Goal: Task Accomplishment & Management: Manage account settings

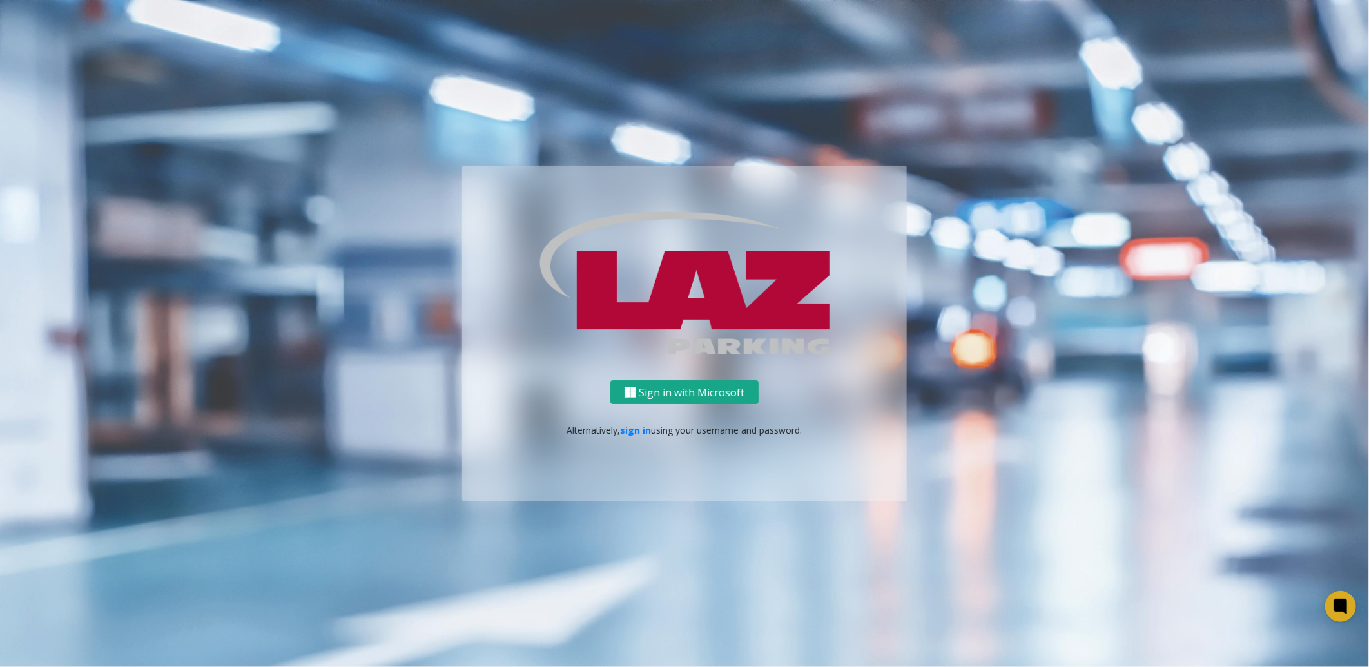
click at [687, 393] on button "Sign in with Microsoft" at bounding box center [685, 392] width 148 height 24
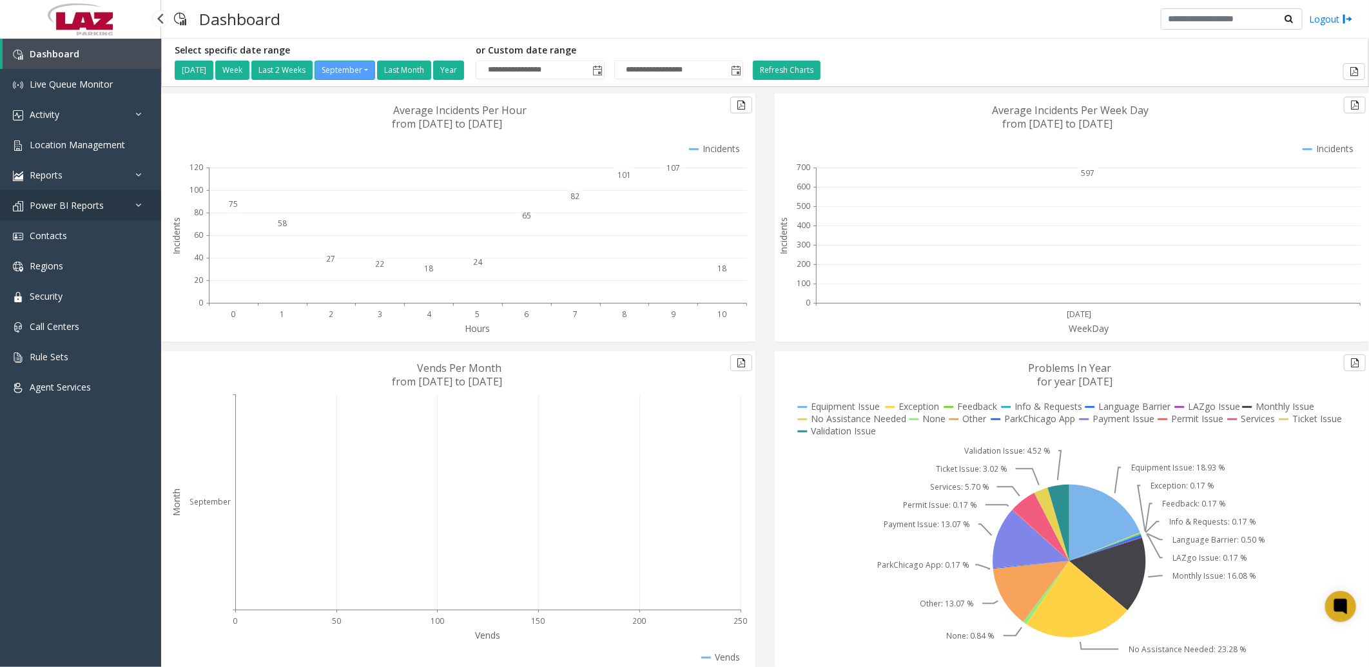
click at [68, 202] on span "Power BI Reports" at bounding box center [67, 205] width 74 height 12
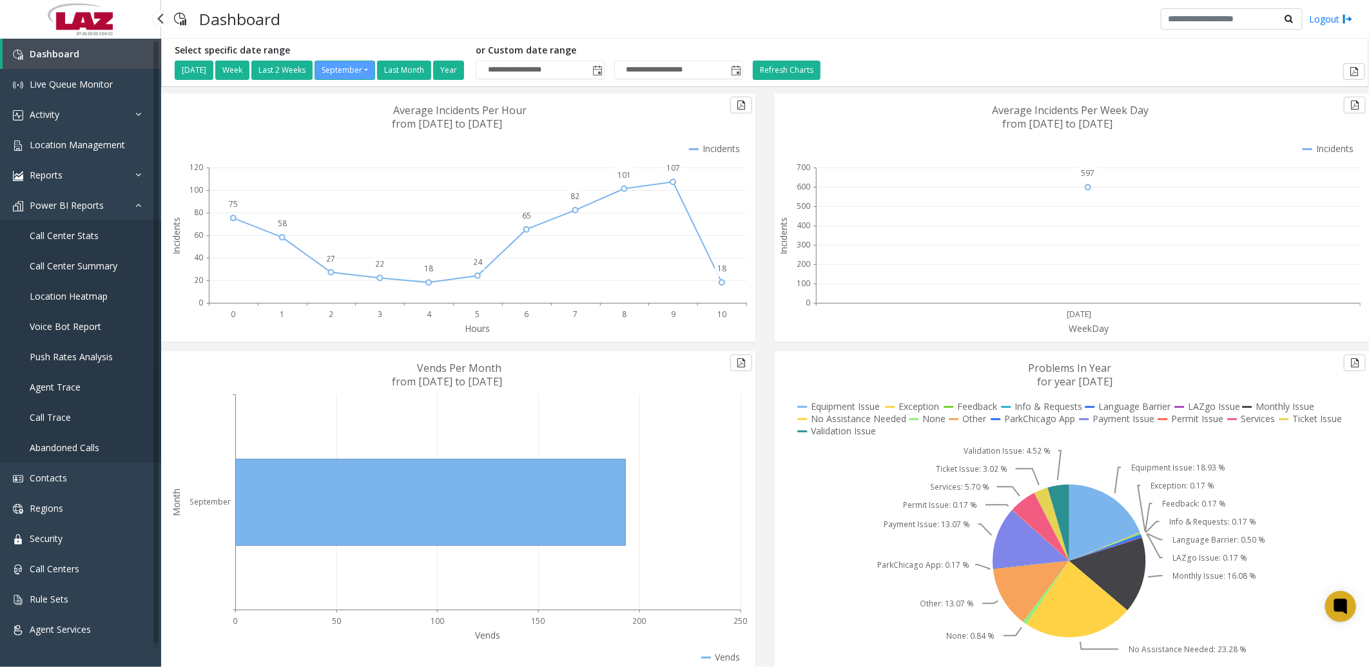
click at [81, 234] on span "Call Center Stats" at bounding box center [64, 236] width 69 height 12
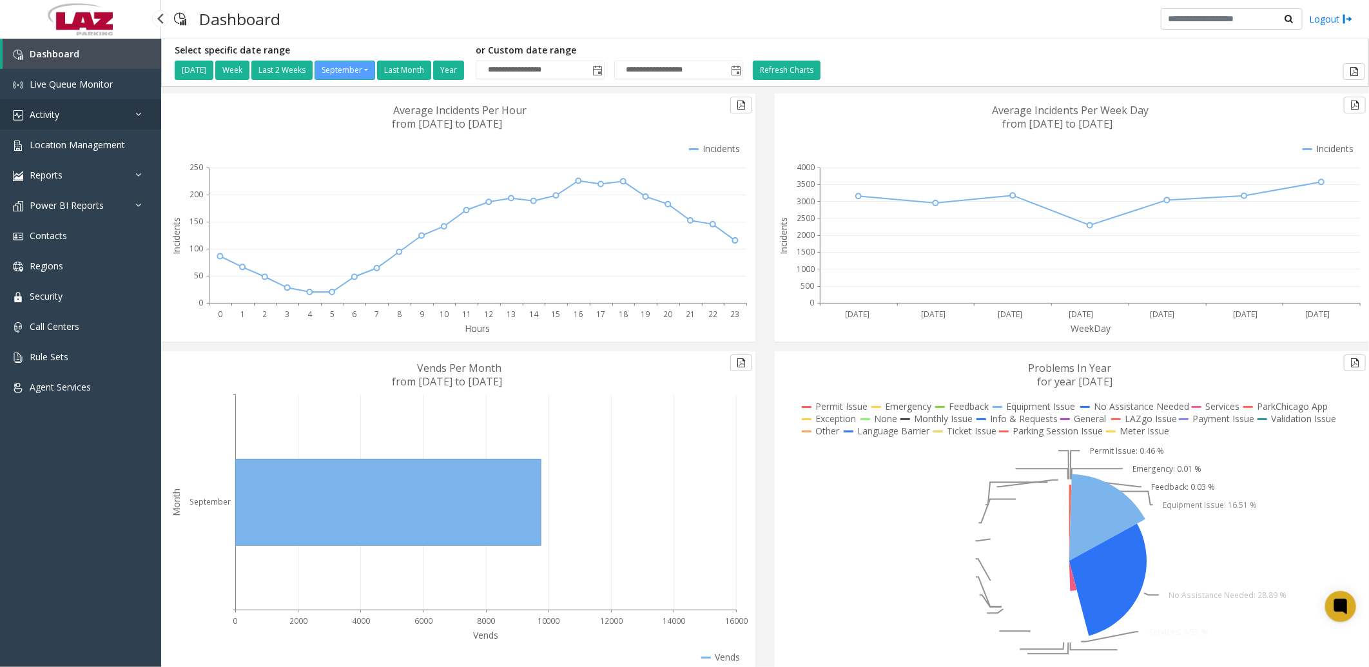
click at [42, 112] on span "Activity" at bounding box center [45, 114] width 30 height 12
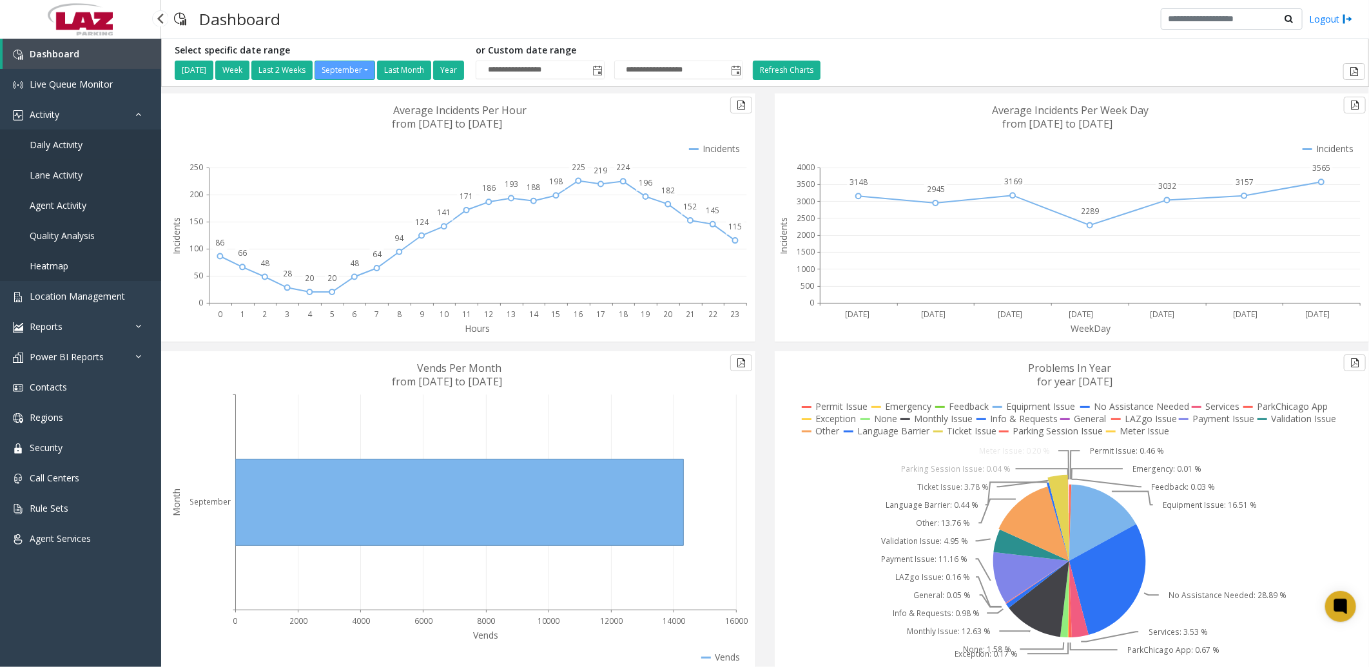
click at [77, 141] on span "Daily Activity" at bounding box center [56, 145] width 53 height 12
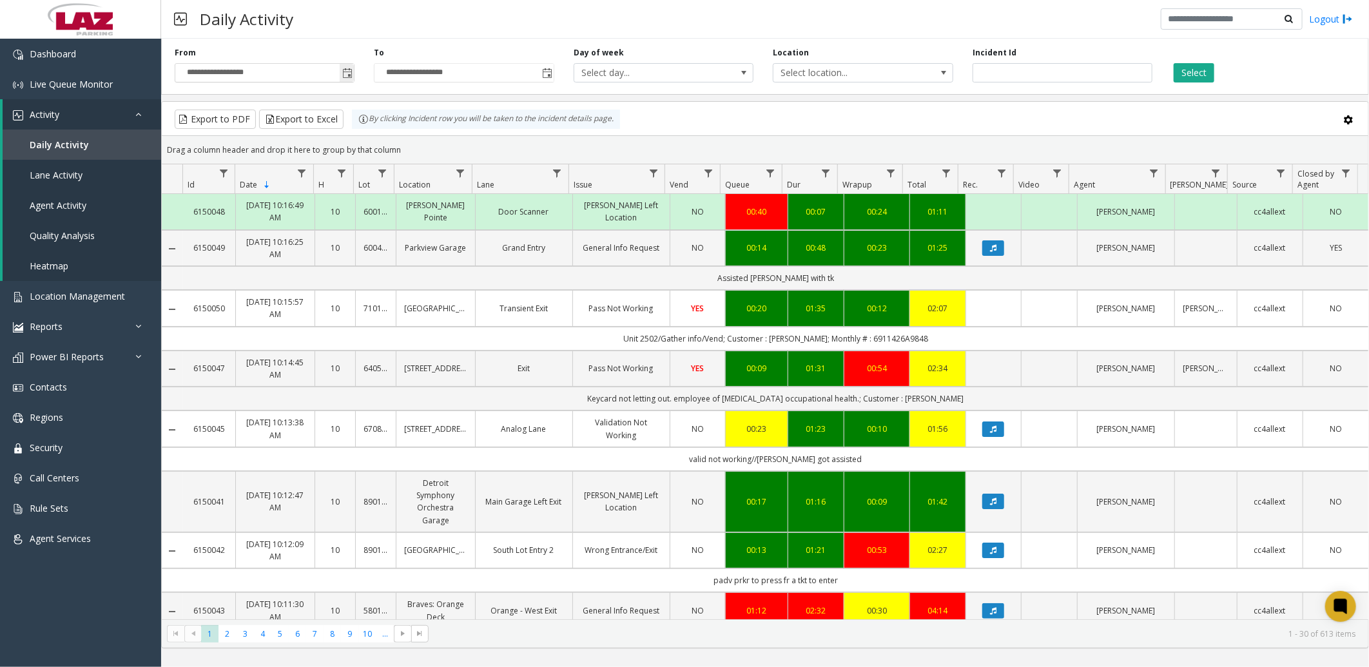
click at [345, 68] on span "Toggle popup" at bounding box center [347, 73] width 10 height 10
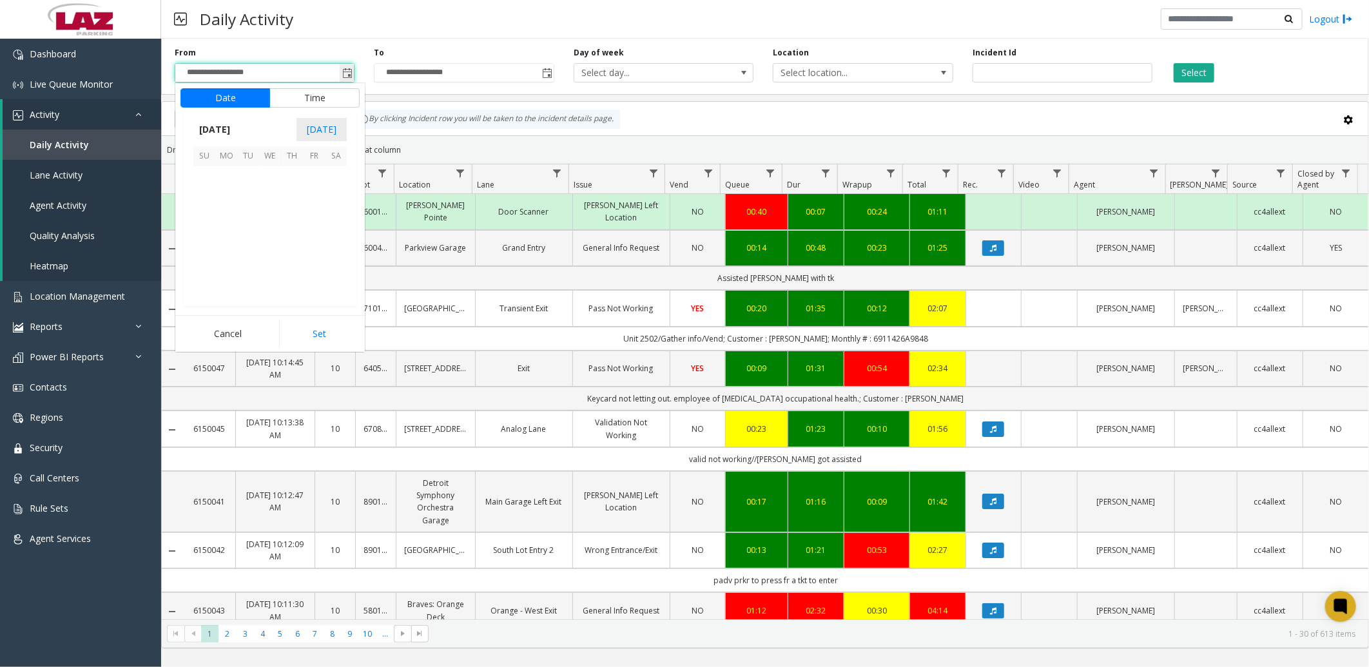
scroll to position [231360, 0]
click at [248, 197] on span "9" at bounding box center [248, 199] width 22 height 22
click at [544, 74] on span "Toggle popup" at bounding box center [547, 73] width 10 height 10
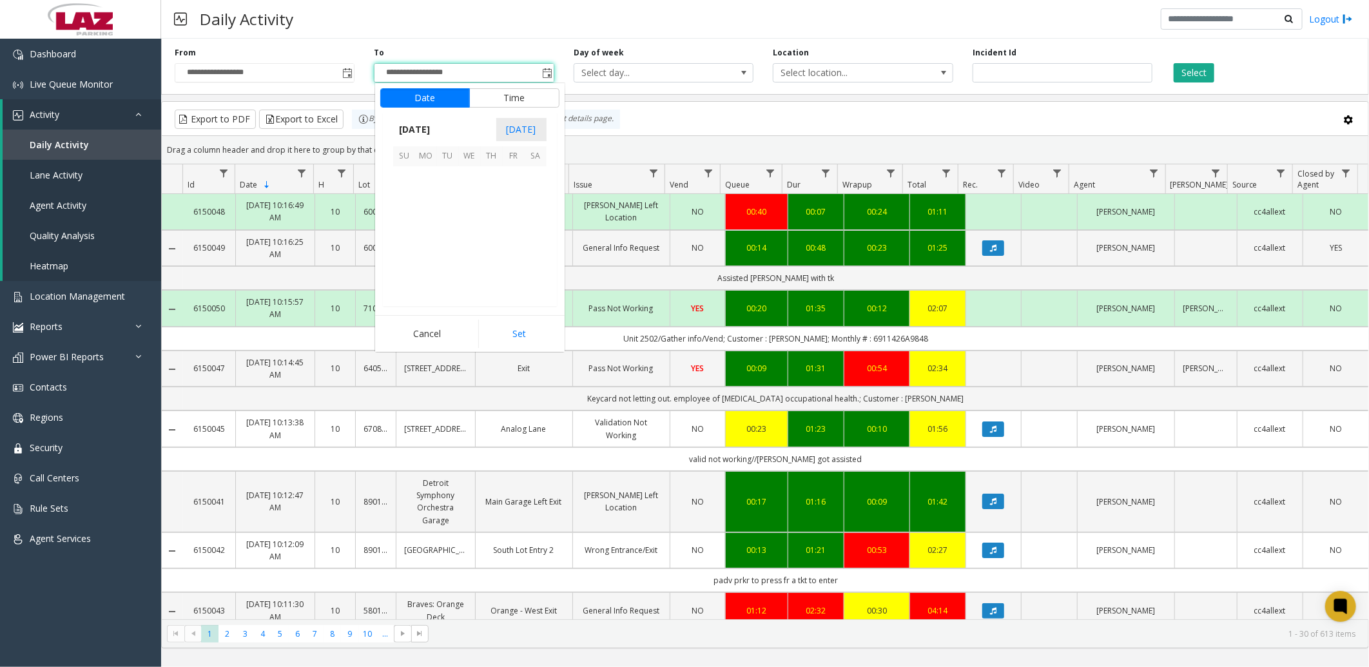
scroll to position [19, 0]
click at [447, 197] on span "9" at bounding box center [448, 199] width 22 height 22
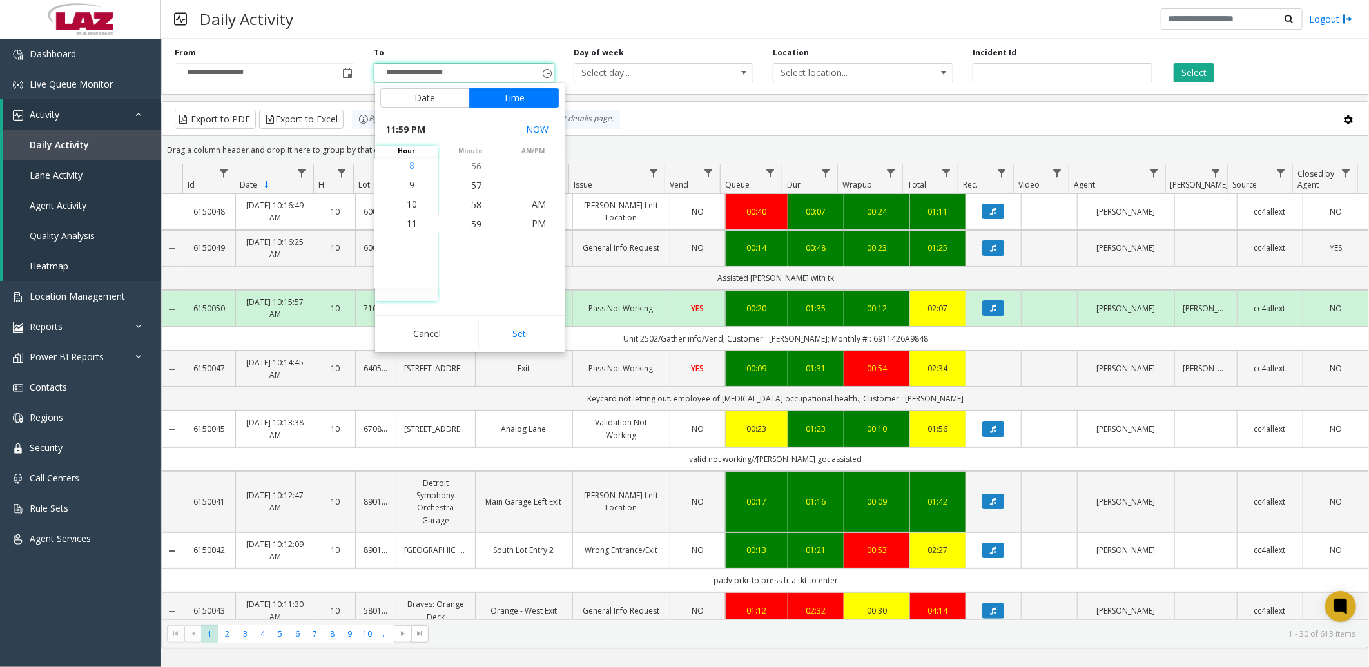
click at [409, 169] on li "8" at bounding box center [411, 165] width 45 height 19
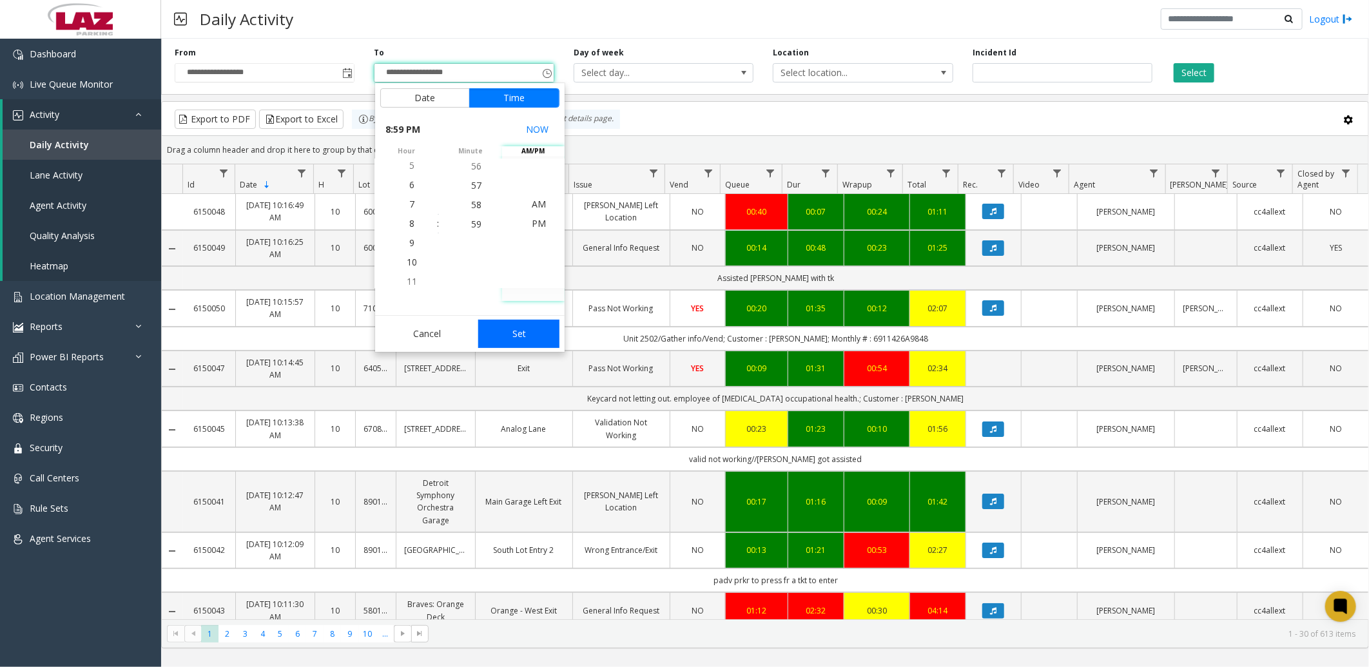
click at [529, 328] on button "Set" at bounding box center [518, 334] width 81 height 28
type input "**********"
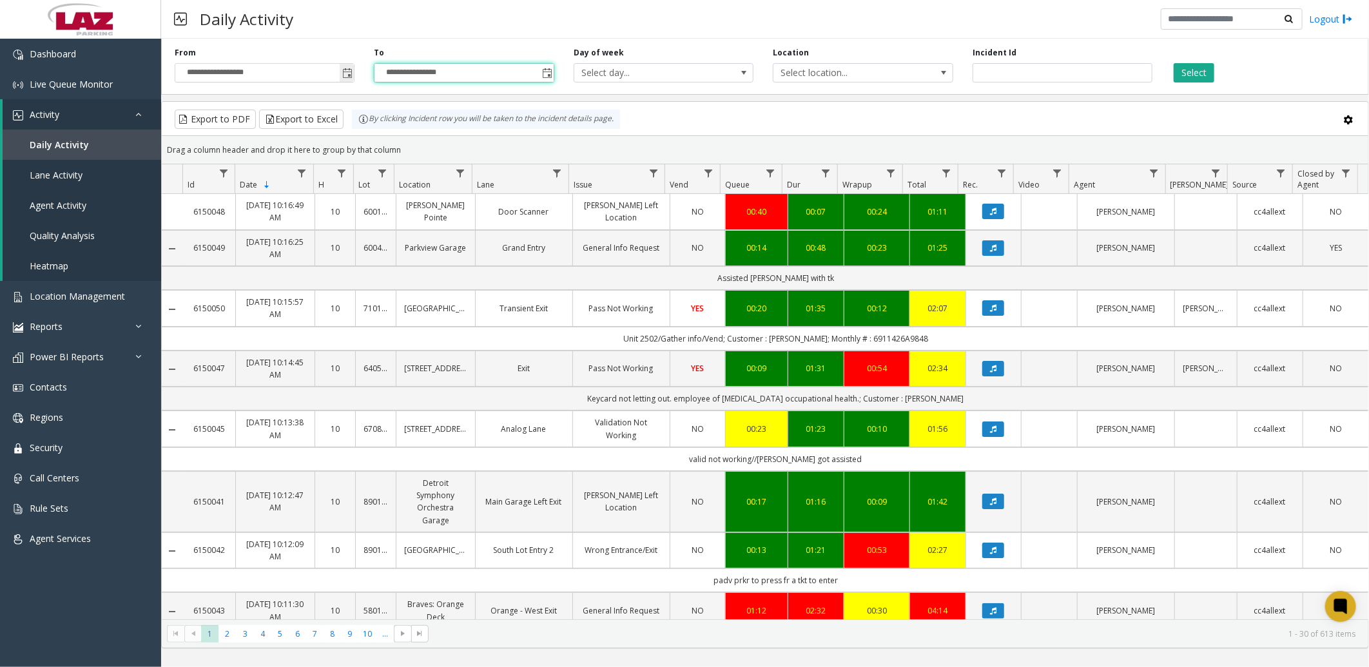
click at [347, 73] on span "Toggle popup" at bounding box center [347, 73] width 10 height 10
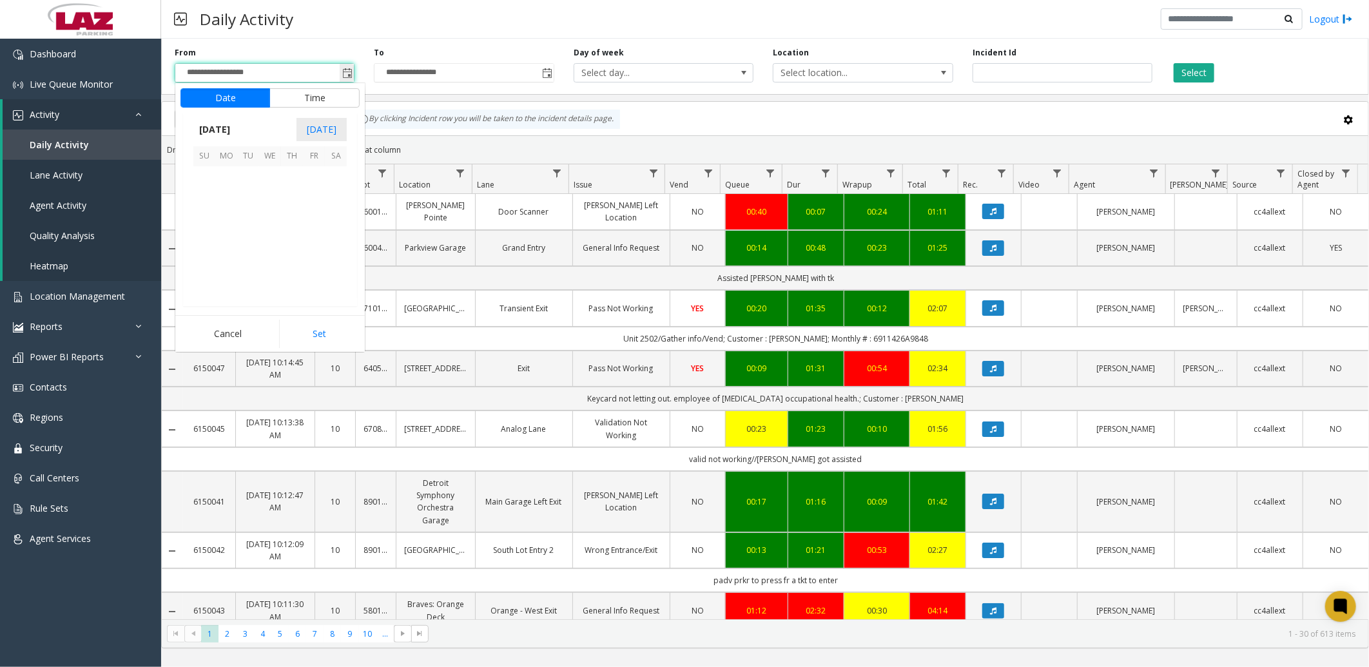
scroll to position [231360, 0]
click at [250, 195] on span "9" at bounding box center [248, 199] width 22 height 22
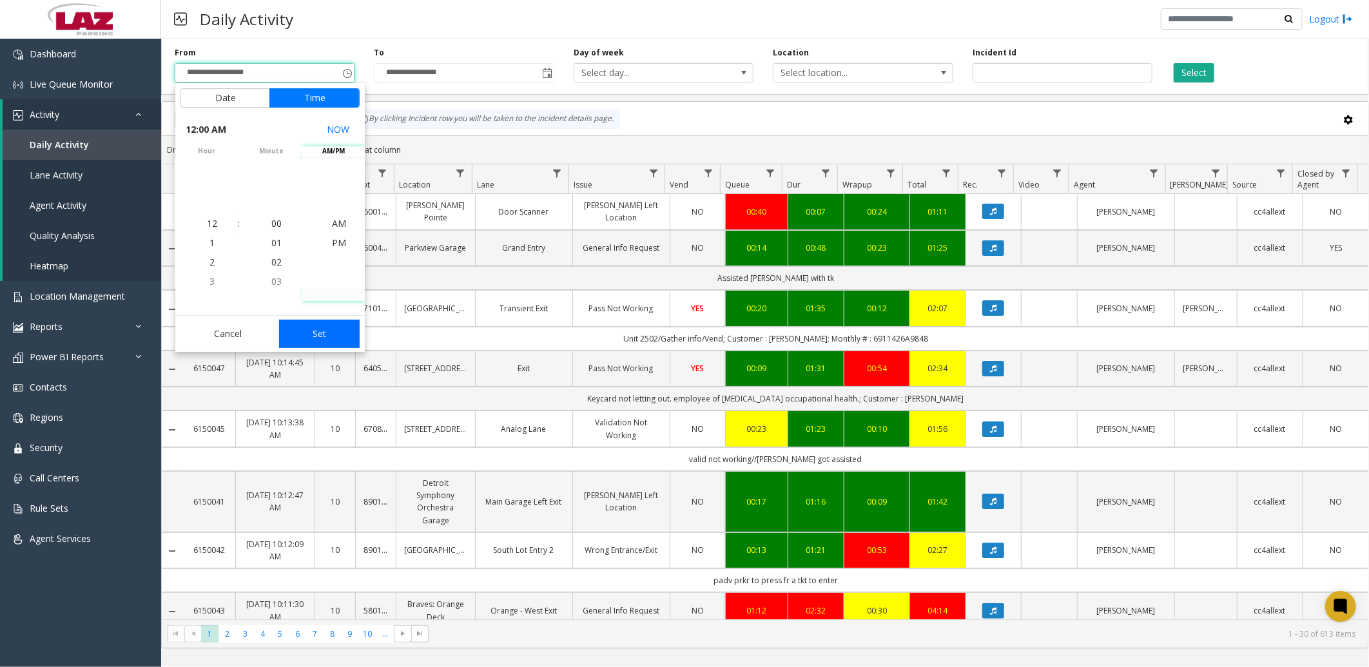
click at [320, 324] on button "Set" at bounding box center [319, 334] width 81 height 28
type input "**********"
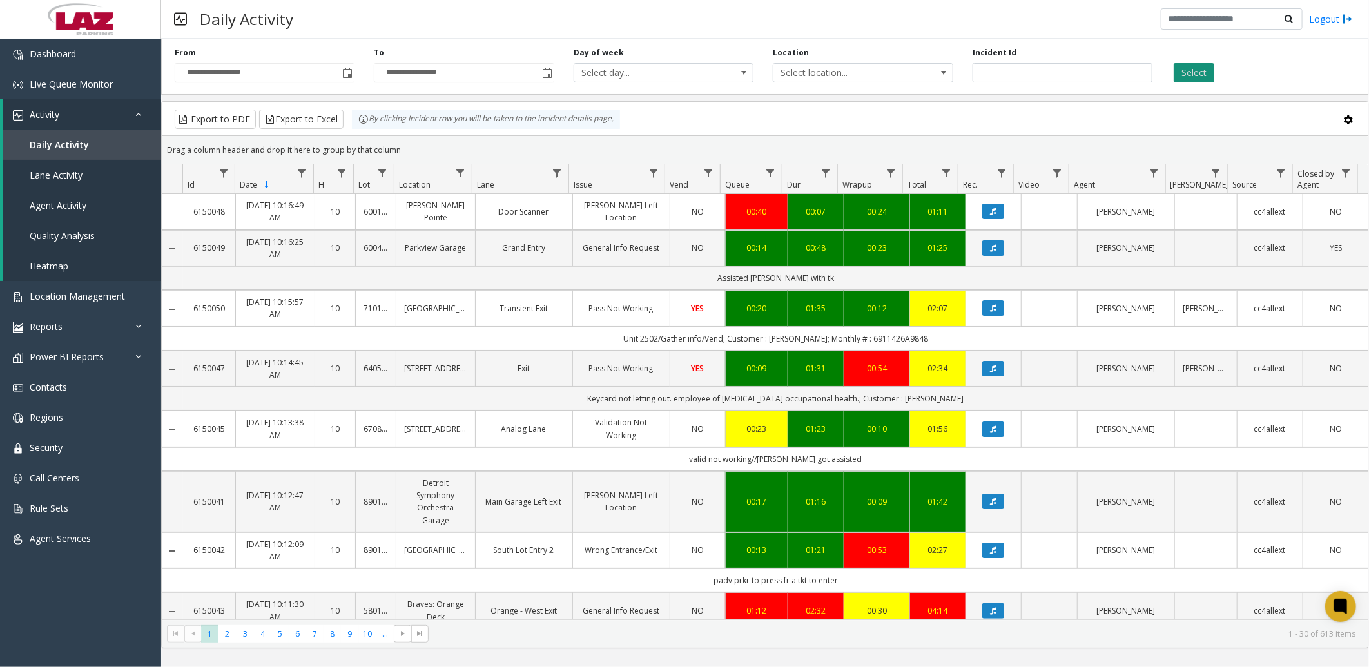
click at [1202, 64] on button "Select" at bounding box center [1194, 72] width 41 height 19
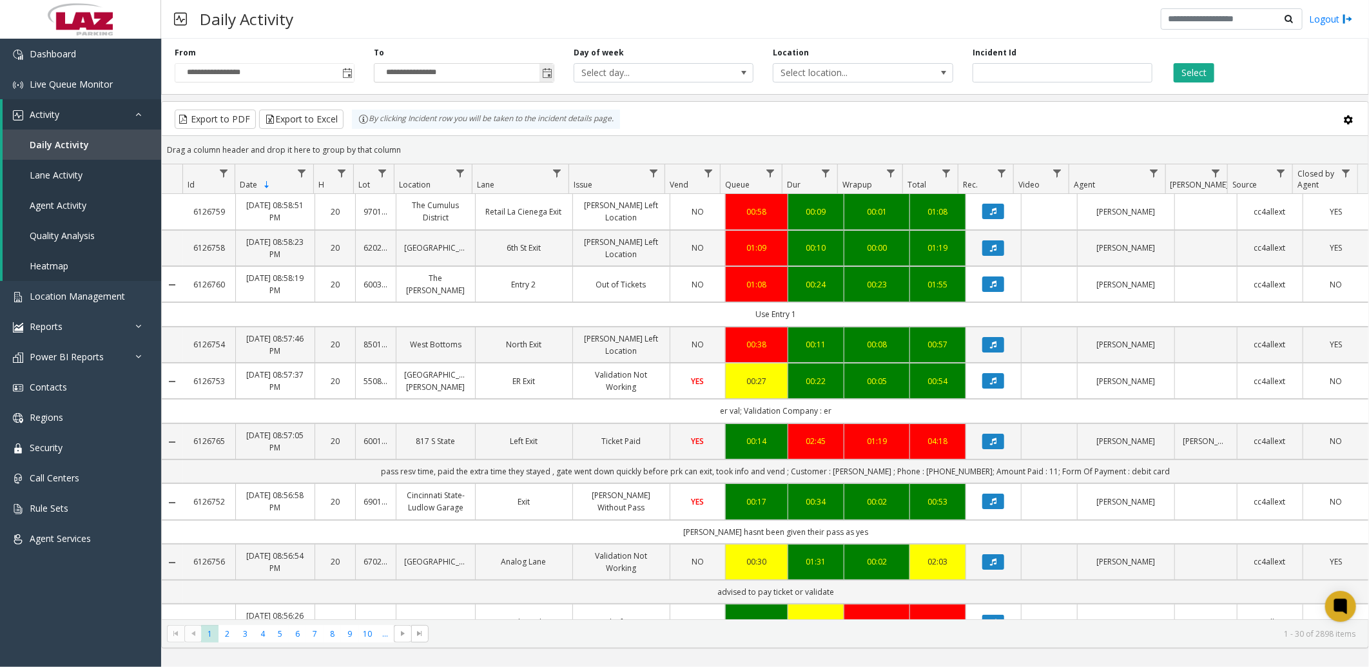
click at [544, 72] on span "Toggle popup" at bounding box center [547, 73] width 10 height 10
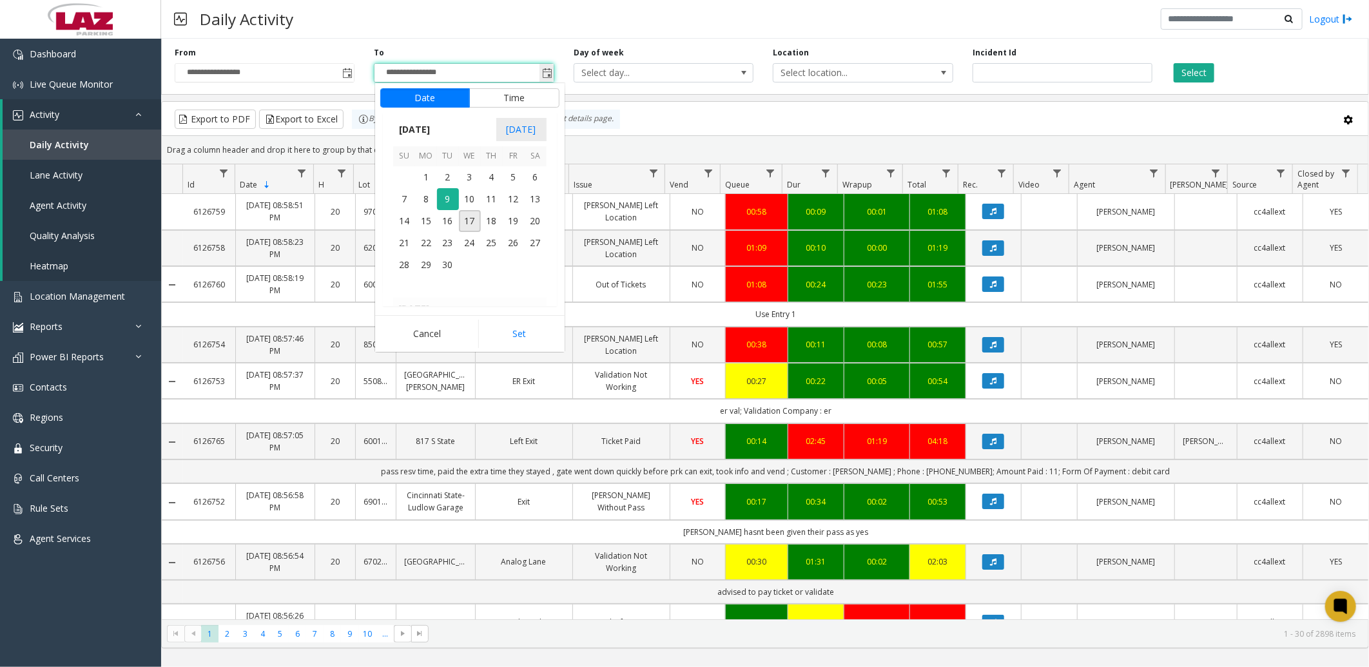
scroll to position [19, 0]
click at [514, 99] on button "Time" at bounding box center [514, 97] width 90 height 19
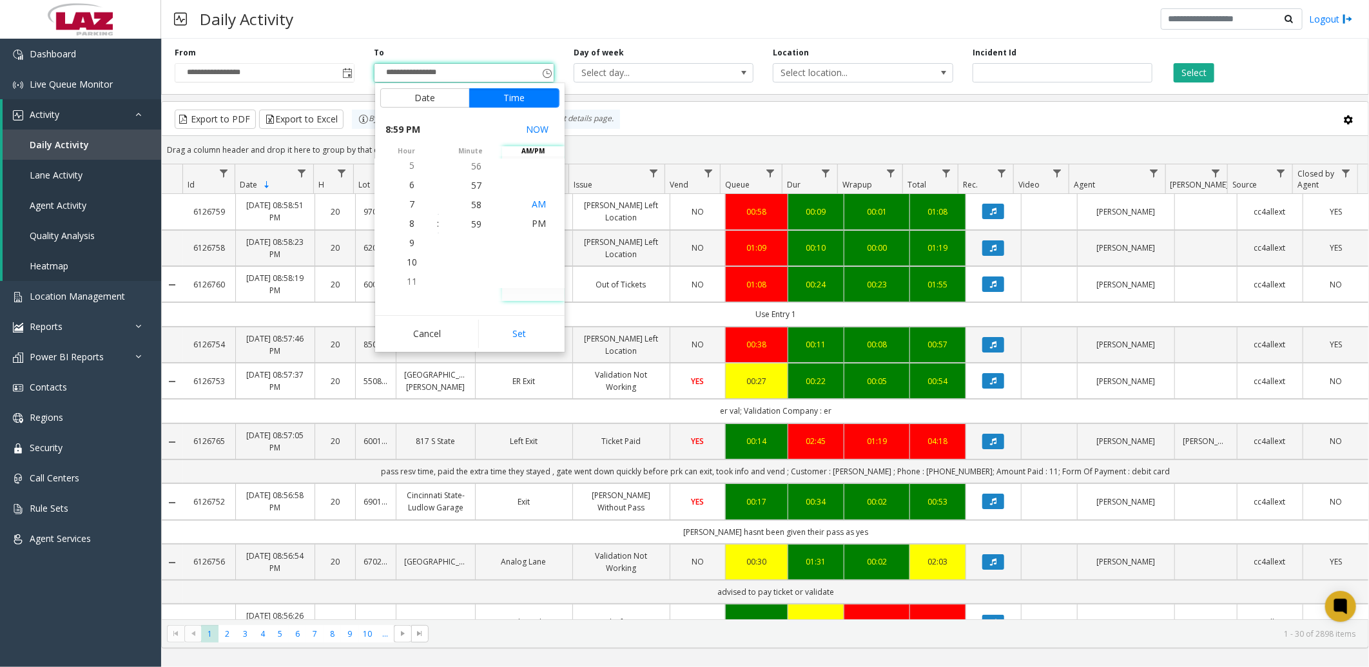
click at [532, 209] on span "AM" at bounding box center [539, 204] width 14 height 12
click at [505, 325] on button "Set" at bounding box center [518, 334] width 81 height 28
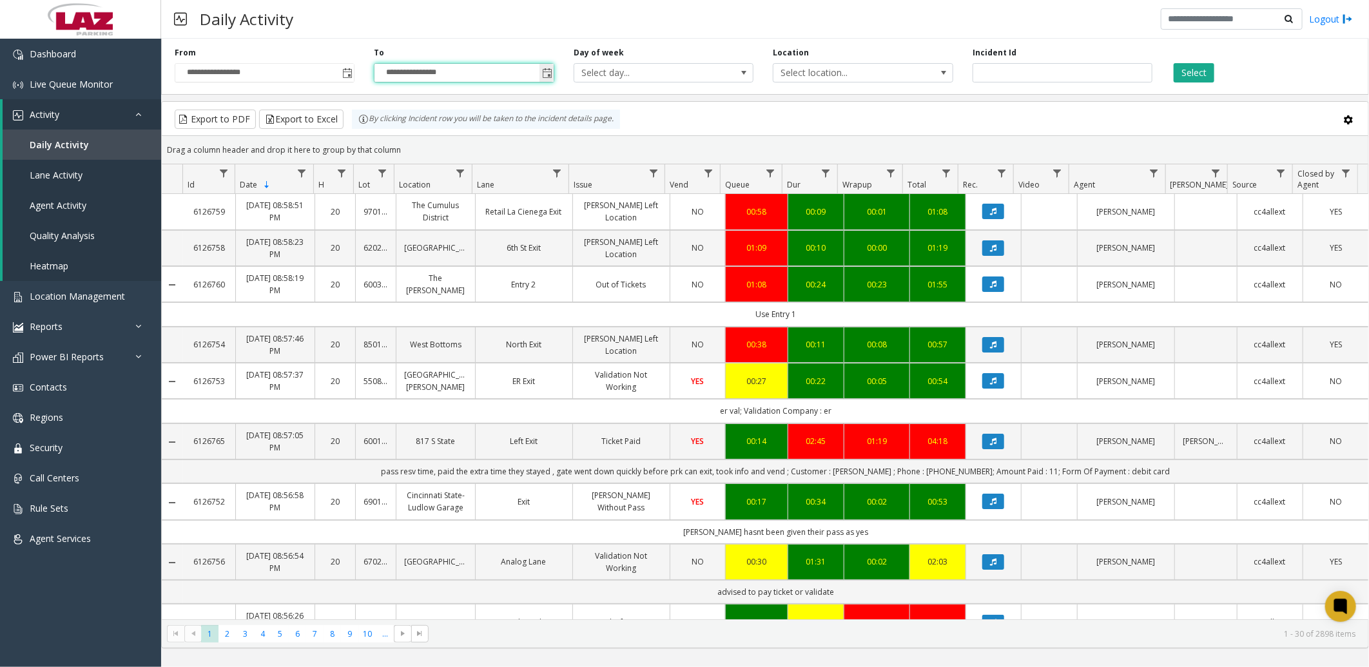
click at [547, 73] on span "Toggle popup" at bounding box center [547, 73] width 10 height 10
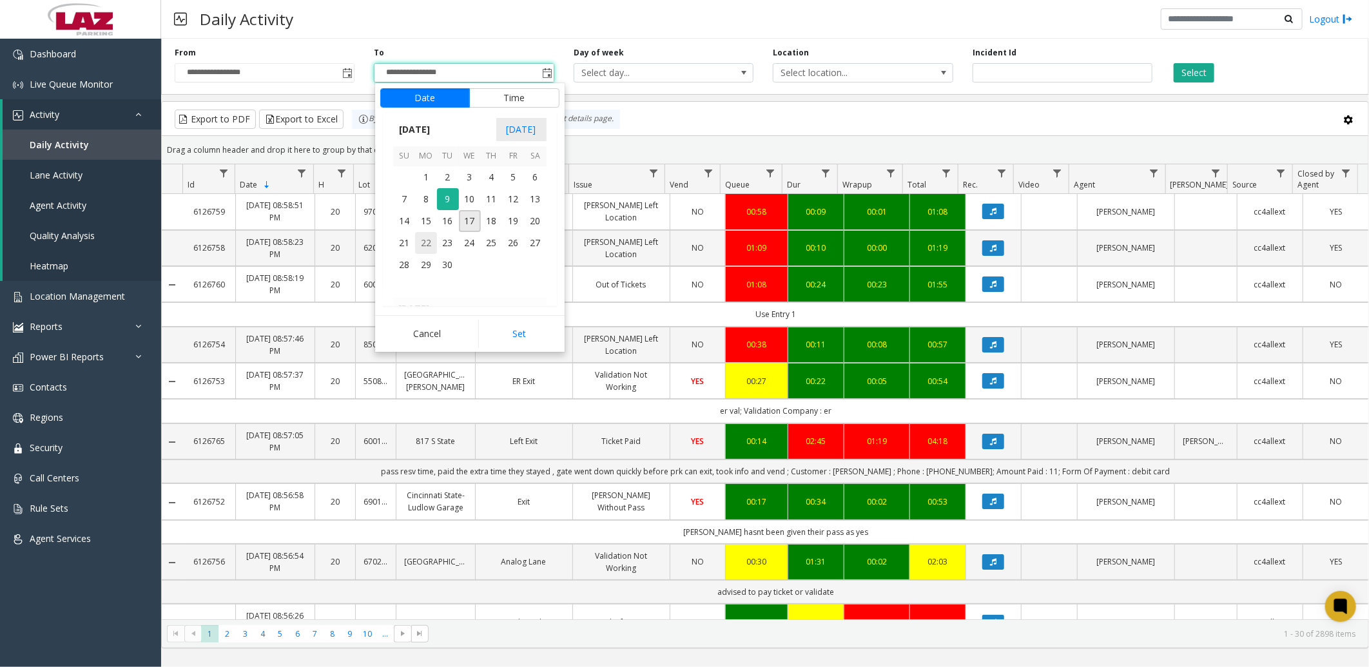
scroll to position [1141, 0]
click at [533, 93] on button "Time" at bounding box center [514, 97] width 90 height 19
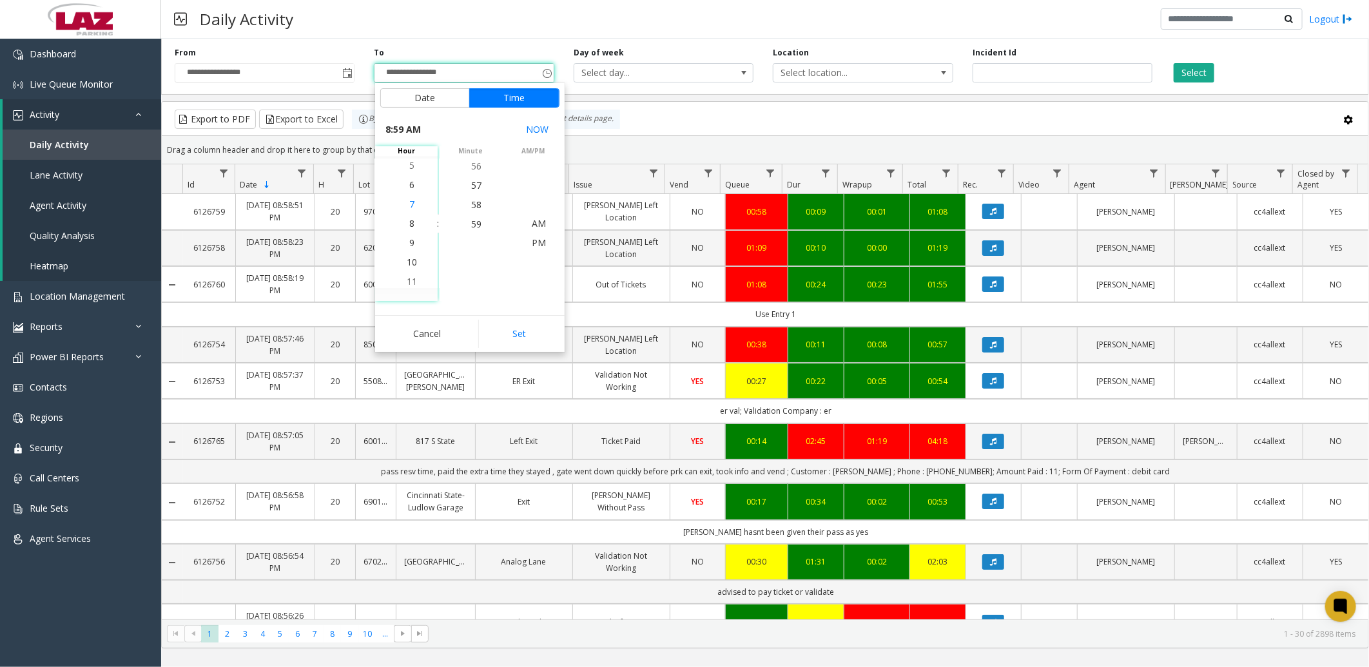
click at [402, 205] on li "7" at bounding box center [411, 204] width 45 height 19
click at [527, 334] on button "Set" at bounding box center [518, 334] width 81 height 28
type input "**********"
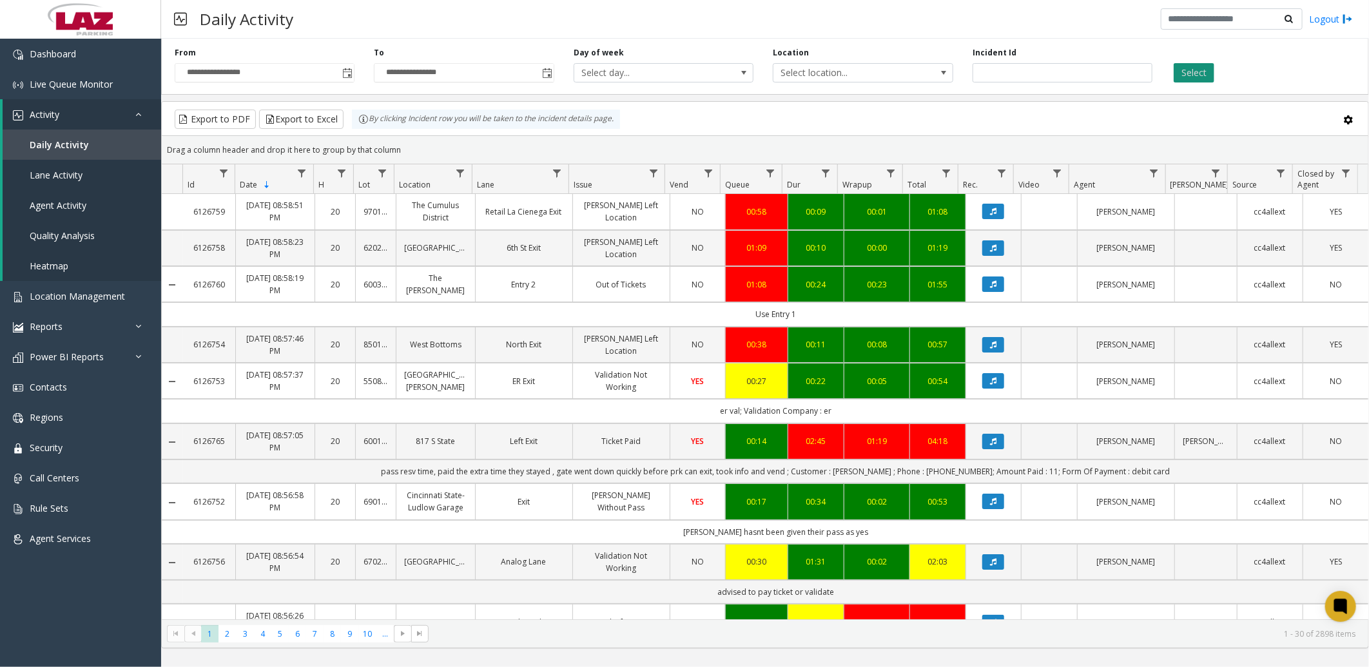
click at [1200, 72] on button "Select" at bounding box center [1194, 72] width 41 height 19
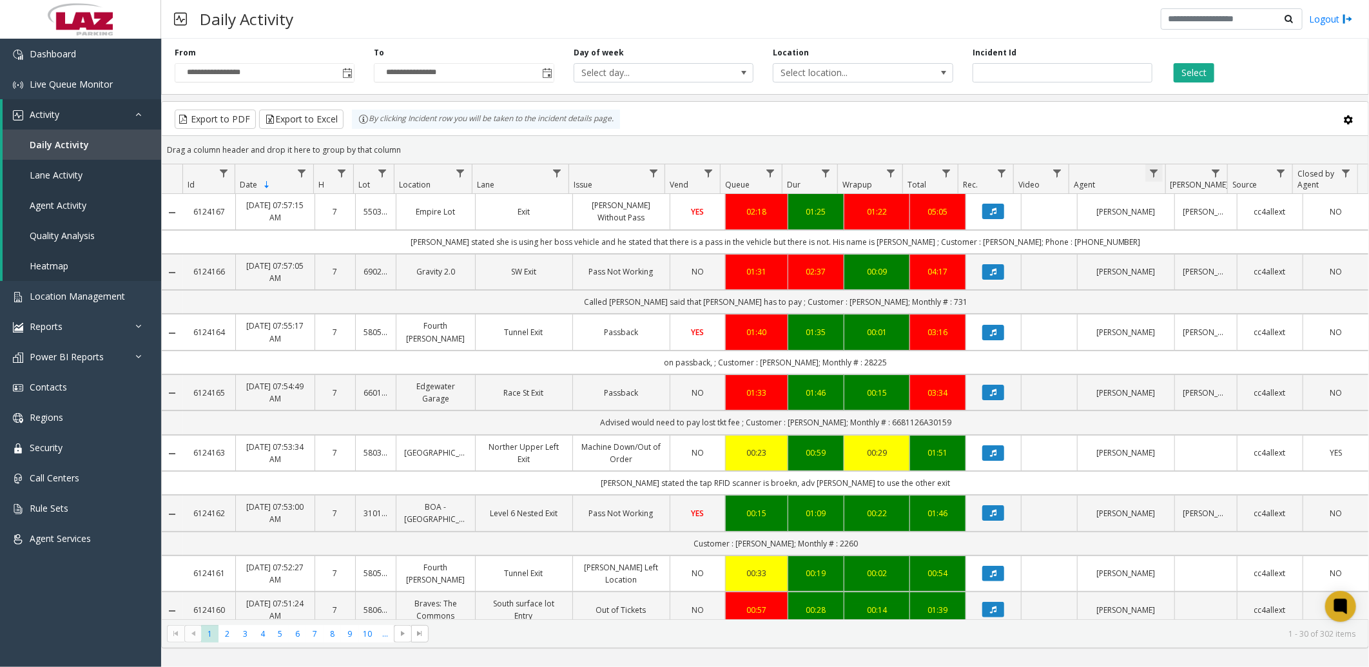
click at [1156, 171] on span "Data table" at bounding box center [1154, 173] width 10 height 10
click at [1178, 224] on input "Agent Filter" at bounding box center [1210, 229] width 110 height 22
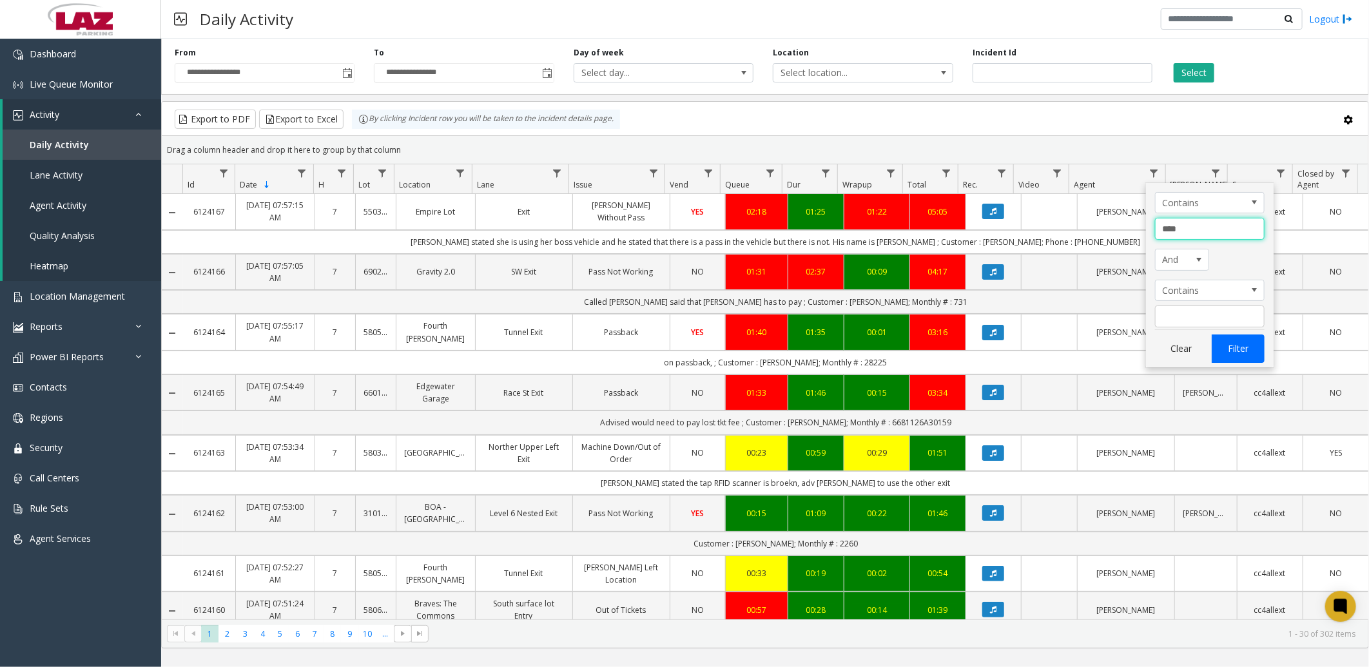
type input "****"
click at [1238, 348] on button "Filter" at bounding box center [1238, 349] width 53 height 28
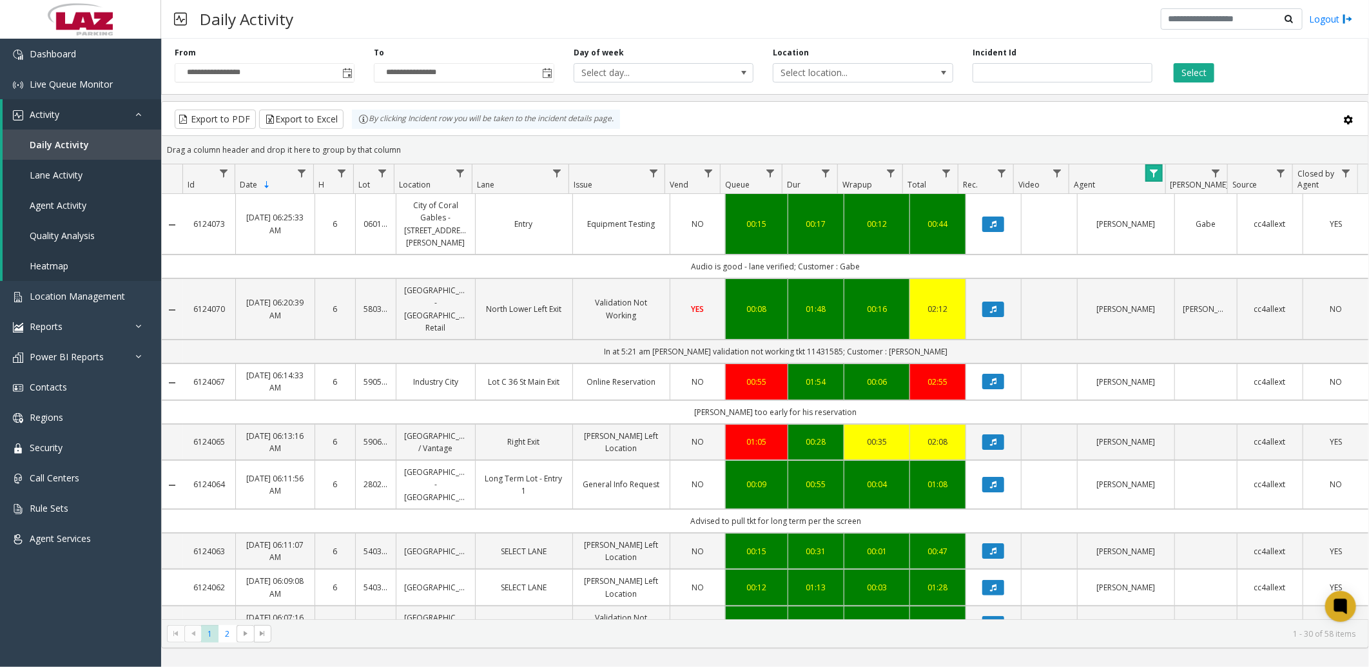
click at [1149, 169] on link "Data table" at bounding box center [1154, 172] width 17 height 17
click at [1172, 353] on button "Clear" at bounding box center [1181, 349] width 53 height 28
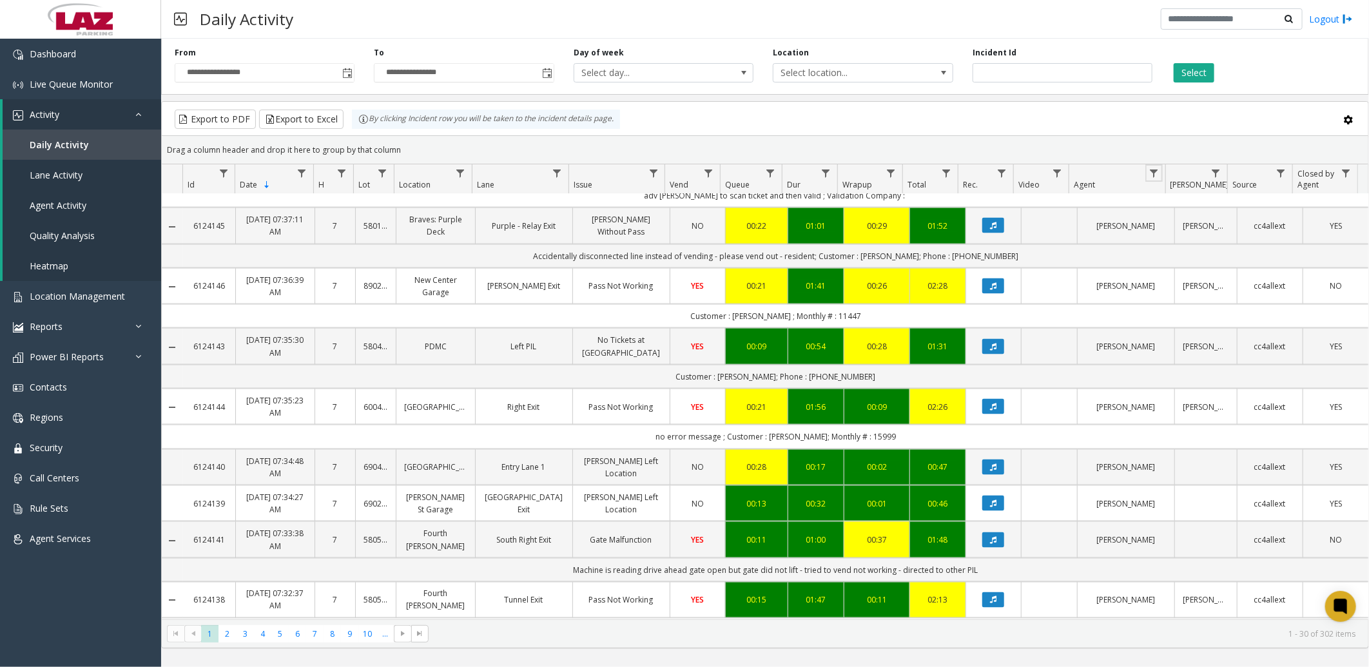
scroll to position [1247, 0]
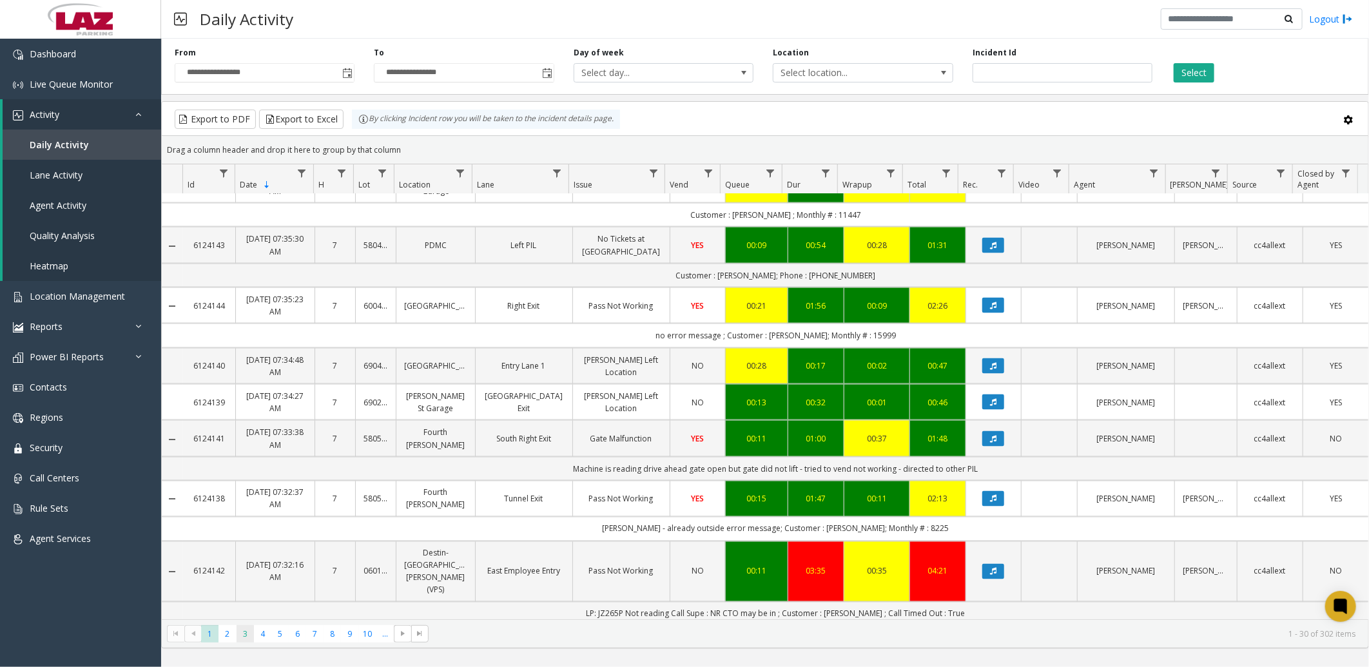
click at [242, 627] on span "3" at bounding box center [245, 633] width 17 height 17
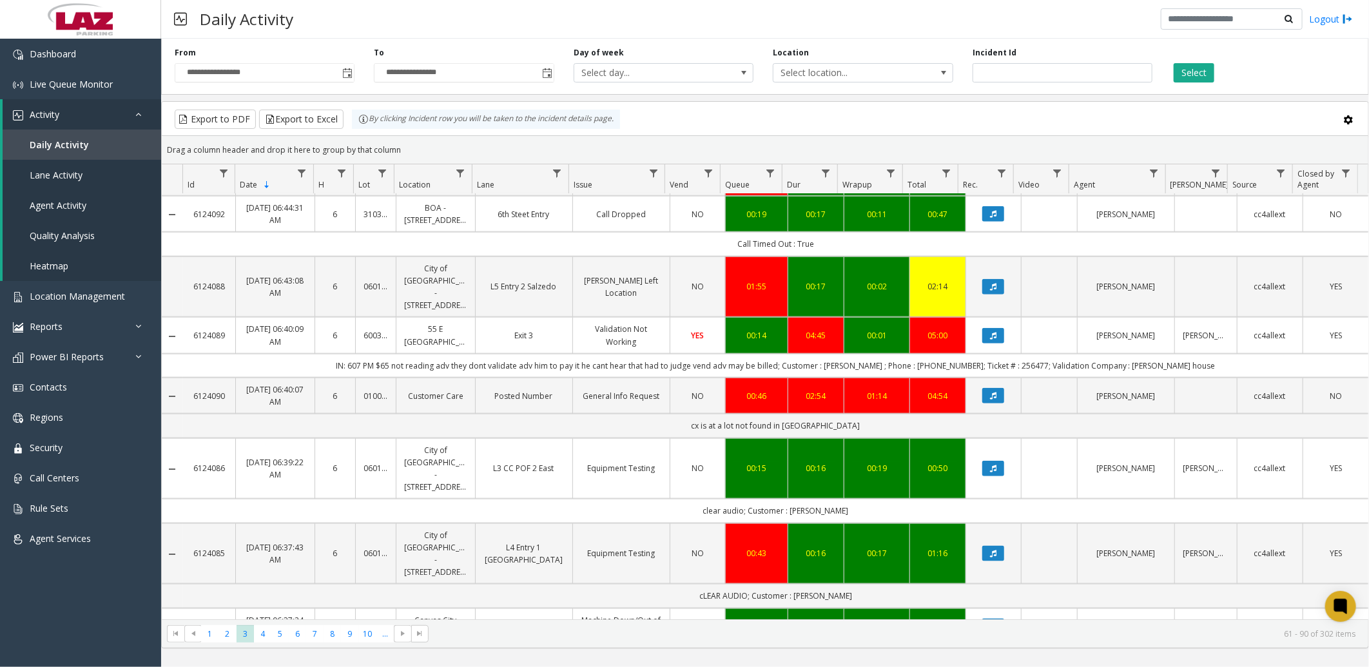
scroll to position [859, 0]
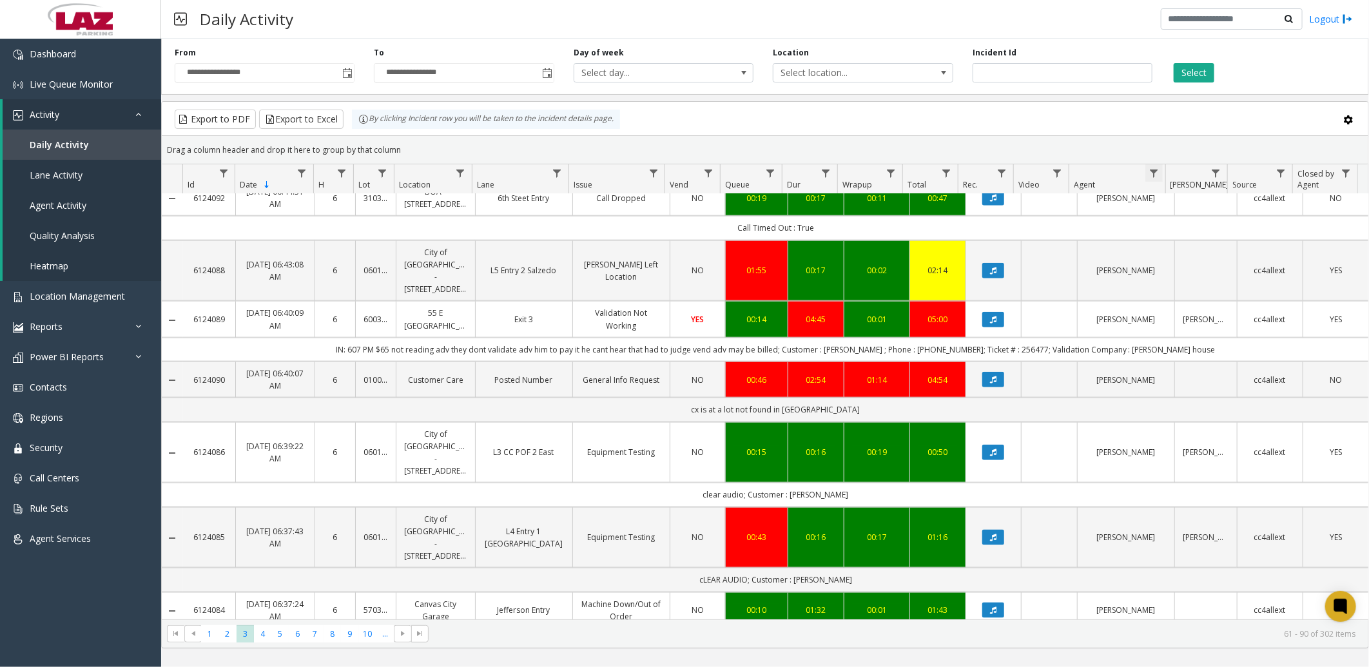
click at [1152, 172] on span "Data table" at bounding box center [1154, 173] width 10 height 10
click at [1191, 222] on input "Agent Filter" at bounding box center [1210, 229] width 110 height 22
type input "****"
click at [1238, 344] on button "Filter" at bounding box center [1238, 349] width 53 height 28
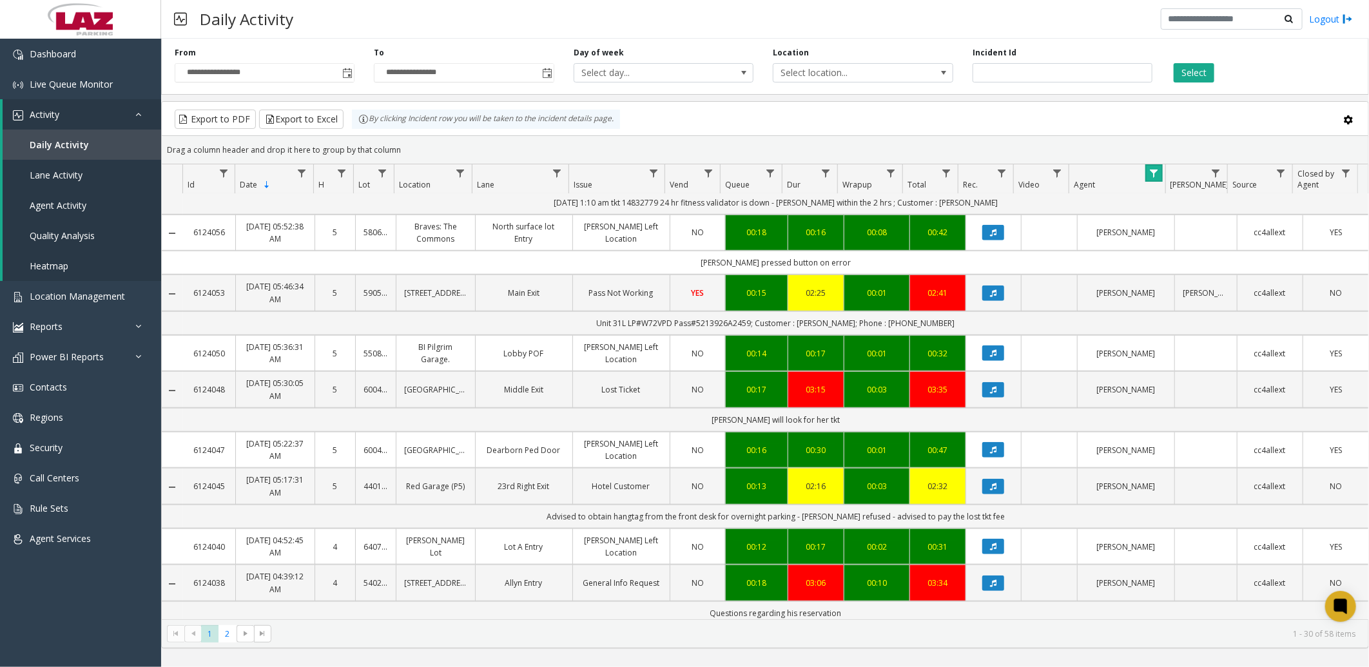
scroll to position [1146, 0]
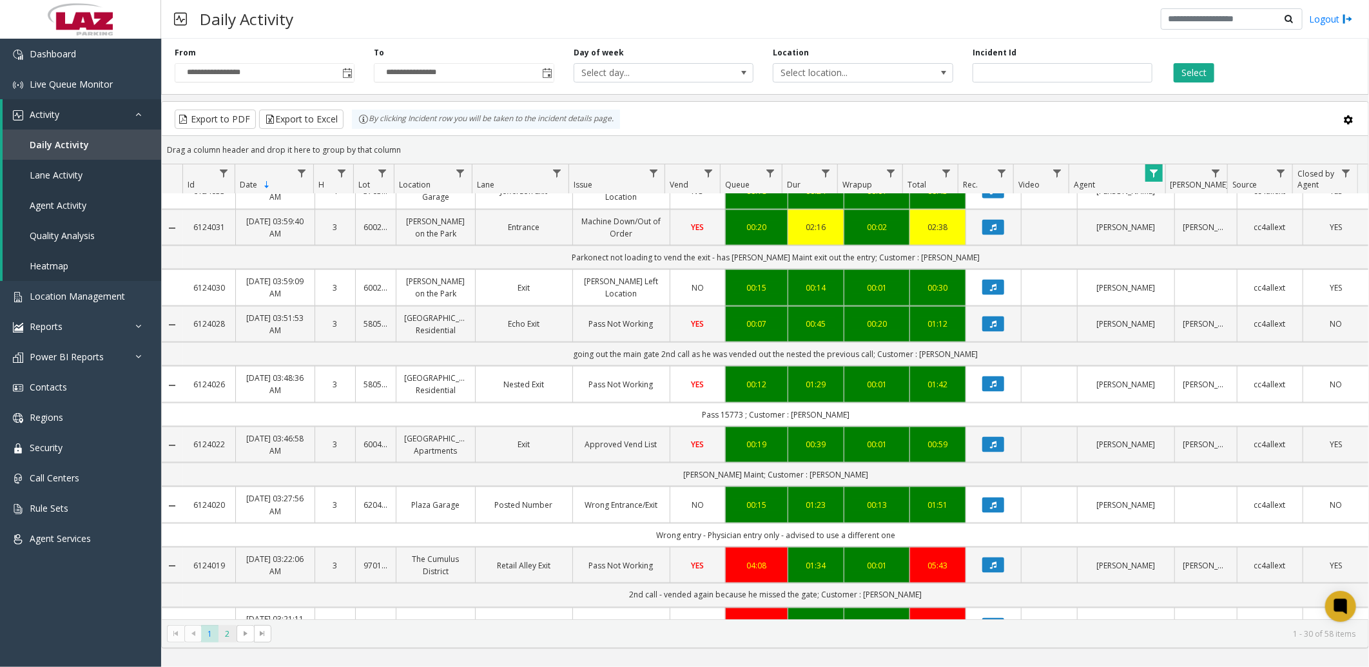
click at [226, 634] on span "2" at bounding box center [227, 633] width 17 height 17
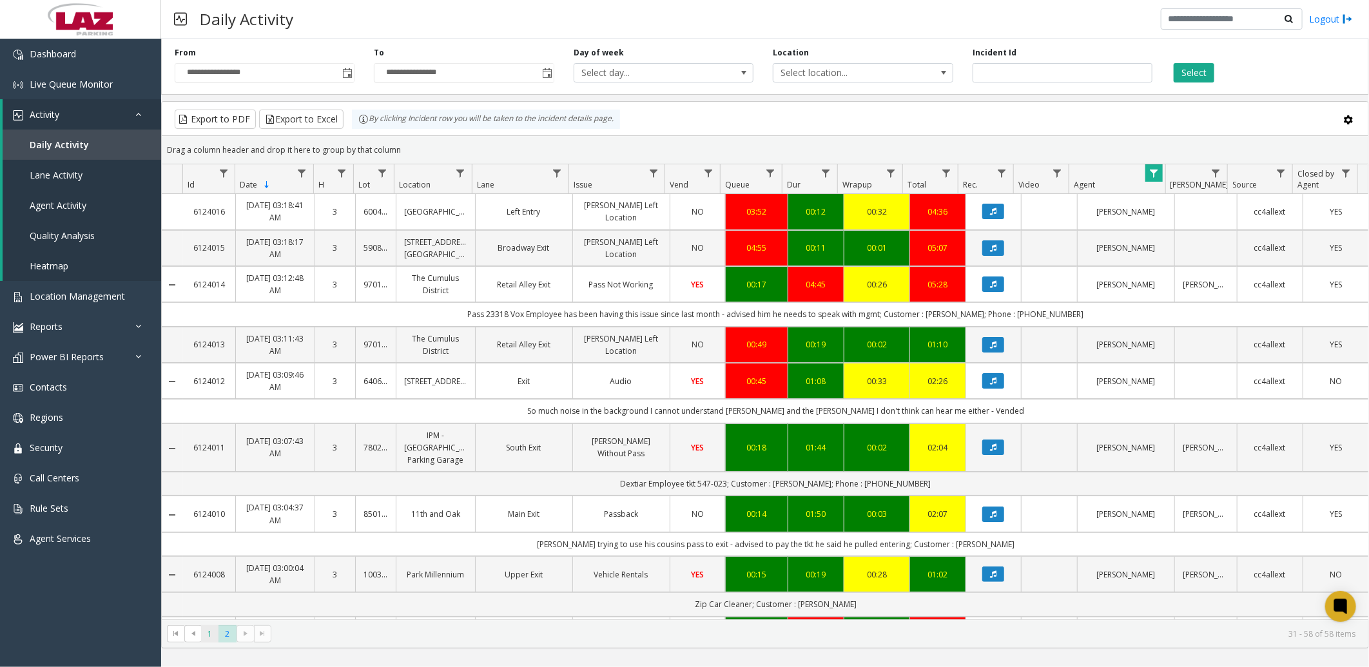
click at [208, 635] on span "1" at bounding box center [209, 633] width 17 height 17
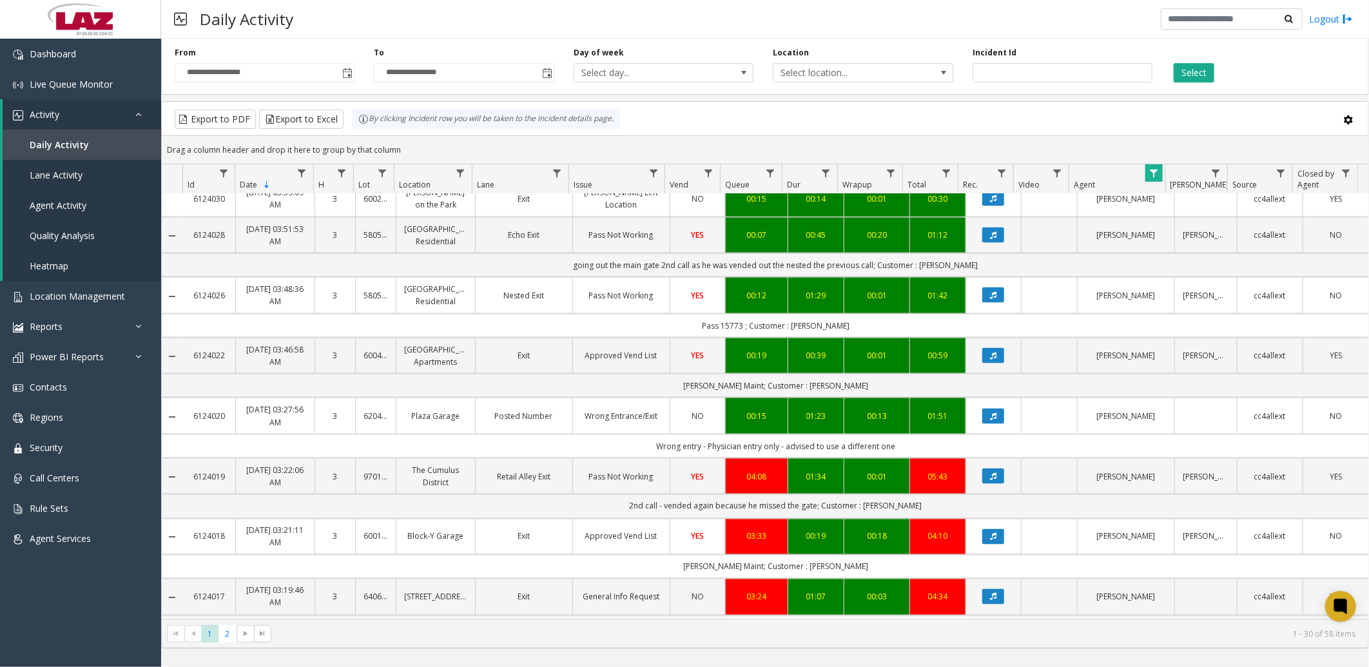
scroll to position [1235, 0]
click at [547, 74] on span "Toggle popup" at bounding box center [547, 73] width 10 height 10
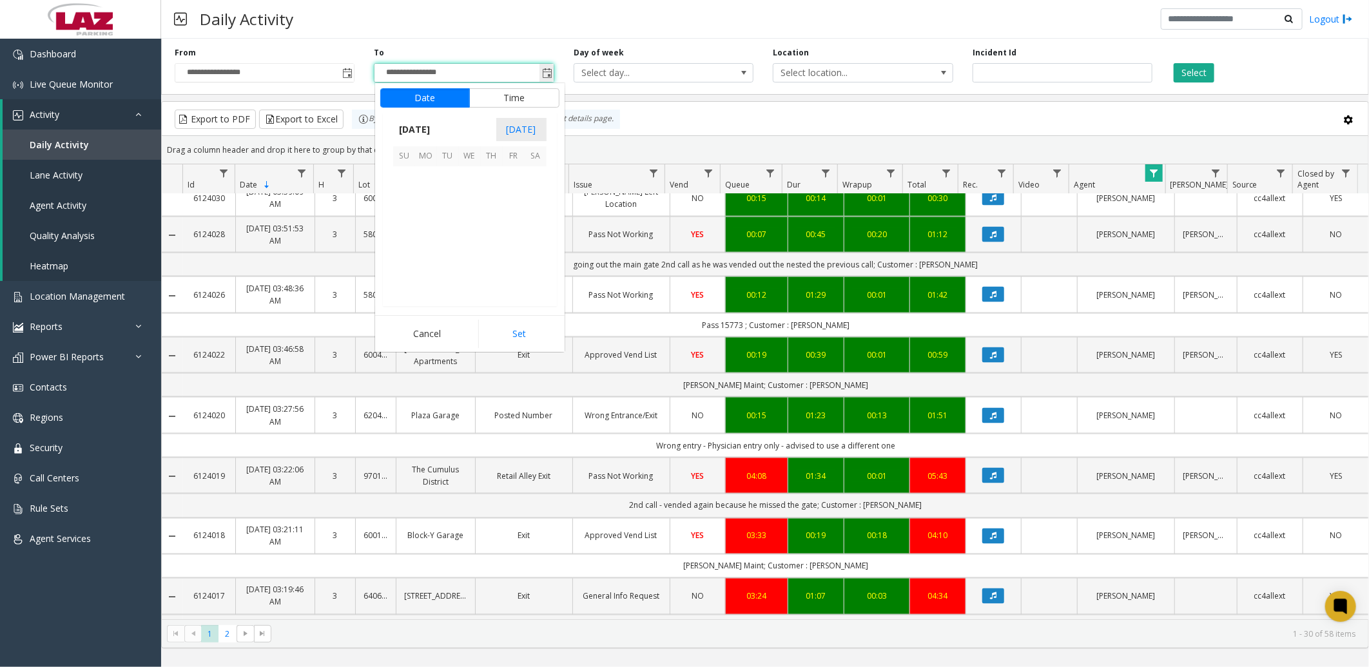
scroll to position [1141, 0]
click at [455, 222] on span "16" at bounding box center [448, 221] width 22 height 22
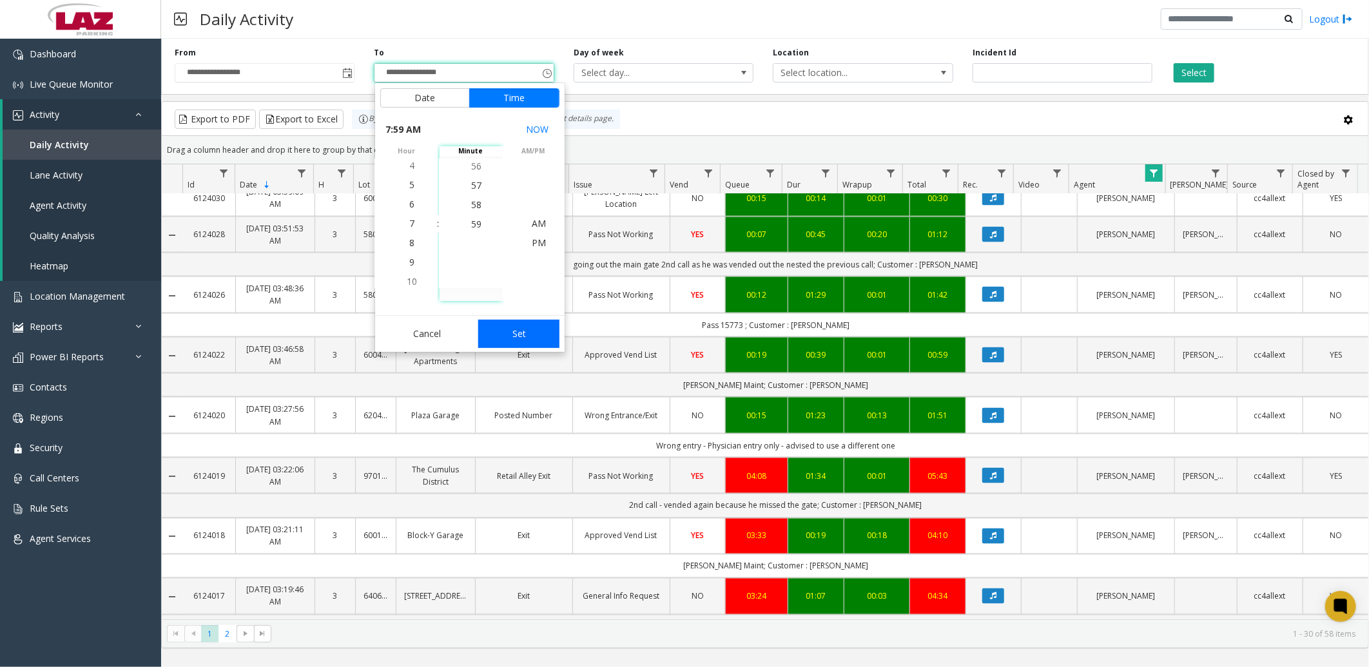
click at [502, 331] on button "Set" at bounding box center [518, 334] width 81 height 28
type input "**********"
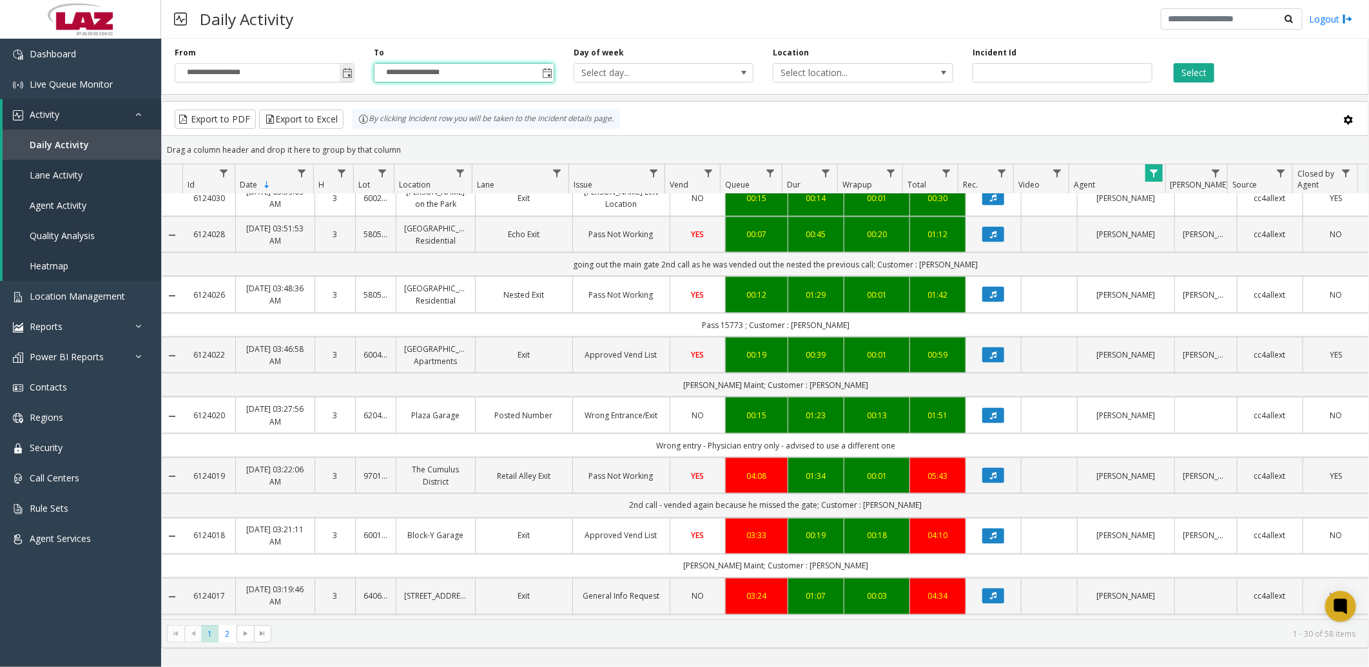
click at [350, 74] on span "Toggle popup" at bounding box center [347, 73] width 10 height 10
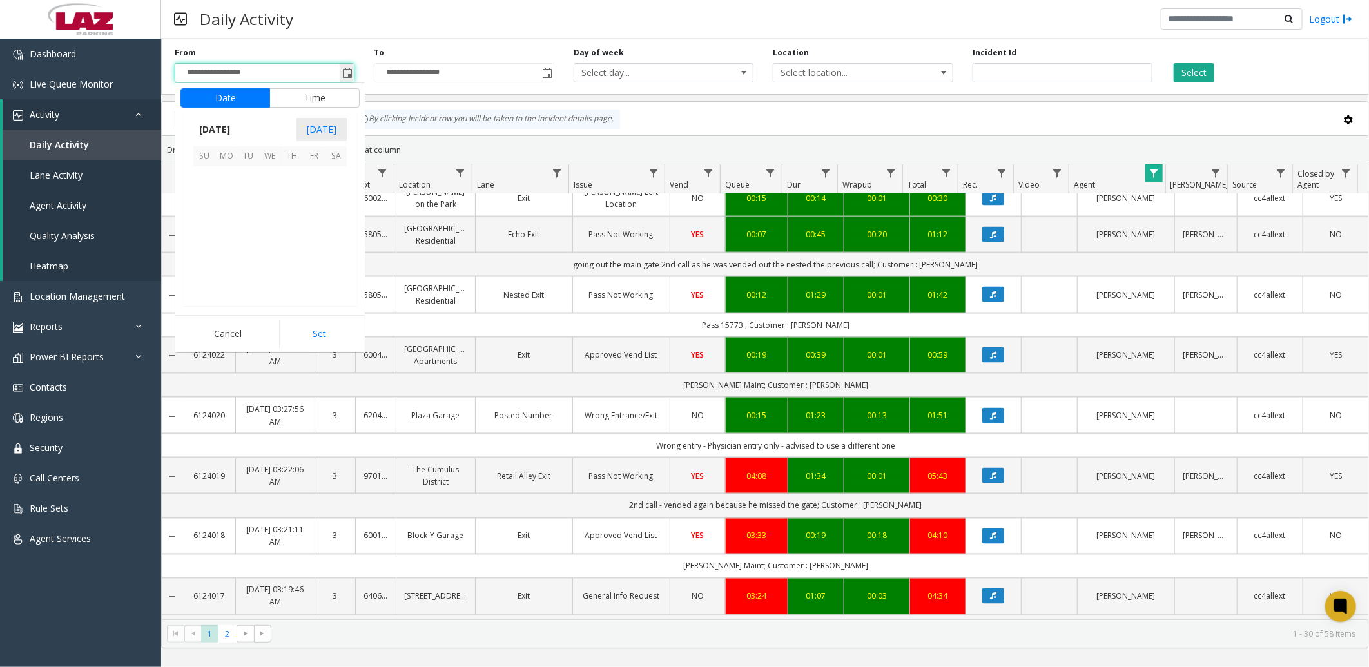
scroll to position [231360, 0]
click at [251, 218] on span "16" at bounding box center [248, 221] width 22 height 22
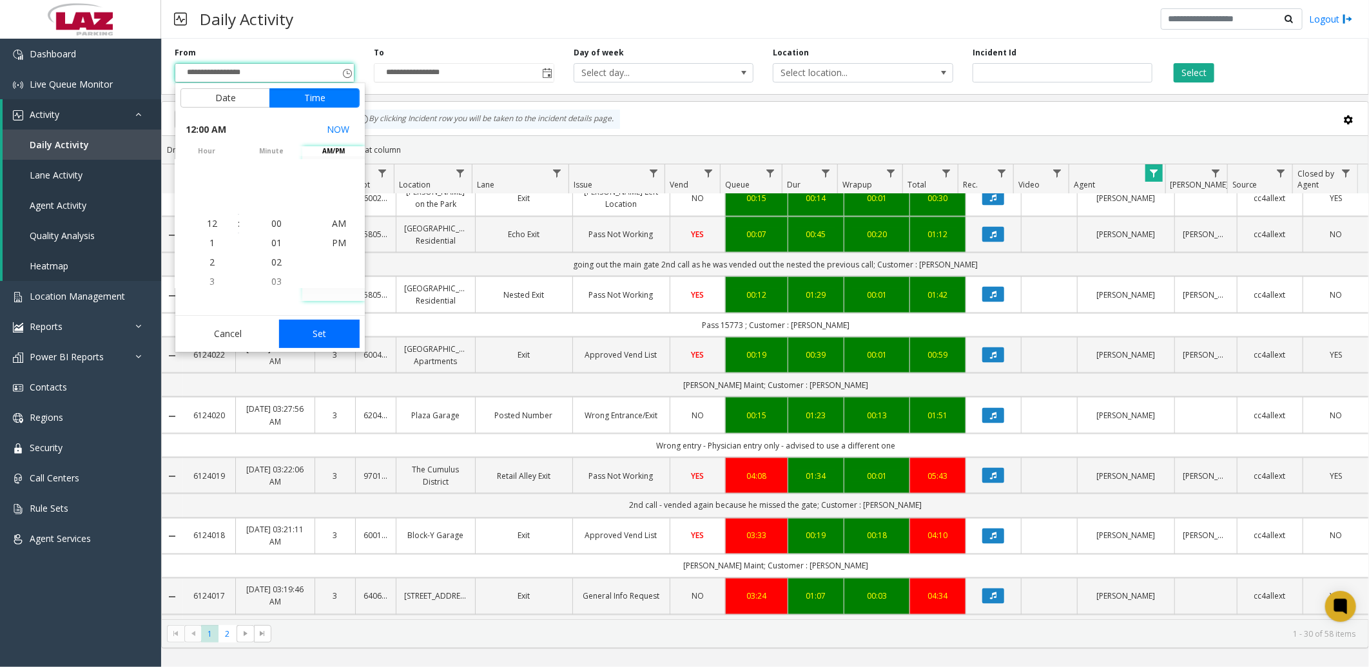
click at [329, 333] on button "Set" at bounding box center [319, 334] width 81 height 28
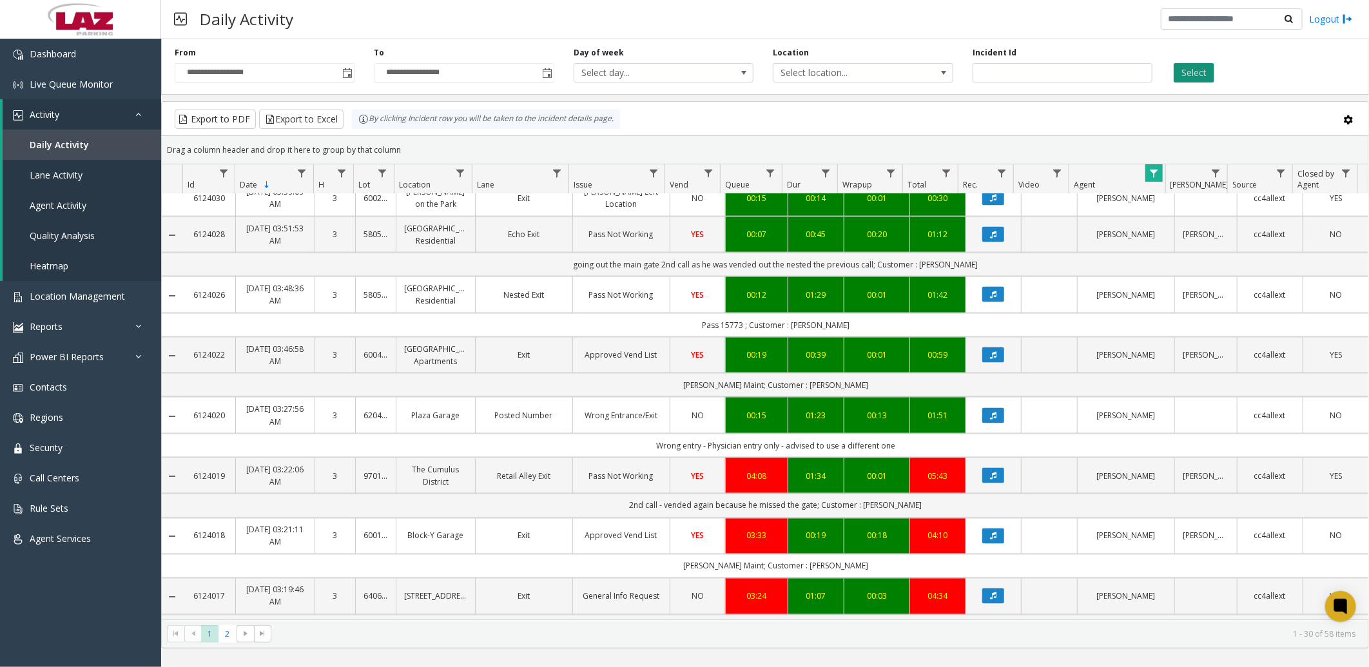
click at [1196, 72] on button "Select" at bounding box center [1194, 72] width 41 height 19
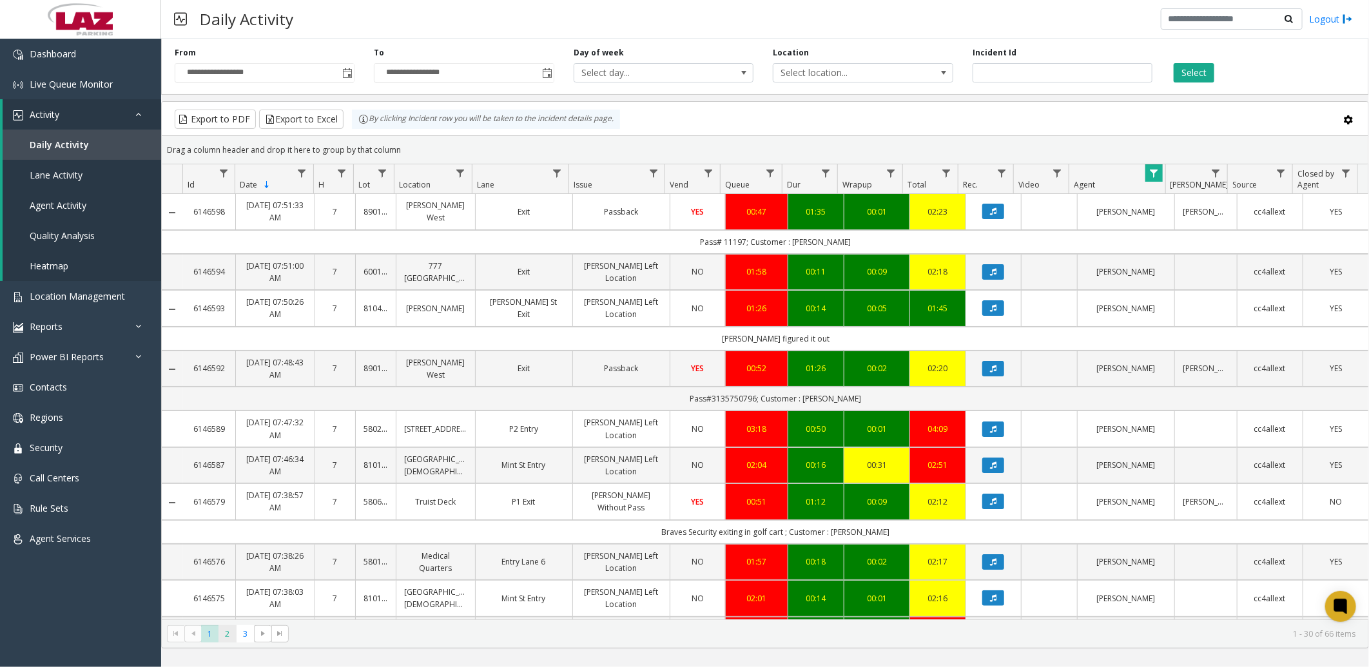
click at [231, 632] on span "2" at bounding box center [227, 633] width 17 height 17
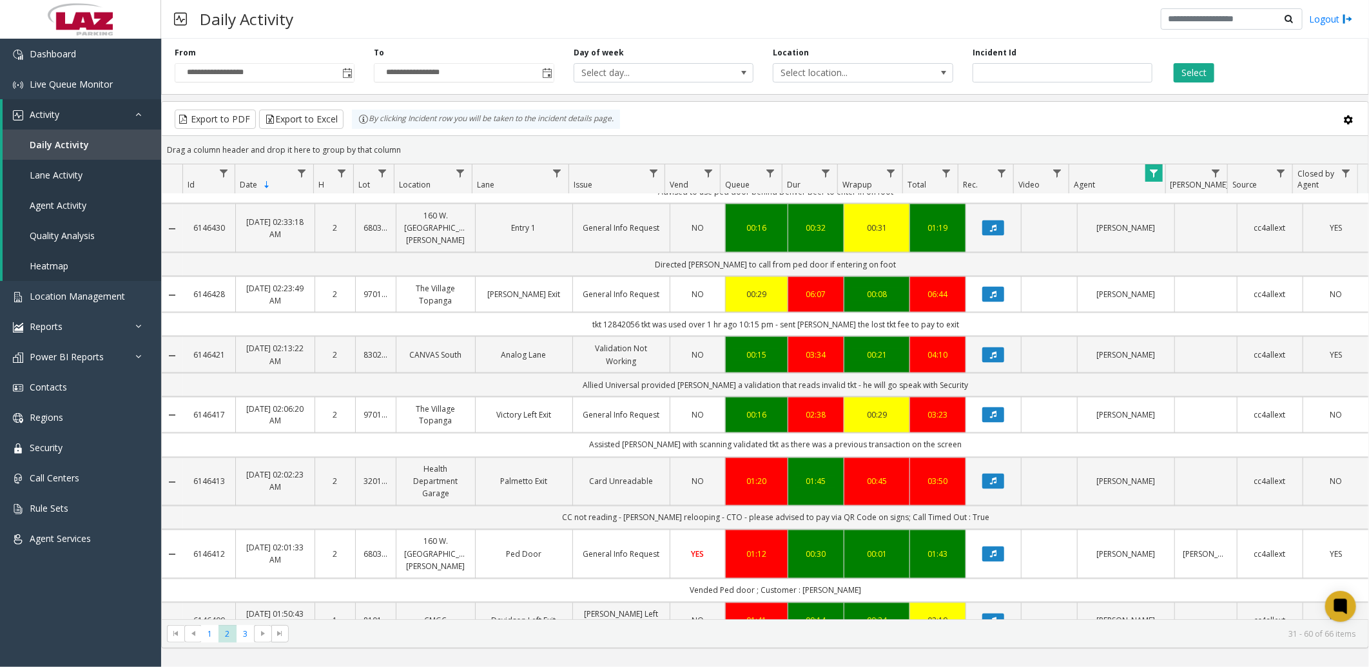
scroll to position [1320, 0]
click at [247, 634] on span "3" at bounding box center [245, 633] width 17 height 17
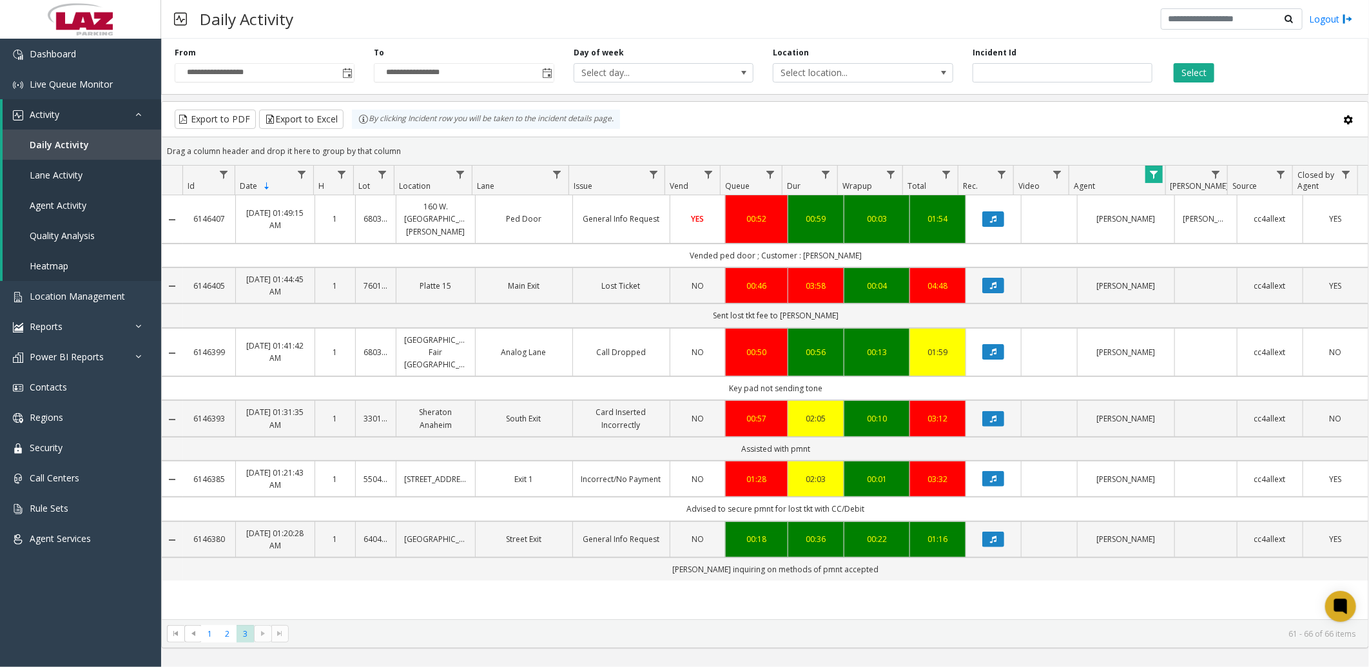
click at [1157, 179] on span "Data table" at bounding box center [1154, 175] width 10 height 10
click at [1195, 346] on button "Clear" at bounding box center [1181, 350] width 53 height 28
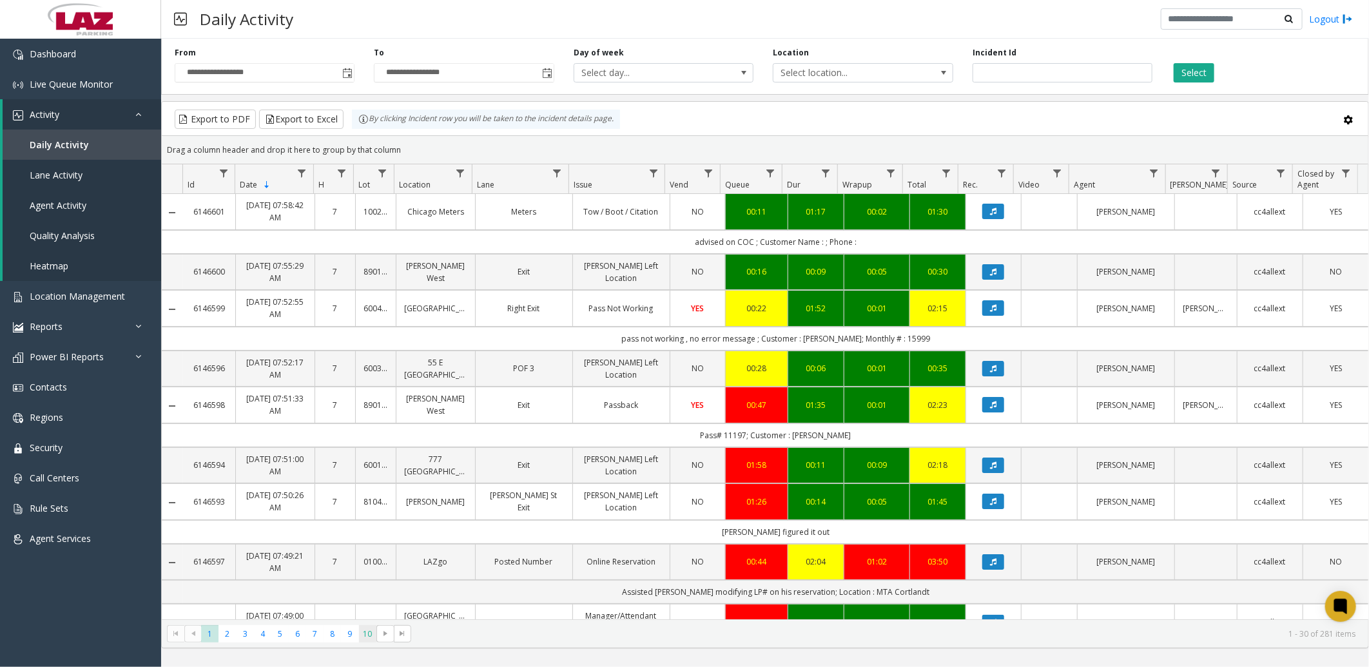
click at [366, 634] on span "10" at bounding box center [367, 633] width 17 height 17
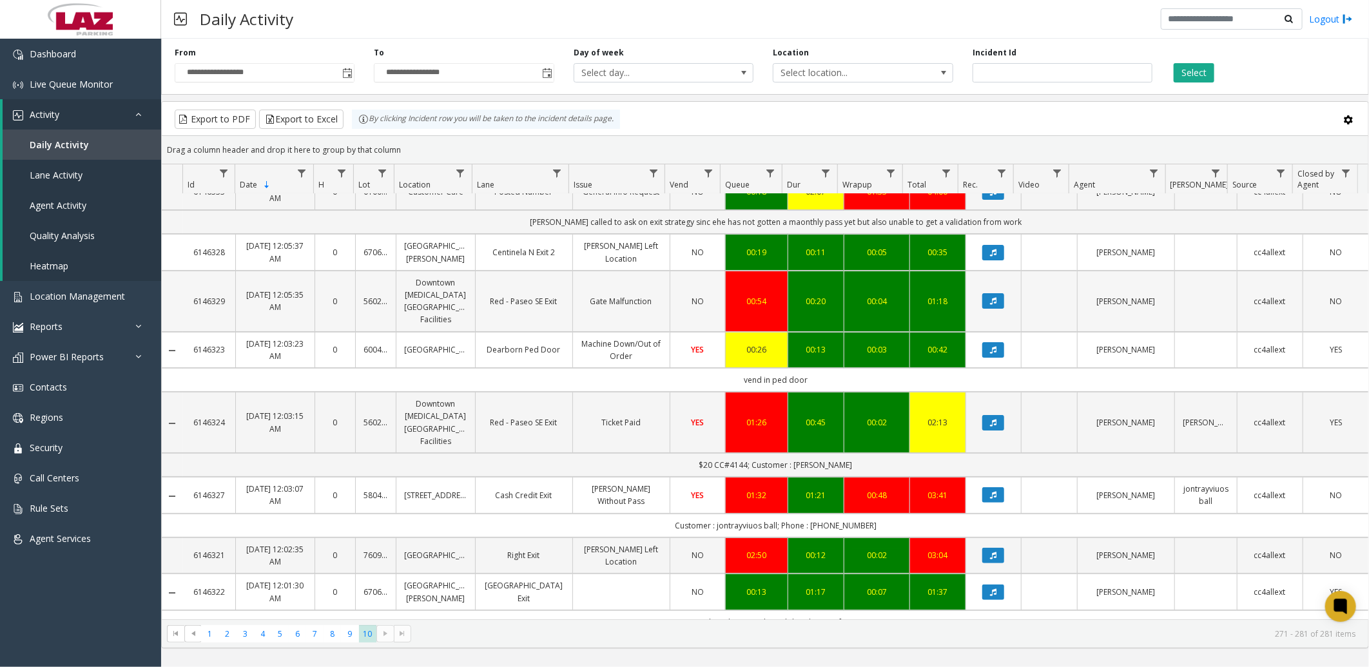
scroll to position [144, 0]
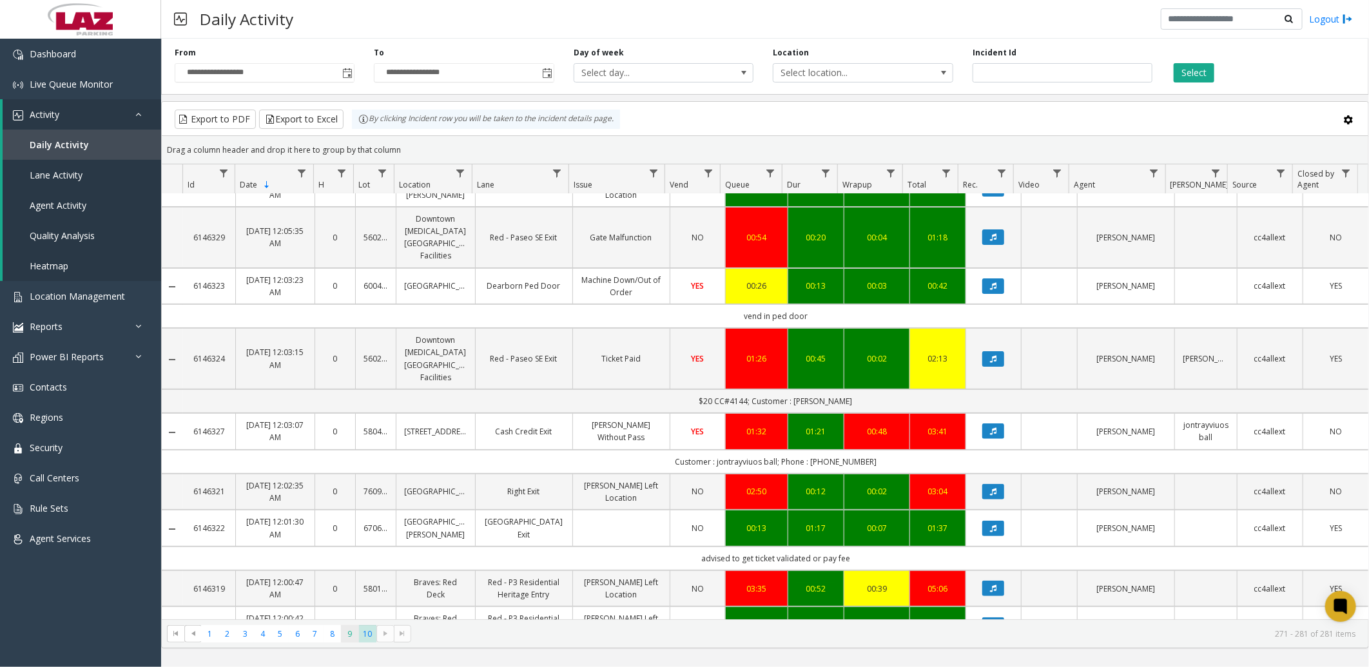
click at [353, 629] on span "9" at bounding box center [349, 633] width 17 height 17
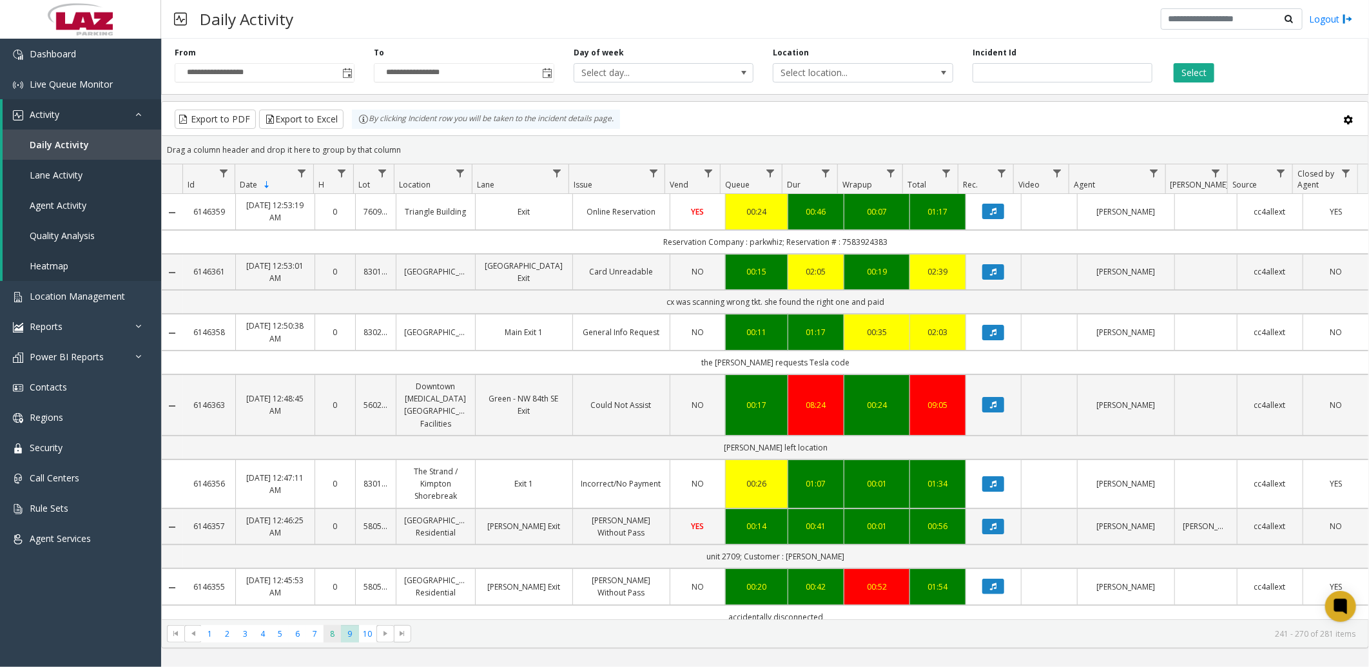
click at [333, 637] on span "8" at bounding box center [332, 633] width 17 height 17
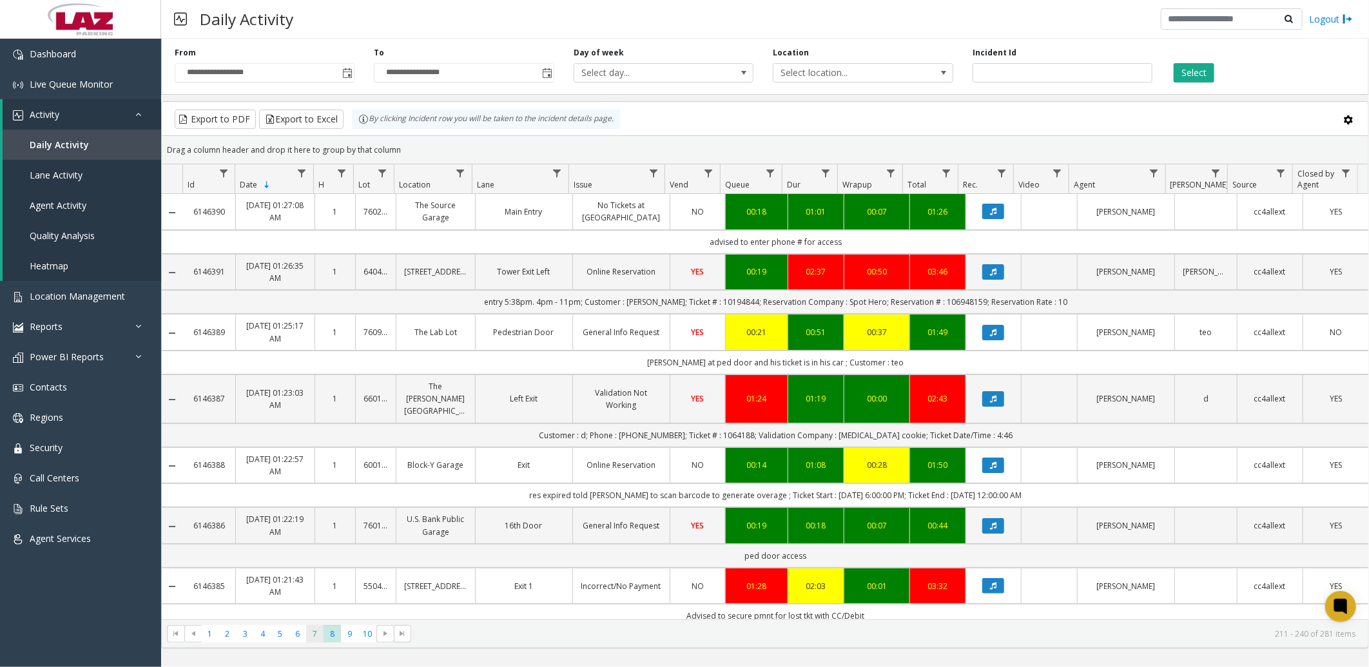
click at [313, 634] on span "7" at bounding box center [314, 633] width 17 height 17
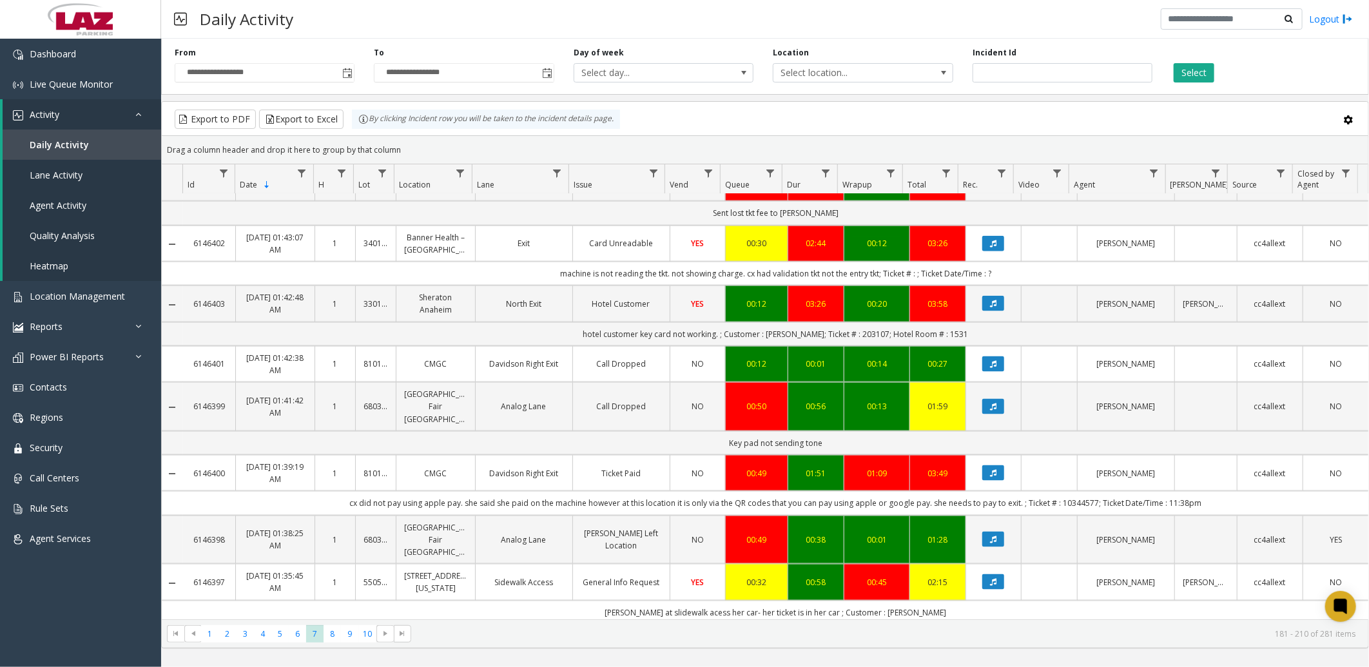
scroll to position [1259, 0]
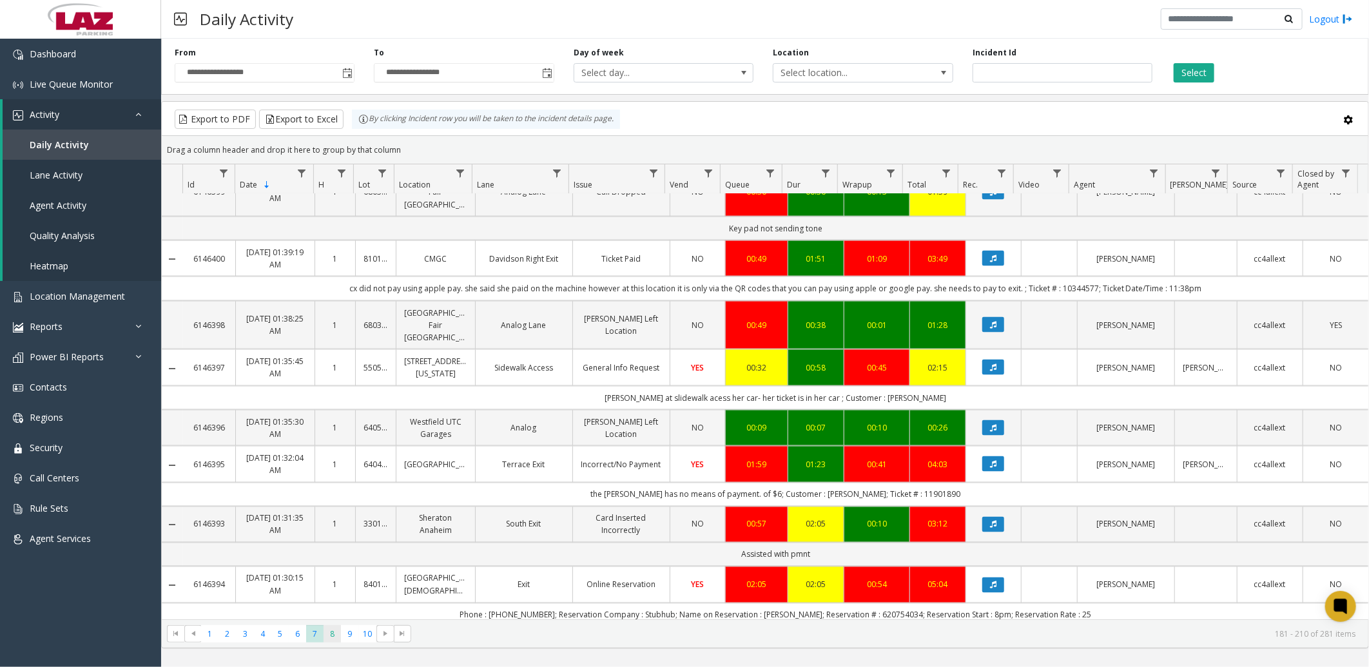
click at [329, 632] on span "8" at bounding box center [332, 633] width 17 height 17
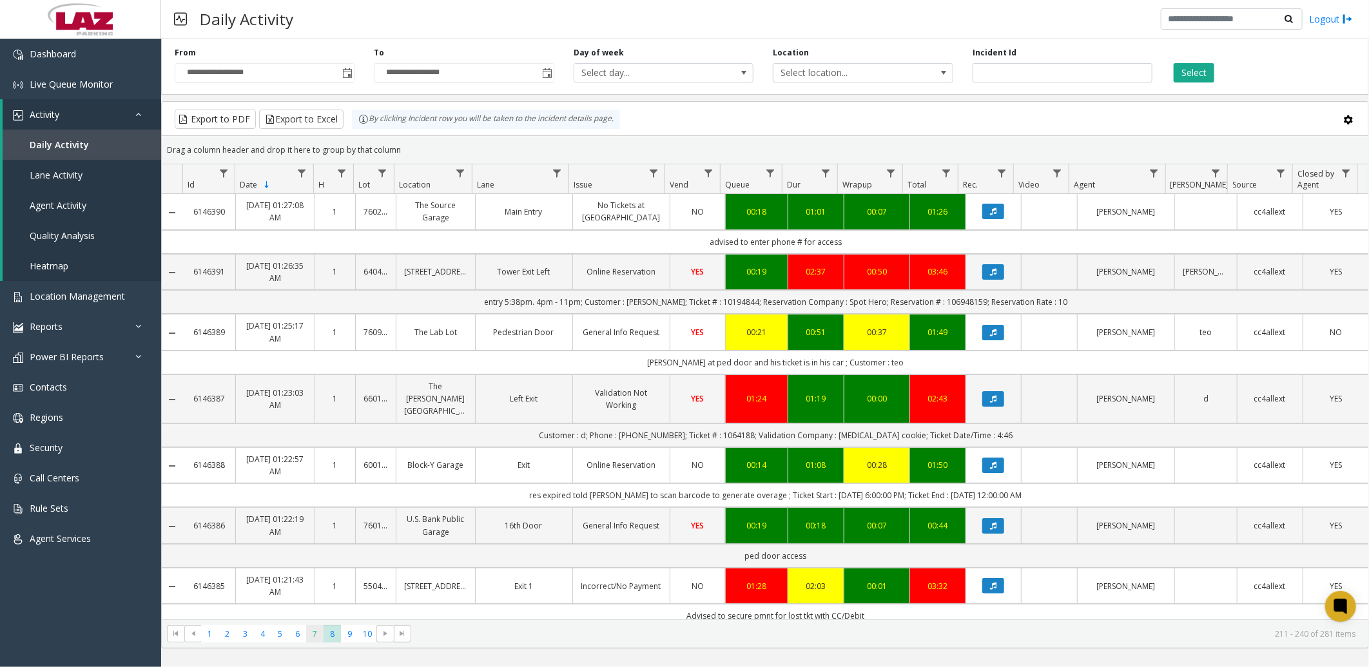
click at [312, 638] on span "7" at bounding box center [314, 633] width 17 height 17
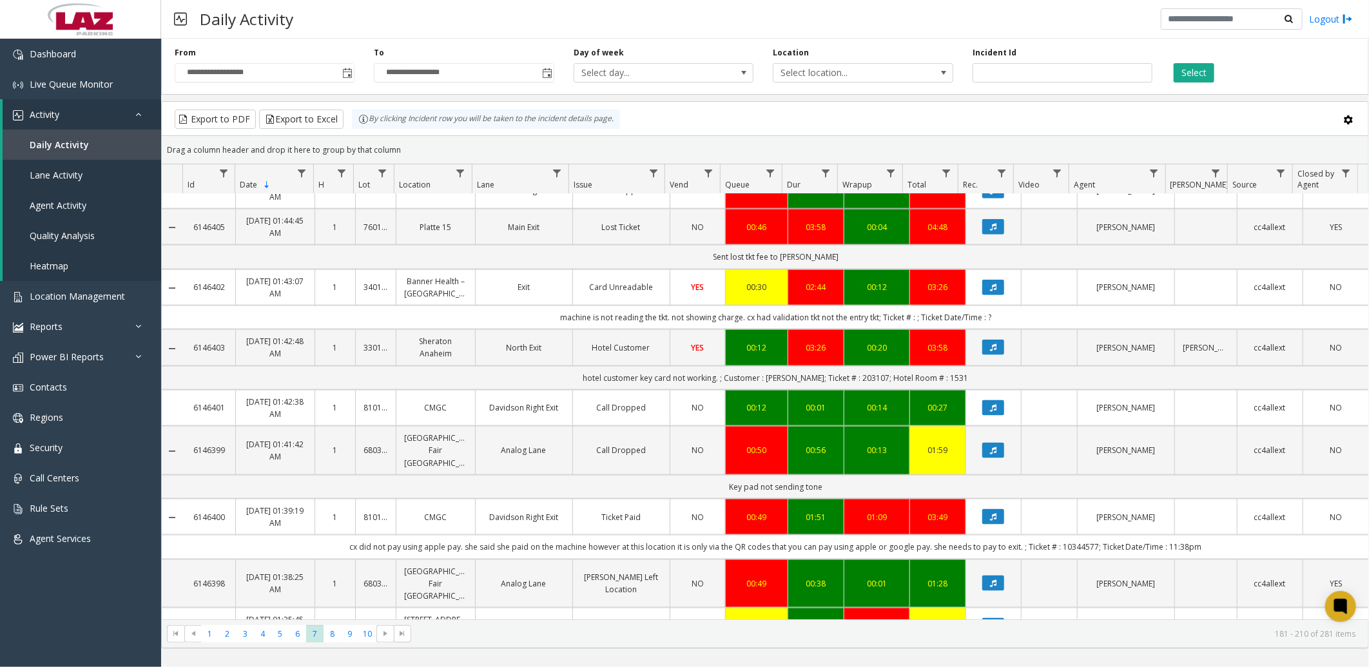
scroll to position [1259, 0]
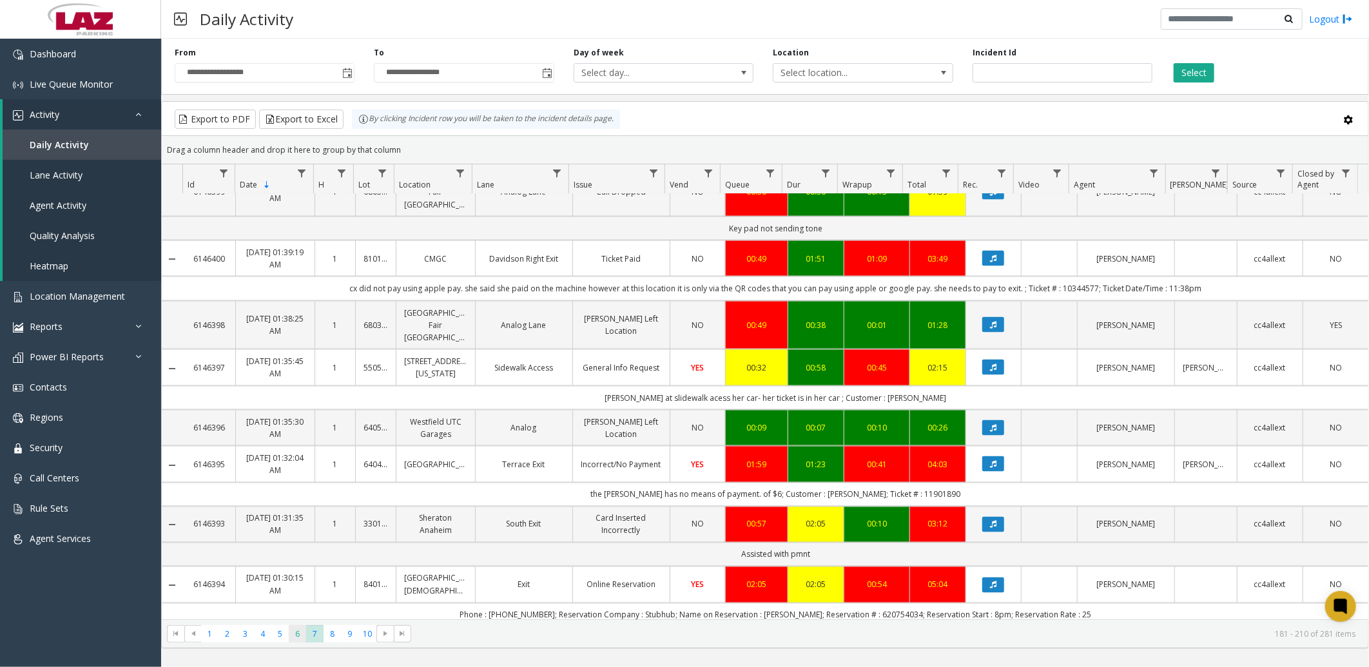
click at [292, 635] on span "6" at bounding box center [297, 633] width 17 height 17
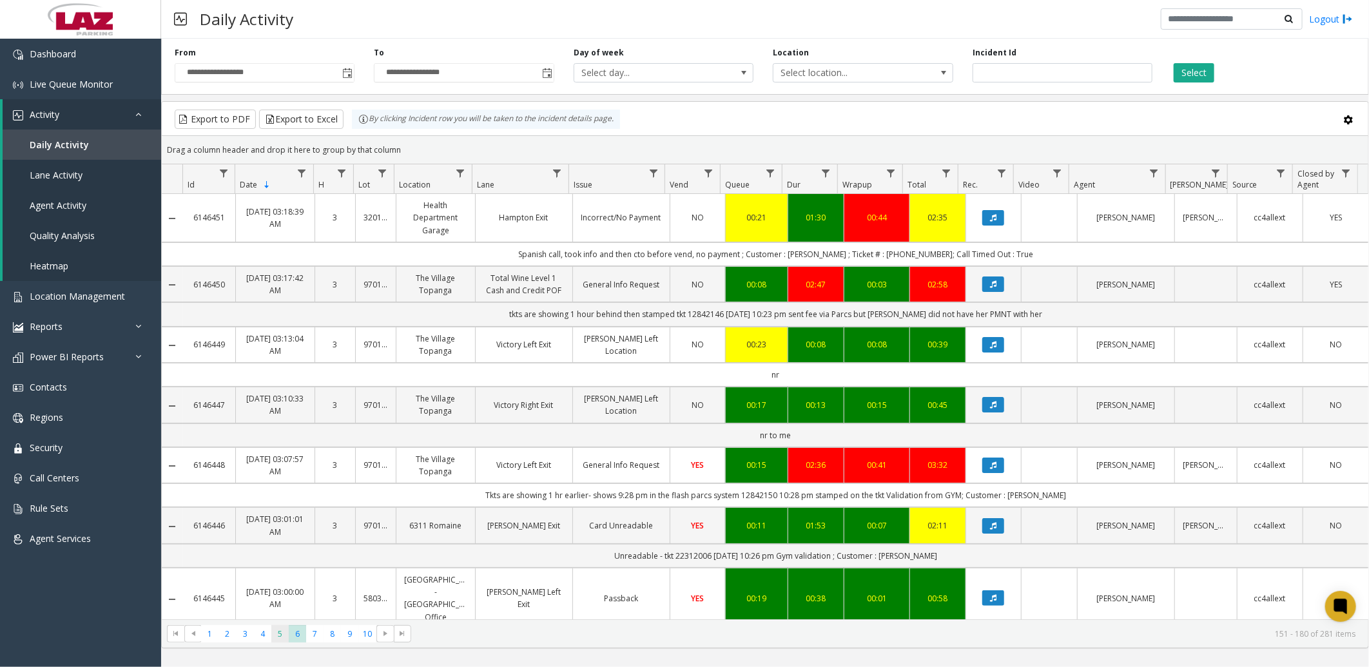
click at [286, 634] on span "5" at bounding box center [279, 633] width 17 height 17
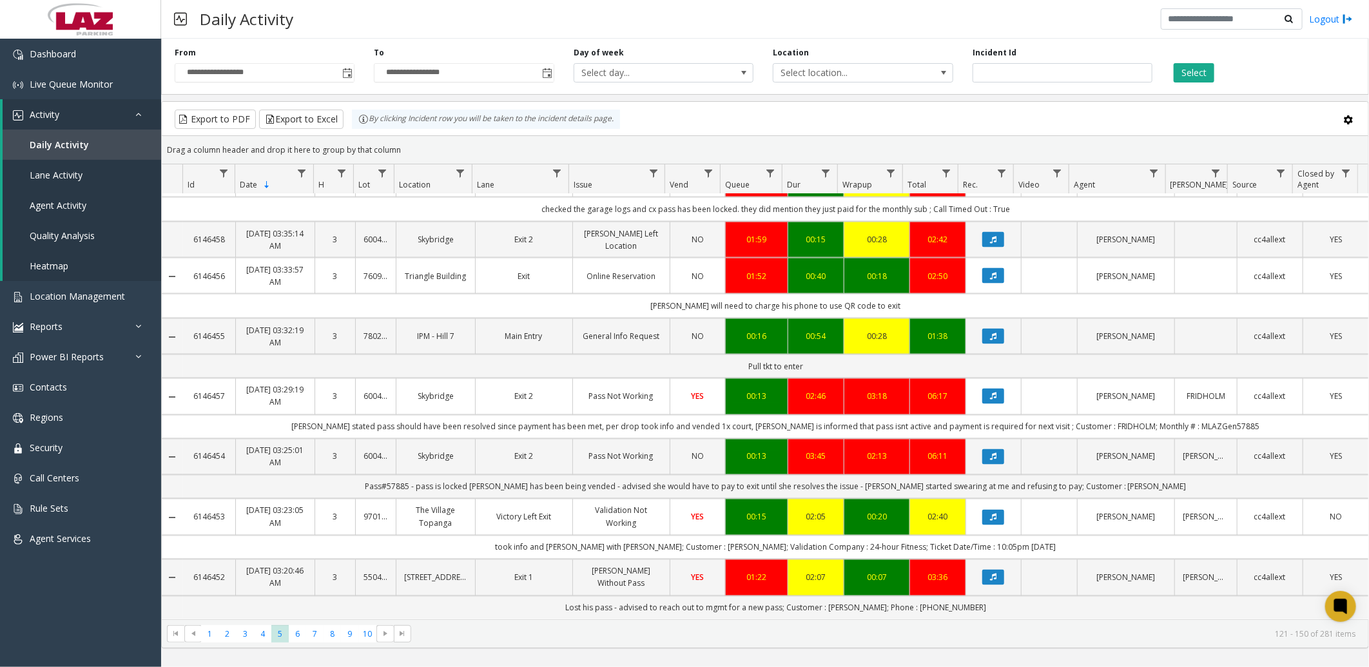
scroll to position [1394, 0]
click at [349, 74] on span "Toggle popup" at bounding box center [347, 73] width 10 height 10
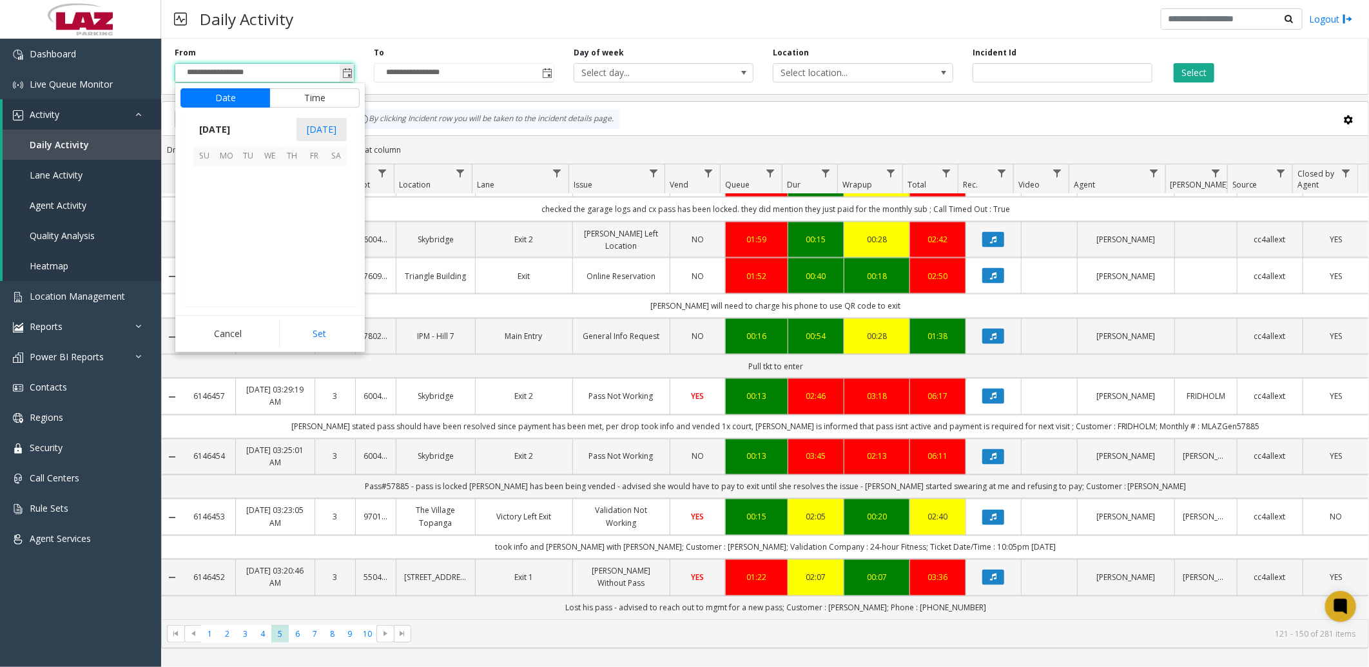
scroll to position [231360, 0]
click at [317, 195] on span "12" at bounding box center [314, 199] width 22 height 22
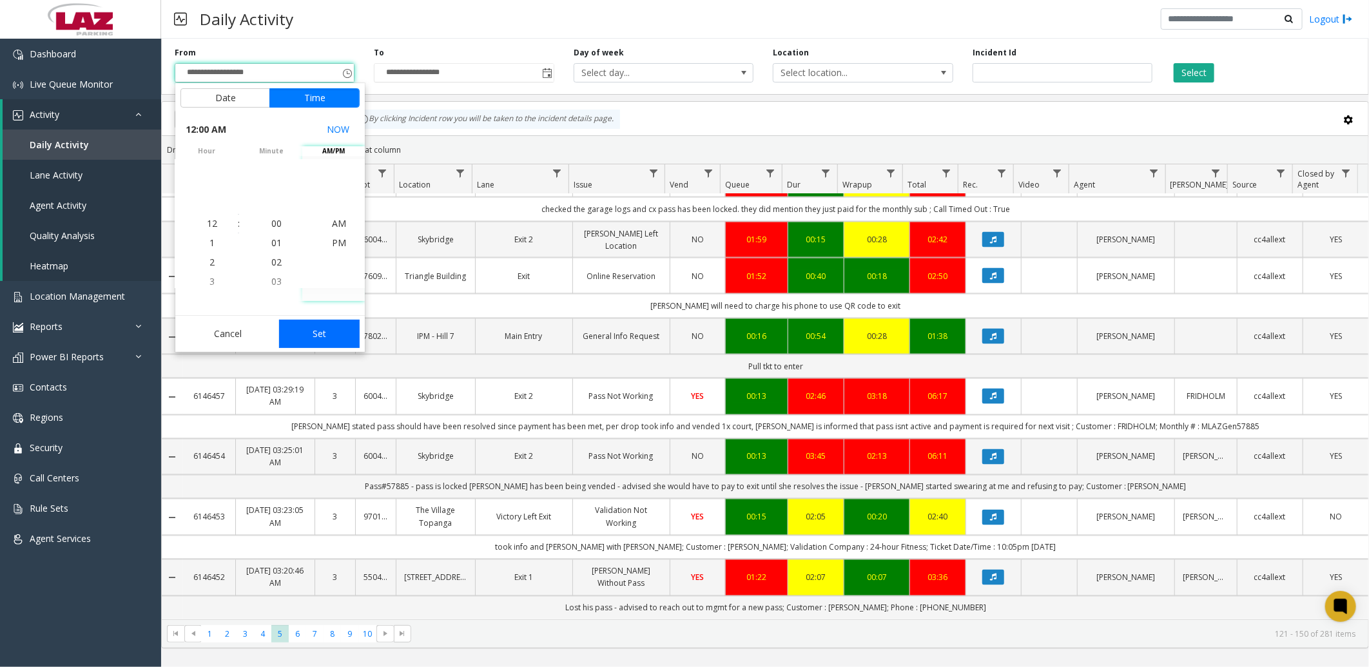
click at [328, 338] on button "Set" at bounding box center [319, 334] width 81 height 28
type input "**********"
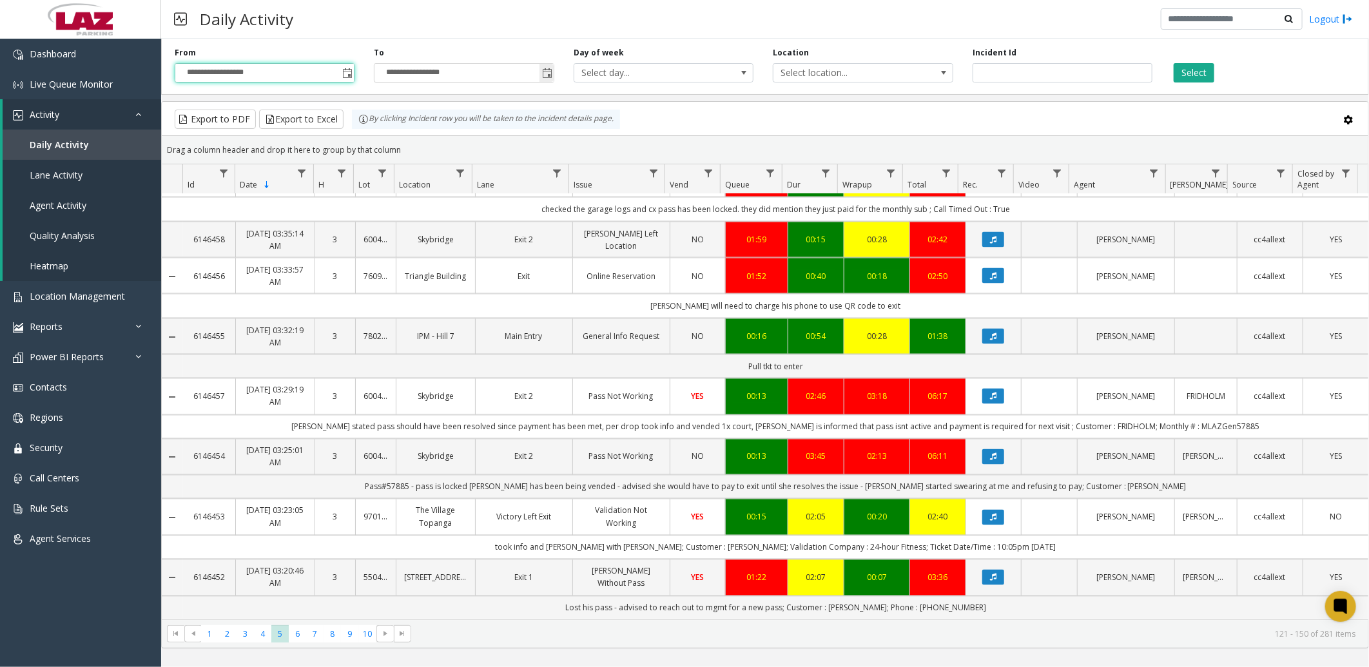
click at [551, 68] on span "Toggle popup" at bounding box center [547, 73] width 10 height 10
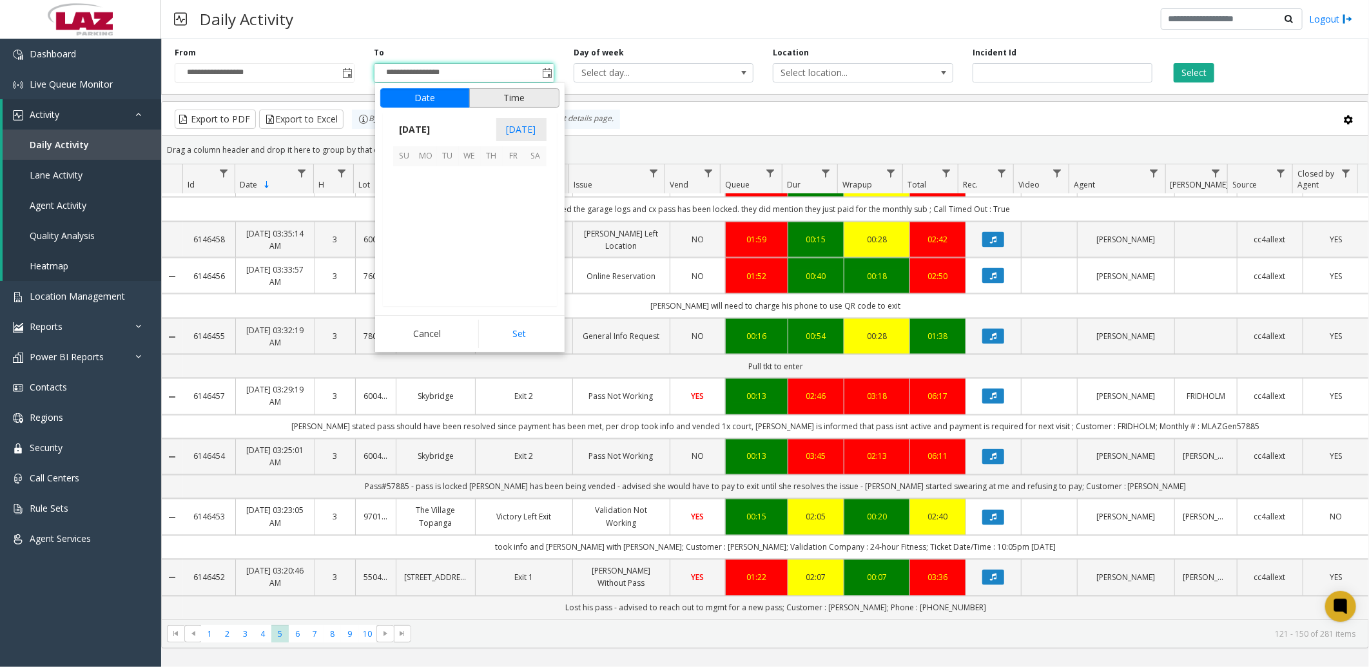
scroll to position [1141, 0]
click at [516, 204] on span "12" at bounding box center [514, 199] width 22 height 22
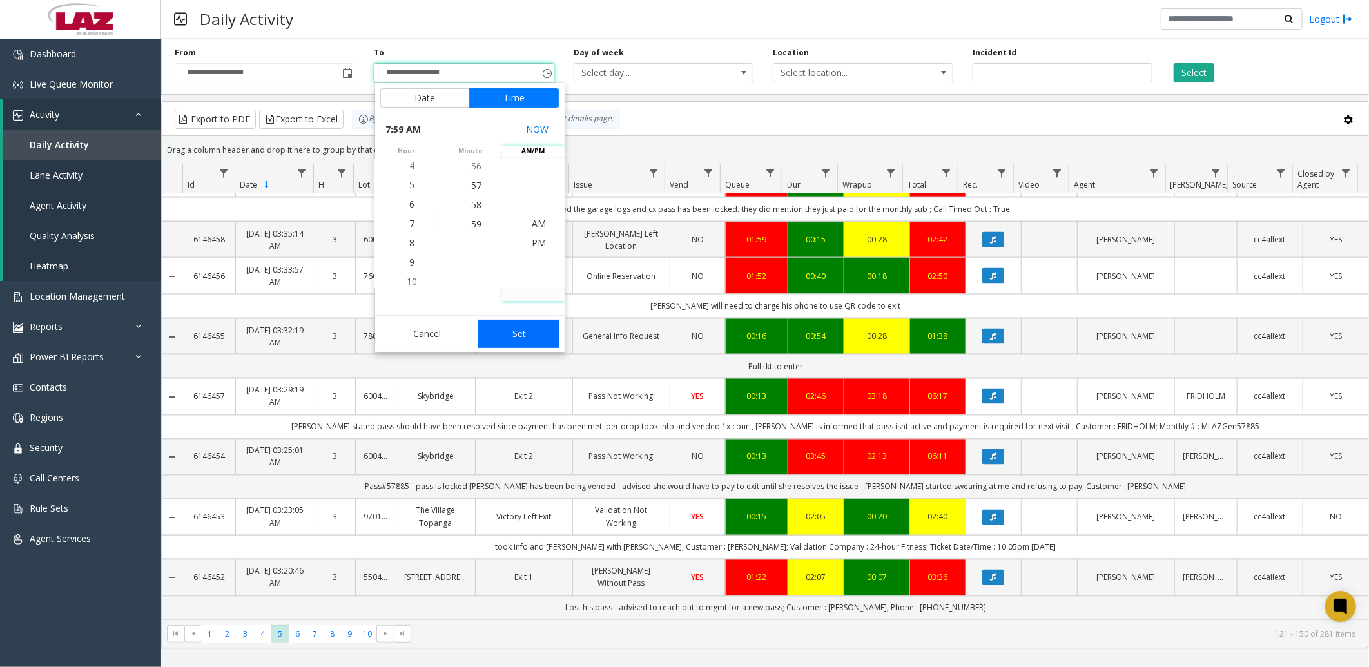
click at [515, 330] on button "Set" at bounding box center [518, 334] width 81 height 28
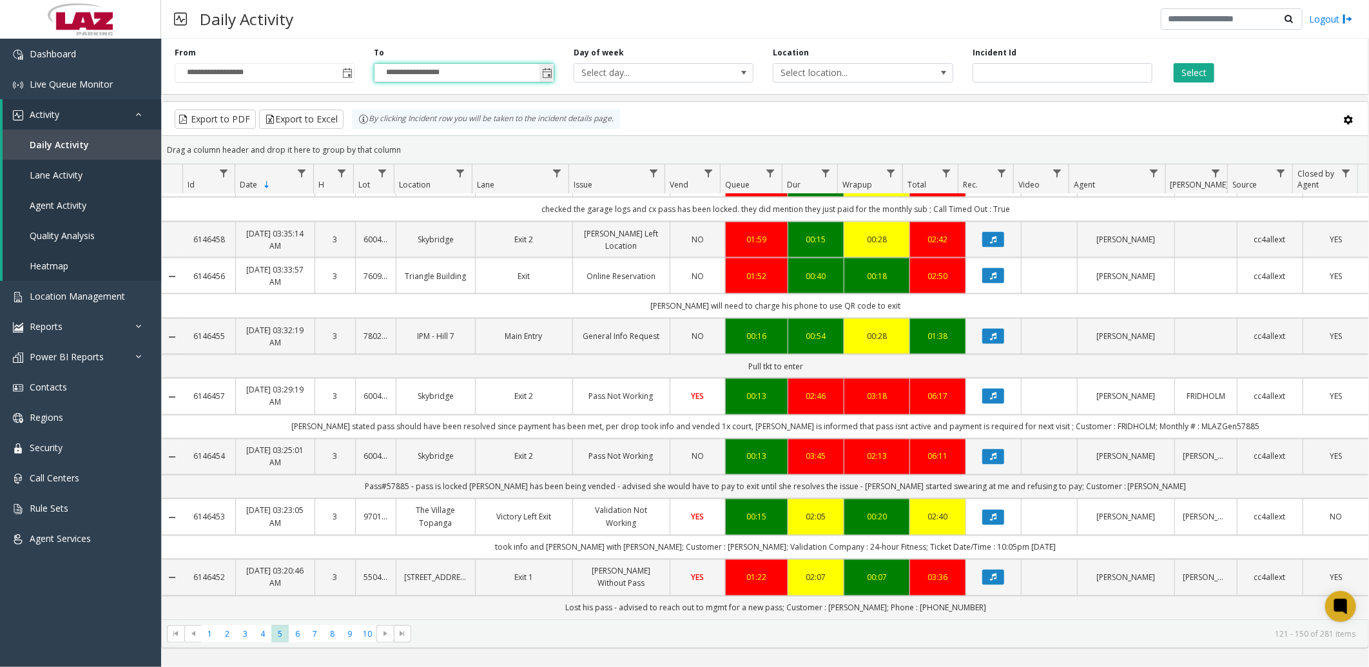
click at [547, 68] on span "Toggle popup" at bounding box center [547, 73] width 10 height 10
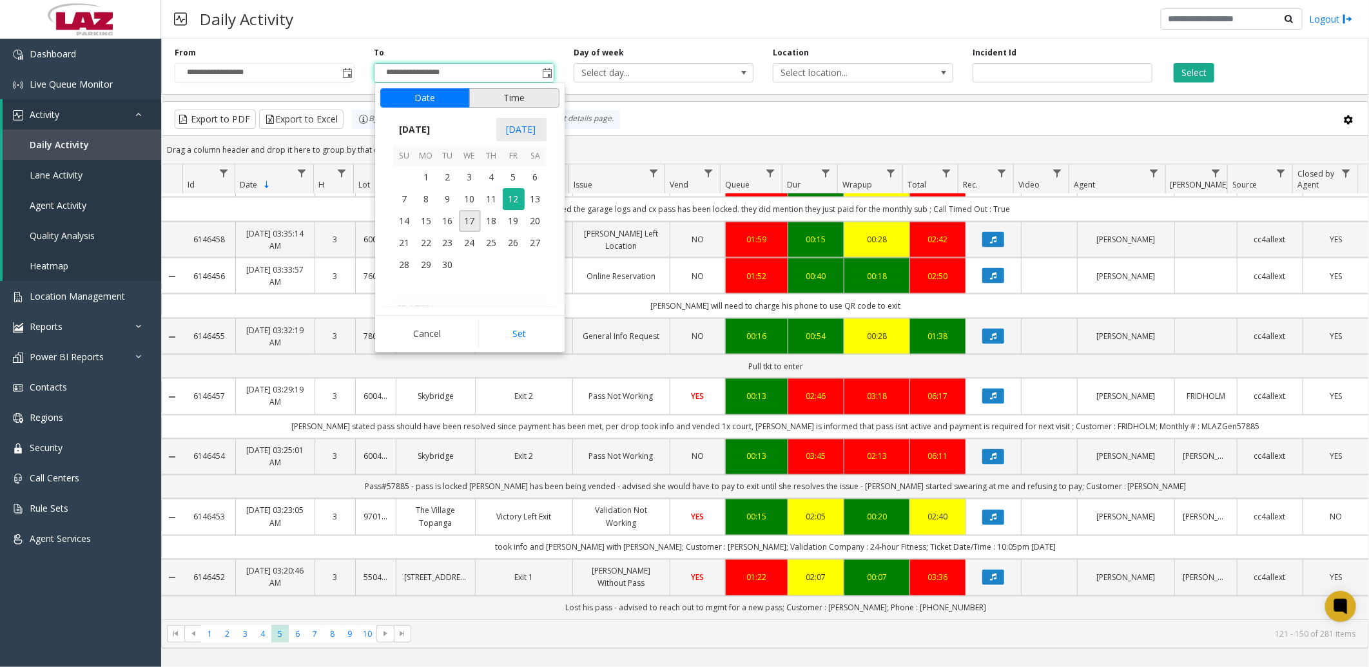
click at [526, 98] on button "Time" at bounding box center [514, 97] width 90 height 19
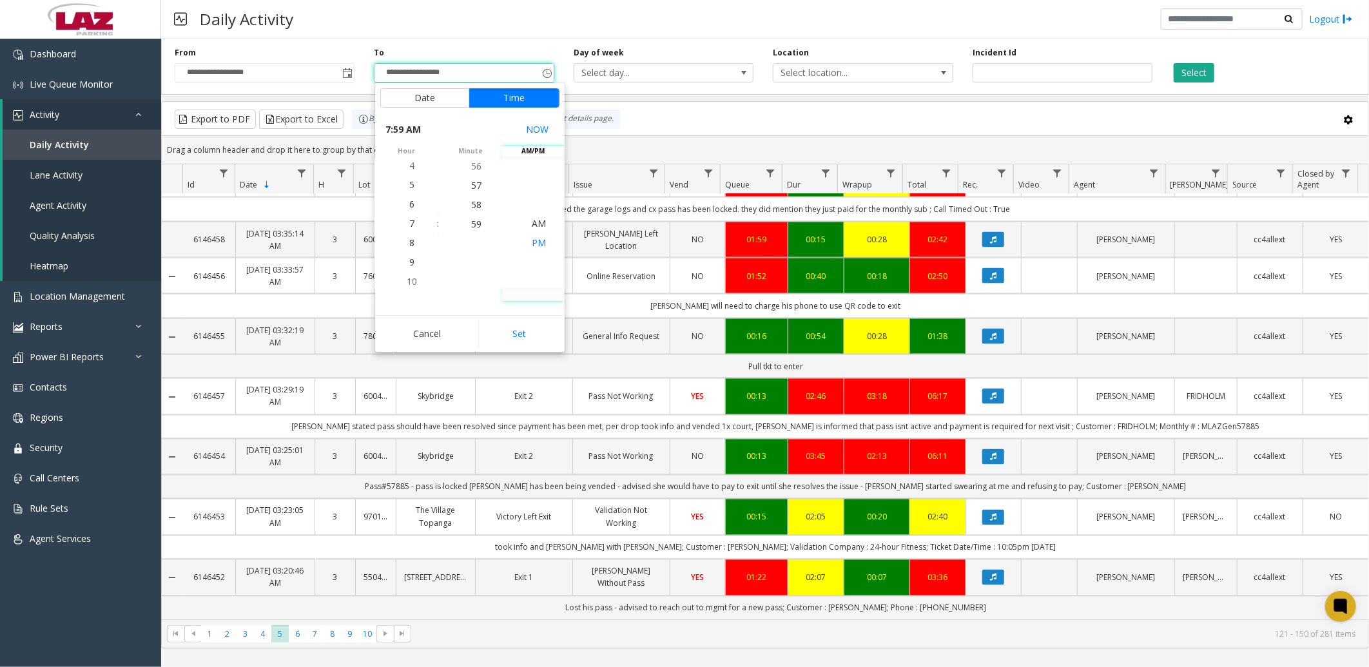
click at [538, 241] on span "PM" at bounding box center [539, 243] width 14 height 12
click at [511, 338] on button "Set" at bounding box center [518, 334] width 81 height 28
type input "**********"
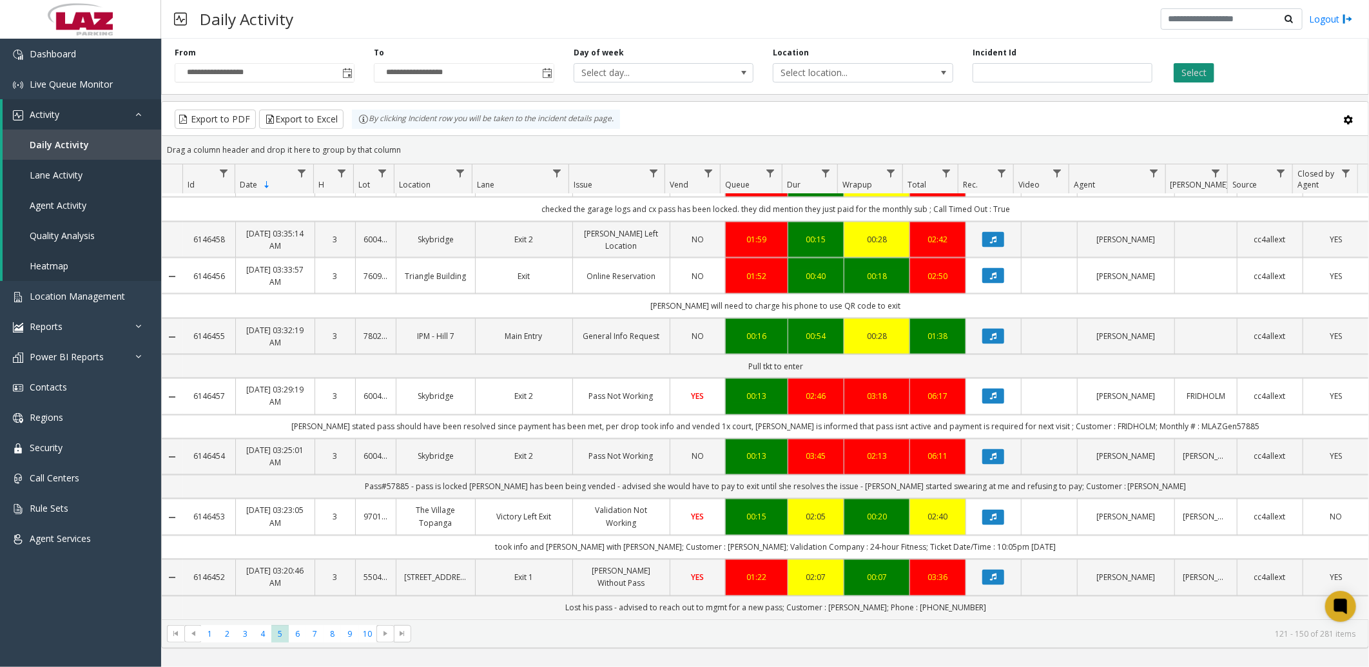
click at [1197, 71] on button "Select" at bounding box center [1194, 72] width 41 height 19
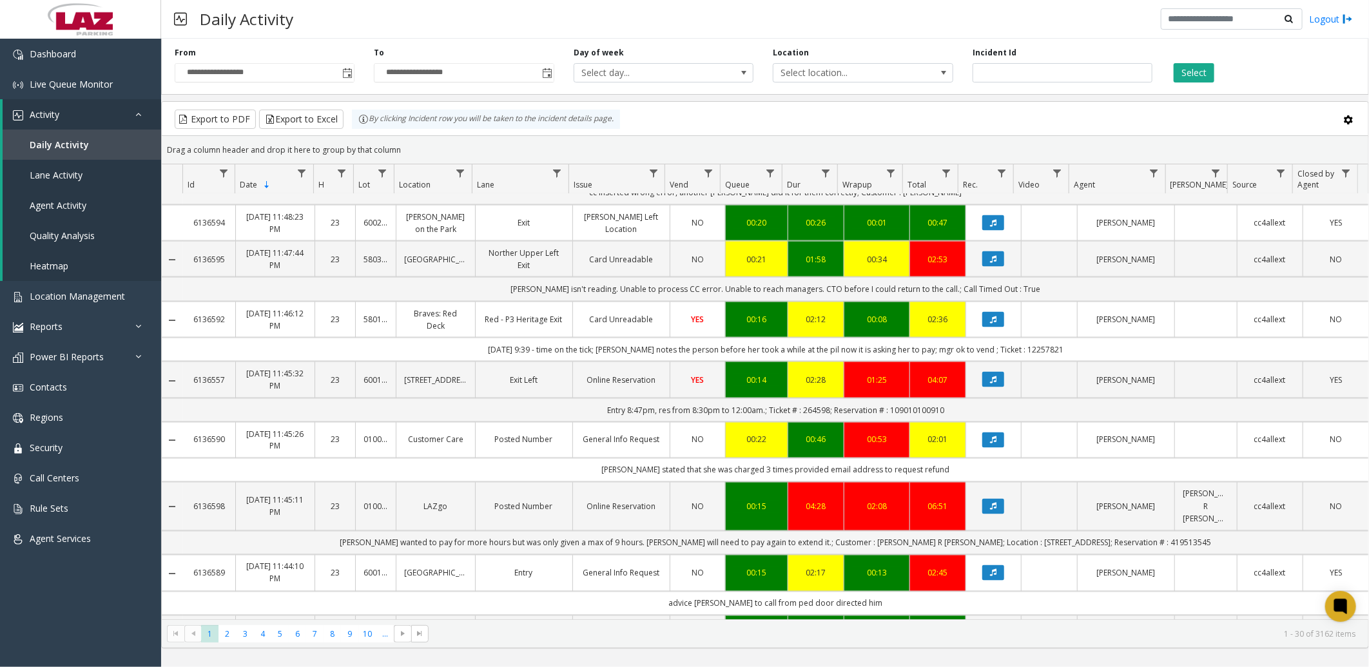
scroll to position [1331, 0]
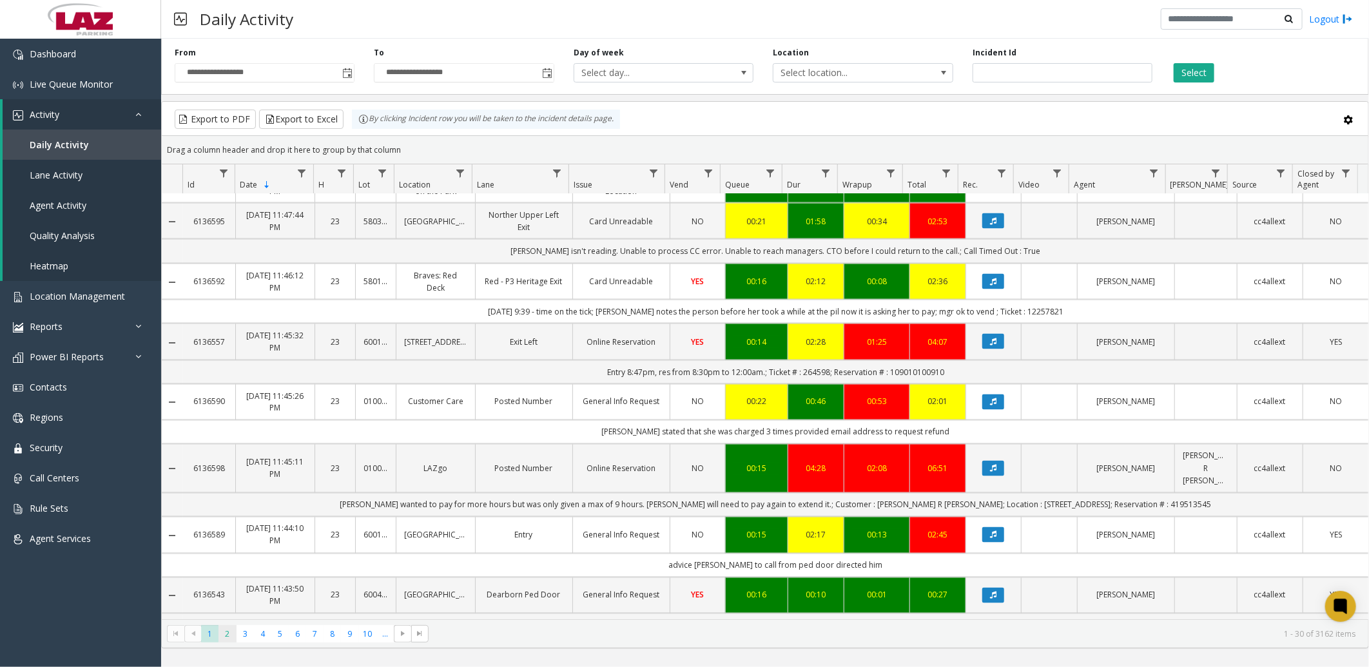
click at [227, 633] on span "2" at bounding box center [227, 633] width 17 height 17
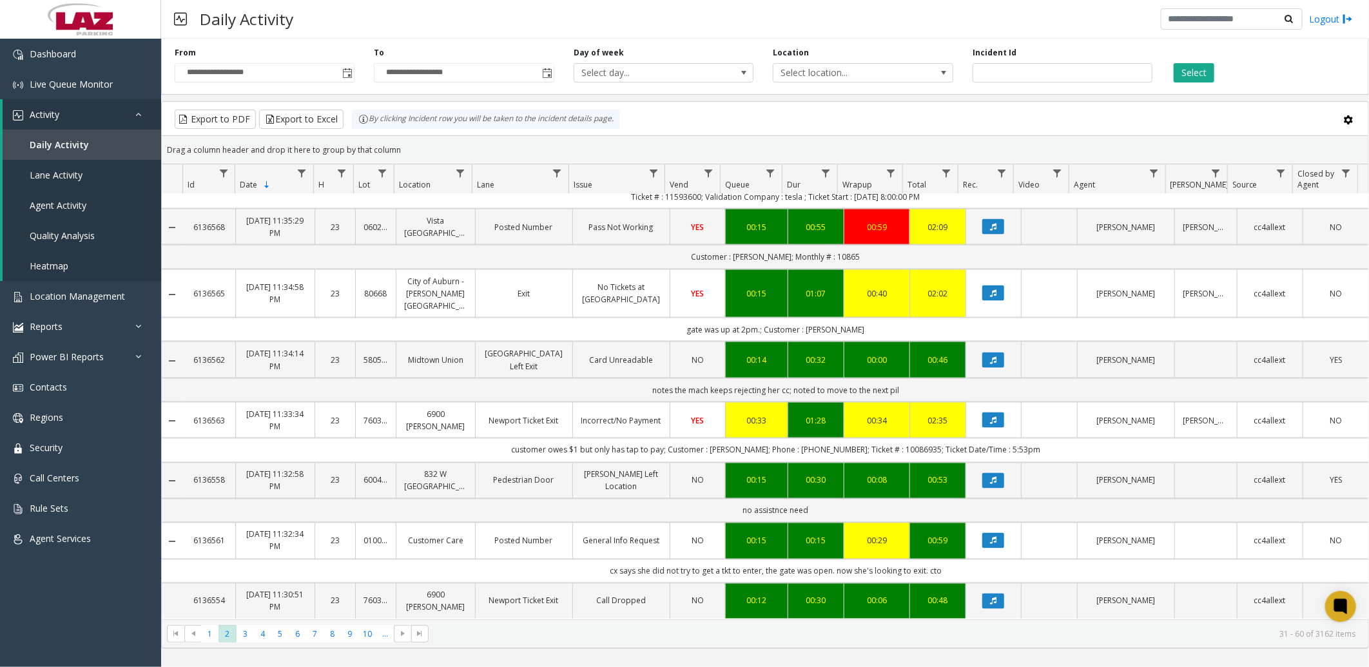
scroll to position [1309, 0]
click at [244, 633] on span "3" at bounding box center [245, 633] width 17 height 17
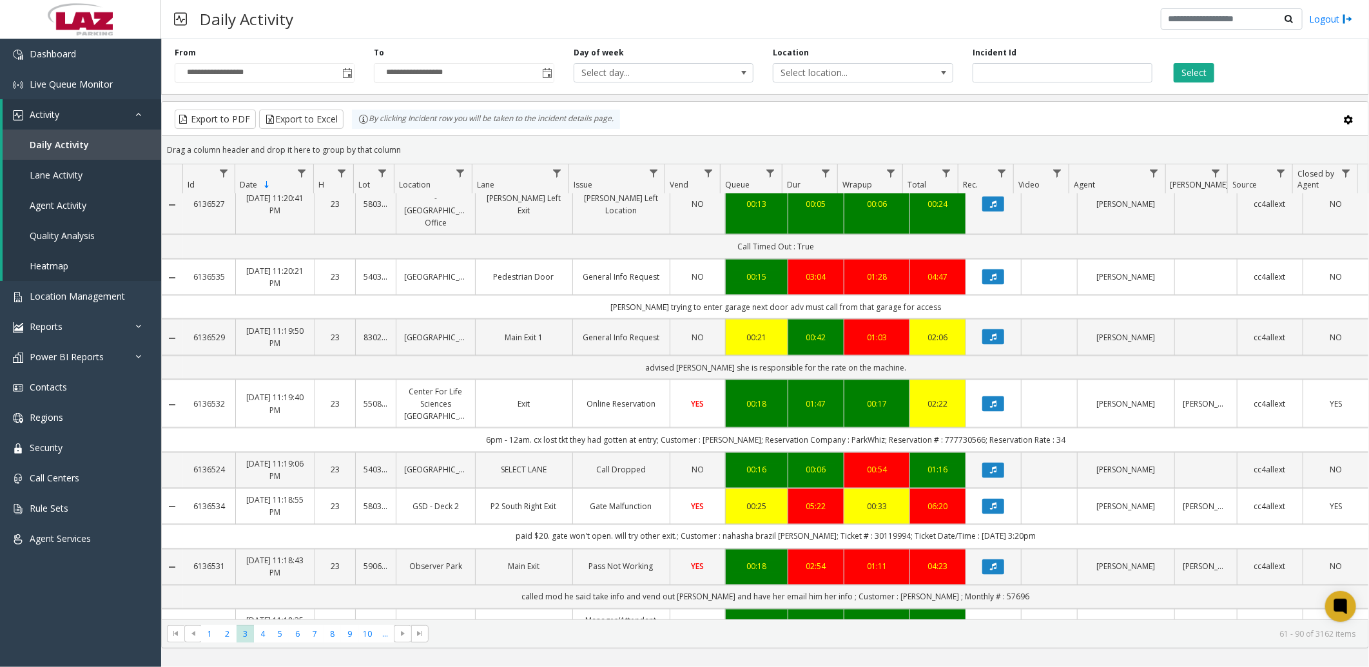
scroll to position [1333, 0]
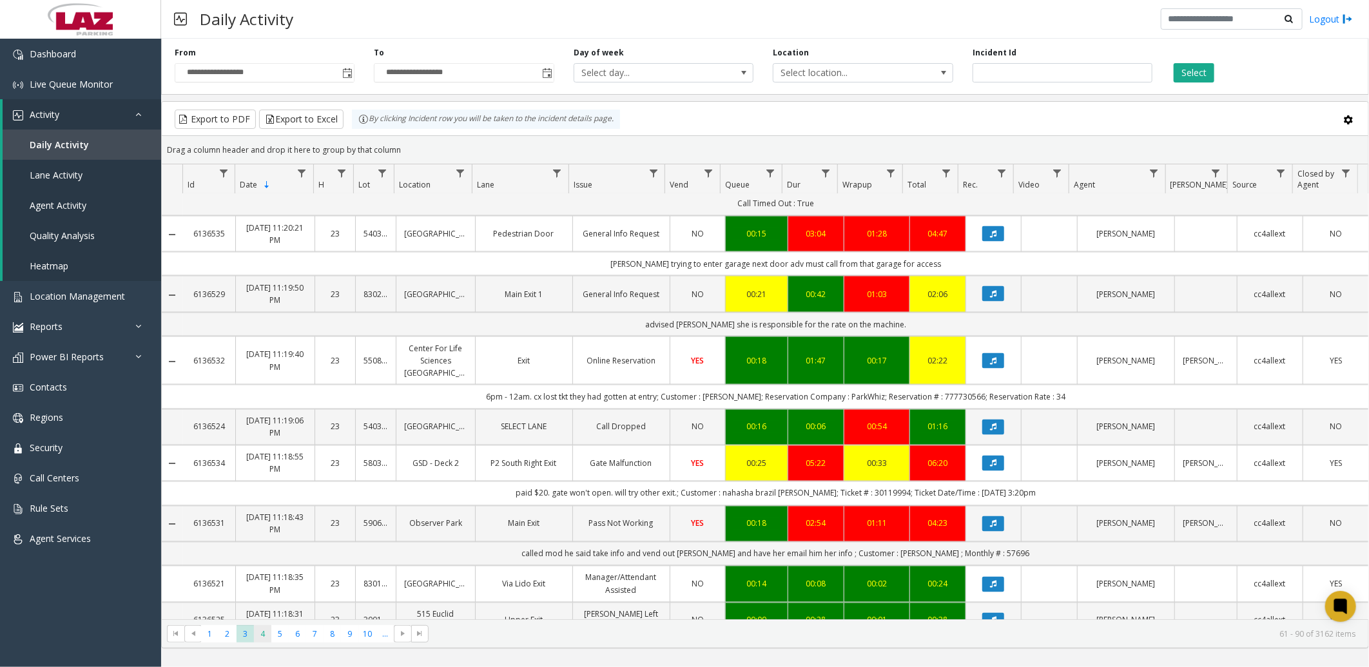
click at [262, 638] on span "4" at bounding box center [262, 633] width 17 height 17
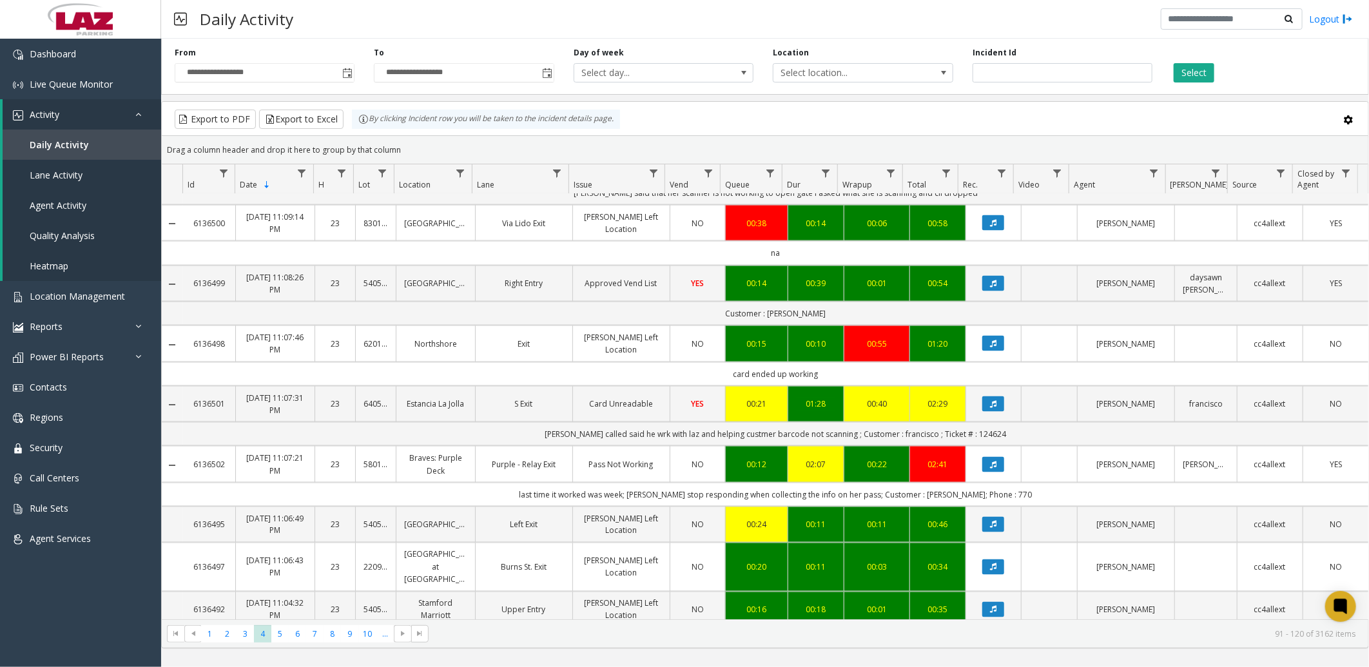
scroll to position [1236, 0]
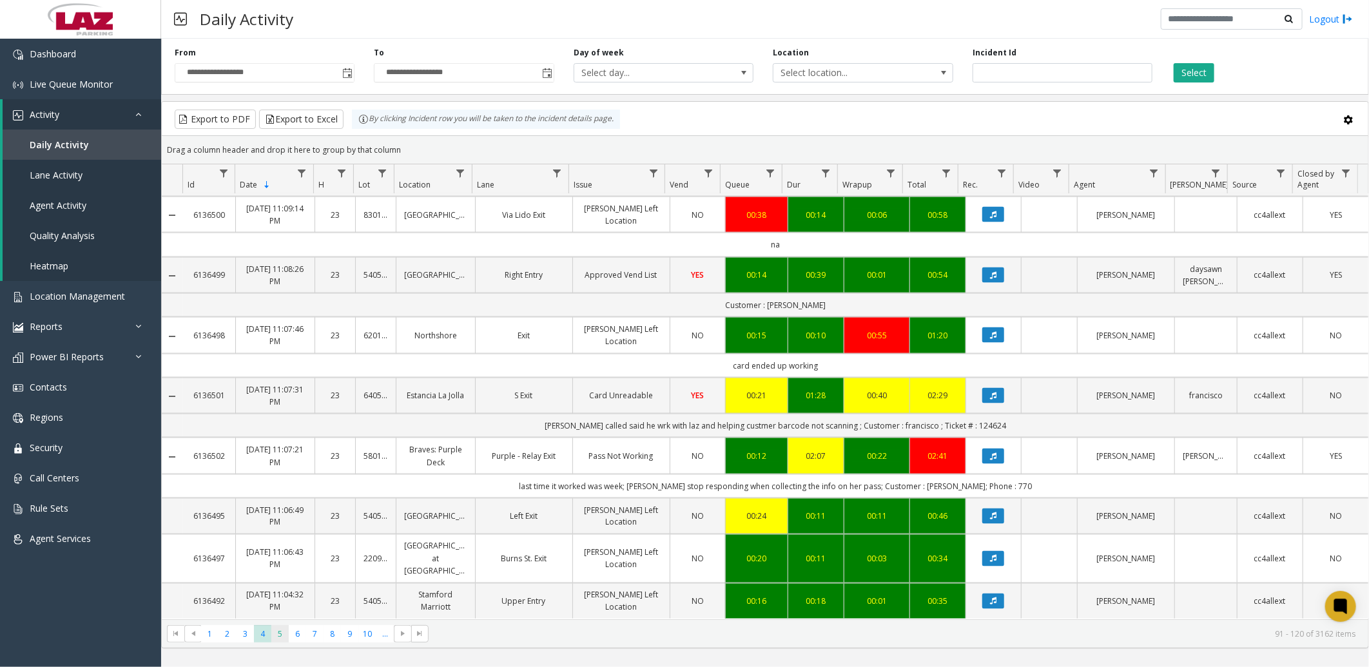
click at [277, 631] on span "5" at bounding box center [279, 633] width 17 height 17
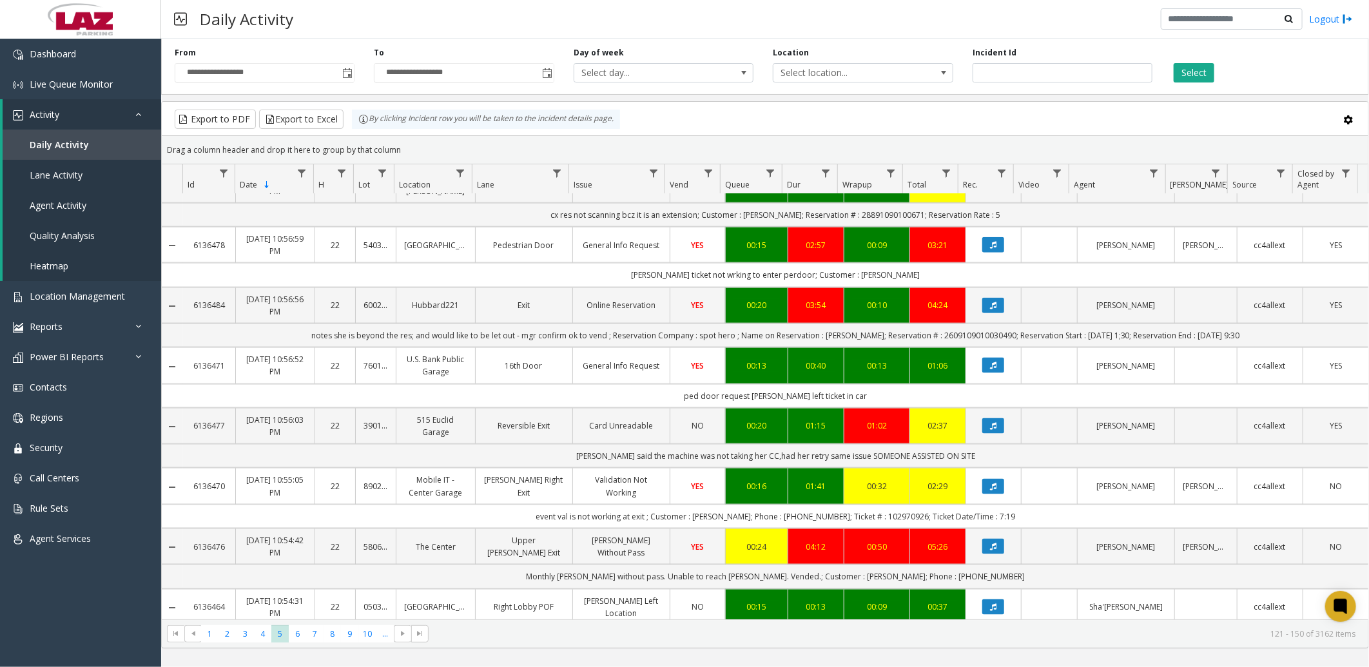
scroll to position [1296, 0]
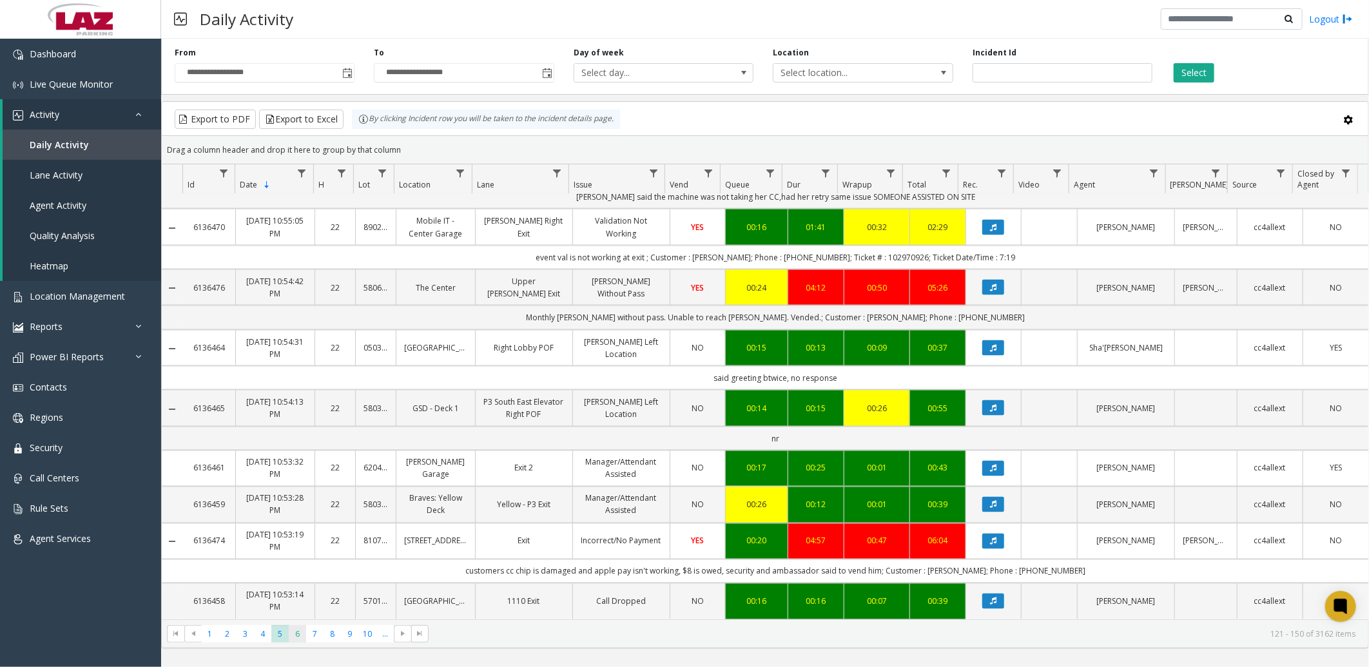
click at [299, 630] on span "6" at bounding box center [297, 633] width 17 height 17
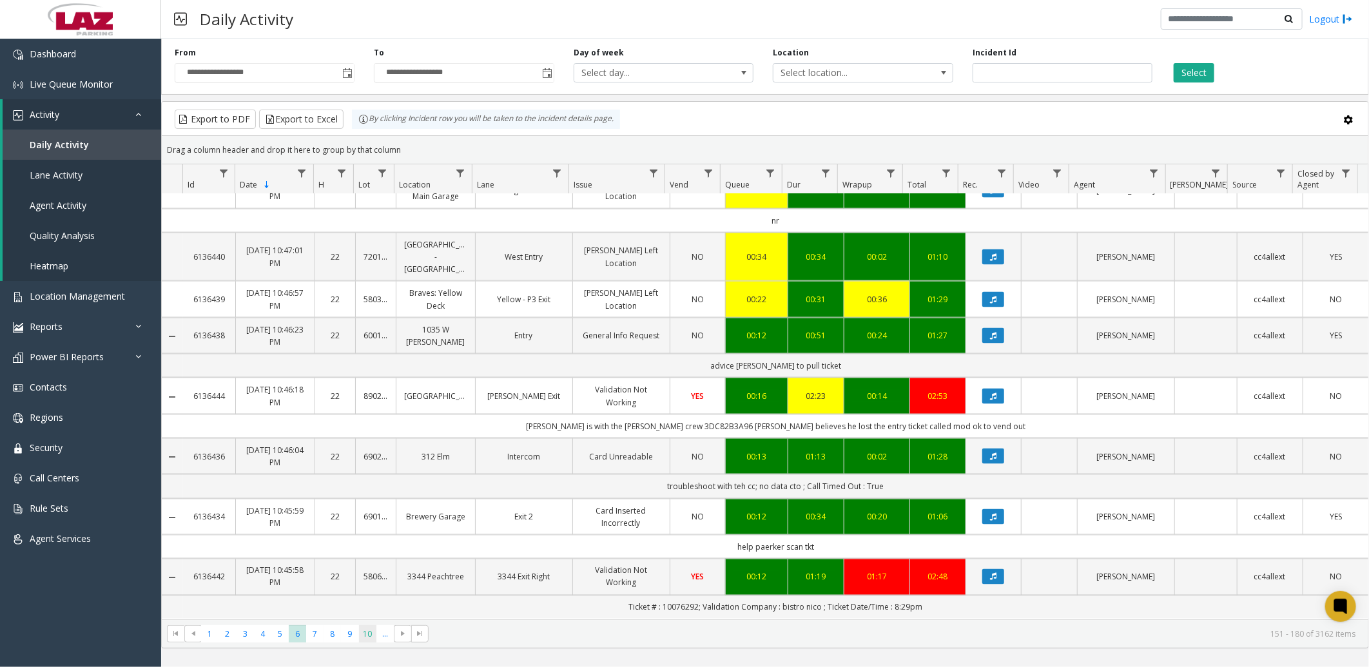
click at [363, 633] on span "10" at bounding box center [367, 633] width 17 height 17
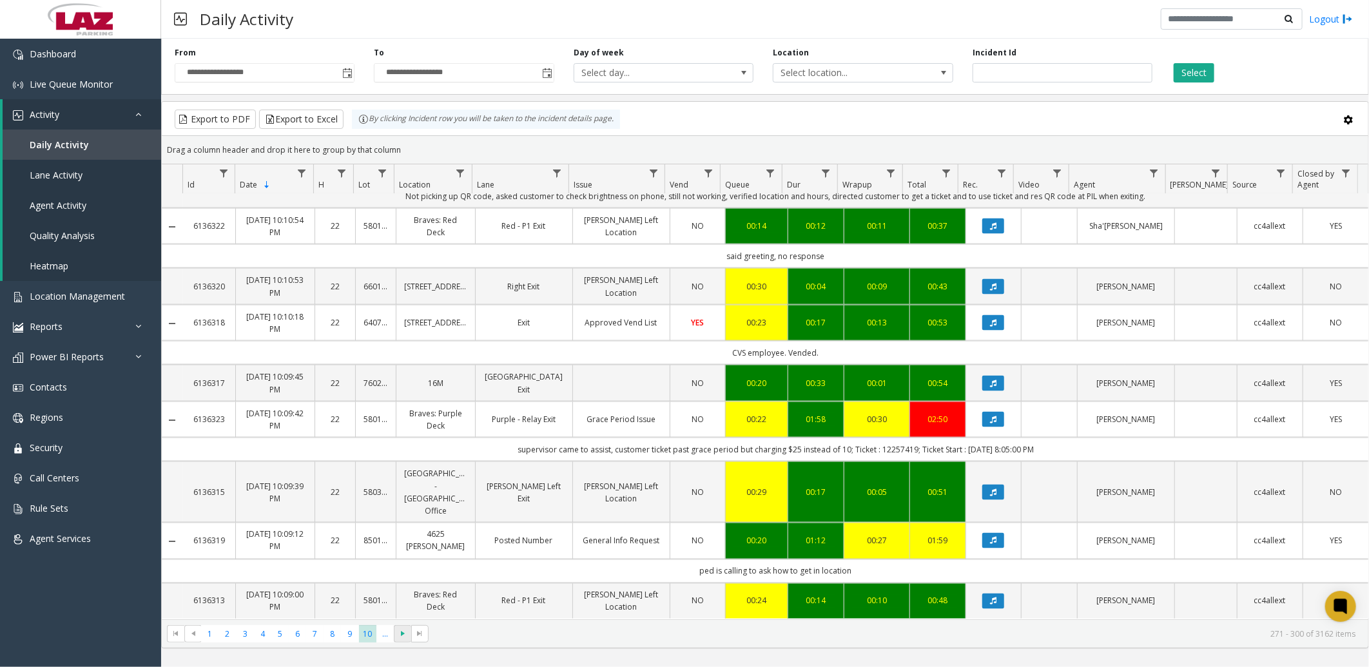
click at [406, 627] on span at bounding box center [402, 634] width 17 height 18
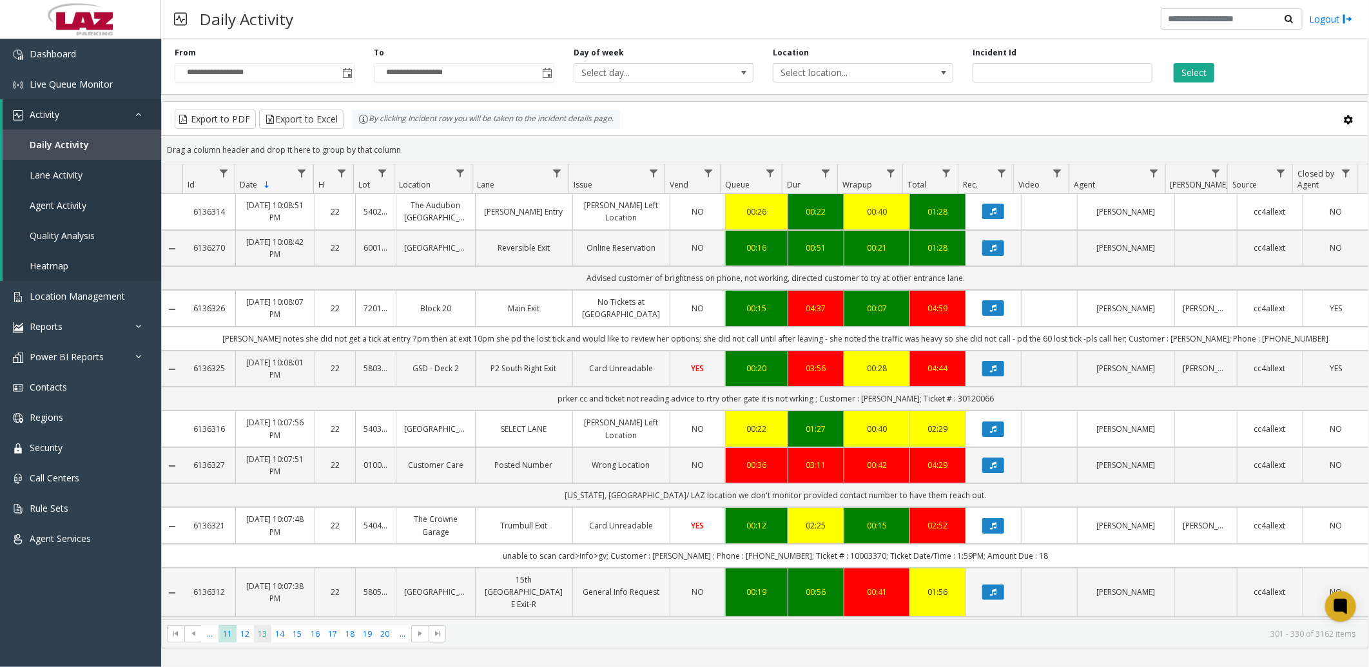
click at [262, 633] on span "13" at bounding box center [262, 633] width 17 height 17
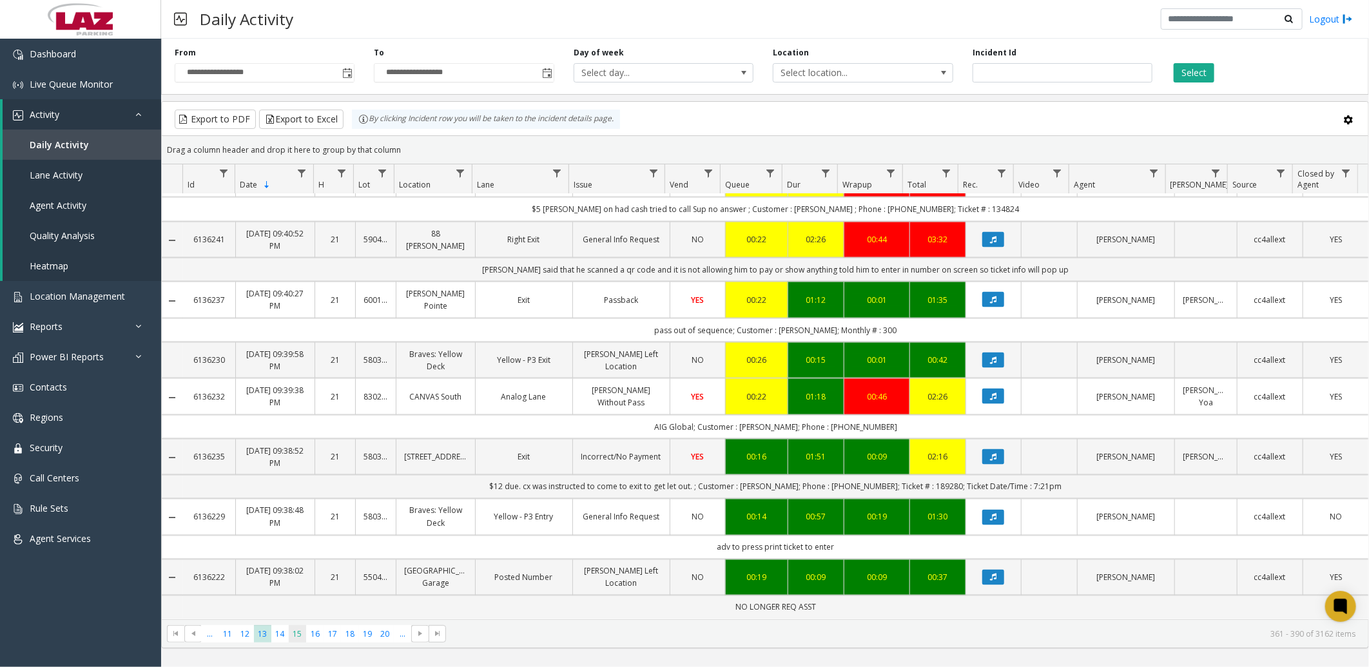
click at [304, 633] on span "15" at bounding box center [297, 633] width 17 height 17
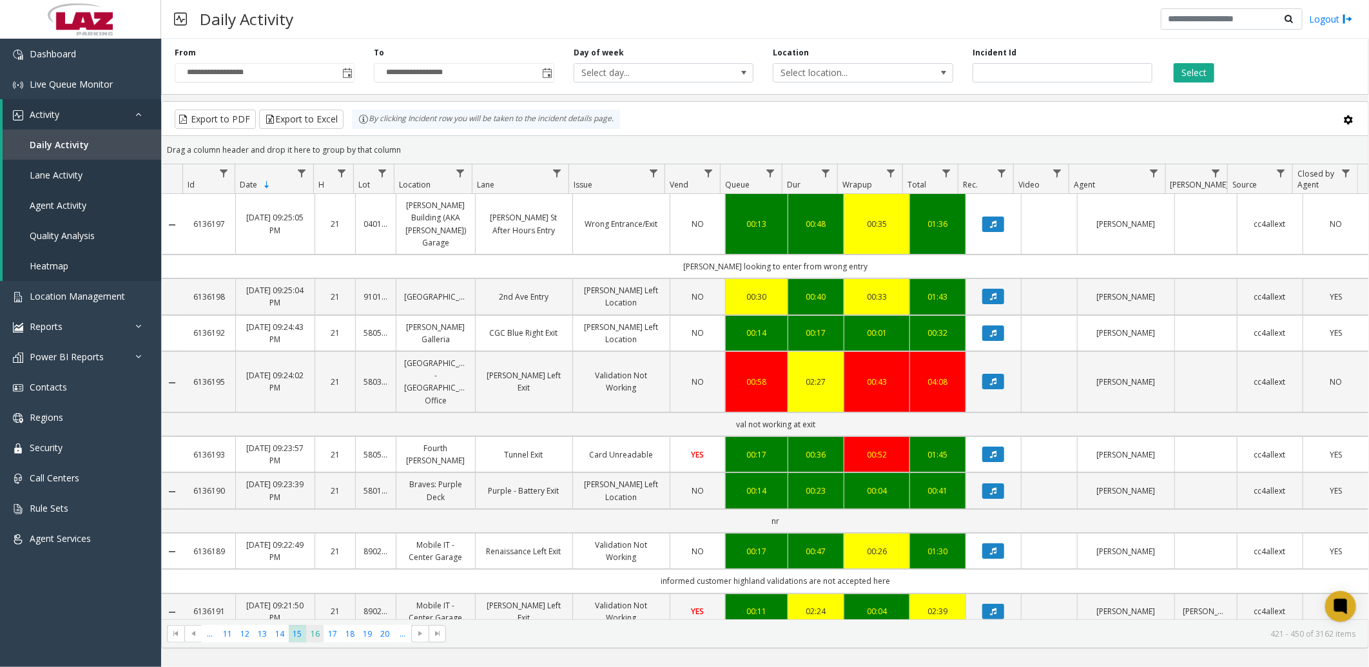
click at [319, 634] on span "16" at bounding box center [314, 633] width 17 height 17
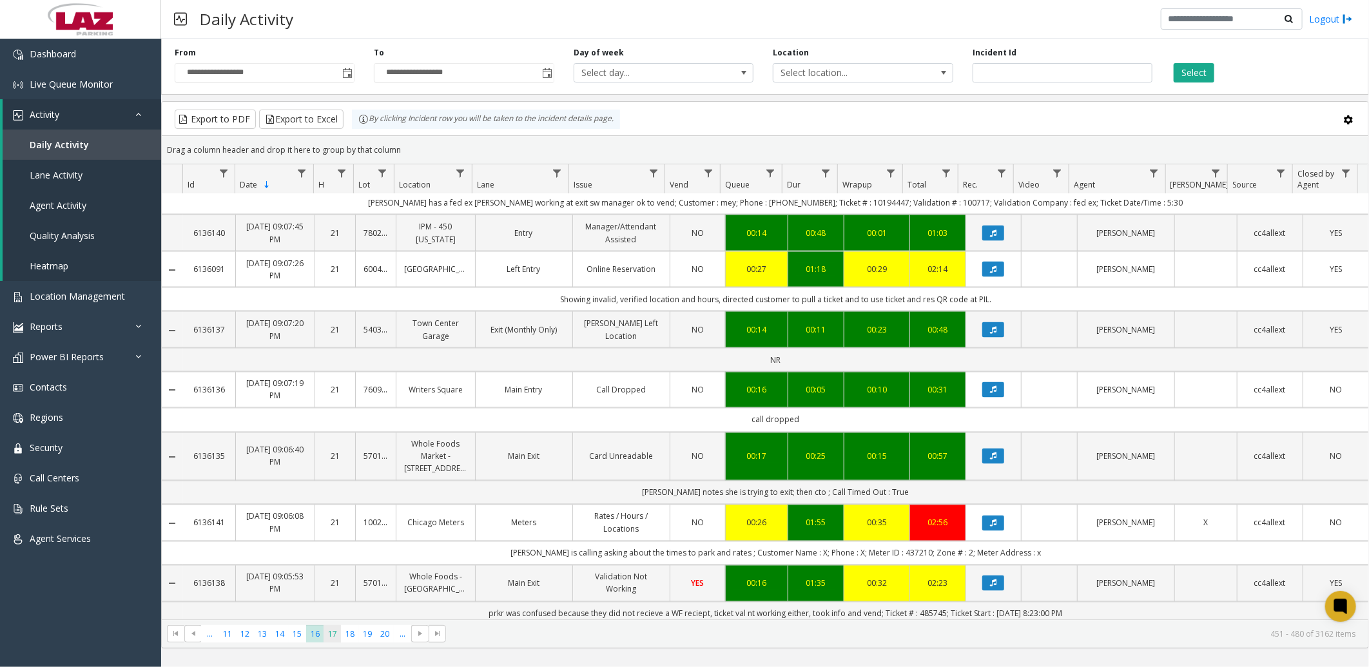
click at [339, 636] on span "17" at bounding box center [332, 633] width 17 height 17
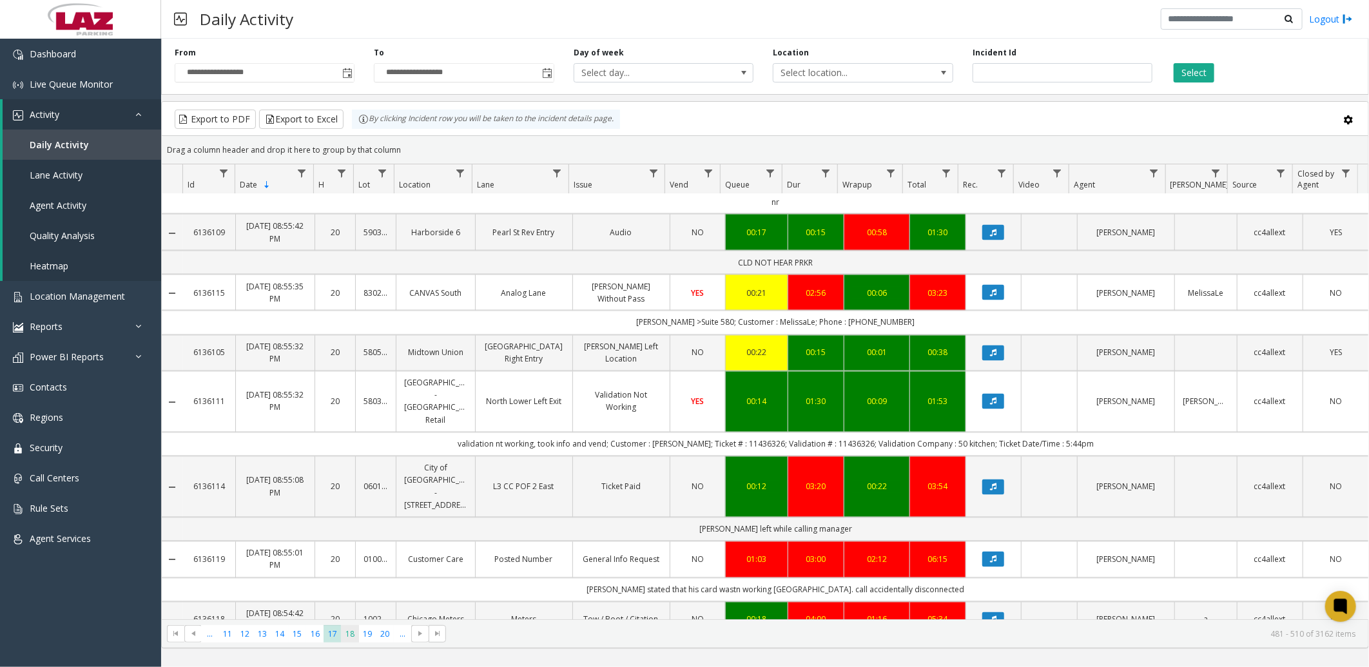
click at [346, 631] on span "18" at bounding box center [349, 633] width 17 height 17
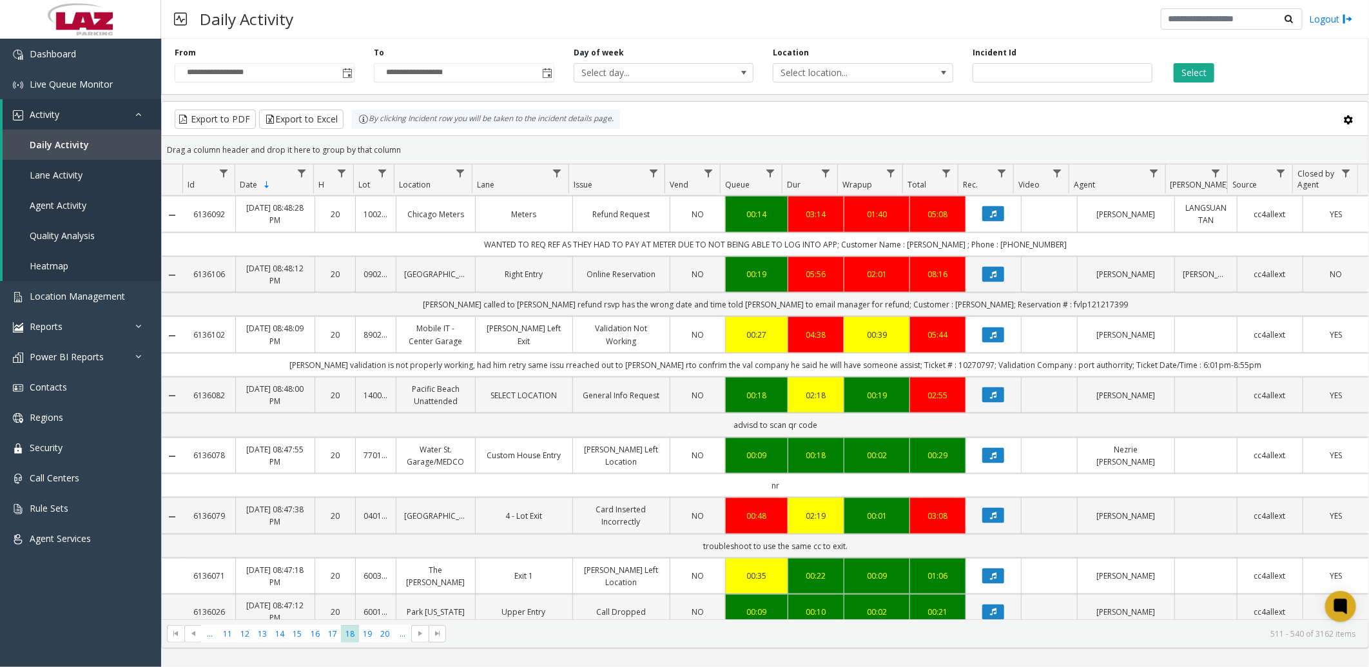
scroll to position [1297, 0]
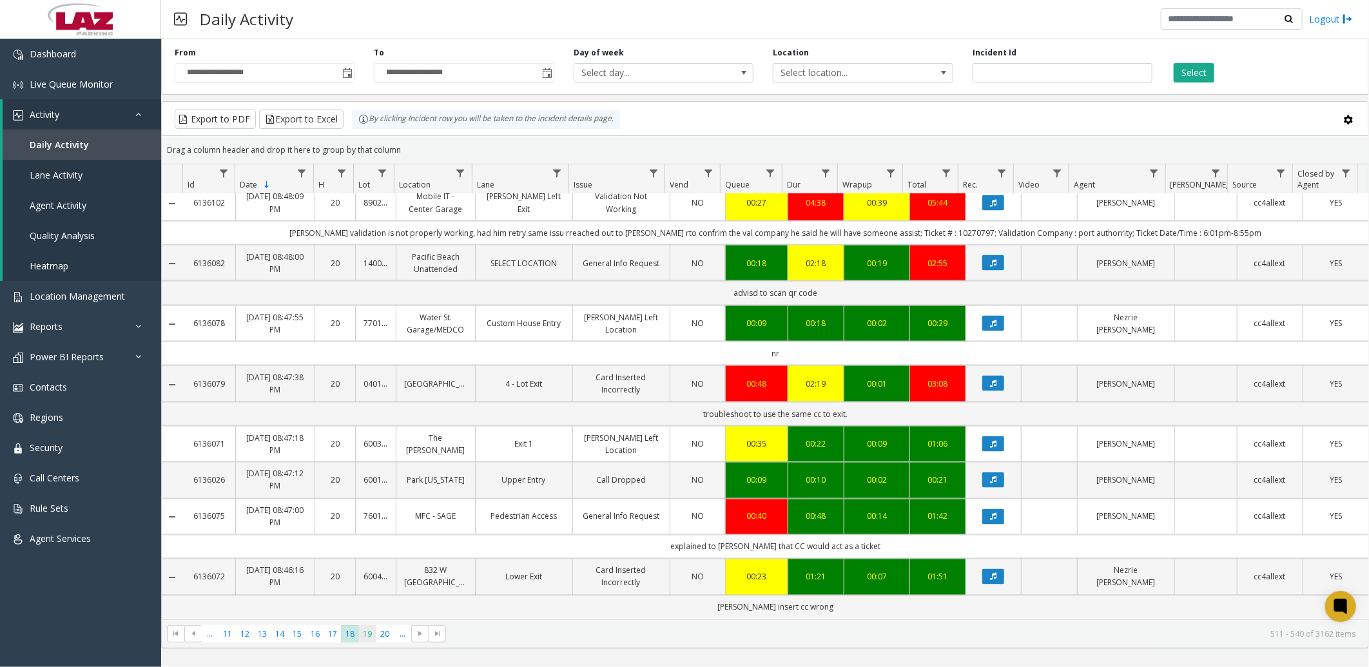
click at [375, 635] on span "19" at bounding box center [367, 633] width 17 height 17
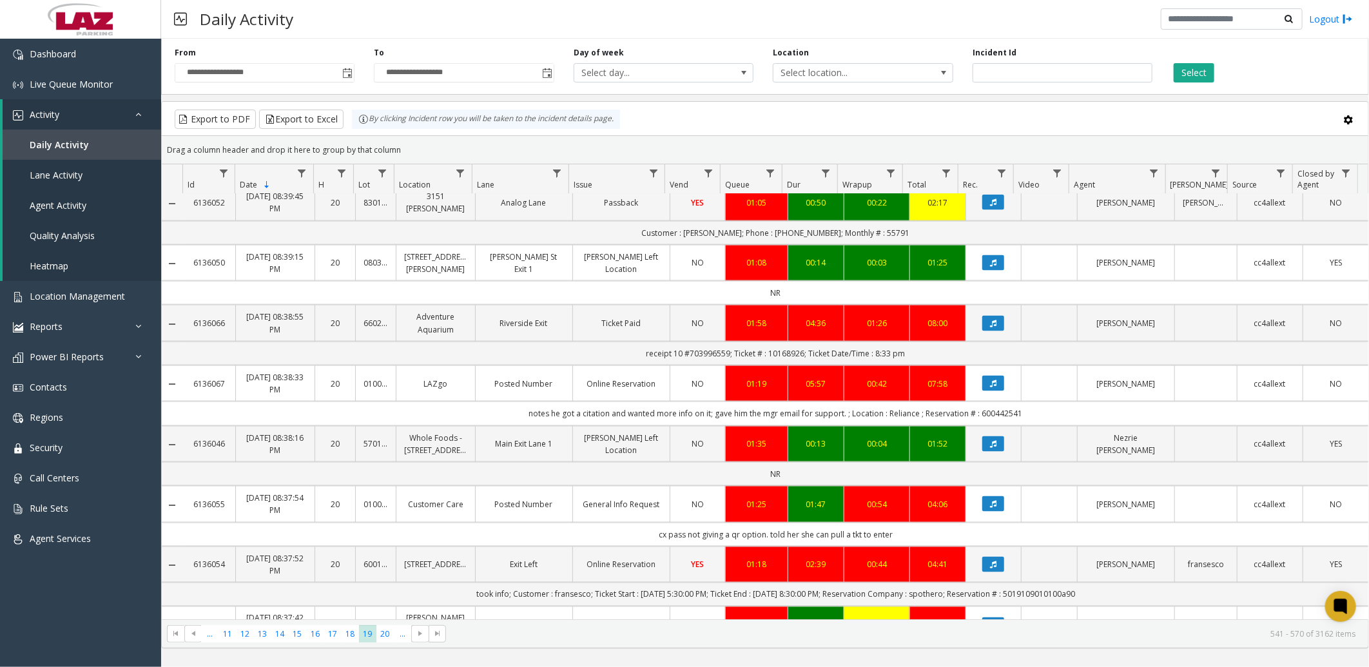
scroll to position [1381, 0]
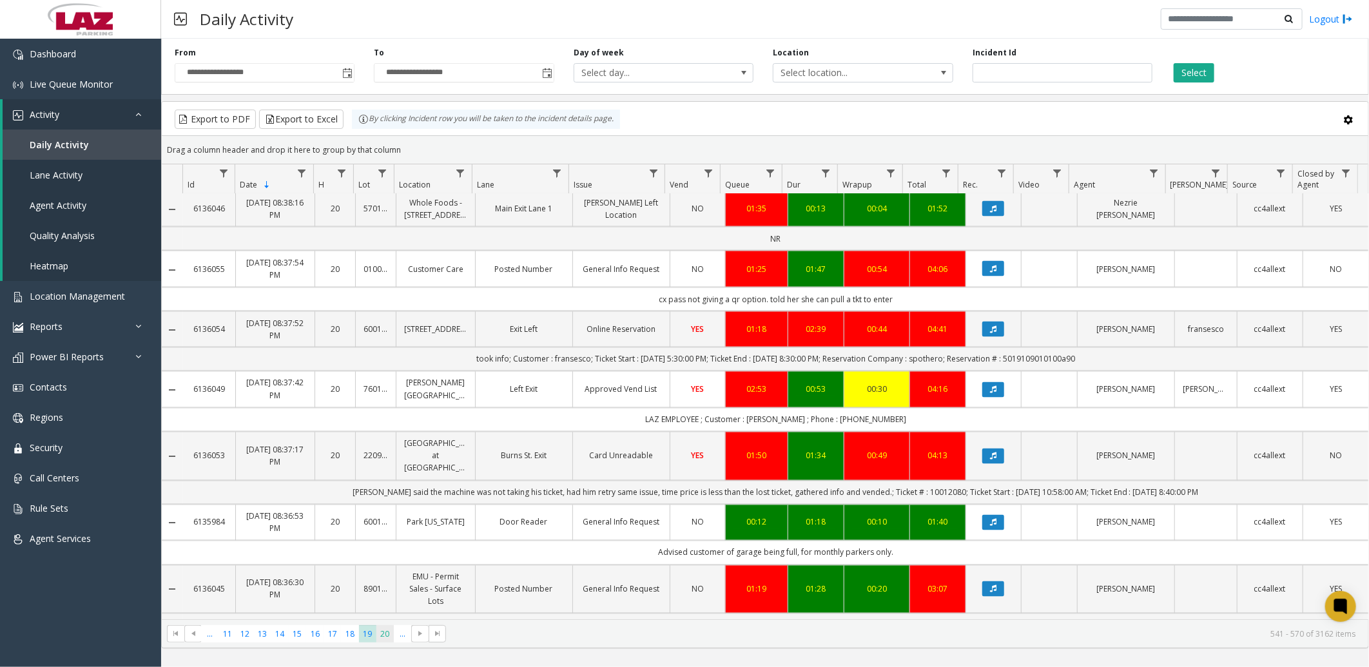
click at [388, 629] on span "20" at bounding box center [385, 633] width 17 height 17
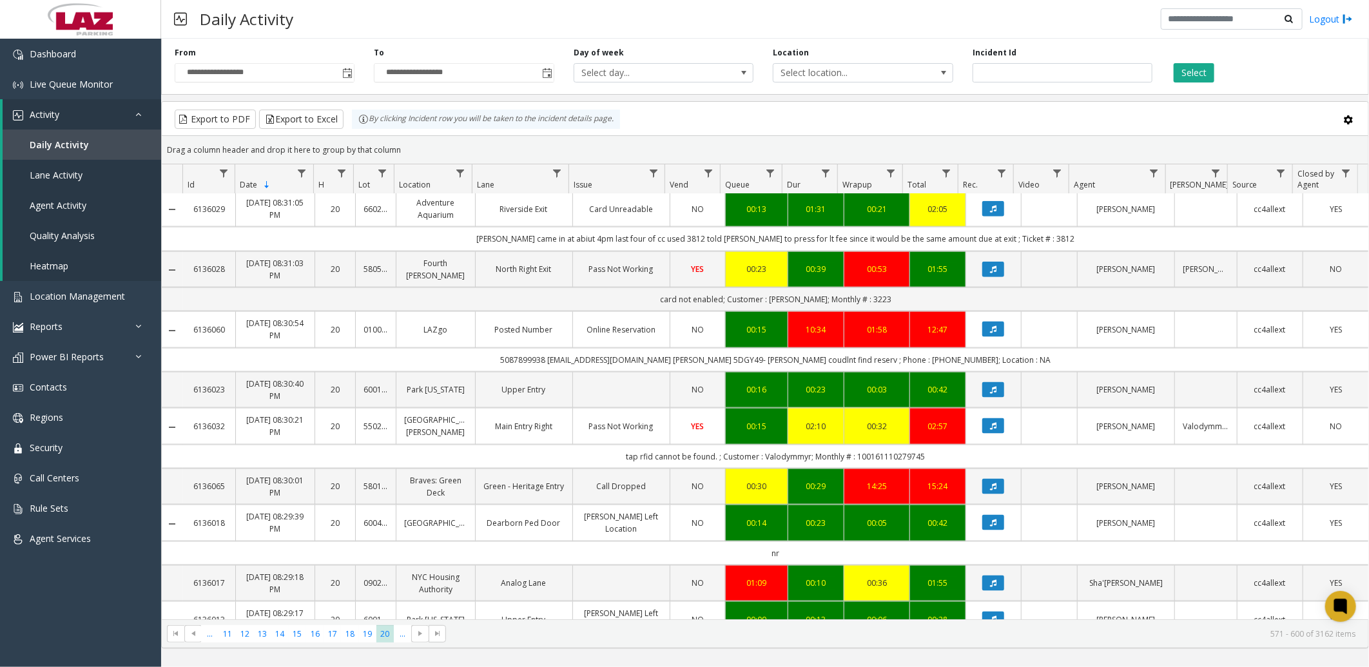
scroll to position [1283, 0]
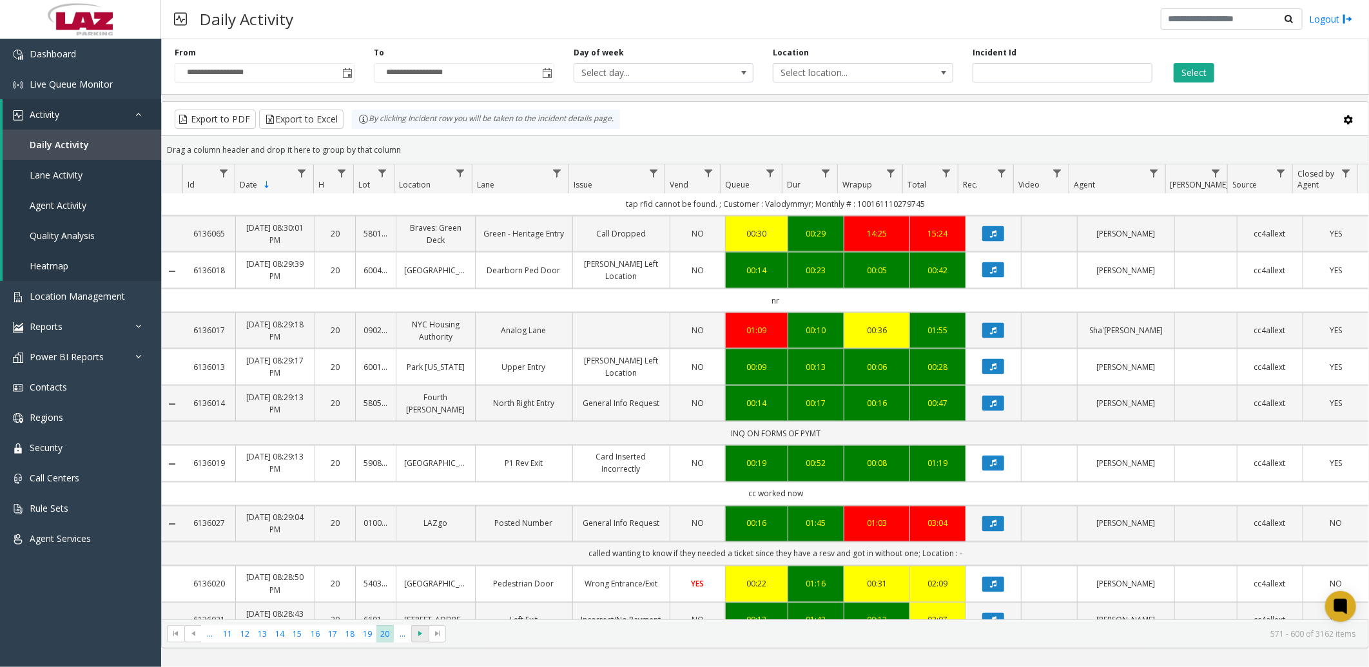
click at [415, 638] on span "Go to the next page" at bounding box center [420, 634] width 10 height 10
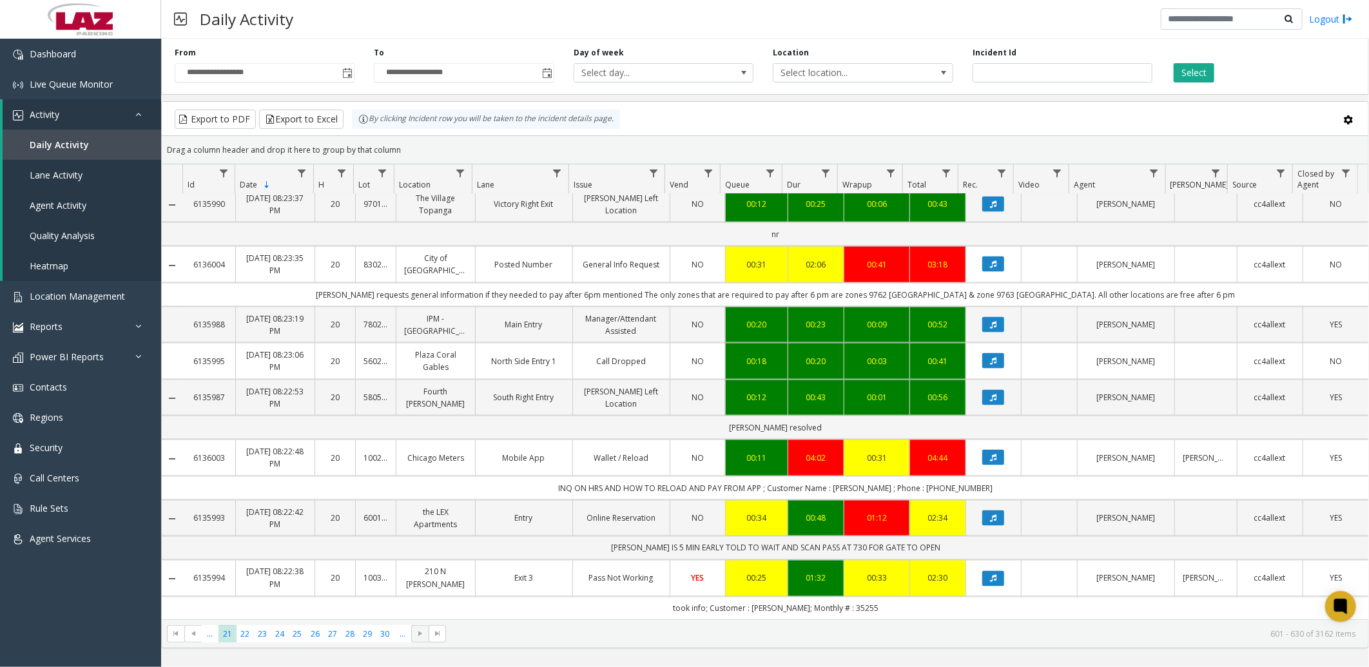
scroll to position [1259, 0]
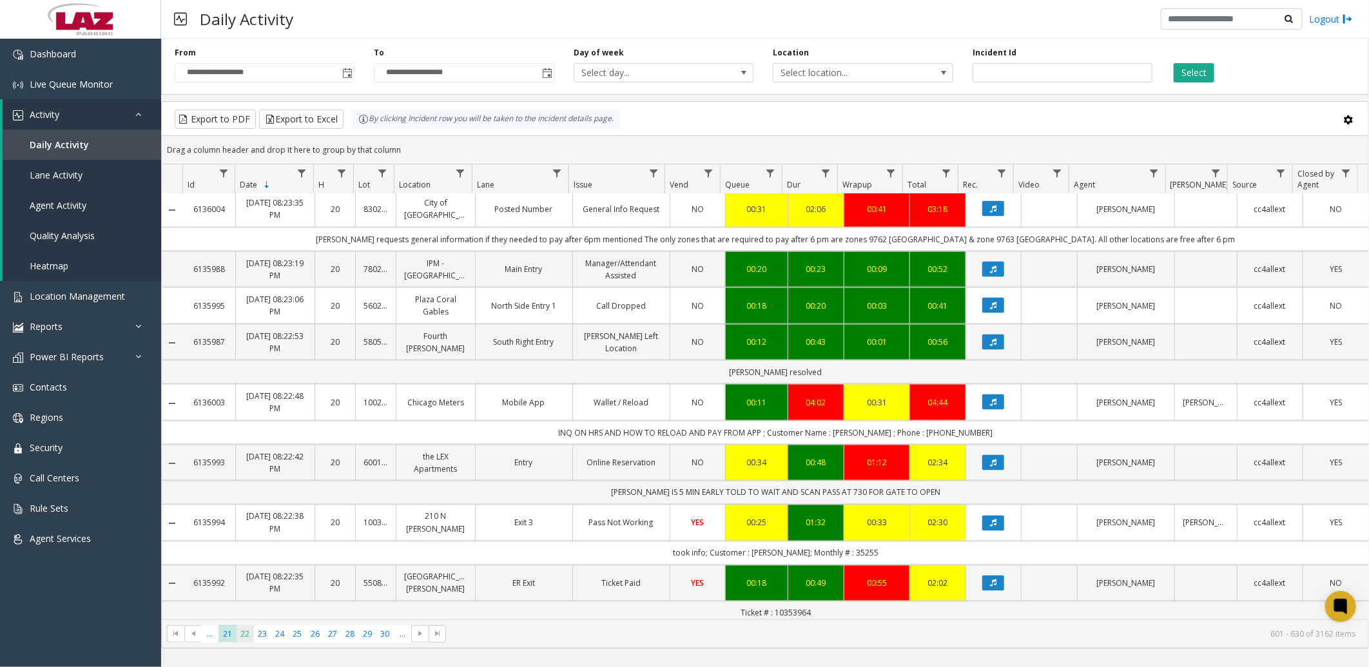
click at [248, 635] on span "22" at bounding box center [245, 633] width 17 height 17
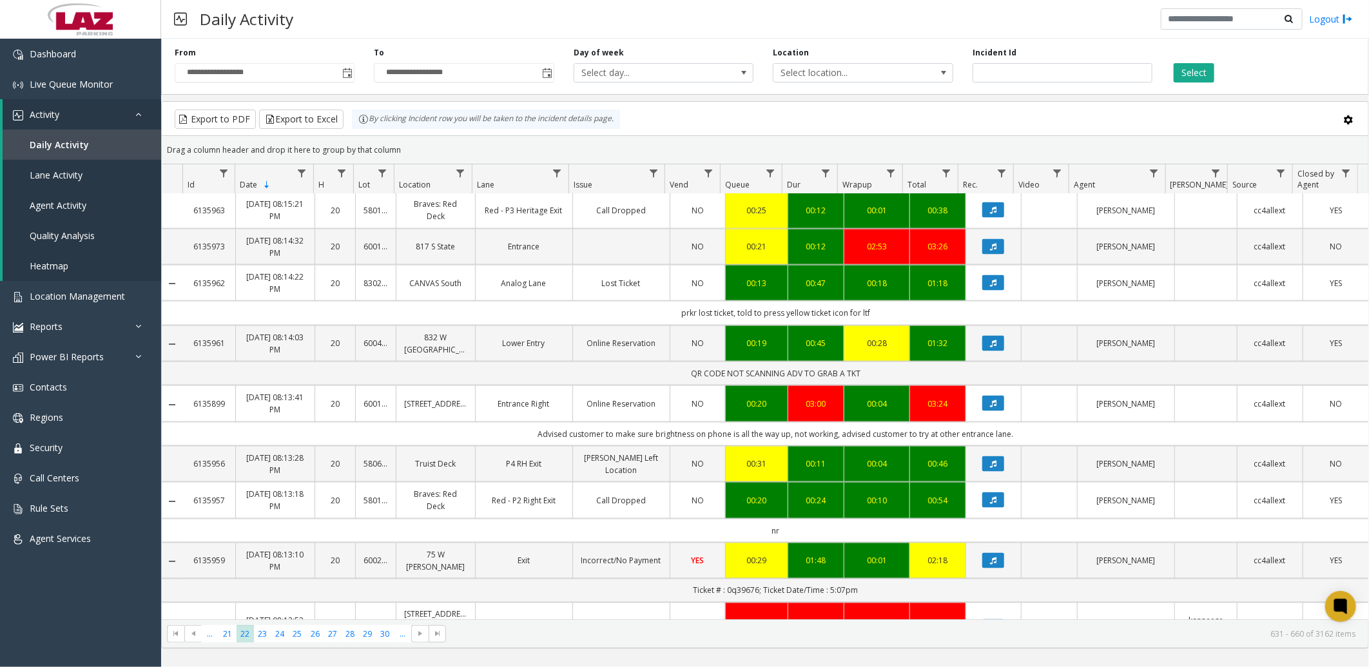
scroll to position [1284, 0]
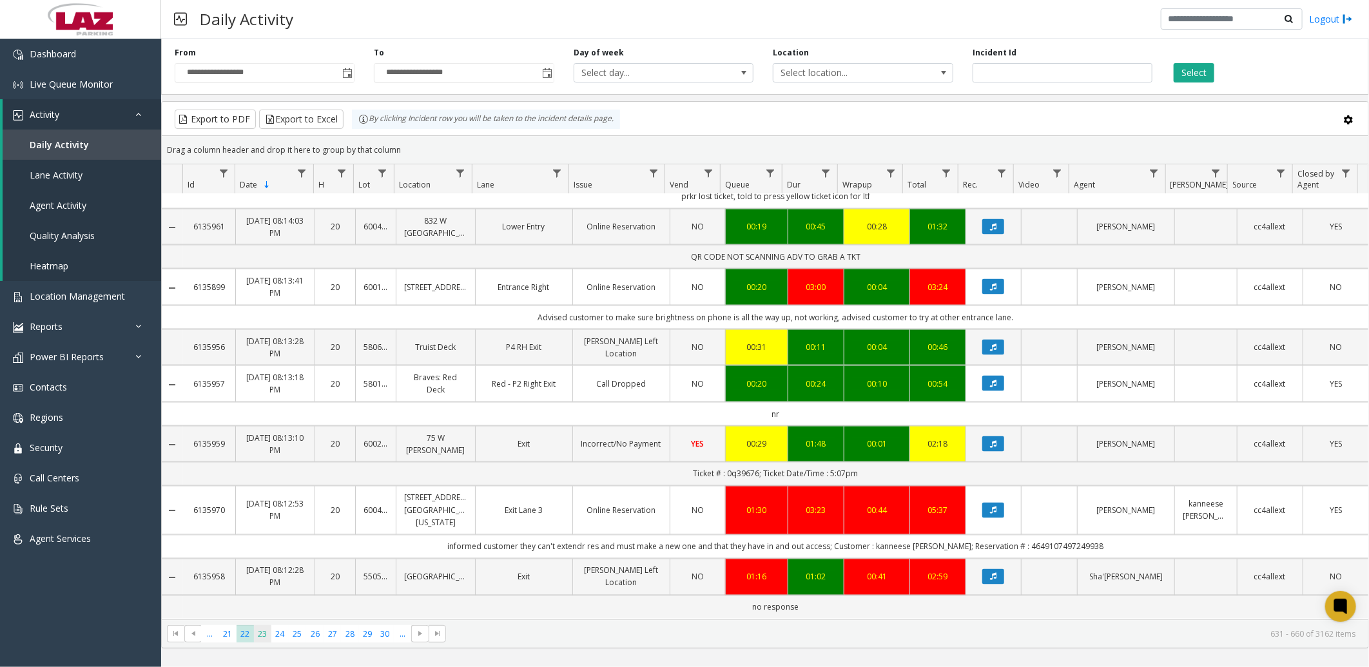
click at [260, 637] on span "23" at bounding box center [262, 633] width 17 height 17
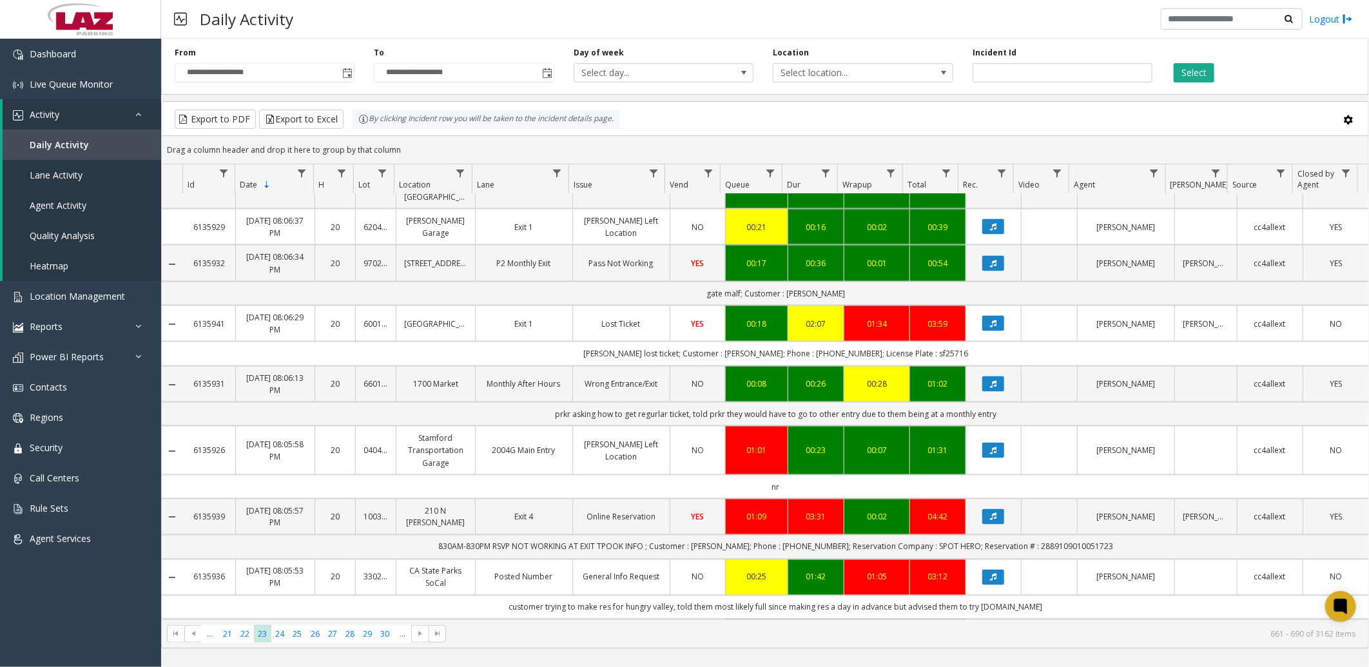
scroll to position [1356, 0]
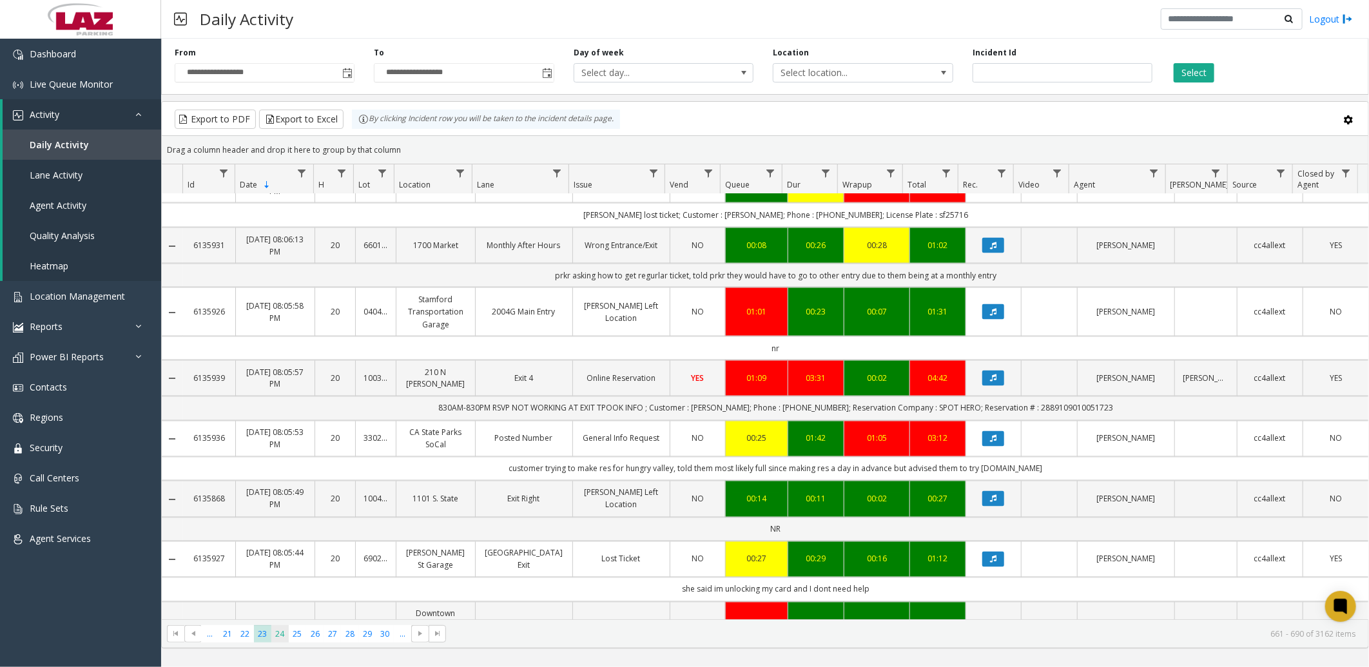
click at [284, 634] on span "24" at bounding box center [279, 633] width 17 height 17
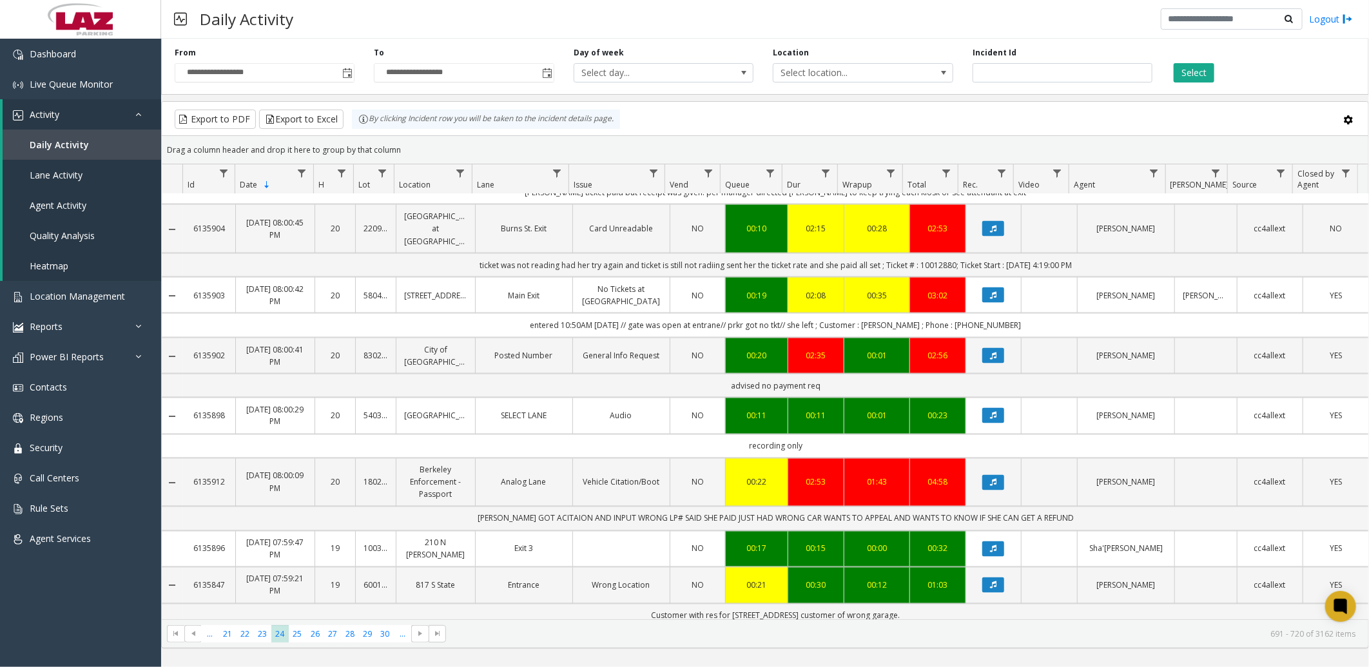
scroll to position [1320, 0]
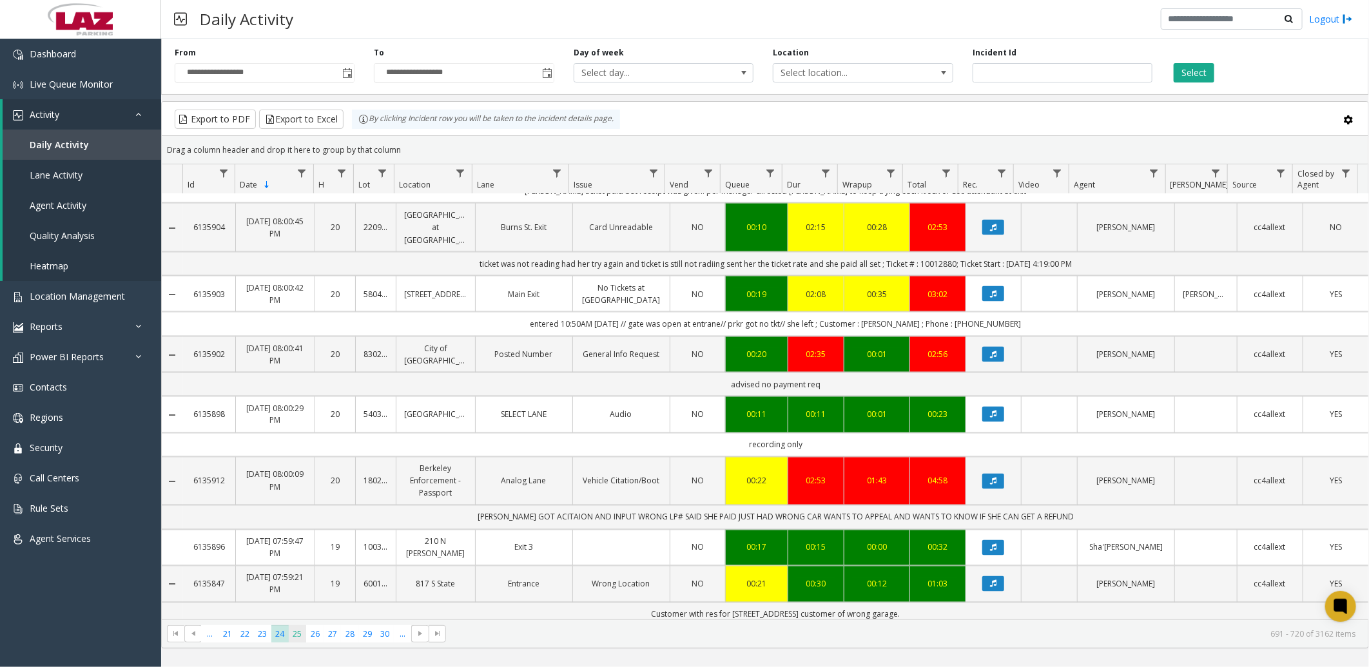
click at [304, 631] on span "25" at bounding box center [297, 633] width 17 height 17
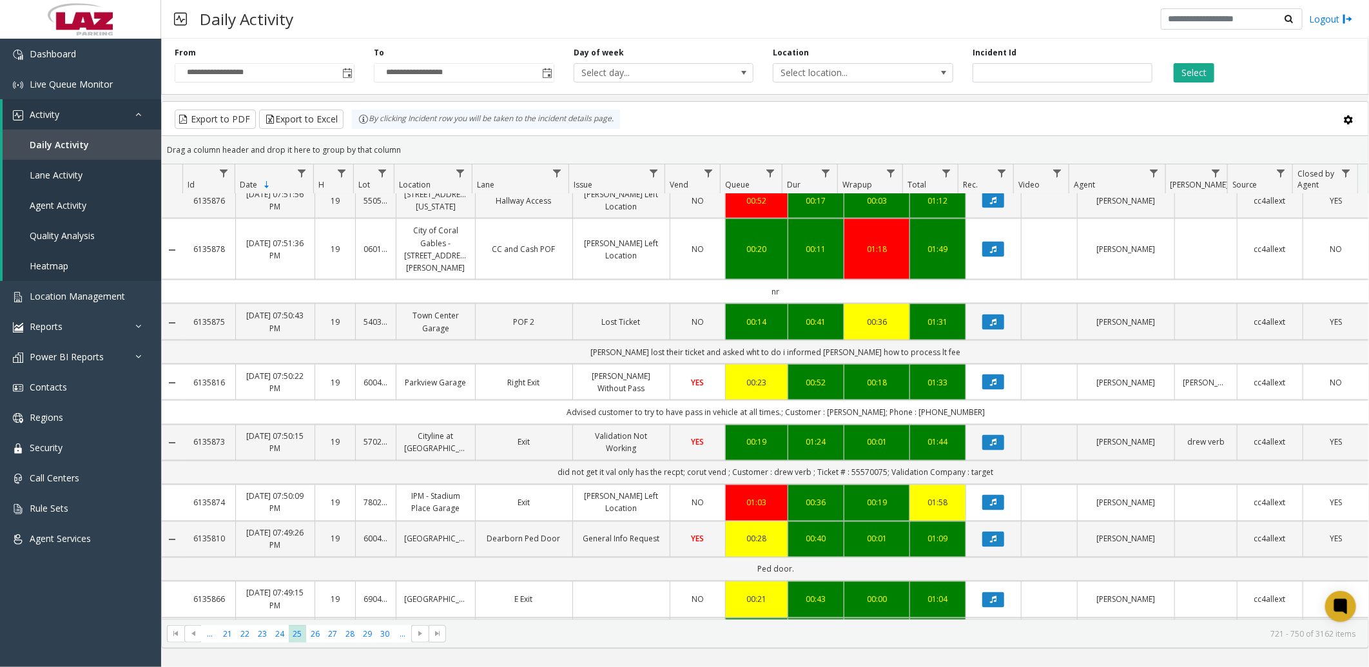
scroll to position [1310, 0]
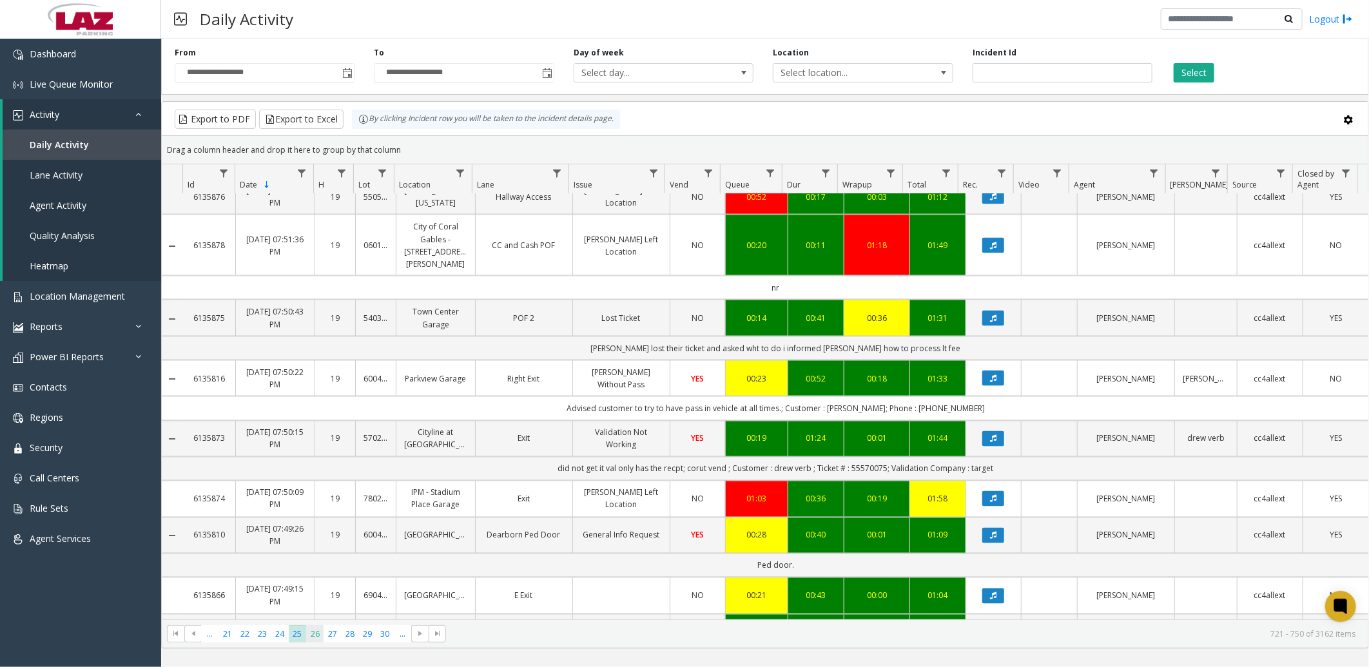
click at [321, 633] on span "26" at bounding box center [314, 633] width 17 height 17
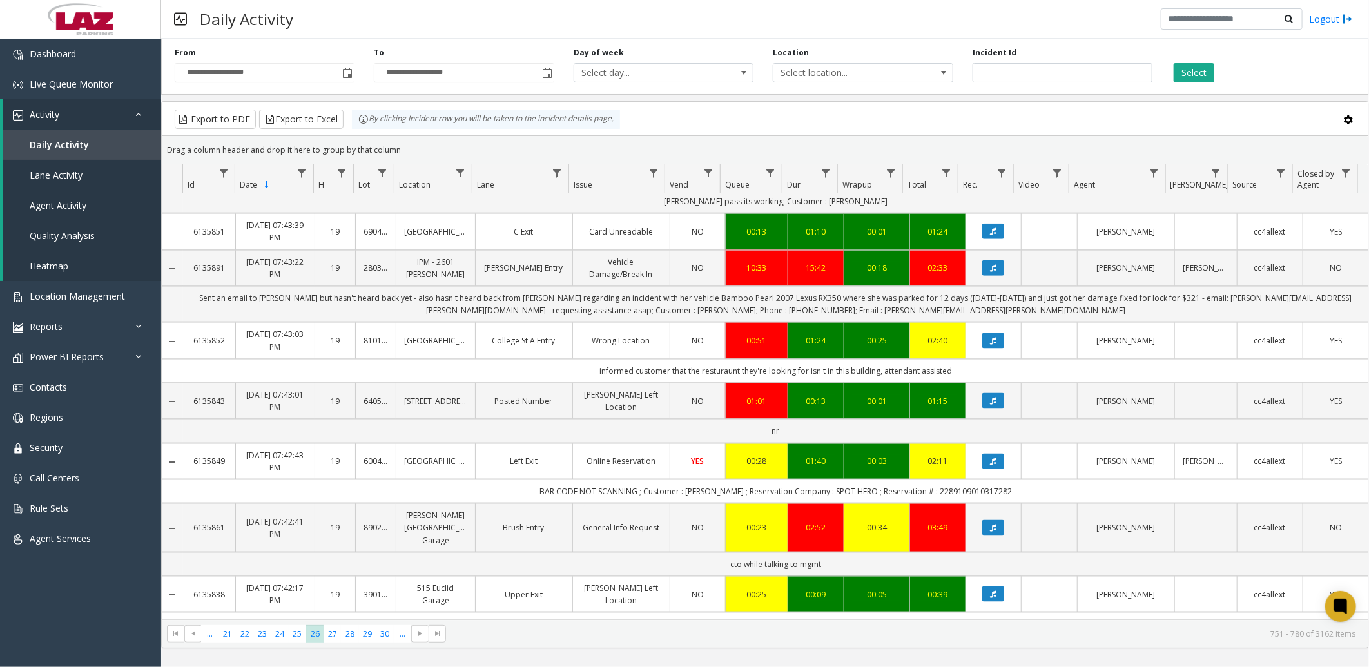
scroll to position [1247, 0]
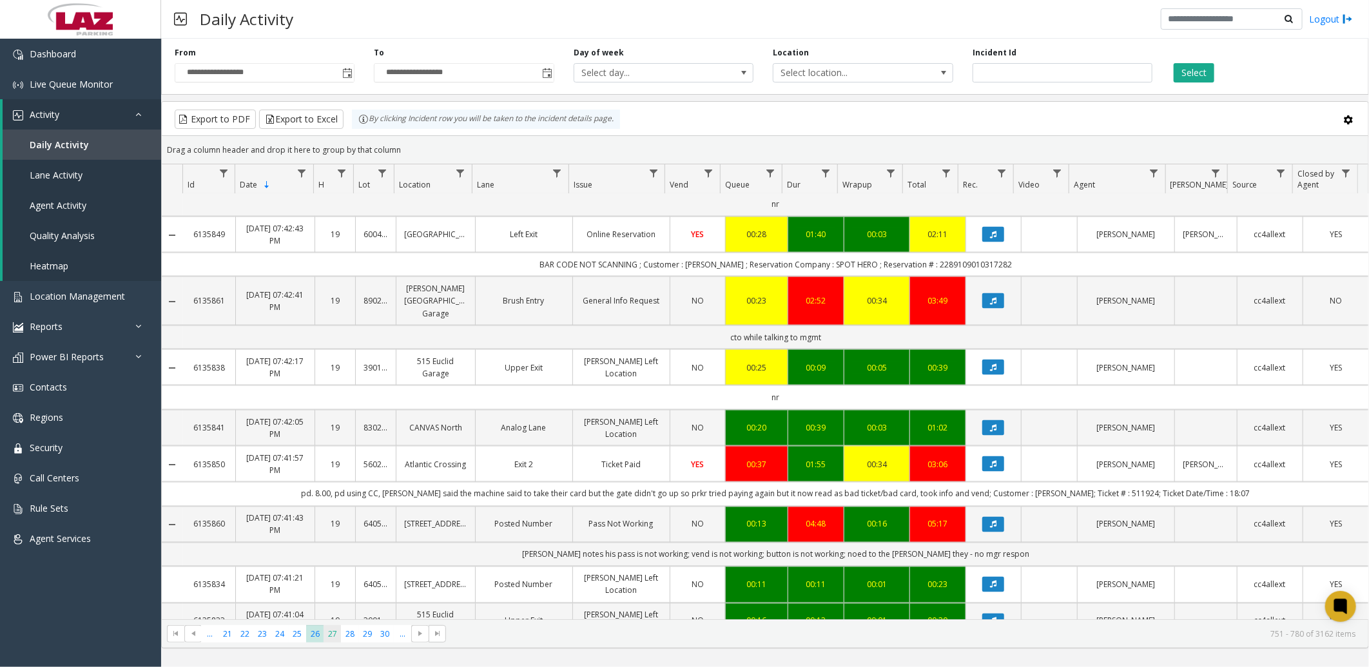
click at [333, 634] on span "27" at bounding box center [332, 633] width 17 height 17
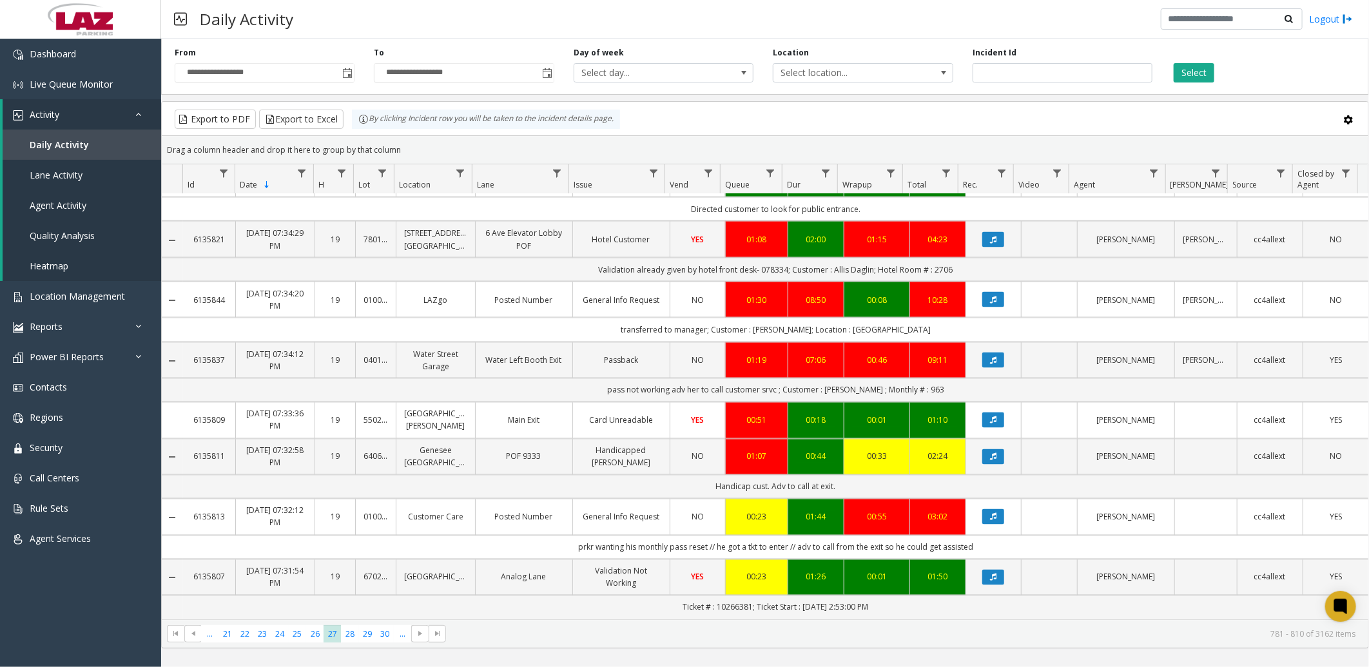
scroll to position [1369, 0]
click at [353, 629] on app-root "**********" at bounding box center [684, 333] width 1369 height 667
click at [336, 632] on span "27" at bounding box center [332, 633] width 17 height 17
click at [353, 632] on span "28" at bounding box center [349, 633] width 17 height 17
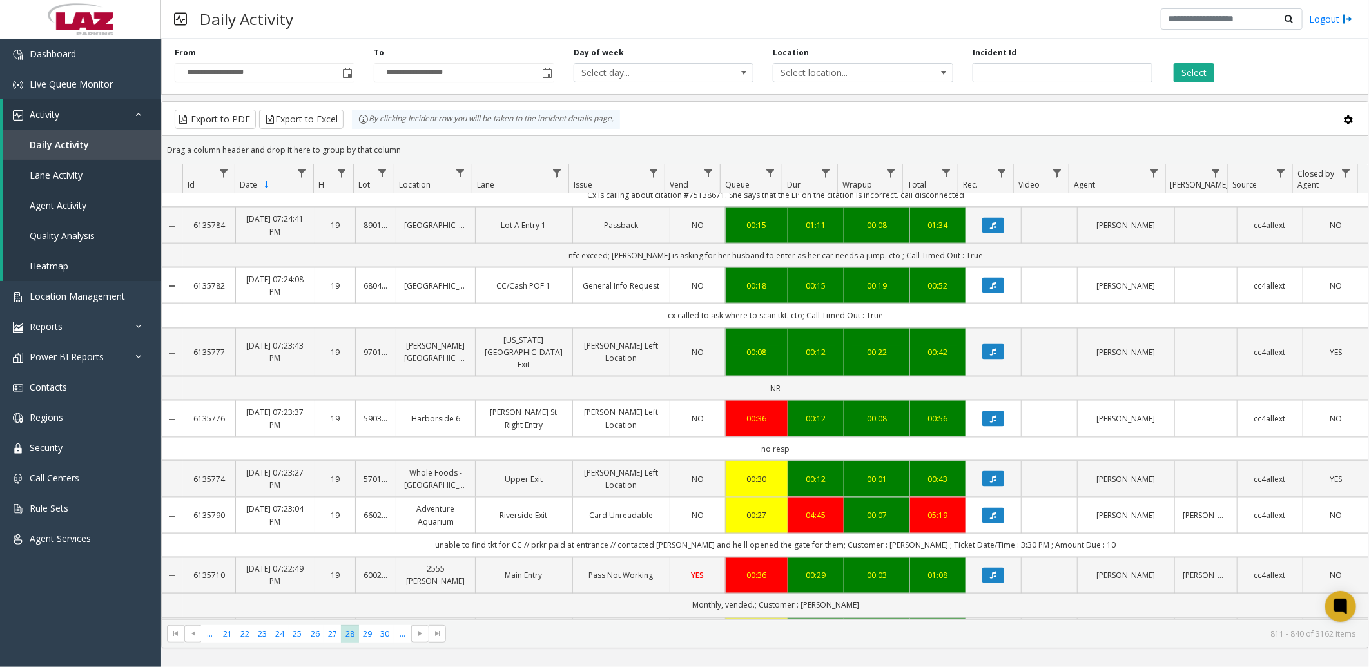
scroll to position [1310, 0]
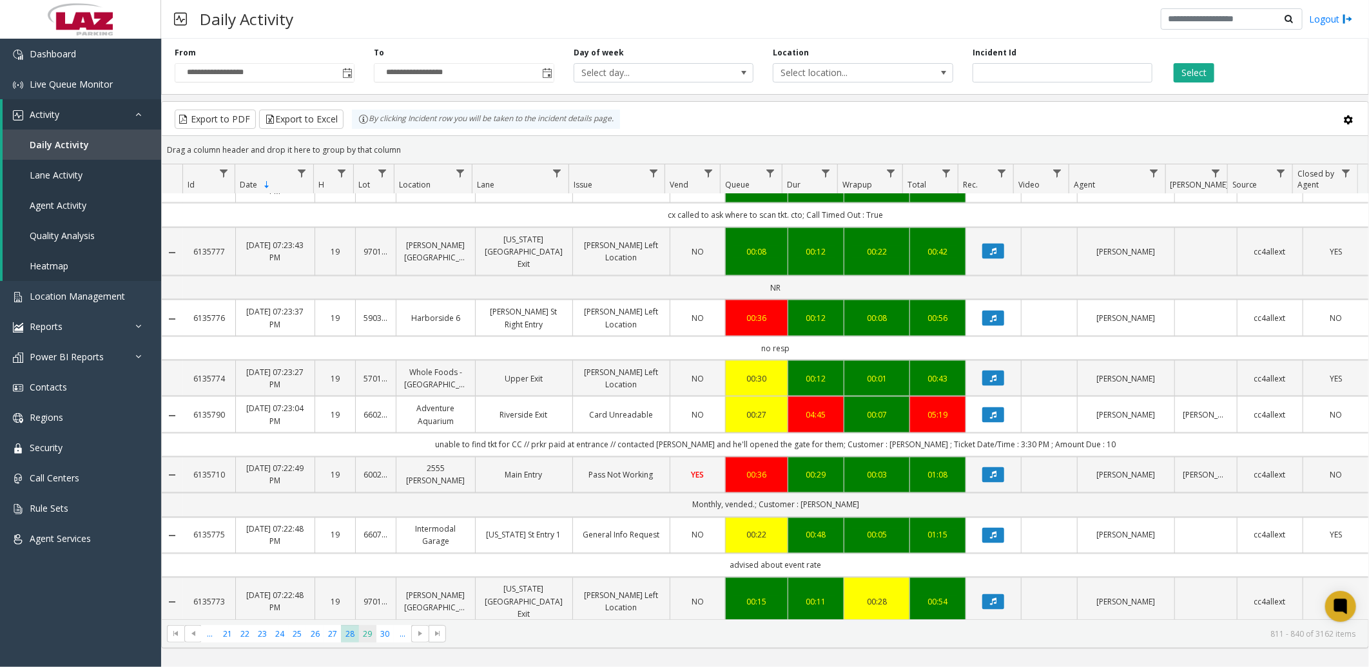
click at [371, 634] on span "29" at bounding box center [367, 633] width 17 height 17
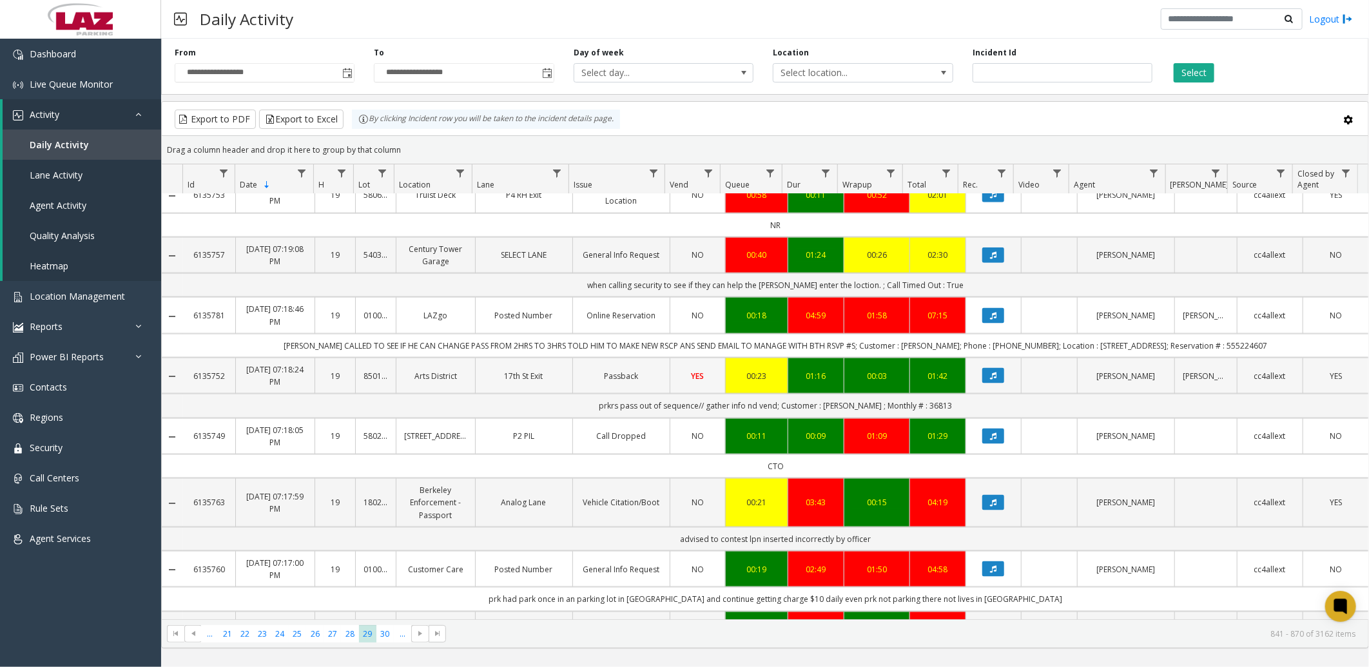
scroll to position [1332, 0]
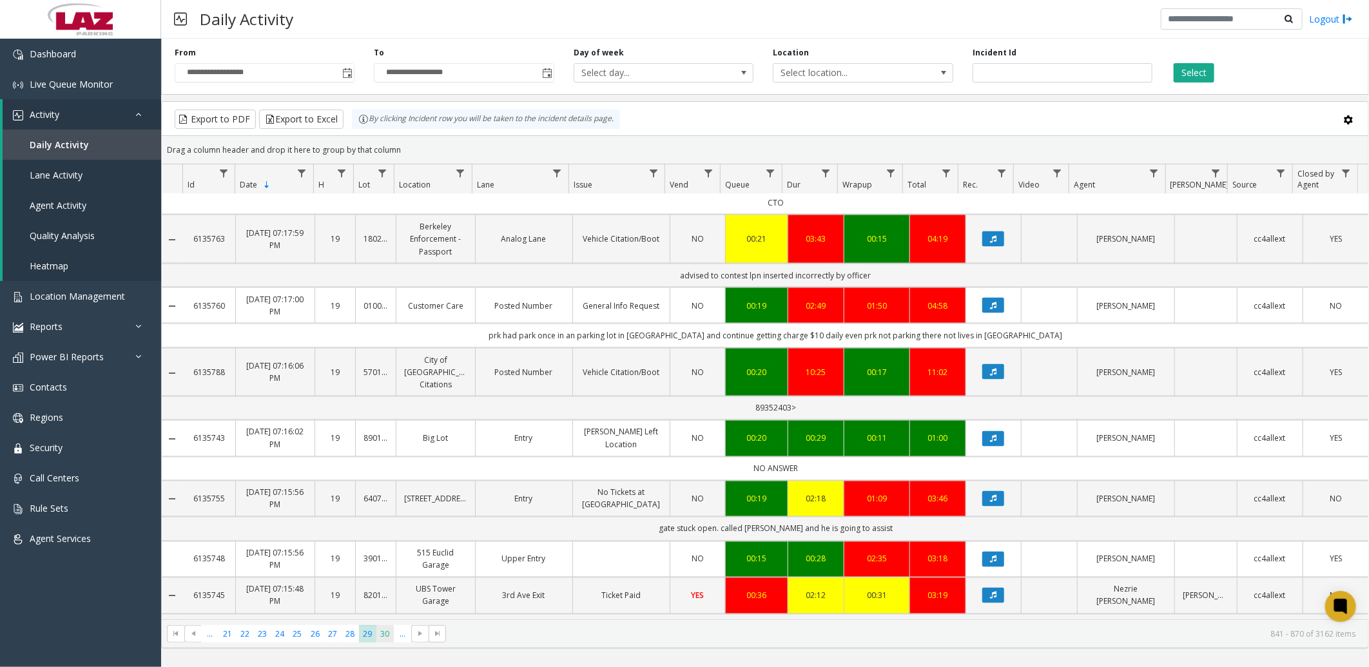
click at [387, 633] on span "30" at bounding box center [385, 633] width 17 height 17
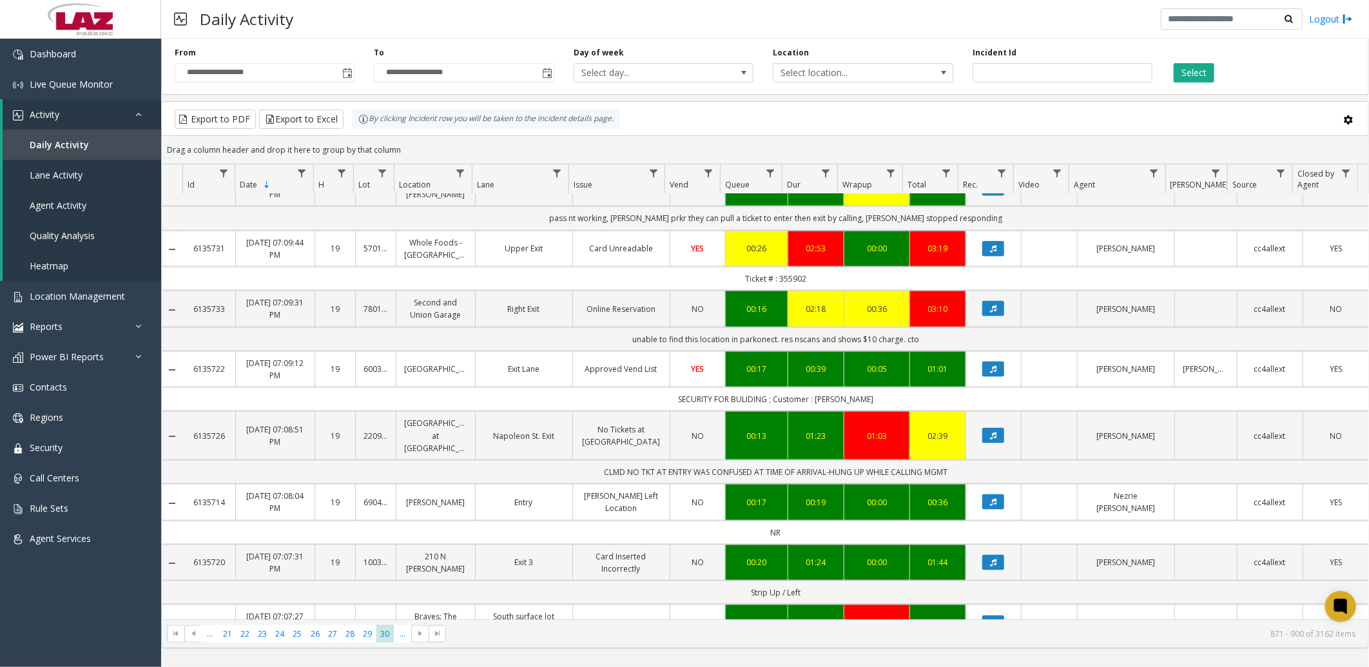
scroll to position [1283, 0]
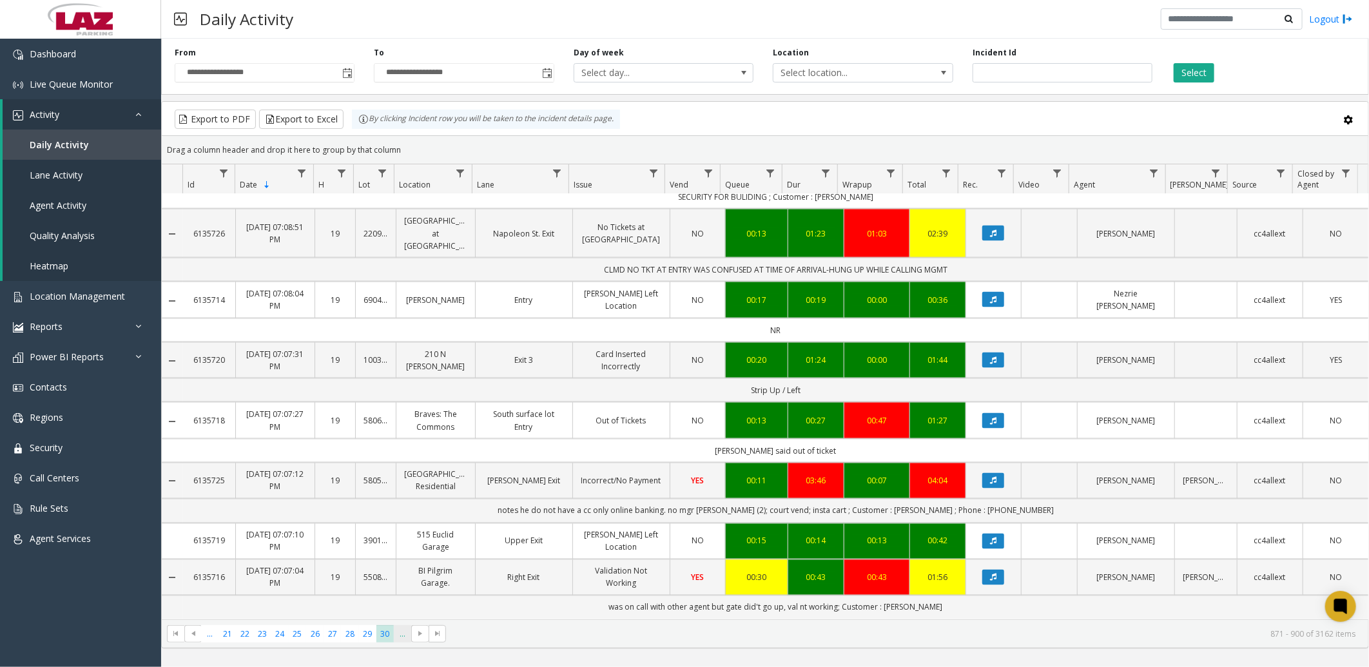
click at [403, 635] on span "..." at bounding box center [402, 633] width 17 height 17
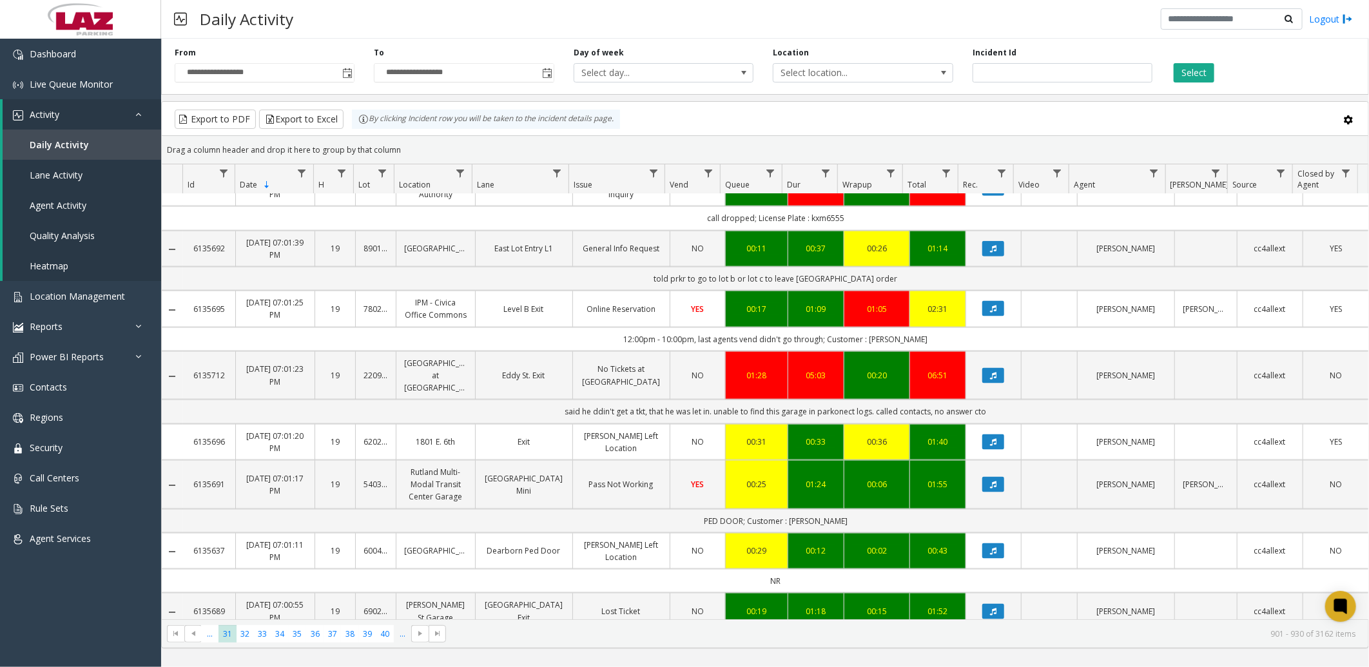
scroll to position [1344, 0]
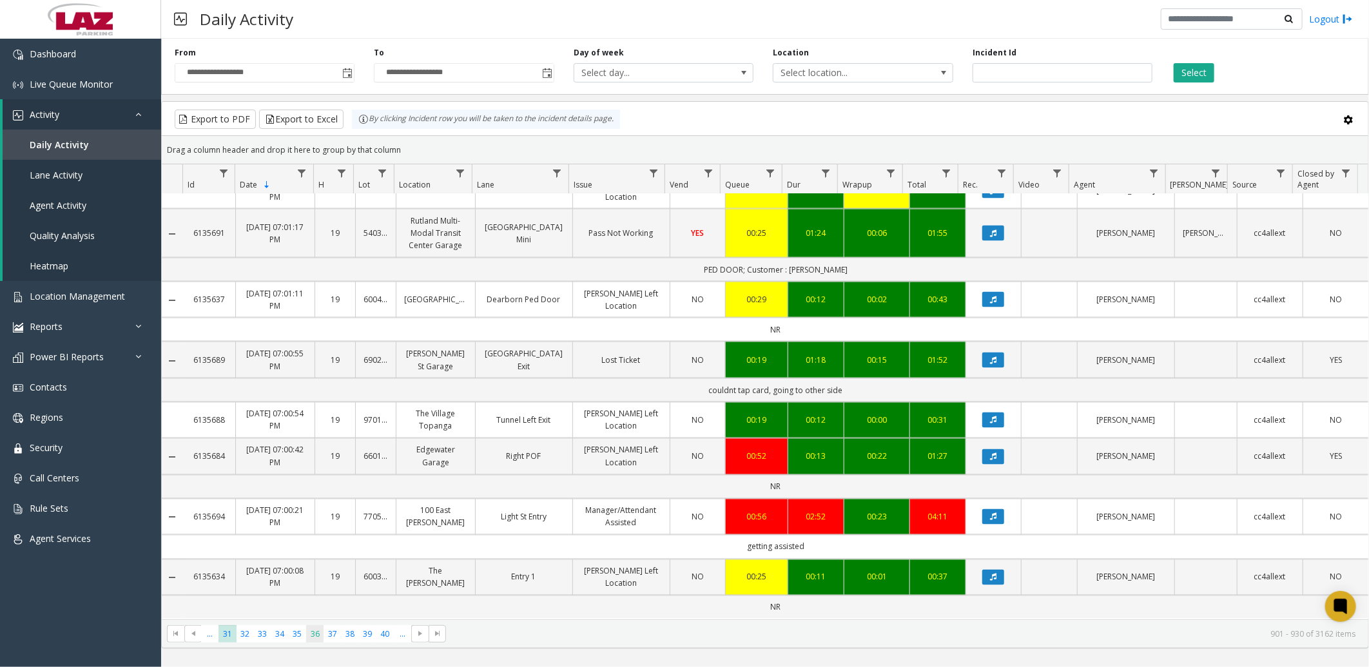
click at [320, 632] on span "36" at bounding box center [314, 633] width 17 height 17
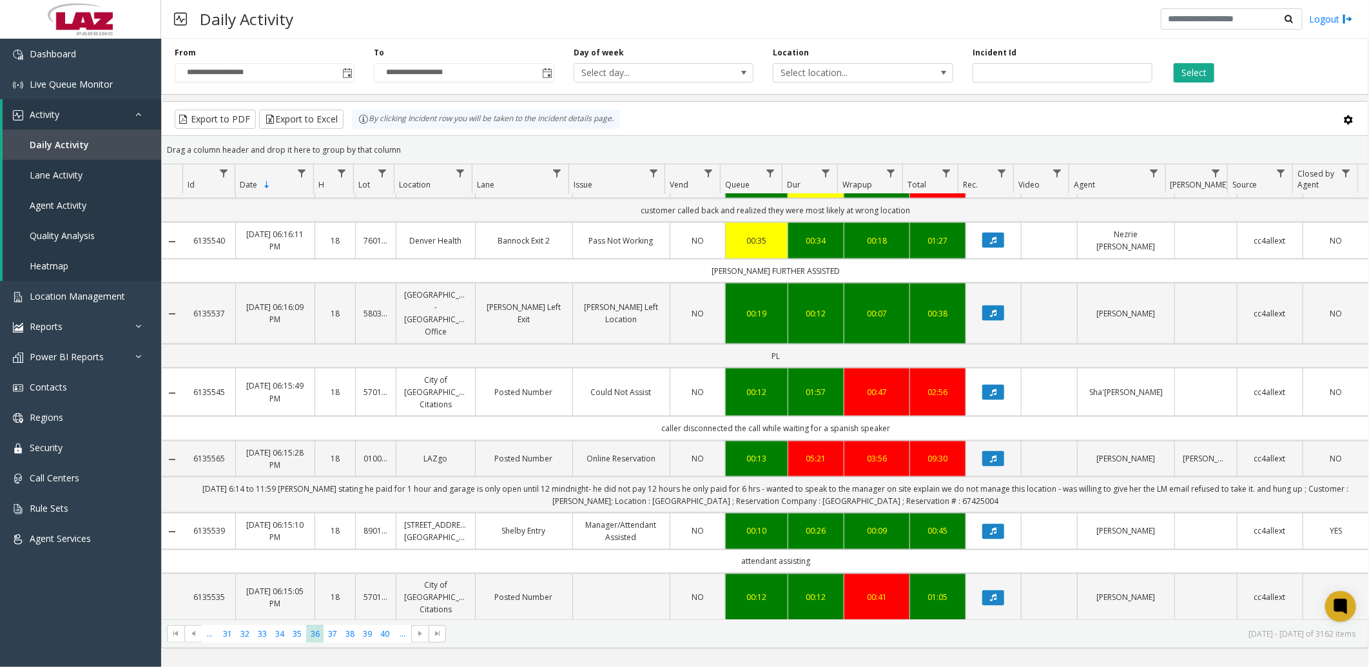
scroll to position [1406, 0]
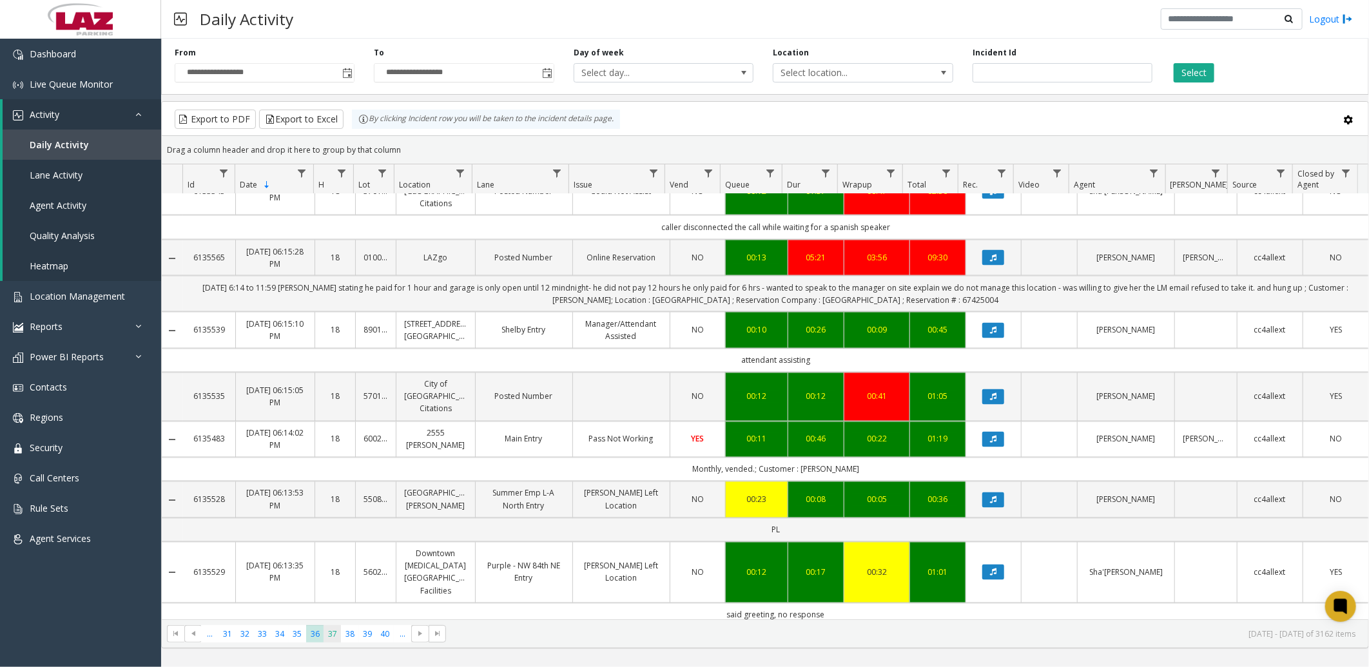
click at [335, 635] on span "37" at bounding box center [332, 633] width 17 height 17
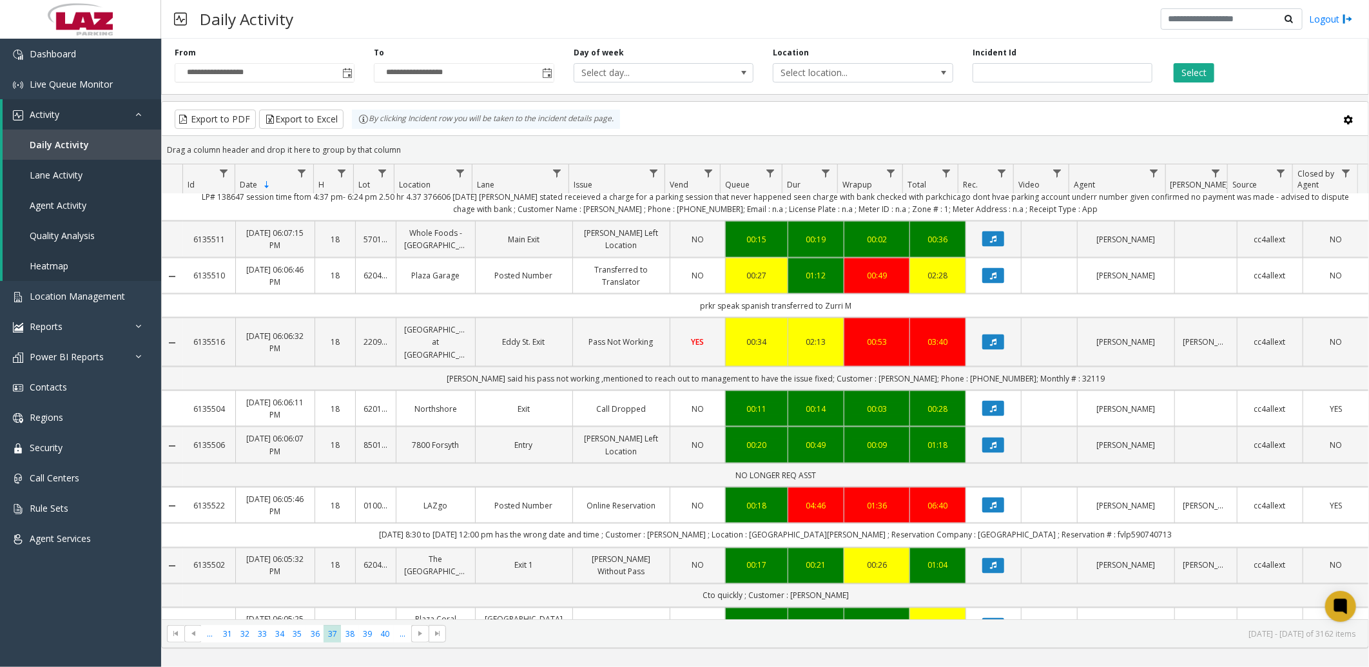
scroll to position [1333, 0]
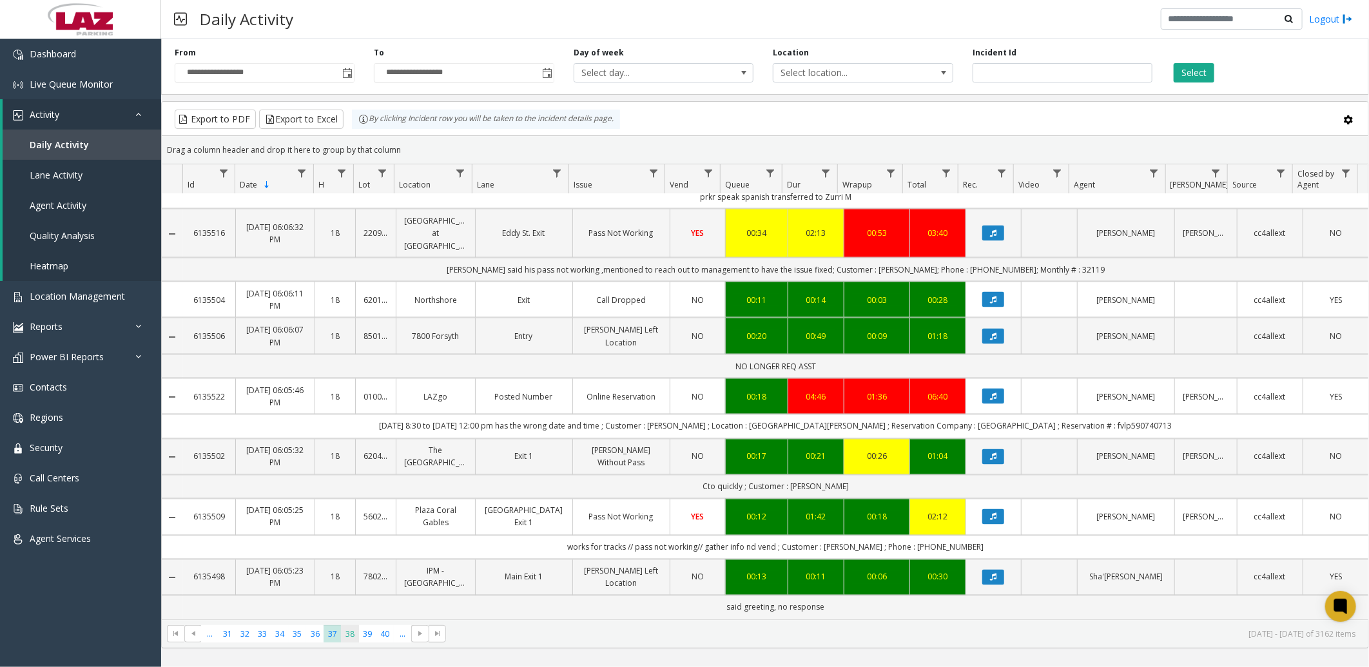
click at [351, 628] on span "38" at bounding box center [349, 633] width 17 height 17
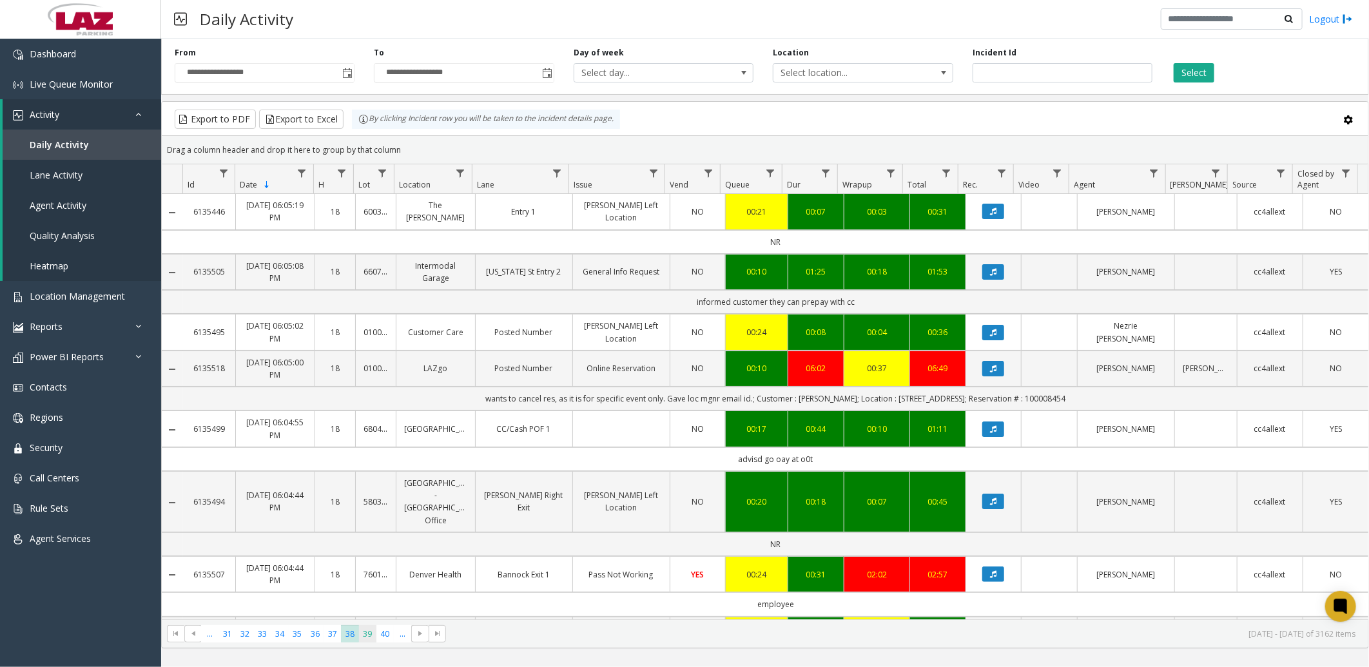
click at [364, 628] on span "39" at bounding box center [367, 633] width 17 height 17
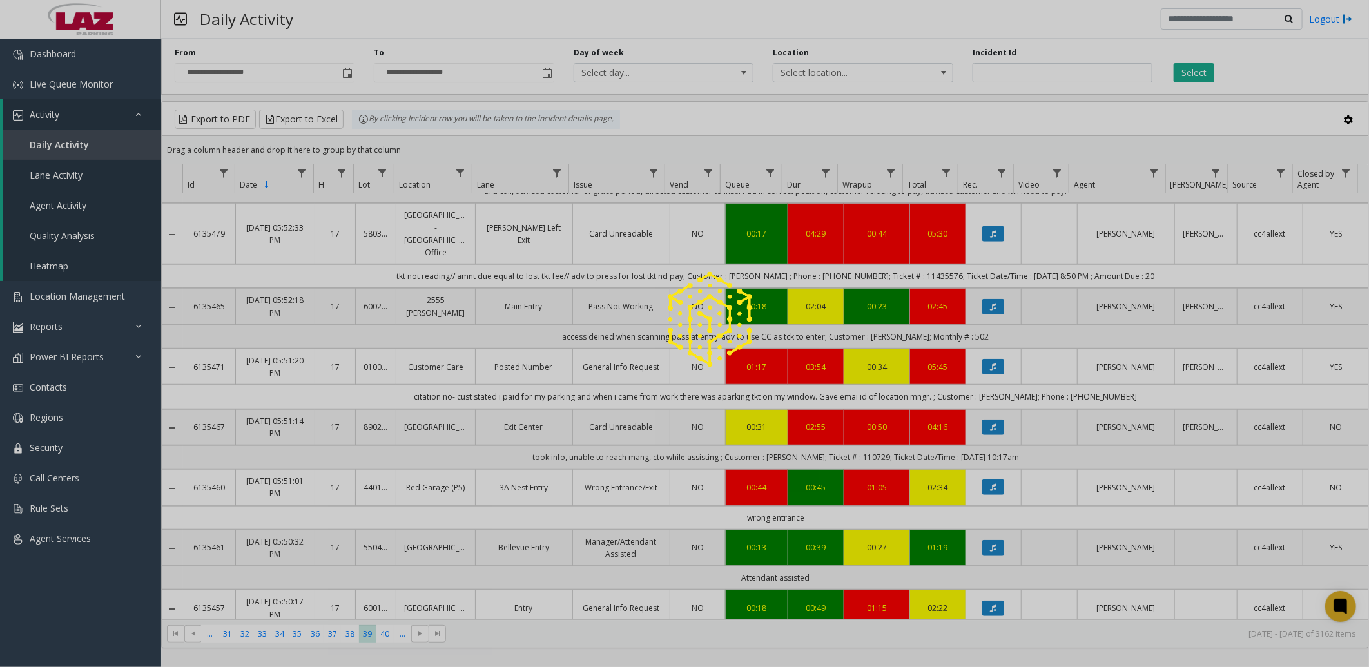
scroll to position [501, 0]
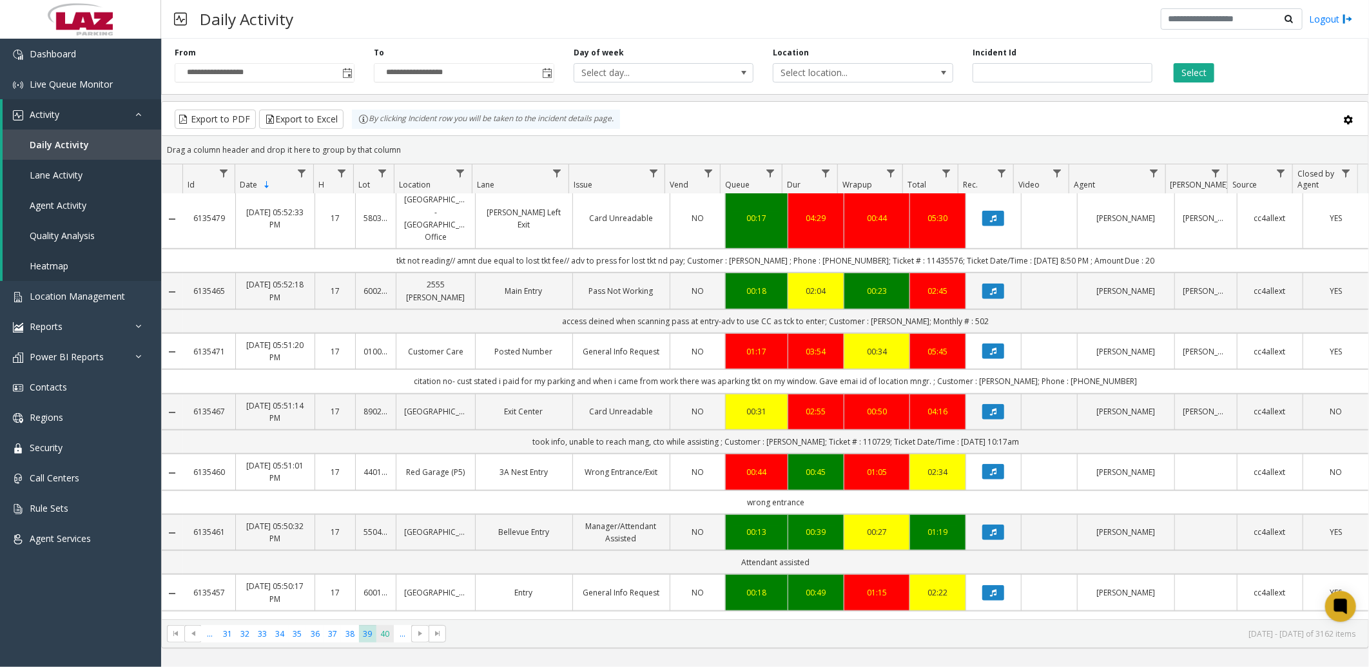
click at [387, 632] on span "40" at bounding box center [385, 633] width 17 height 17
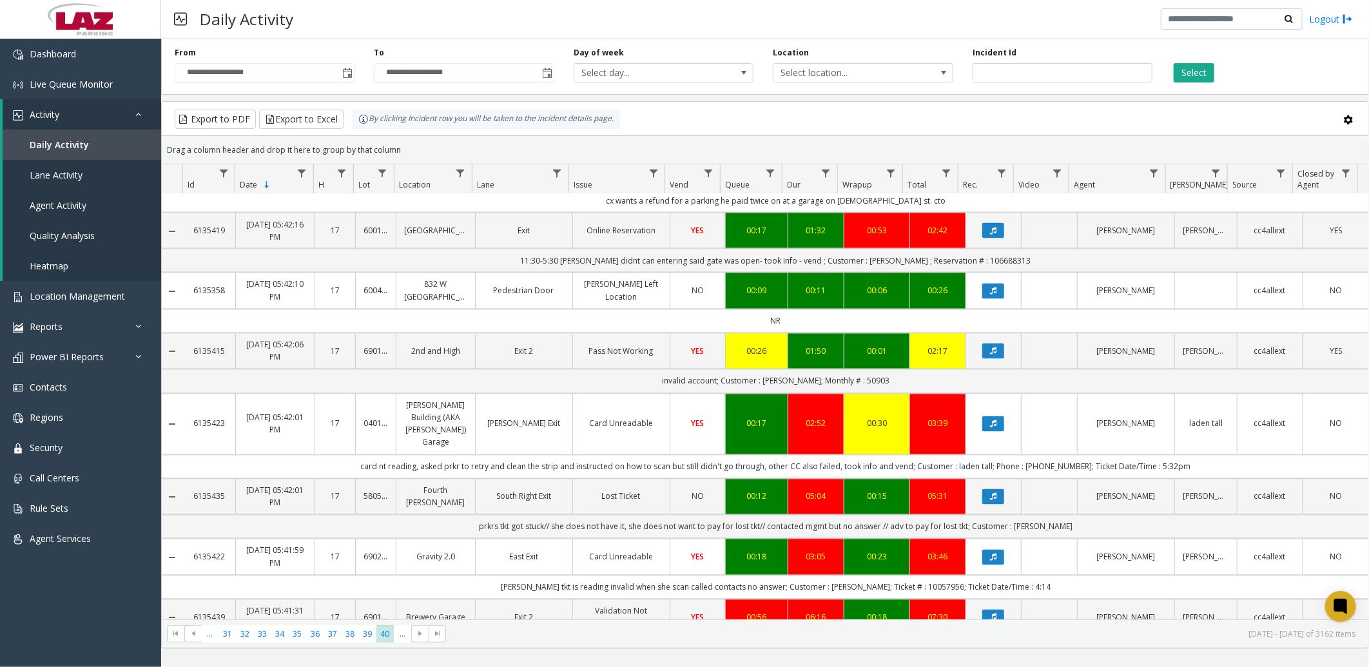
scroll to position [1478, 0]
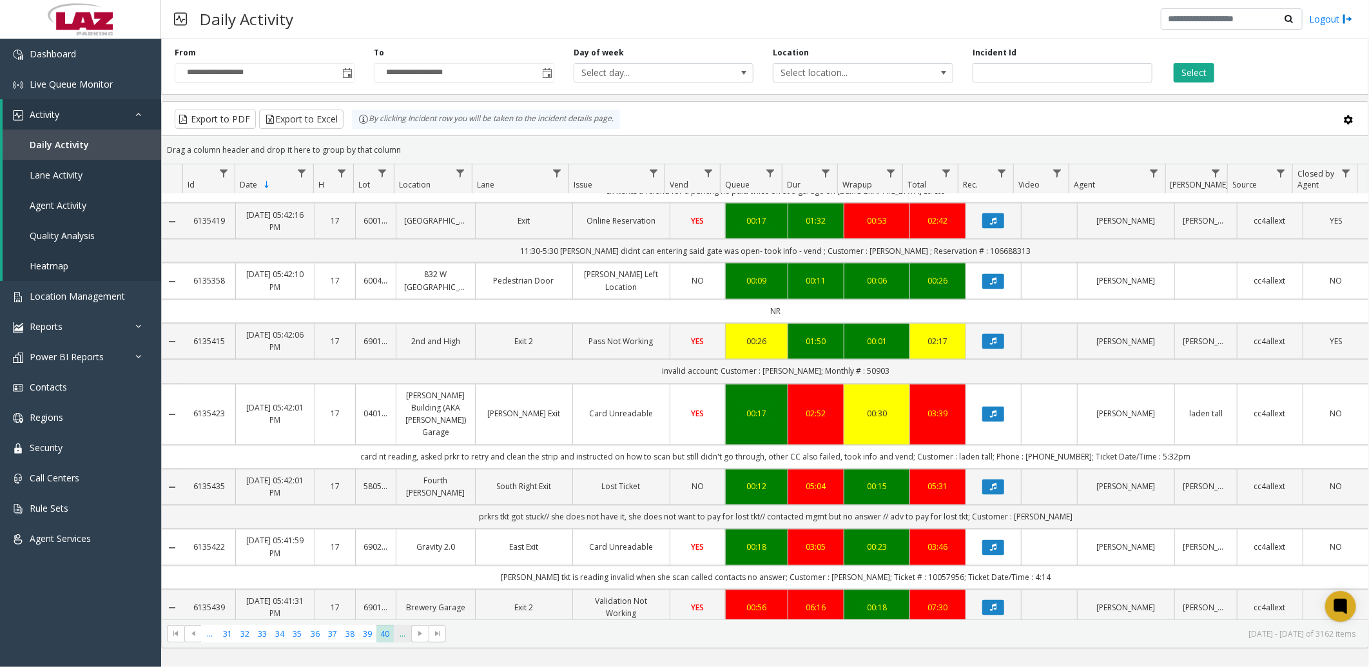
click at [402, 631] on span "..." at bounding box center [402, 633] width 17 height 17
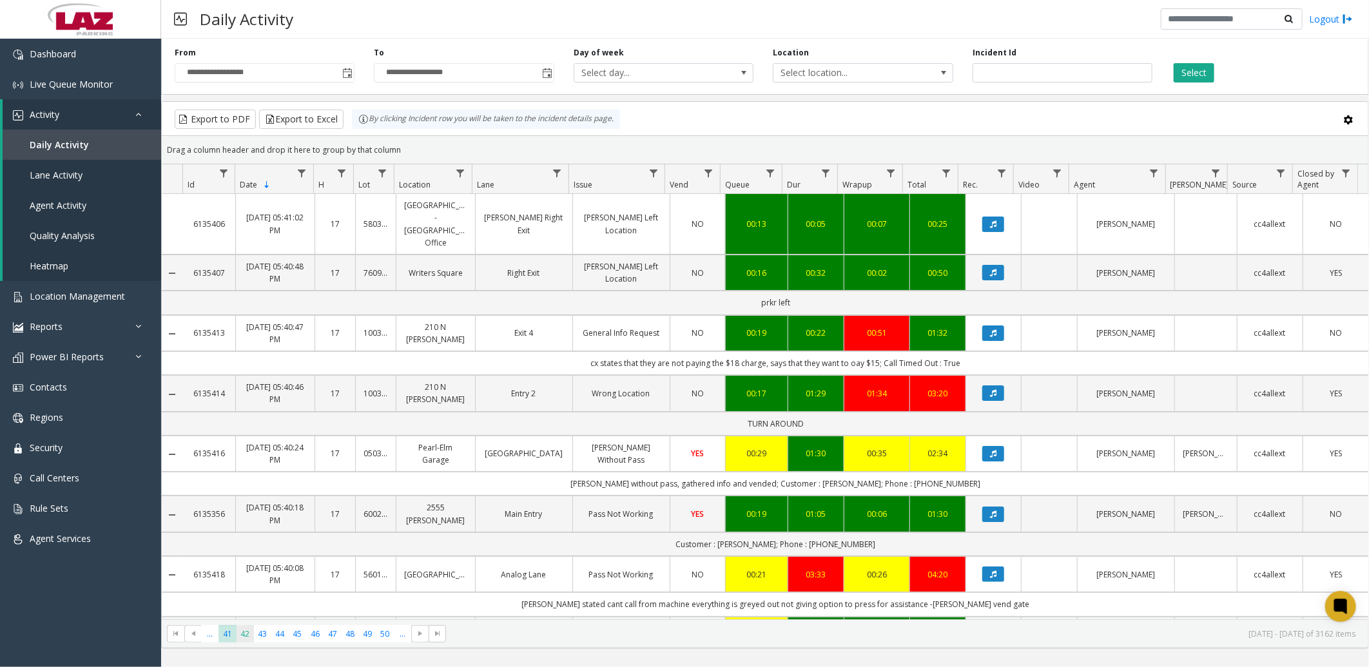
click at [251, 632] on span "42" at bounding box center [245, 633] width 17 height 17
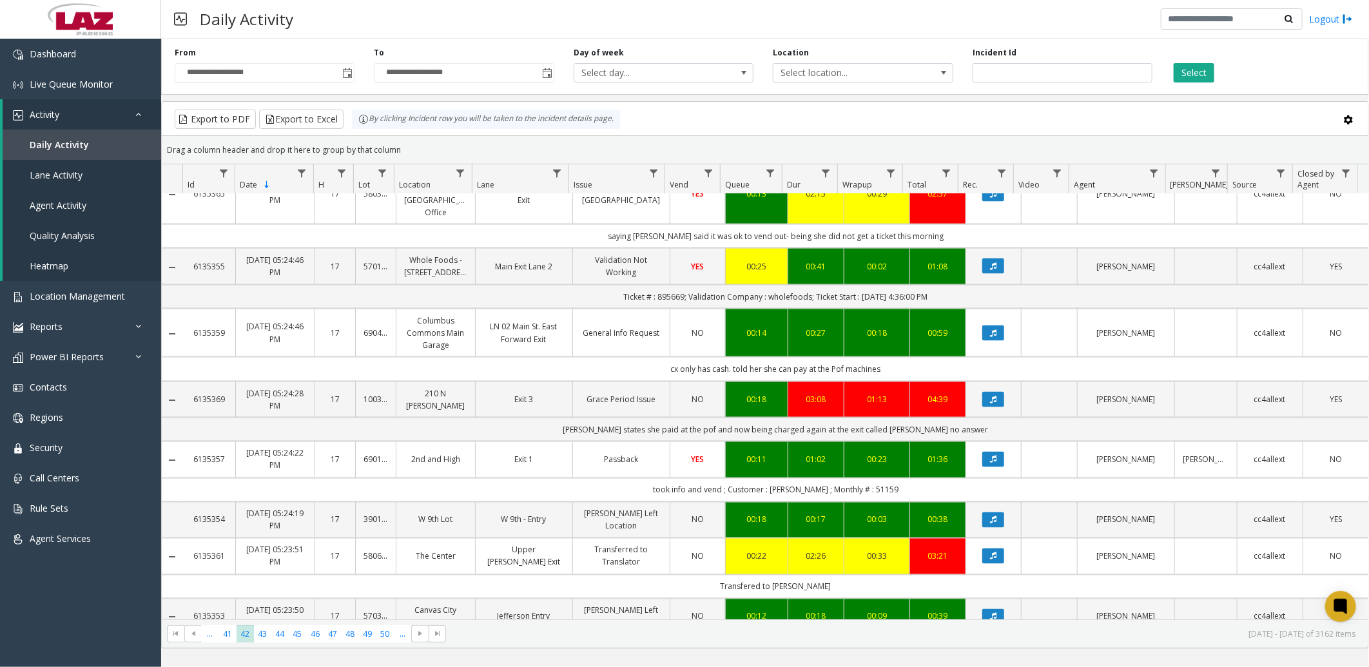
scroll to position [1404, 0]
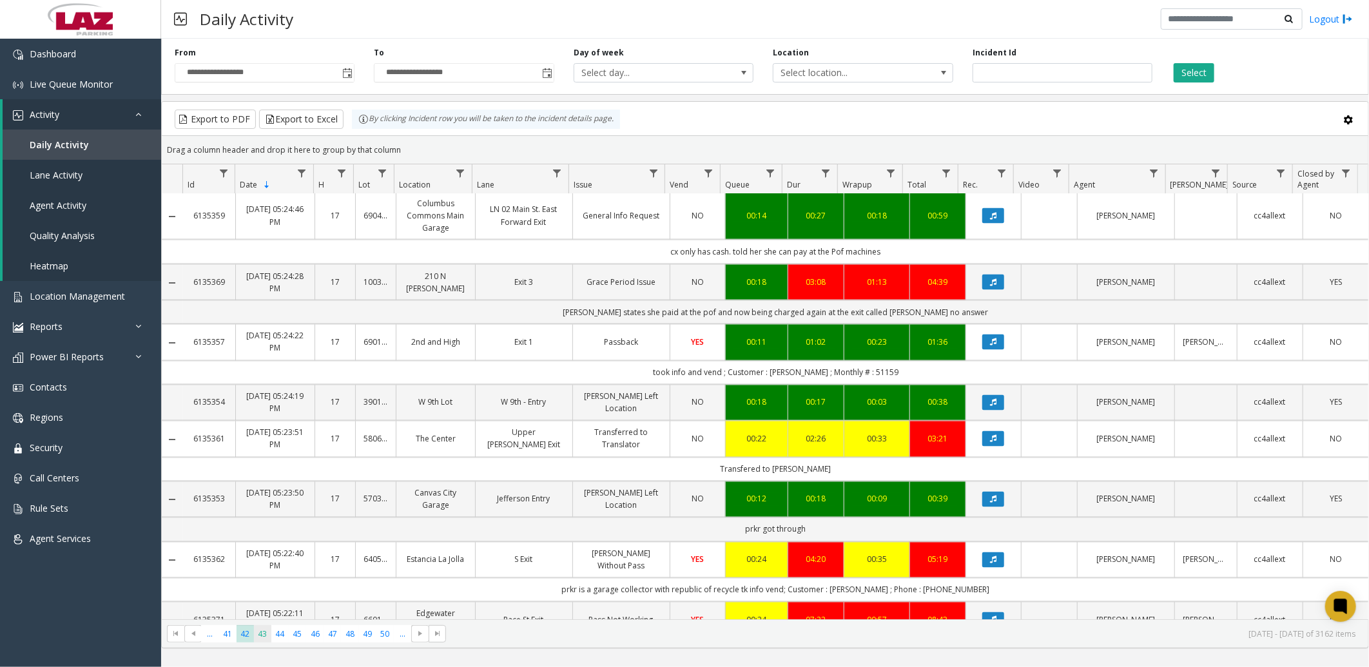
click at [262, 639] on span "43" at bounding box center [262, 633] width 17 height 17
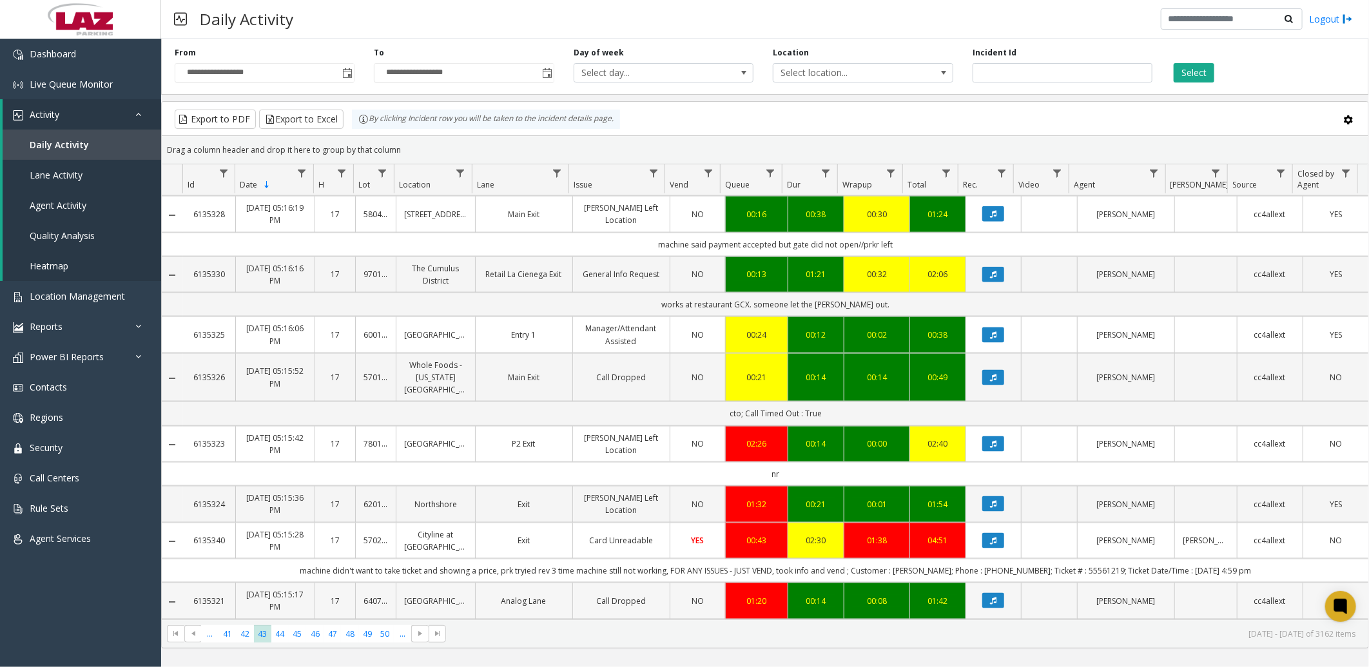
scroll to position [1283, 0]
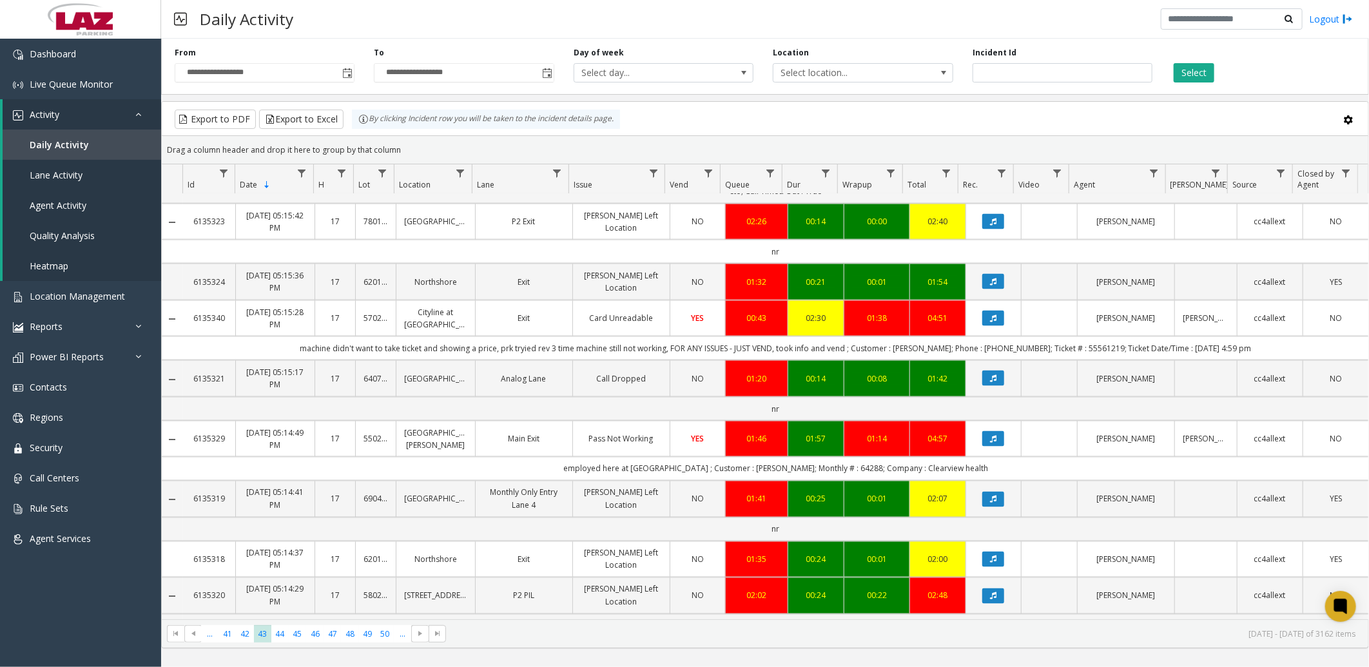
click at [674, 116] on div "Export to PDF Export to Excel By clicking Incident row you will be taken to the…" at bounding box center [765, 119] width 1185 height 19
click at [352, 72] on span "Toggle popup" at bounding box center [347, 73] width 10 height 10
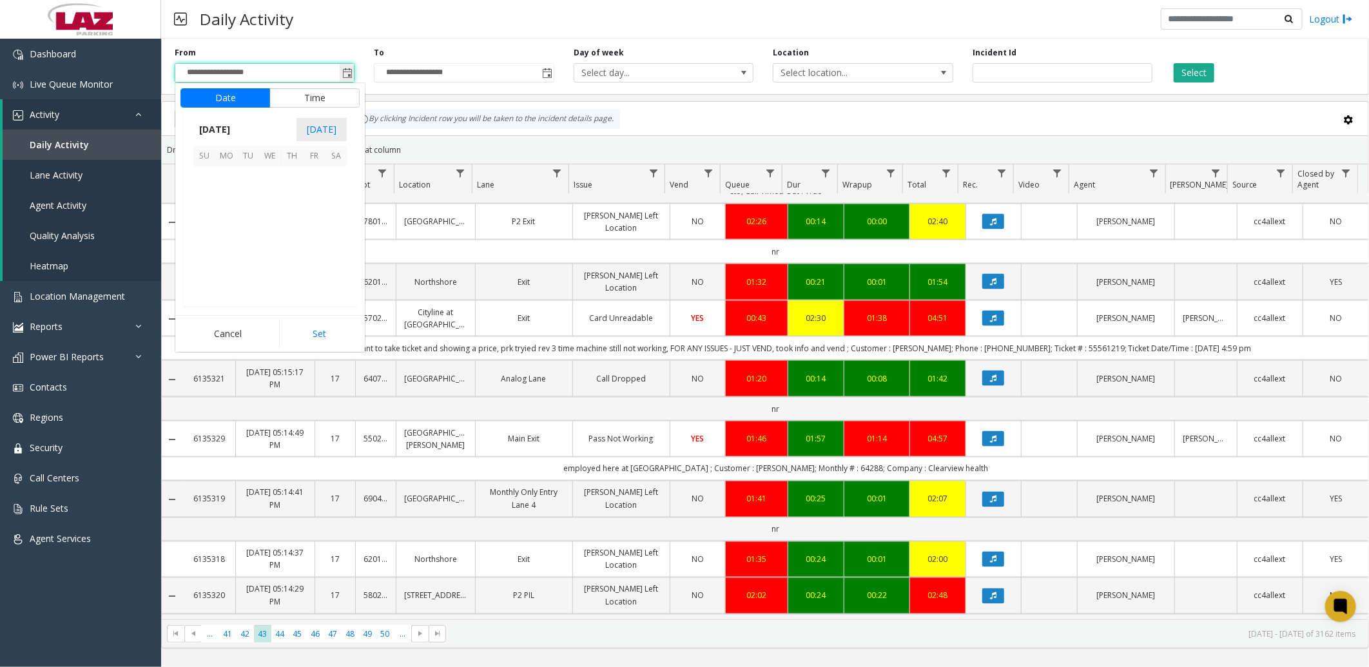
scroll to position [231360, 0]
click at [226, 129] on span "[DATE]" at bounding box center [214, 129] width 43 height 19
click at [211, 218] on span "Sep" at bounding box center [208, 219] width 31 height 31
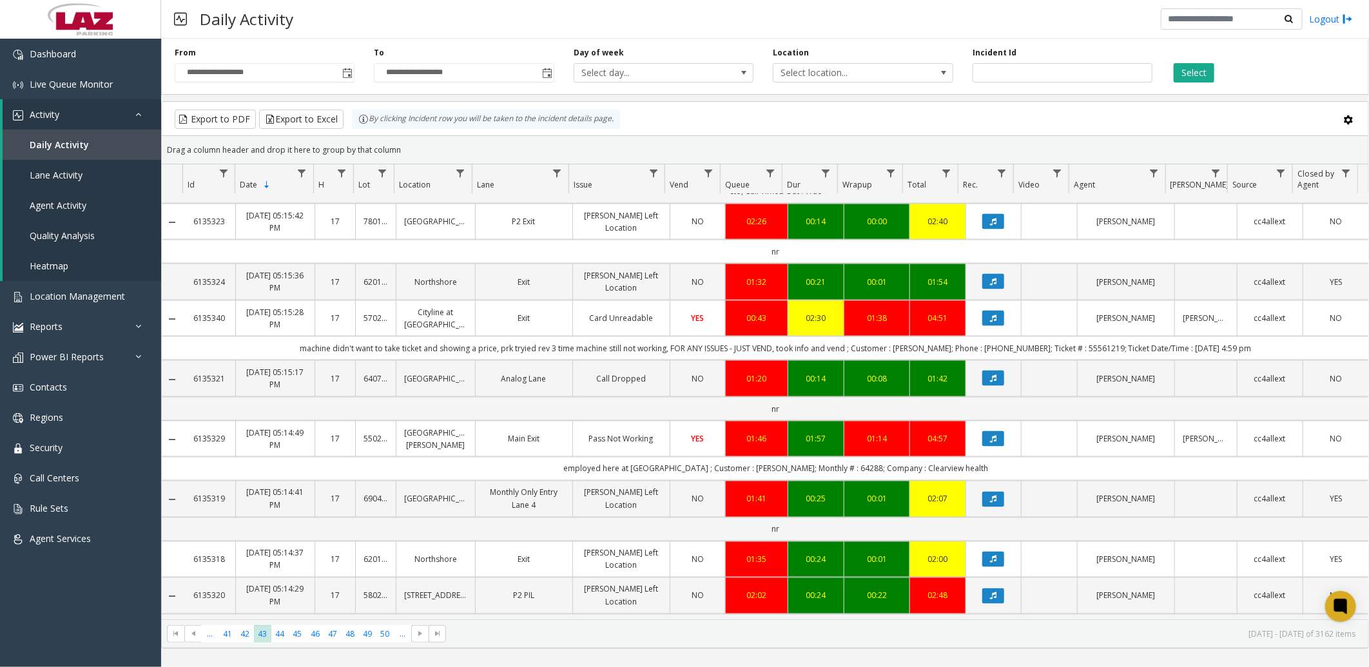
click at [449, 24] on div "Daily Activity Logout" at bounding box center [765, 19] width 1208 height 39
click at [822, 64] on span "Select location..." at bounding box center [845, 73] width 143 height 18
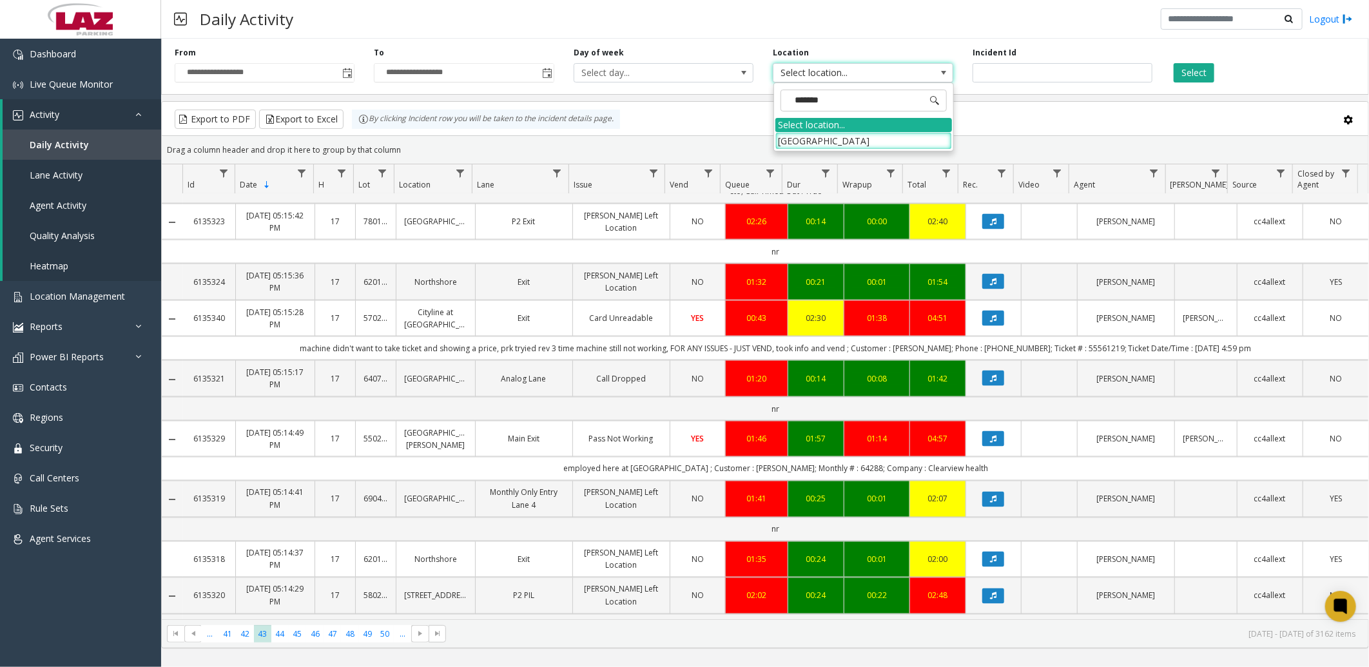
type input "********"
click at [859, 150] on li "[GEOGRAPHIC_DATA]" at bounding box center [864, 140] width 177 height 17
click at [1201, 71] on button "Select" at bounding box center [1194, 72] width 41 height 19
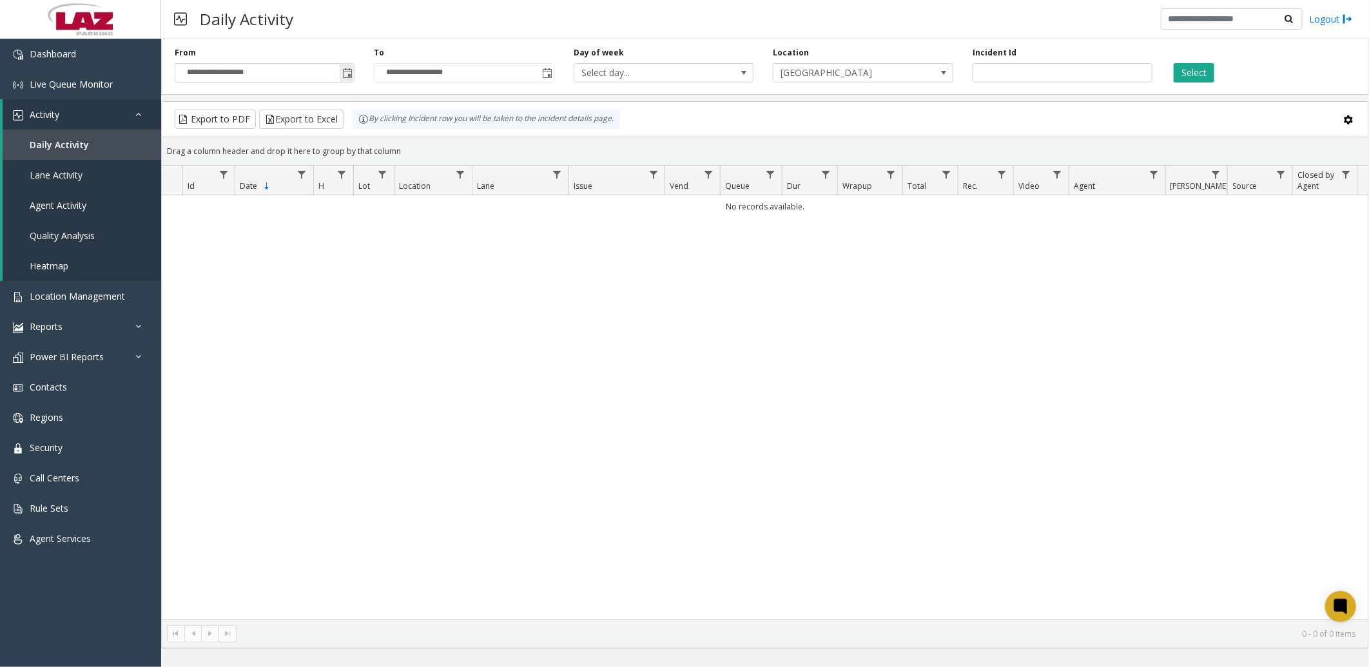
click at [353, 72] on span "**********" at bounding box center [265, 72] width 180 height 19
click at [348, 72] on span "Toggle popup" at bounding box center [347, 73] width 10 height 10
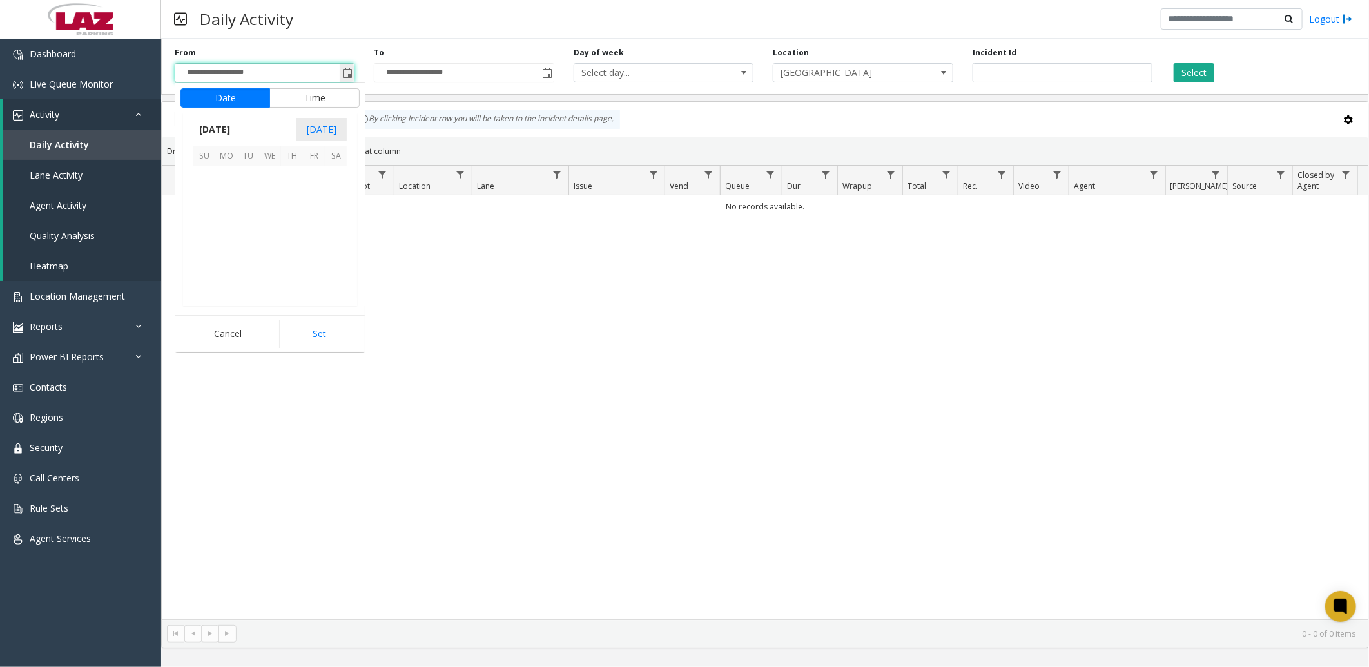
scroll to position [231360, 0]
click at [229, 175] on span "1" at bounding box center [226, 177] width 22 height 22
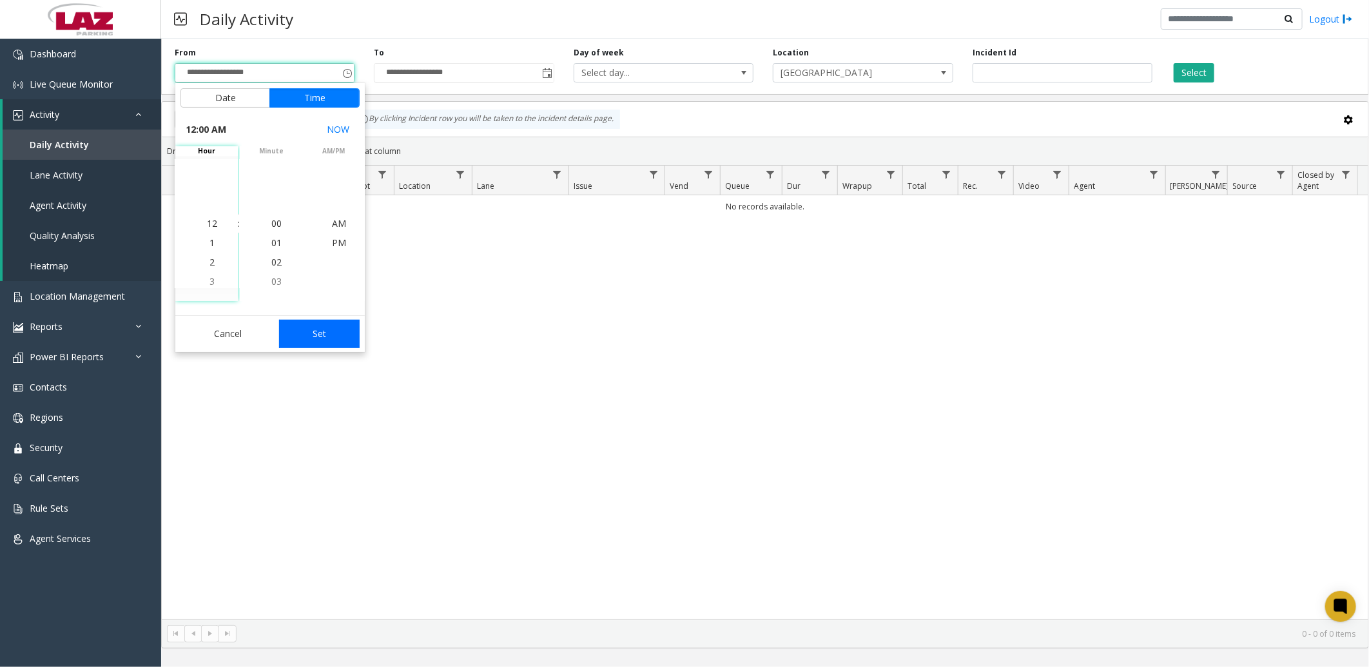
click at [342, 332] on button "Set" at bounding box center [319, 334] width 81 height 28
type input "**********"
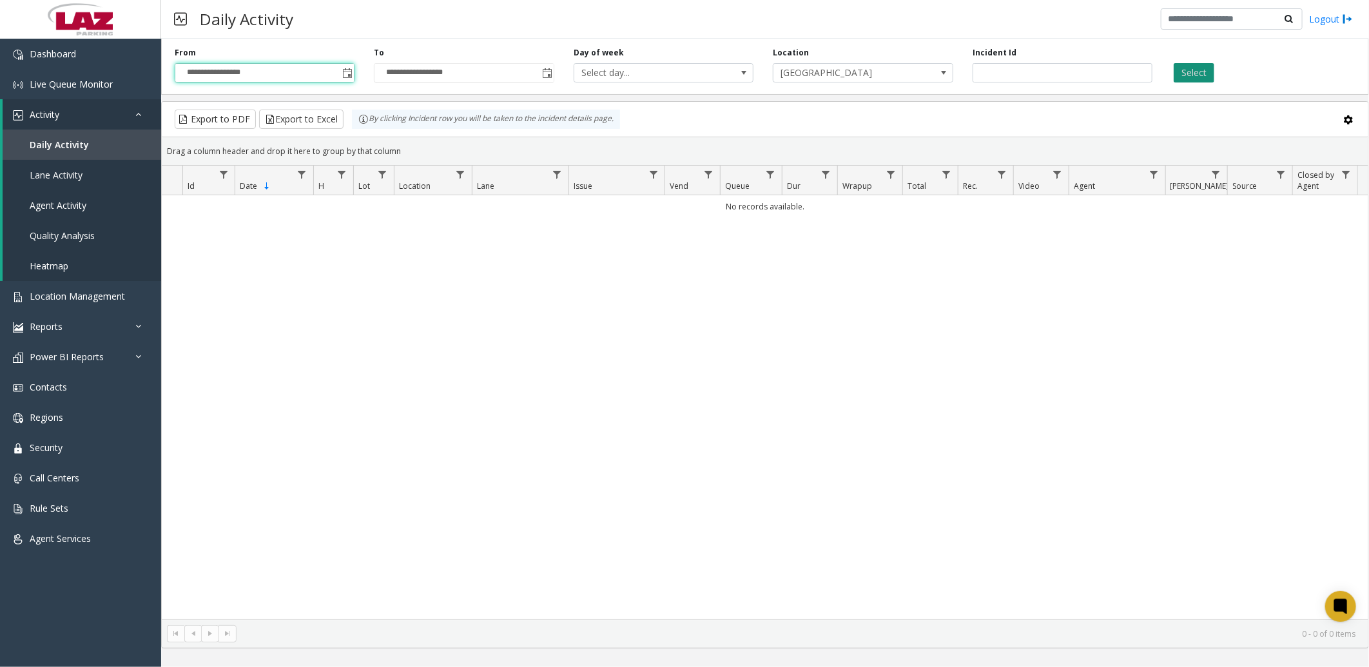
click at [1202, 64] on button "Select" at bounding box center [1194, 72] width 41 height 19
click at [912, 68] on span "[GEOGRAPHIC_DATA]" at bounding box center [845, 73] width 143 height 18
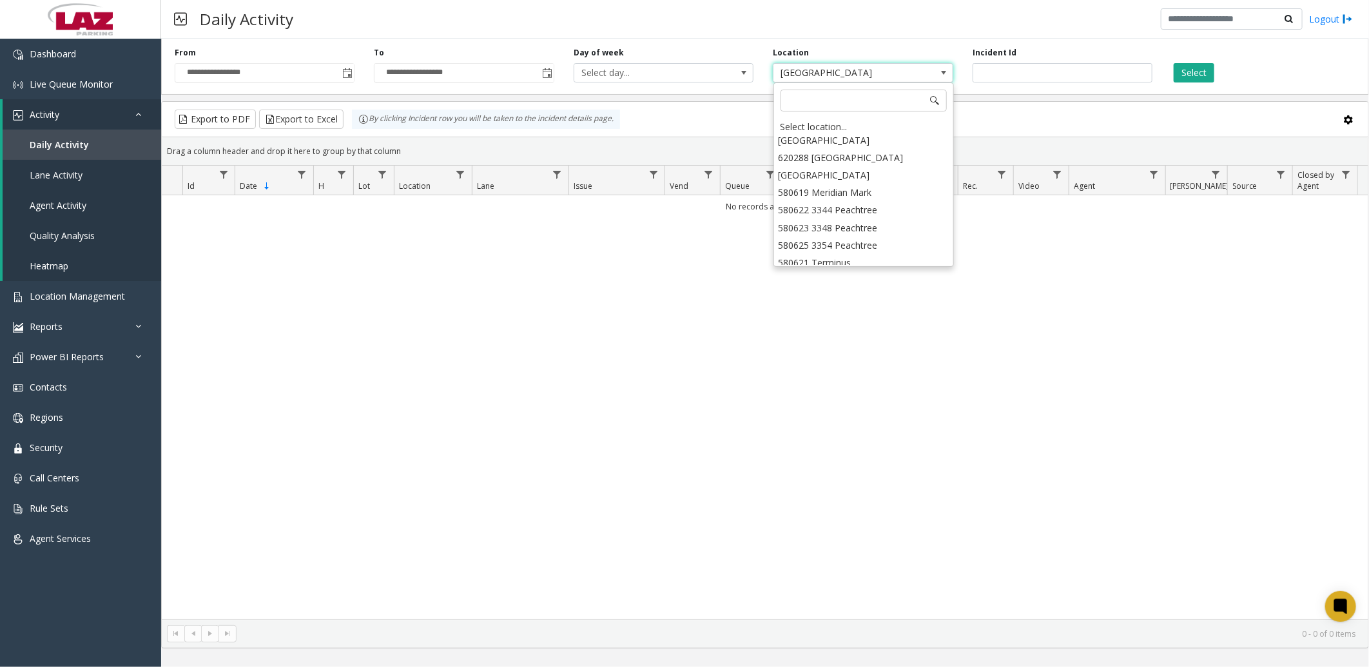
scroll to position [17081, 0]
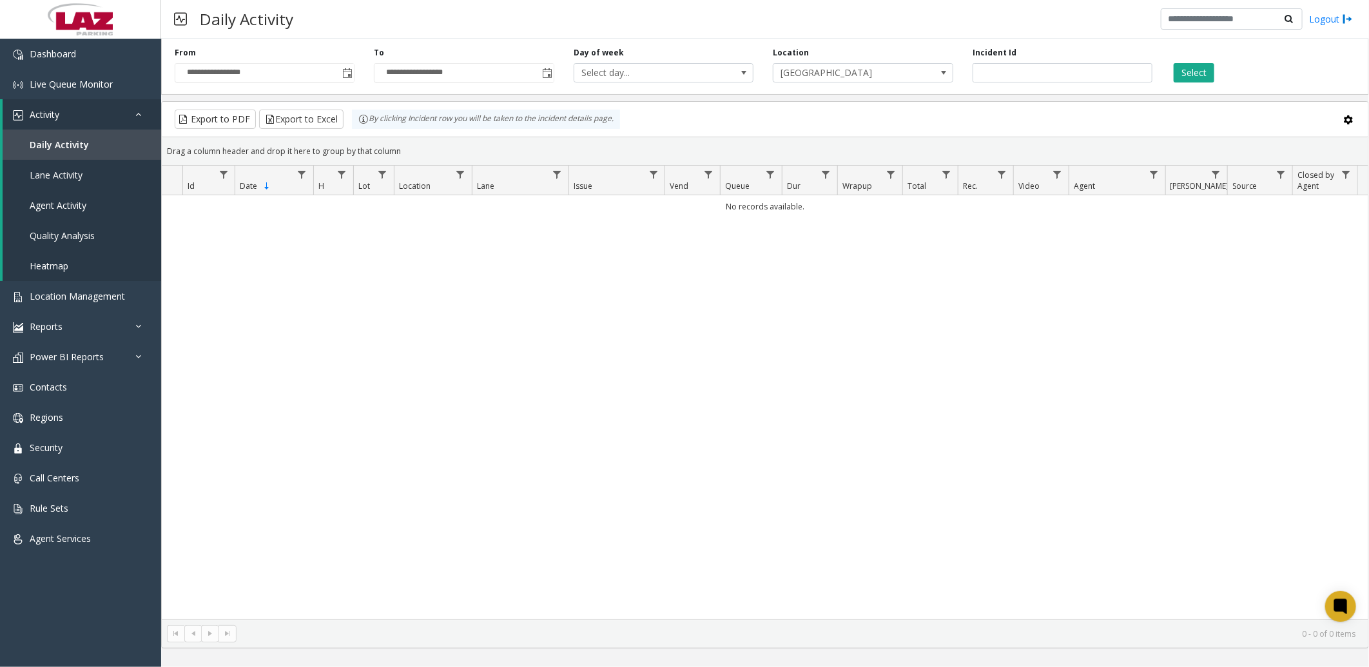
click at [683, 319] on div "No records available." at bounding box center [765, 407] width 1207 height 424
click at [858, 72] on span "[GEOGRAPHIC_DATA]" at bounding box center [845, 73] width 143 height 18
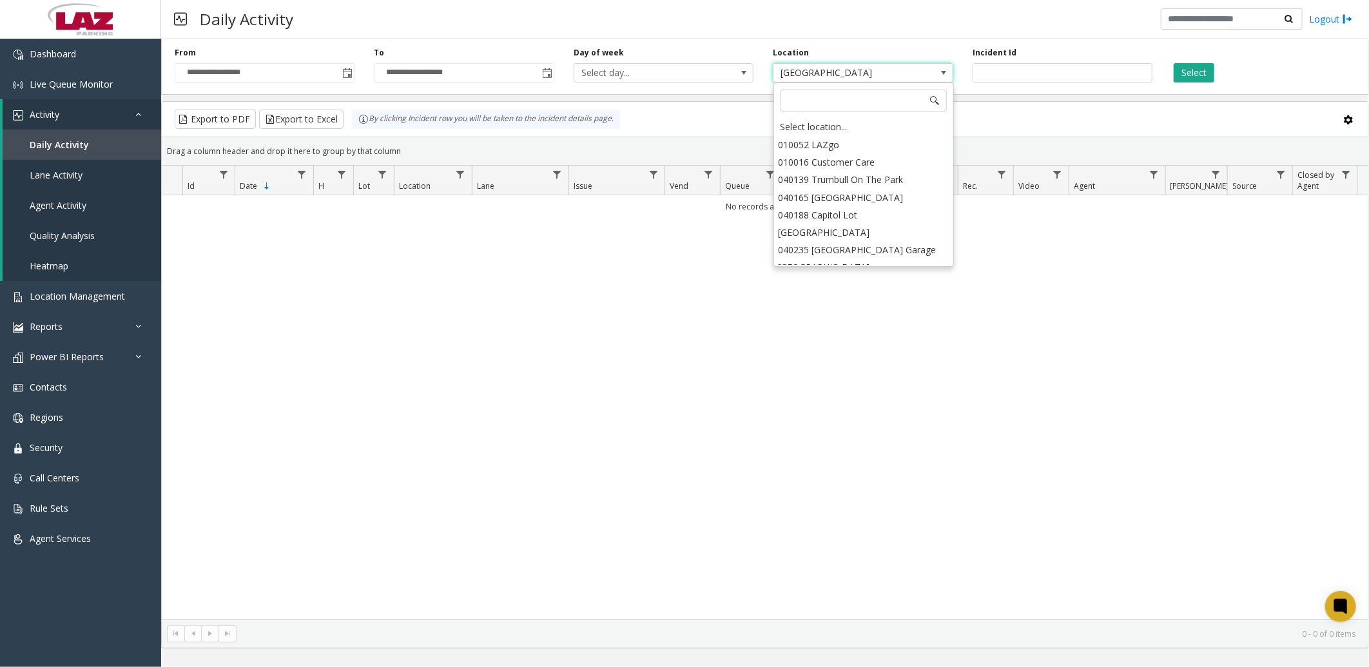
scroll to position [17009, 0]
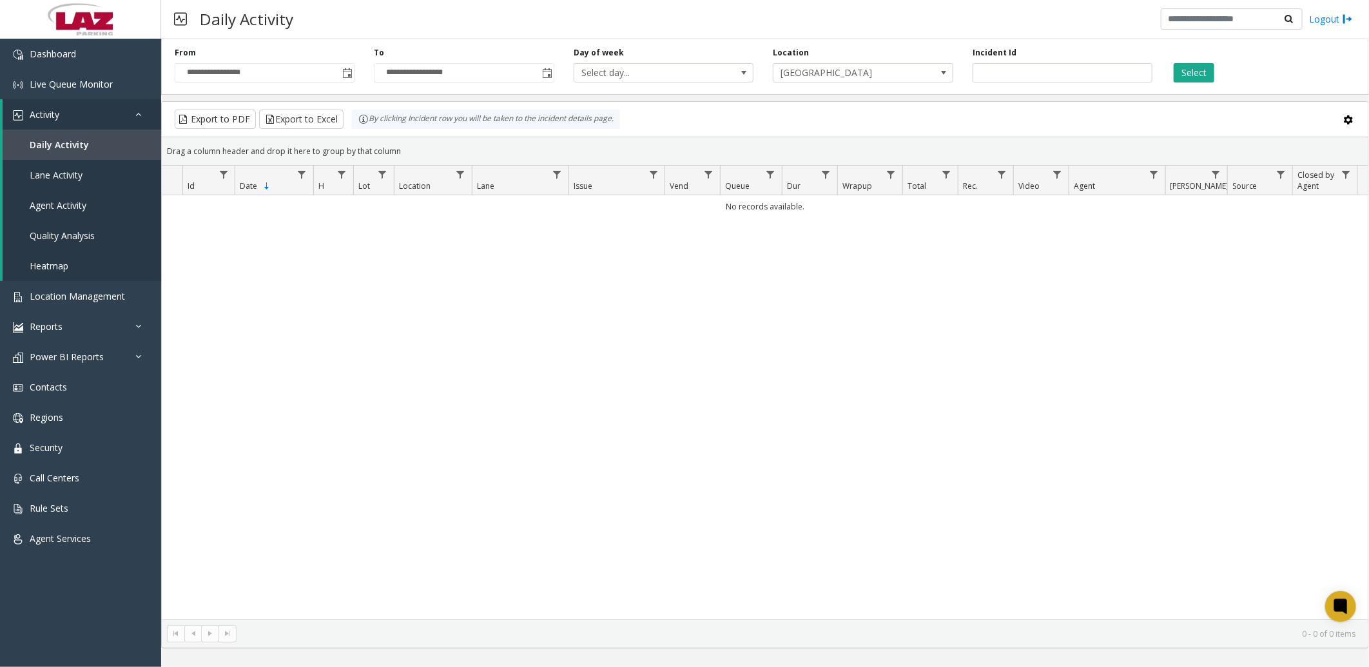
click at [648, 210] on td "No records available." at bounding box center [765, 206] width 1207 height 23
click at [1210, 290] on div "No records available." at bounding box center [765, 407] width 1207 height 424
click at [79, 293] on span "Location Management" at bounding box center [77, 296] width 95 height 12
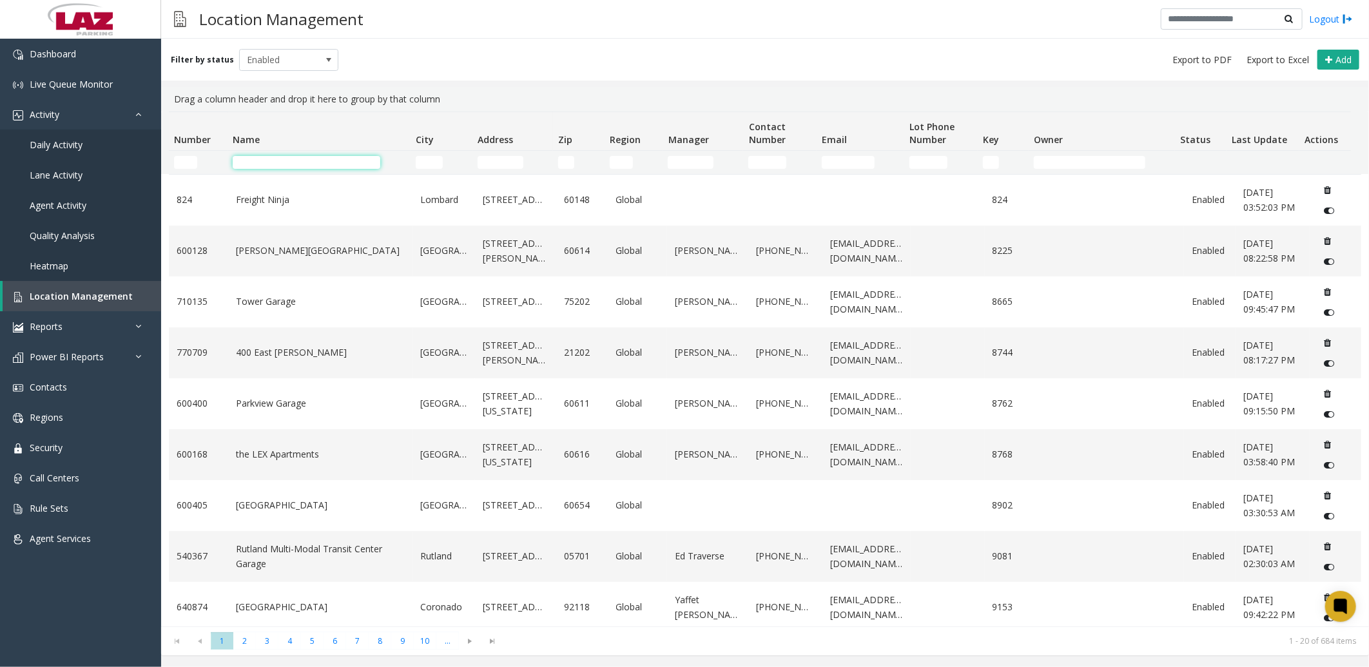
click at [269, 166] on input "Name Filter" at bounding box center [307, 162] width 148 height 13
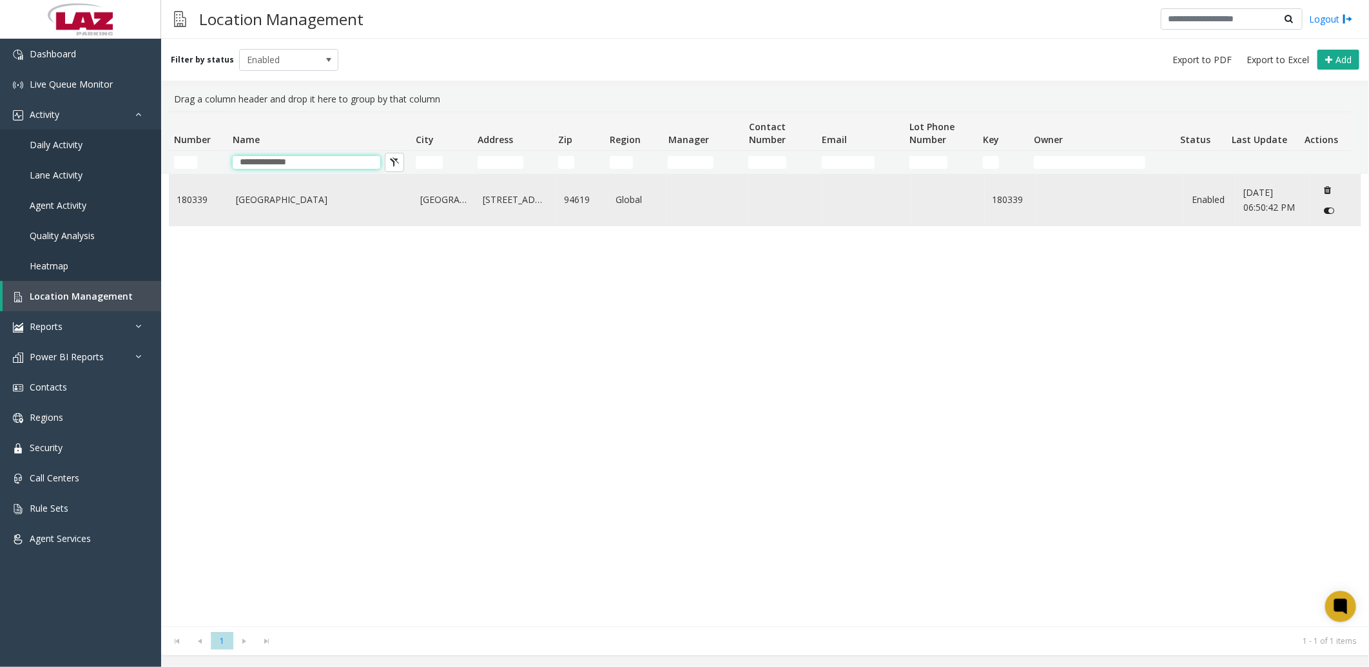
type input "**********"
click at [381, 194] on link "Northeastern University Oakland" at bounding box center [320, 200] width 169 height 14
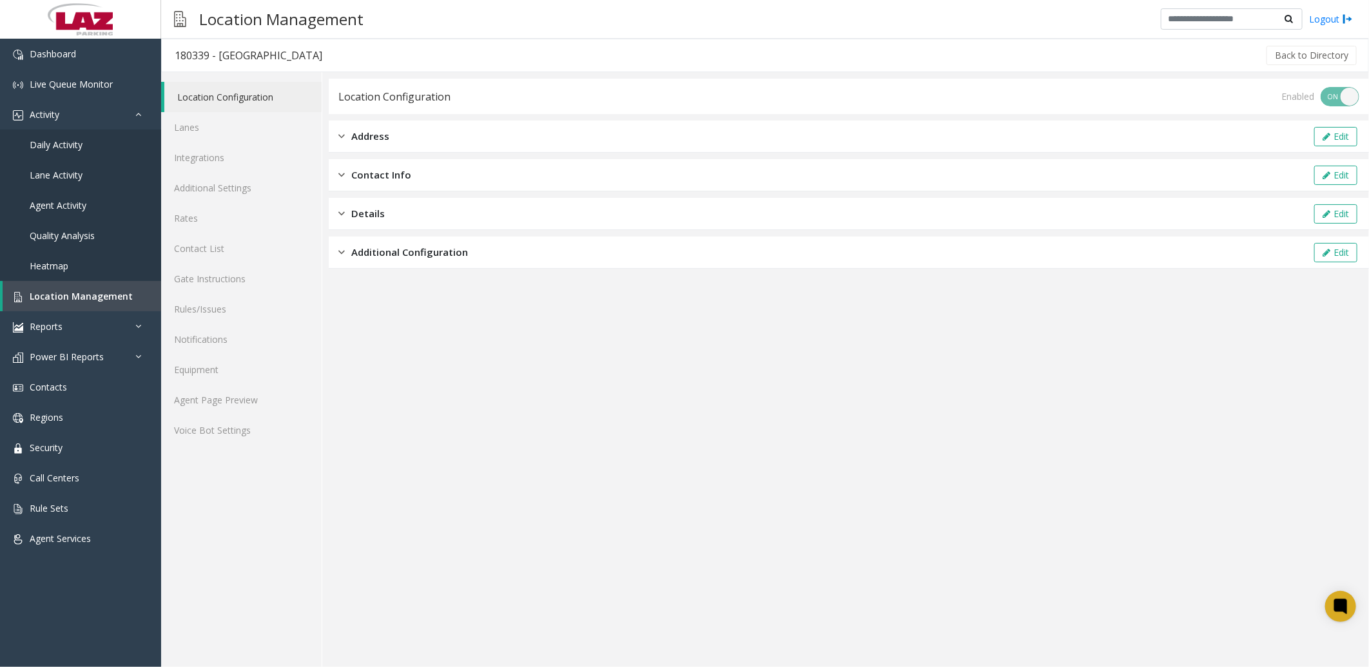
click at [389, 137] on div "Address Edit" at bounding box center [849, 137] width 1041 height 32
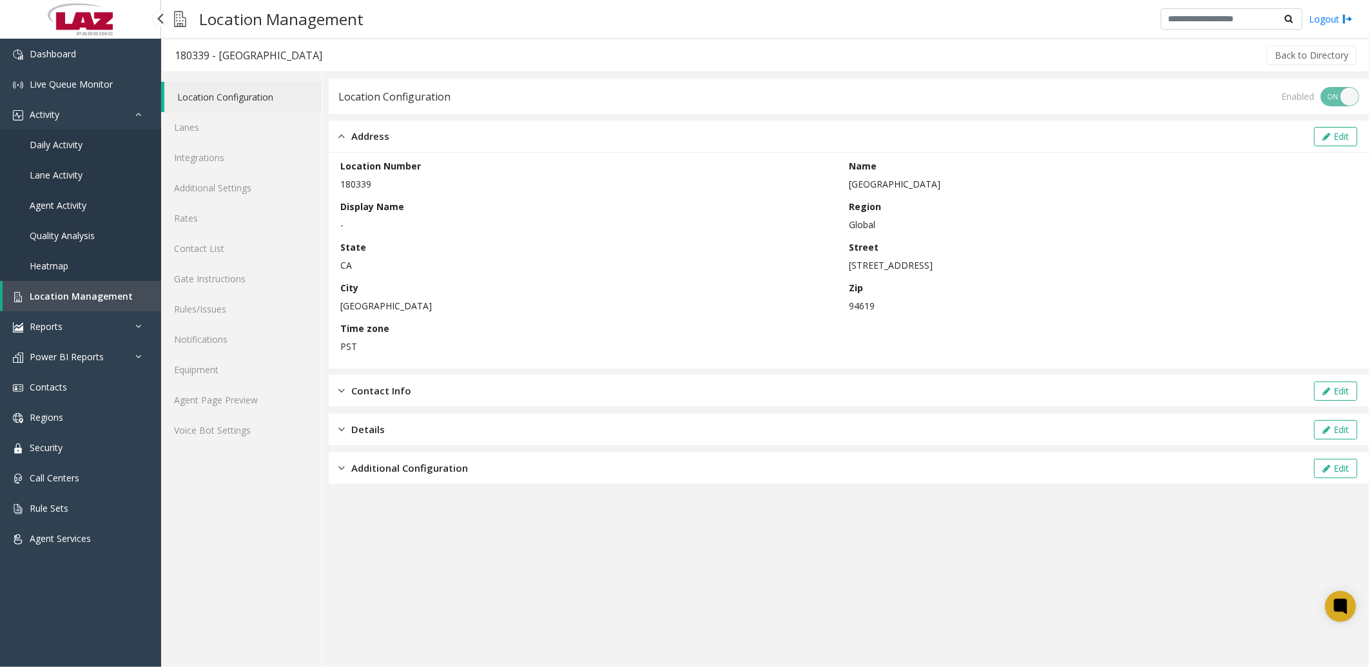
click at [80, 139] on span "Daily Activity" at bounding box center [56, 145] width 53 height 12
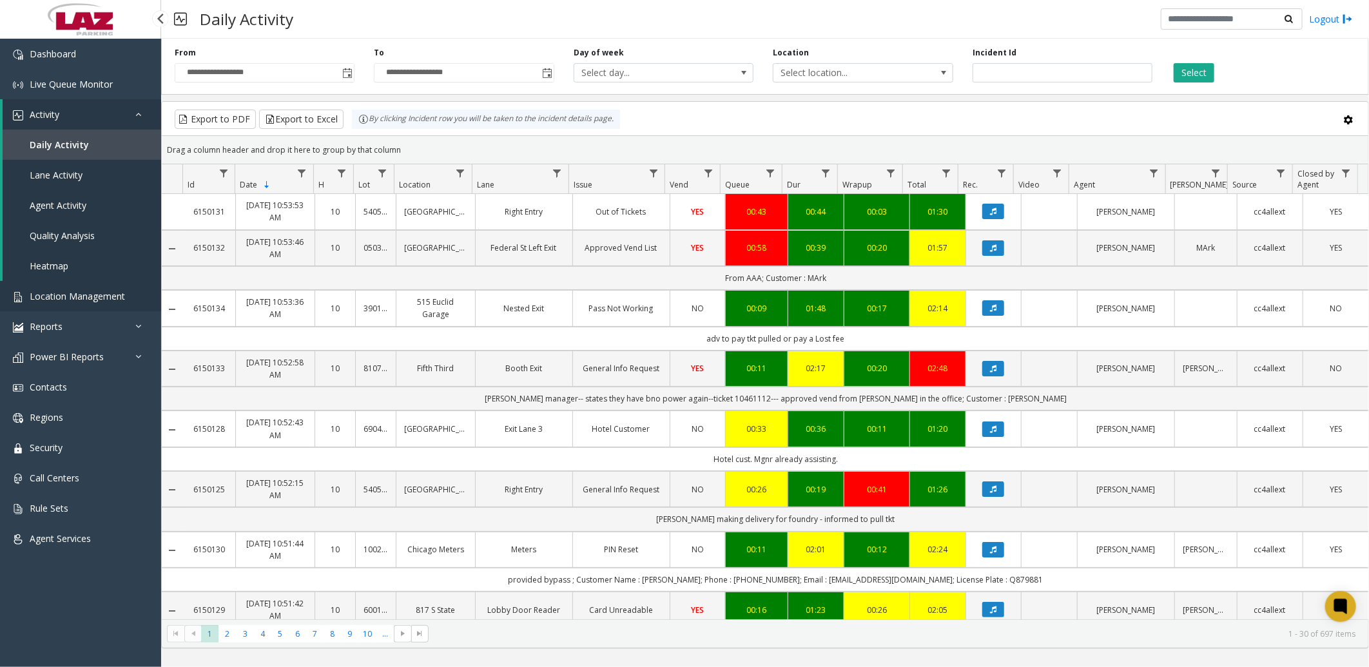
click at [89, 291] on span "Location Management" at bounding box center [77, 296] width 95 height 12
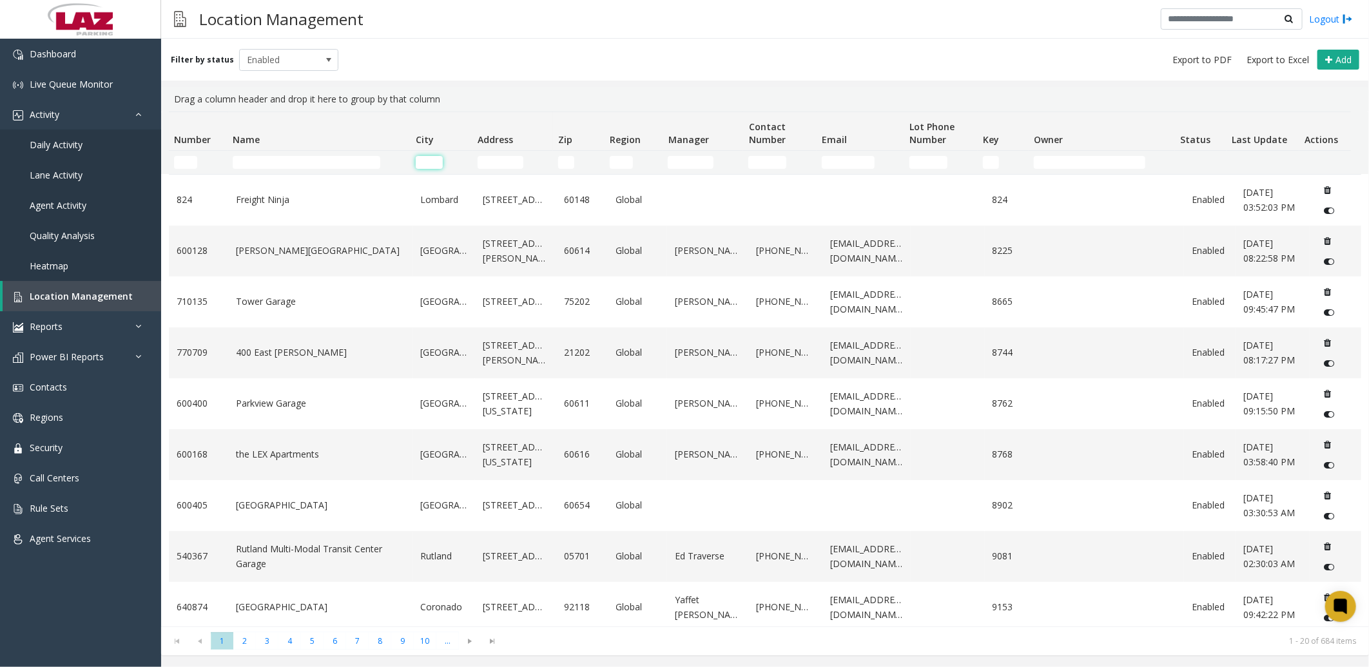
click at [421, 160] on input "City Filter" at bounding box center [429, 162] width 27 height 13
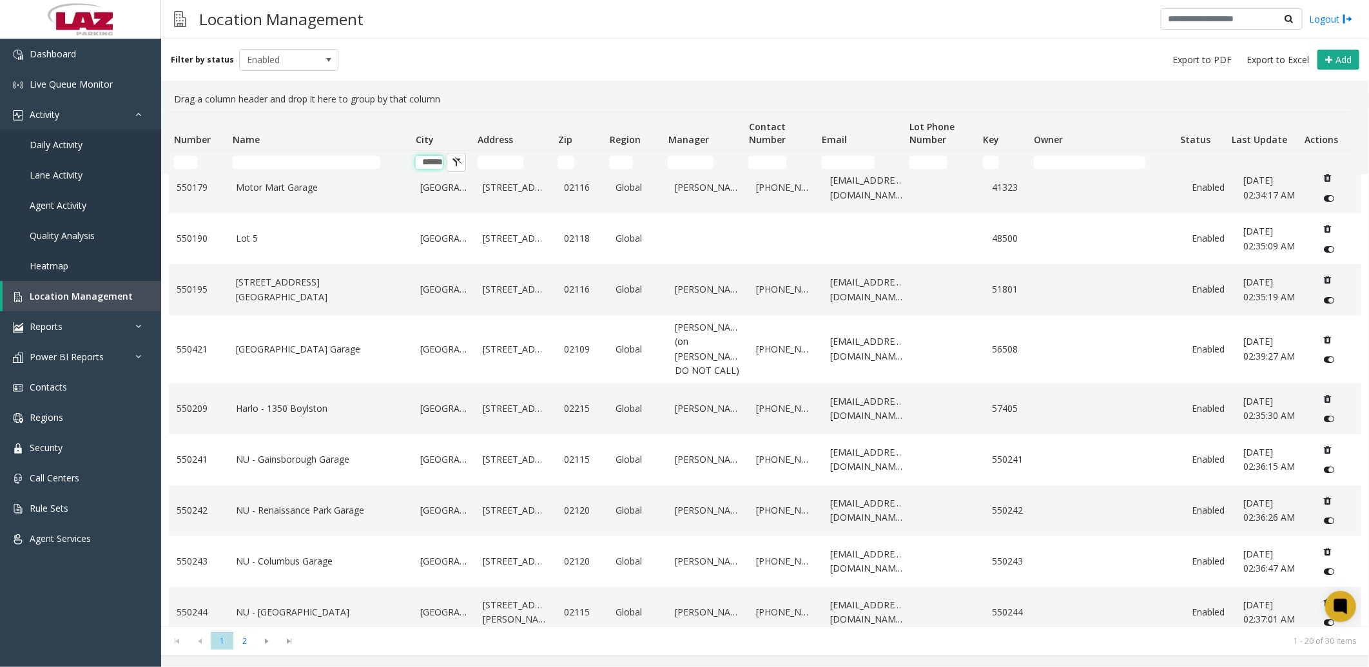
scroll to position [580, 0]
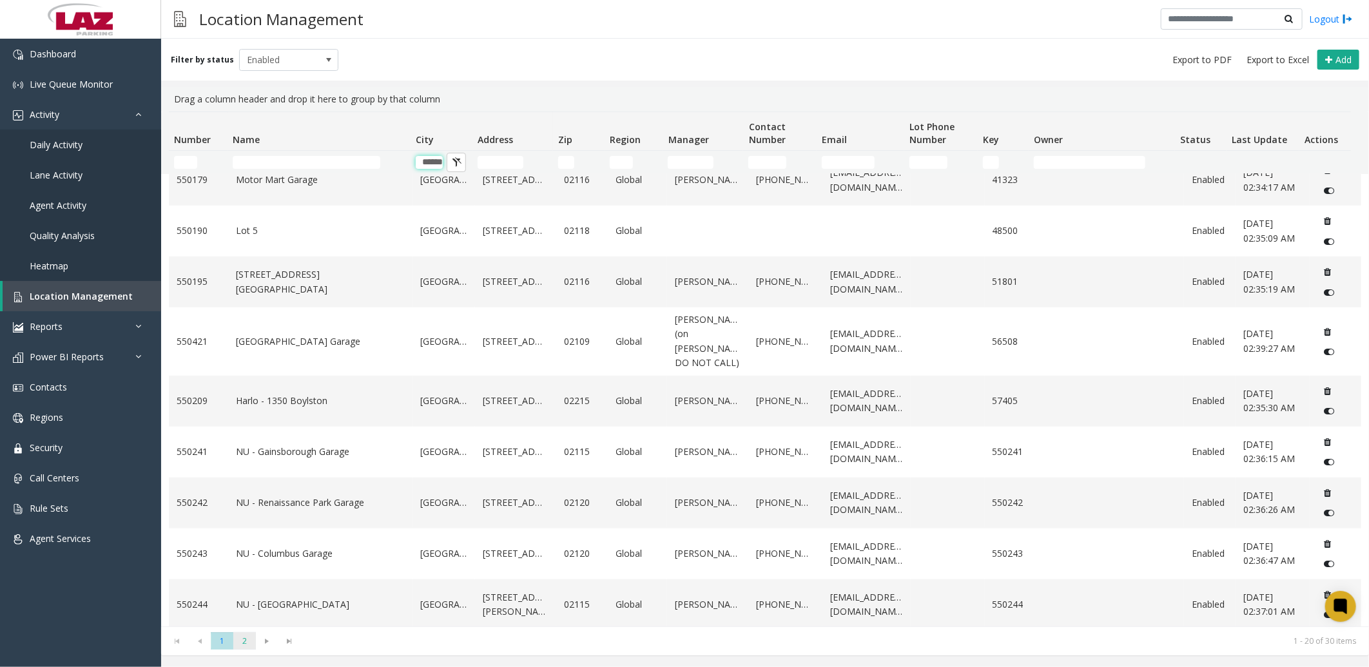
type input "******"
click at [240, 640] on span "2" at bounding box center [244, 641] width 23 height 17
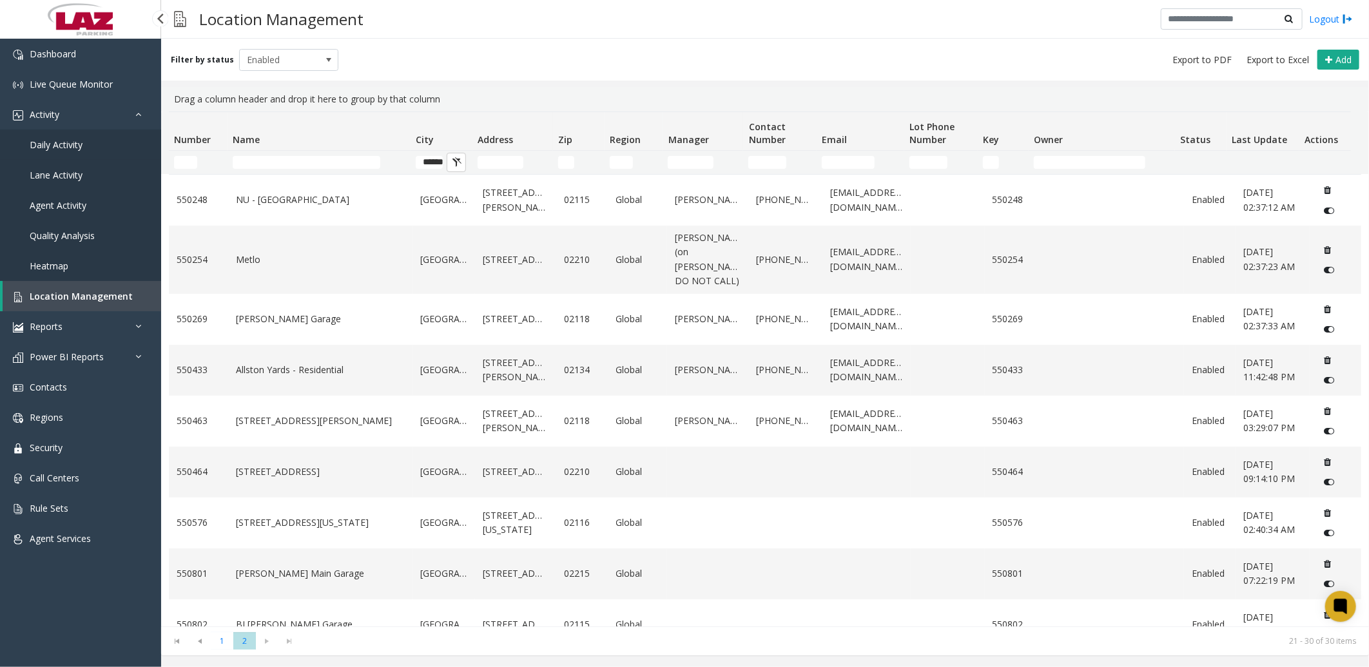
click at [75, 142] on span "Daily Activity" at bounding box center [56, 145] width 53 height 12
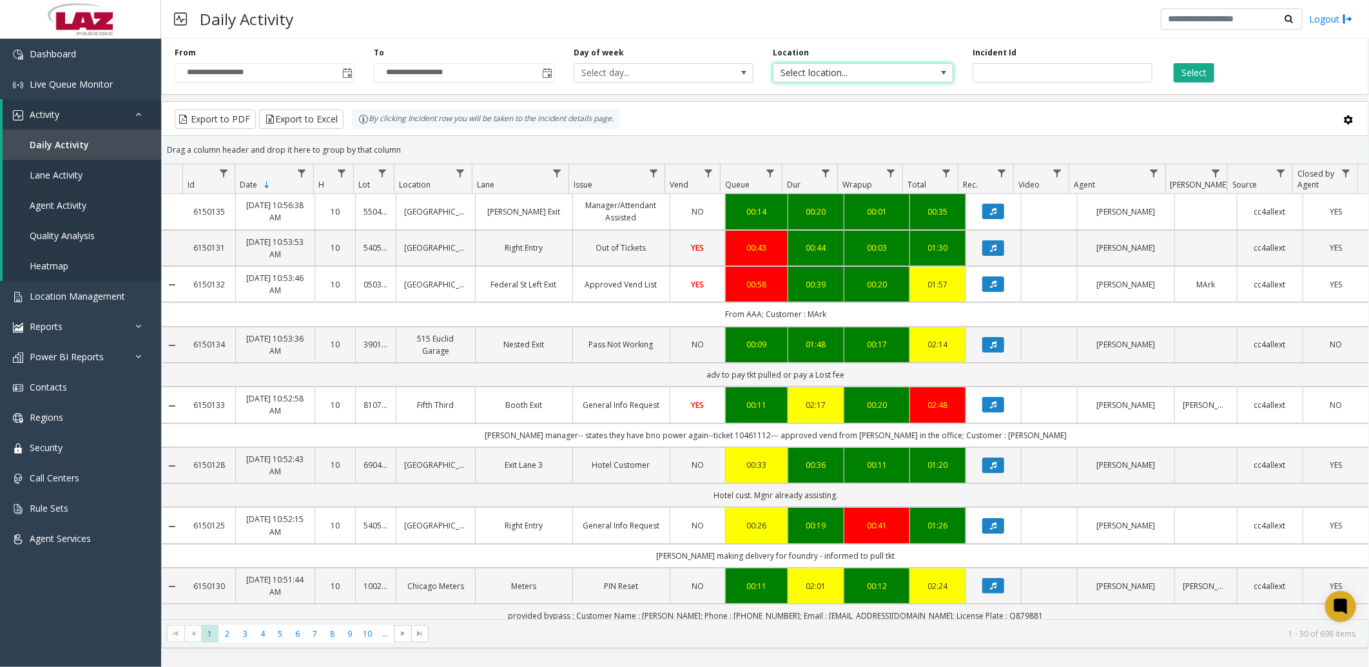
click at [843, 71] on span "Select location..." at bounding box center [845, 73] width 143 height 18
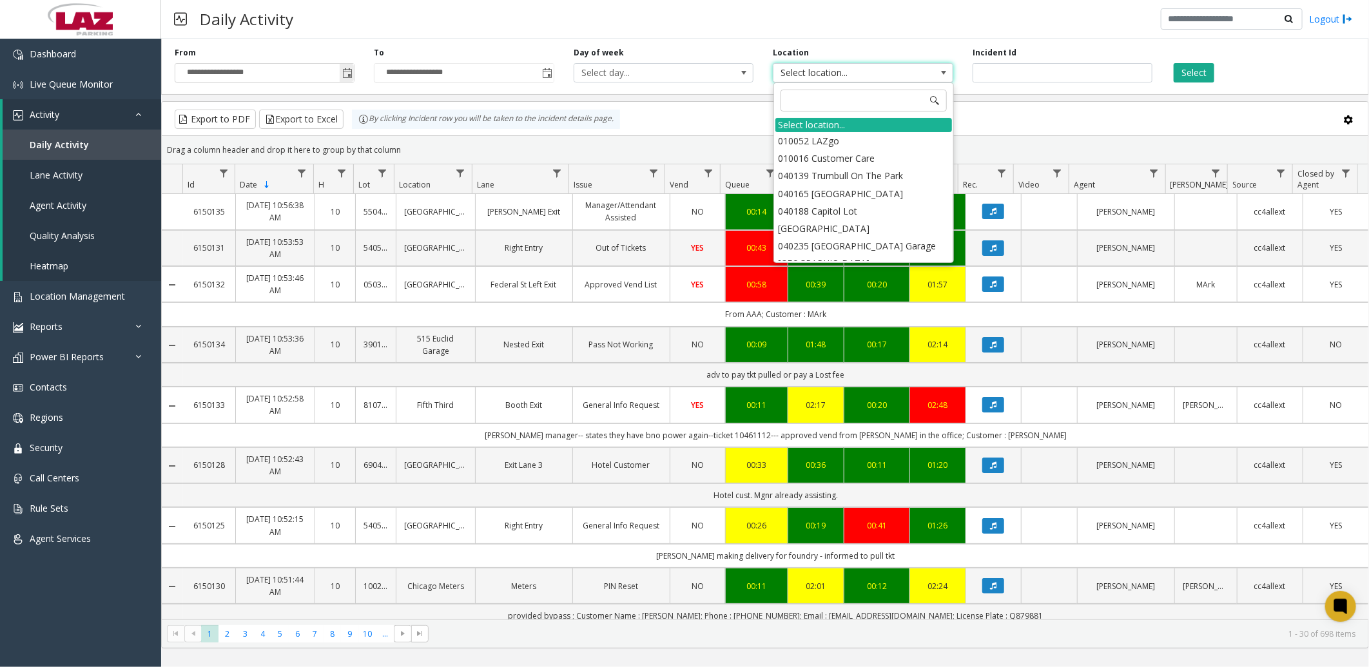
click at [350, 68] on span "Toggle popup" at bounding box center [347, 73] width 10 height 10
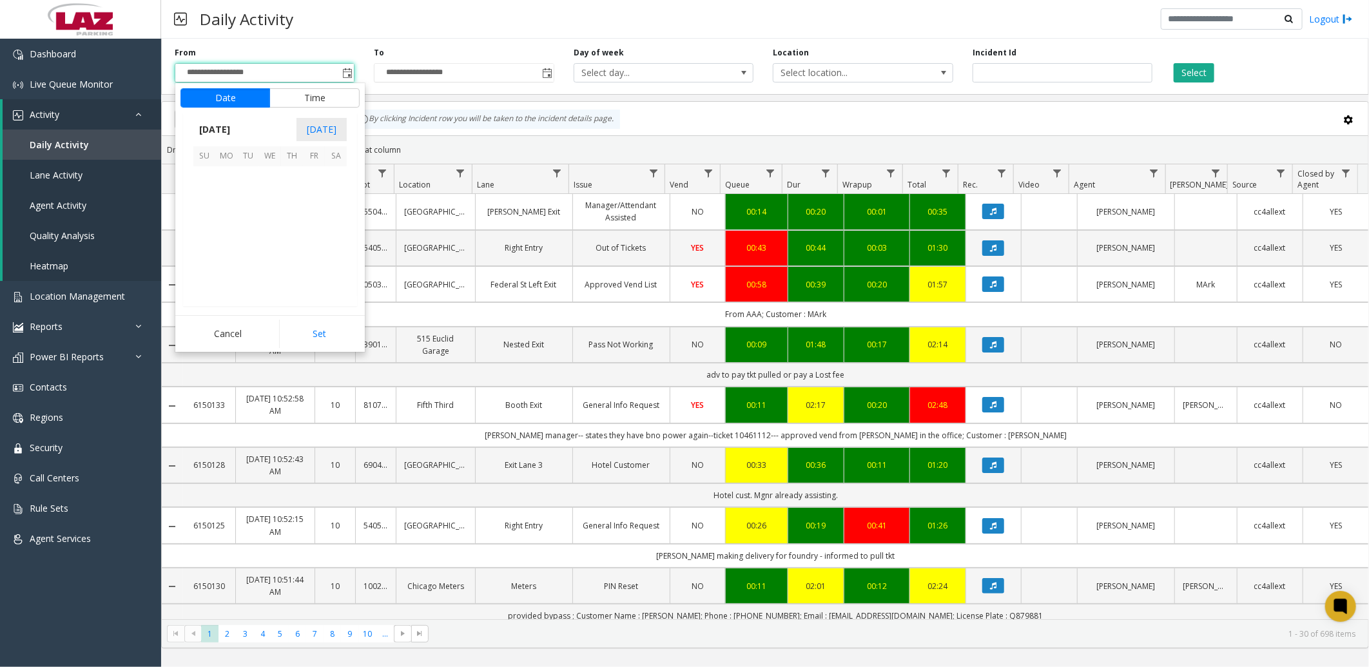
scroll to position [231360, 0]
click at [221, 181] on span "1" at bounding box center [226, 177] width 22 height 22
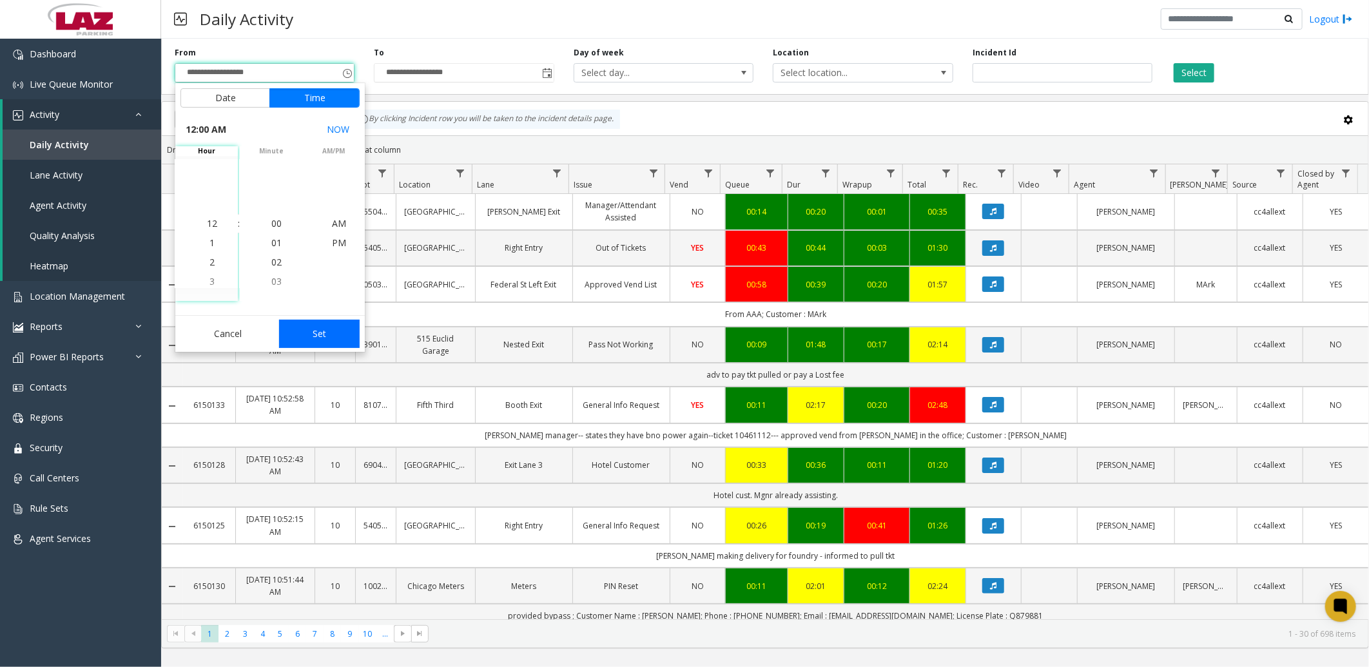
click at [325, 328] on button "Set" at bounding box center [319, 334] width 81 height 28
type input "**********"
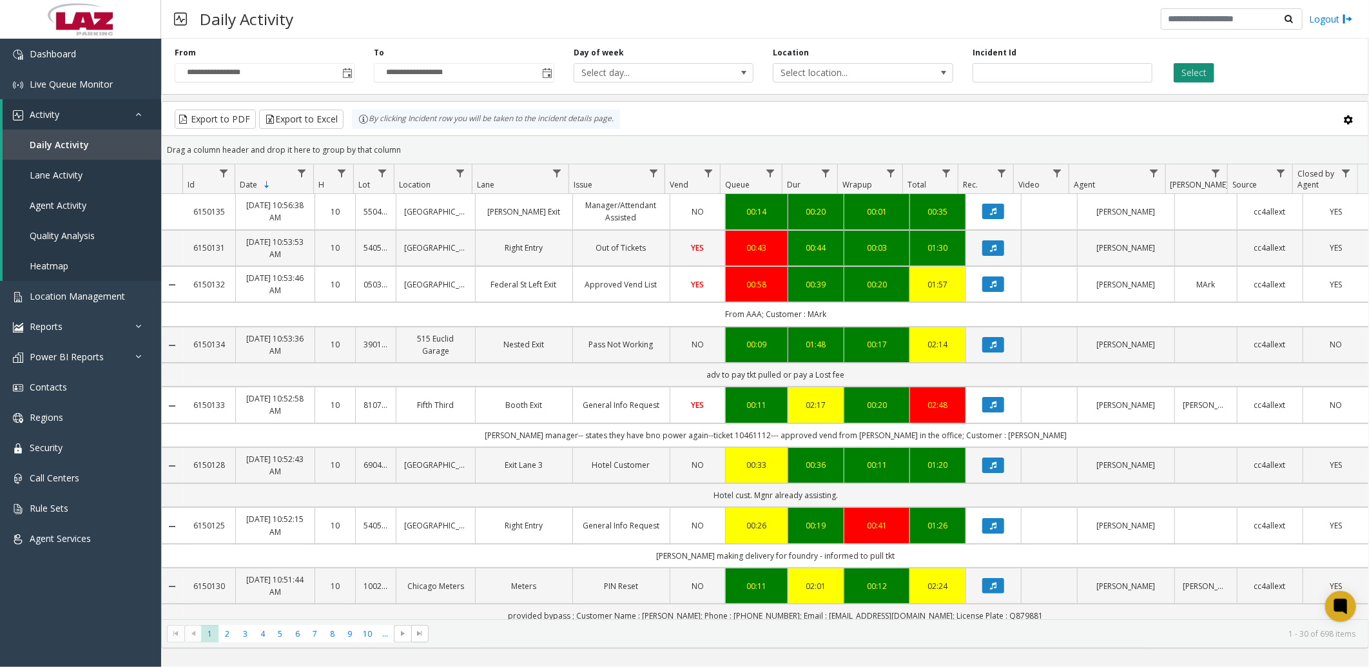
click at [1202, 71] on button "Select" at bounding box center [1194, 72] width 41 height 19
click at [1196, 74] on button "Select" at bounding box center [1194, 72] width 41 height 19
click at [305, 124] on button "Export to Excel" at bounding box center [301, 119] width 84 height 19
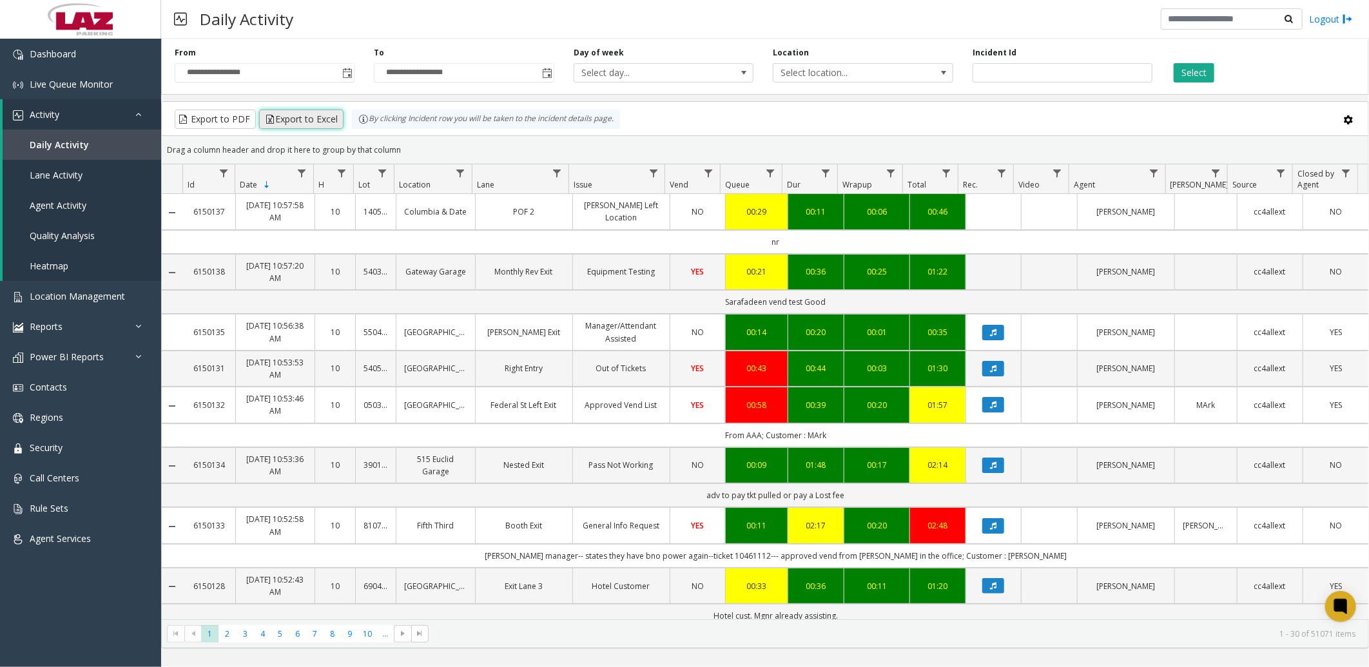
click at [308, 115] on button "Export to Excel" at bounding box center [301, 119] width 84 height 19
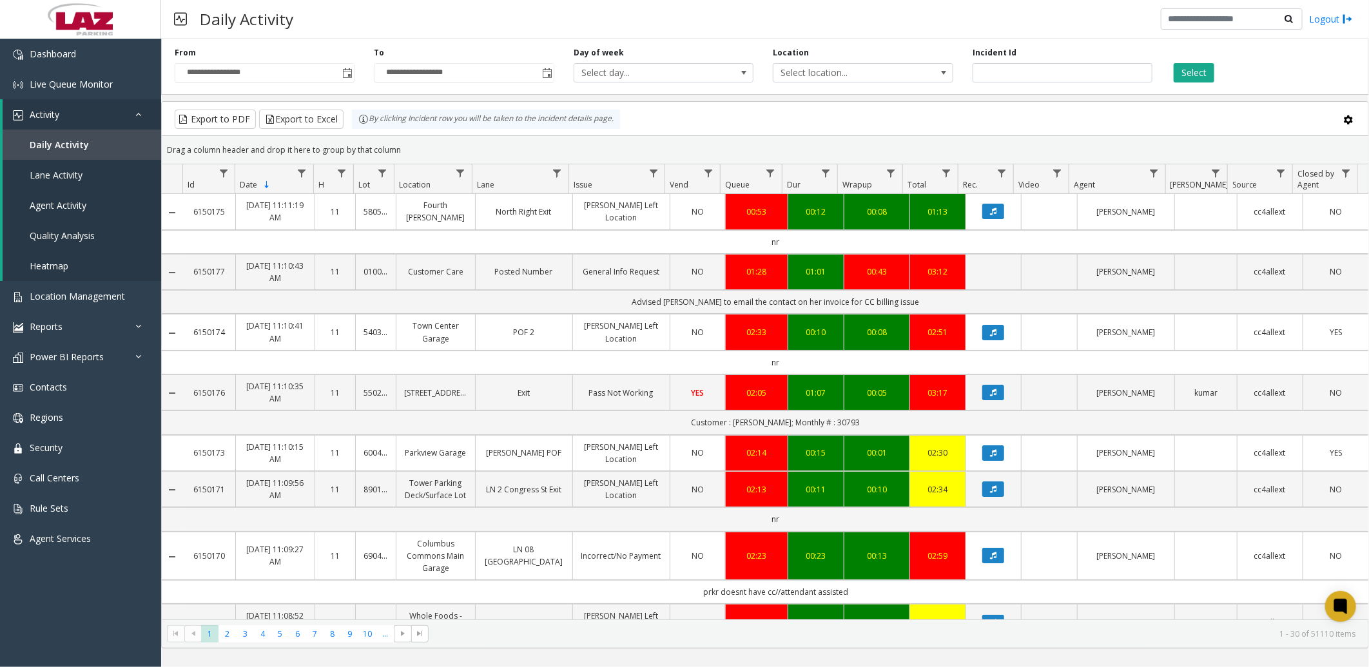
click at [805, 127] on div "Export to PDF Export to Excel By clicking Incident row you will be taken to the…" at bounding box center [765, 119] width 1185 height 19
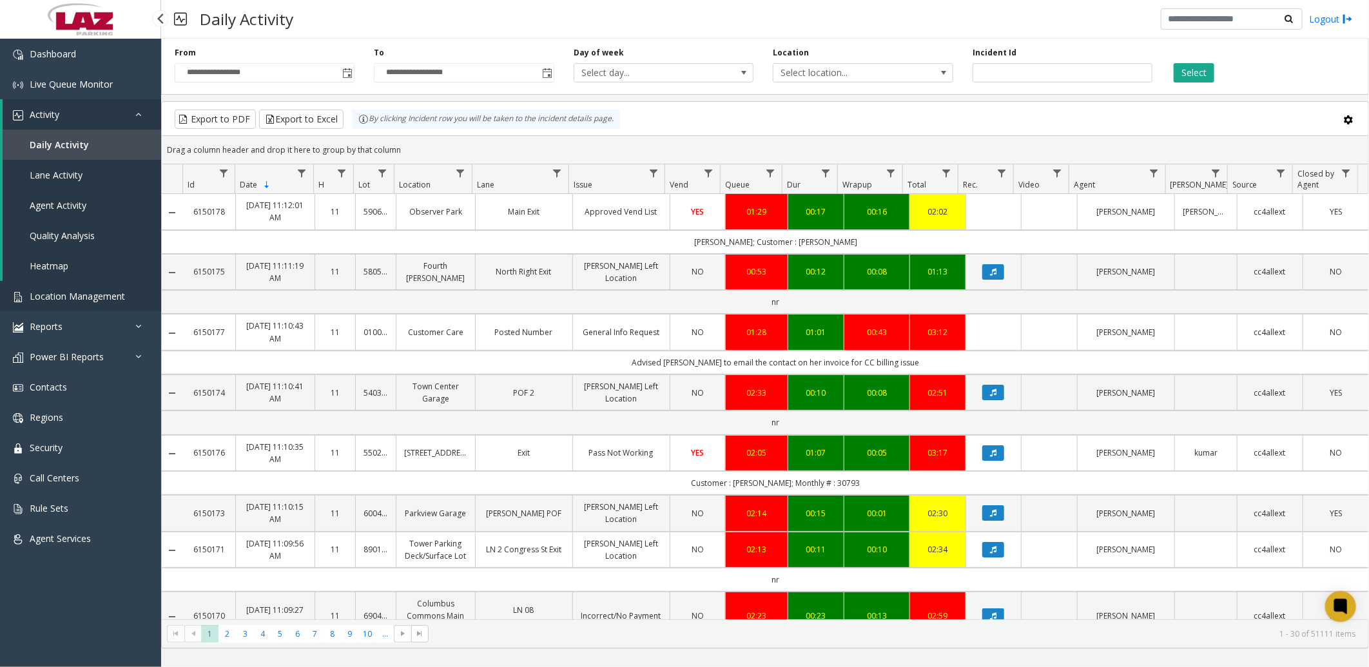
click at [75, 295] on span "Location Management" at bounding box center [77, 296] width 95 height 12
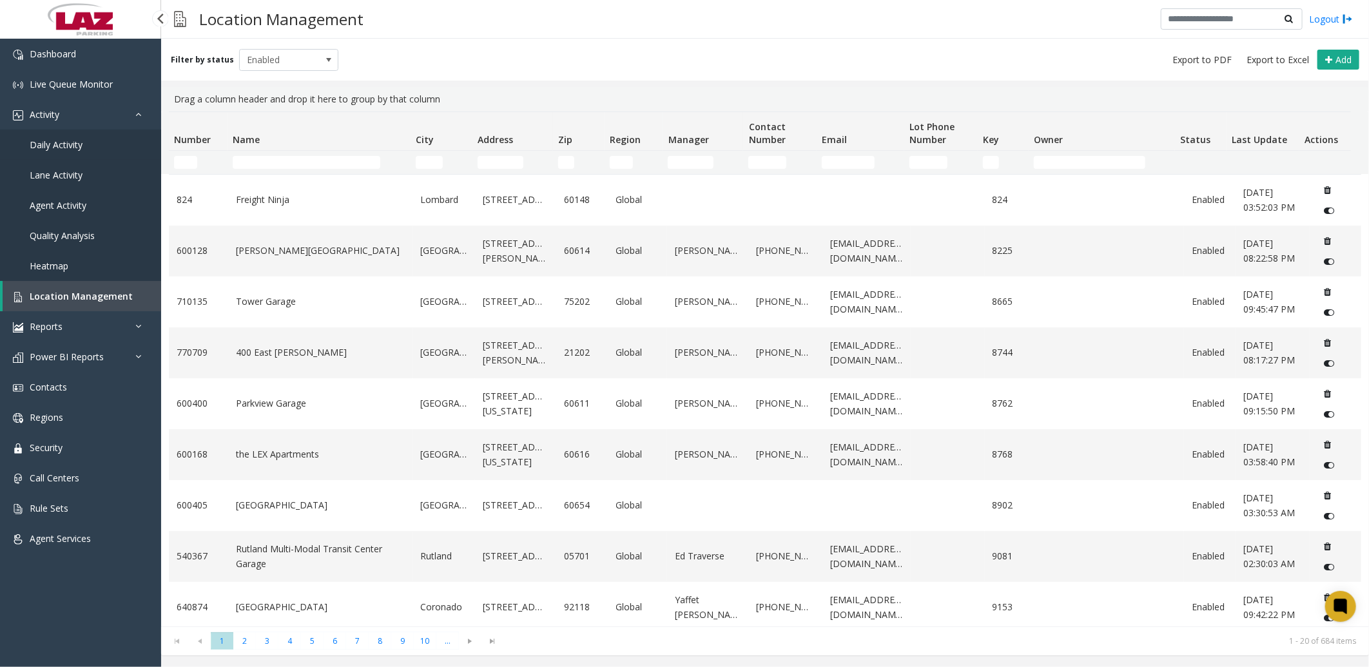
click at [42, 139] on span "Daily Activity" at bounding box center [56, 145] width 53 height 12
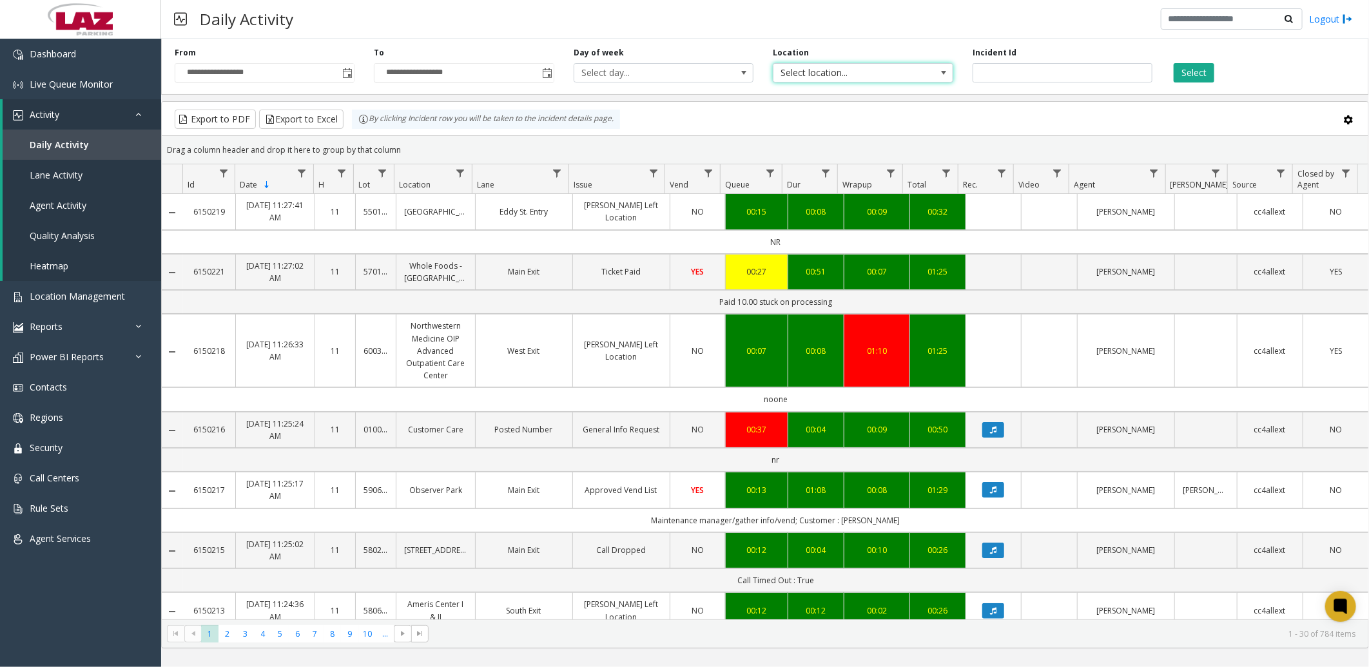
click at [897, 69] on span "Select location..." at bounding box center [845, 73] width 143 height 18
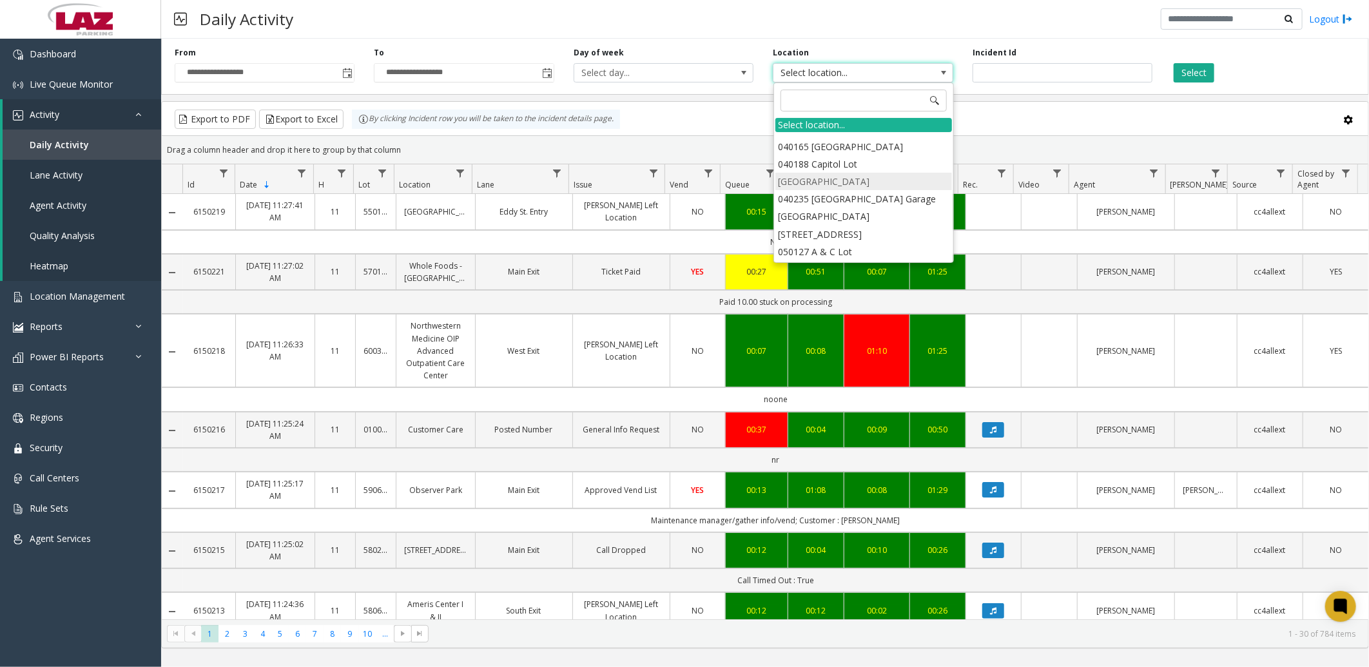
scroll to position [72, 0]
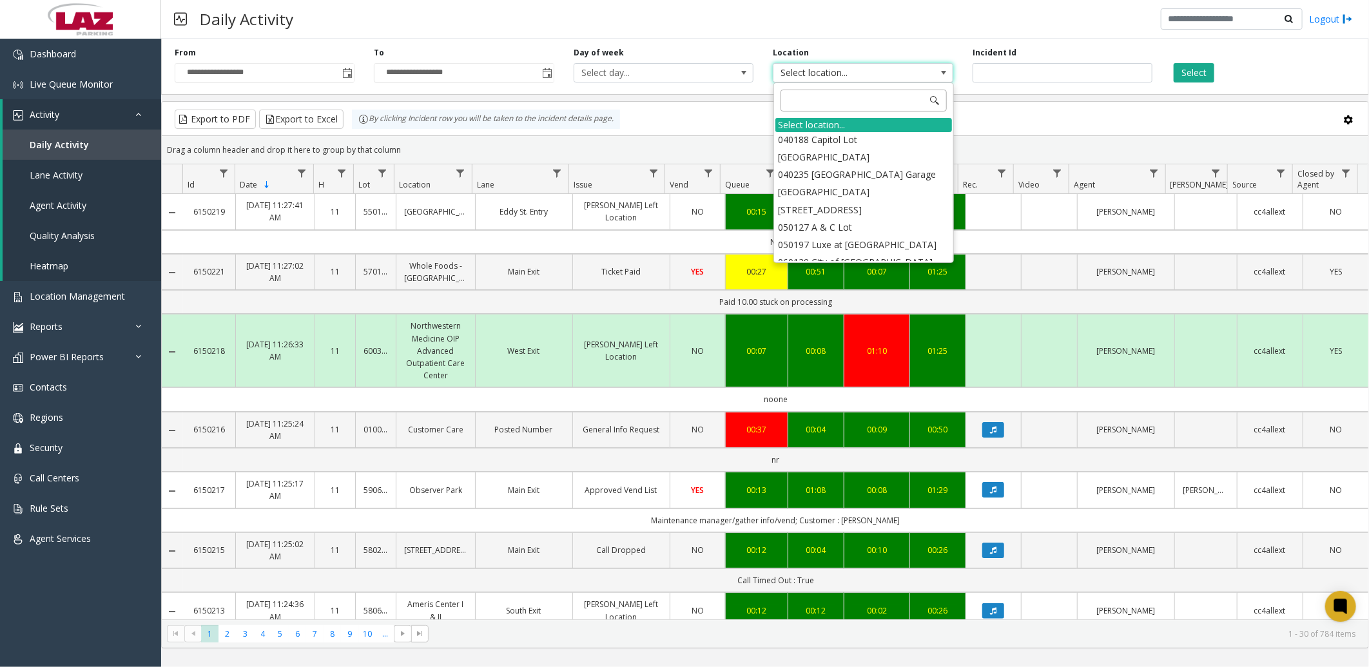
click at [829, 98] on input at bounding box center [864, 101] width 166 height 22
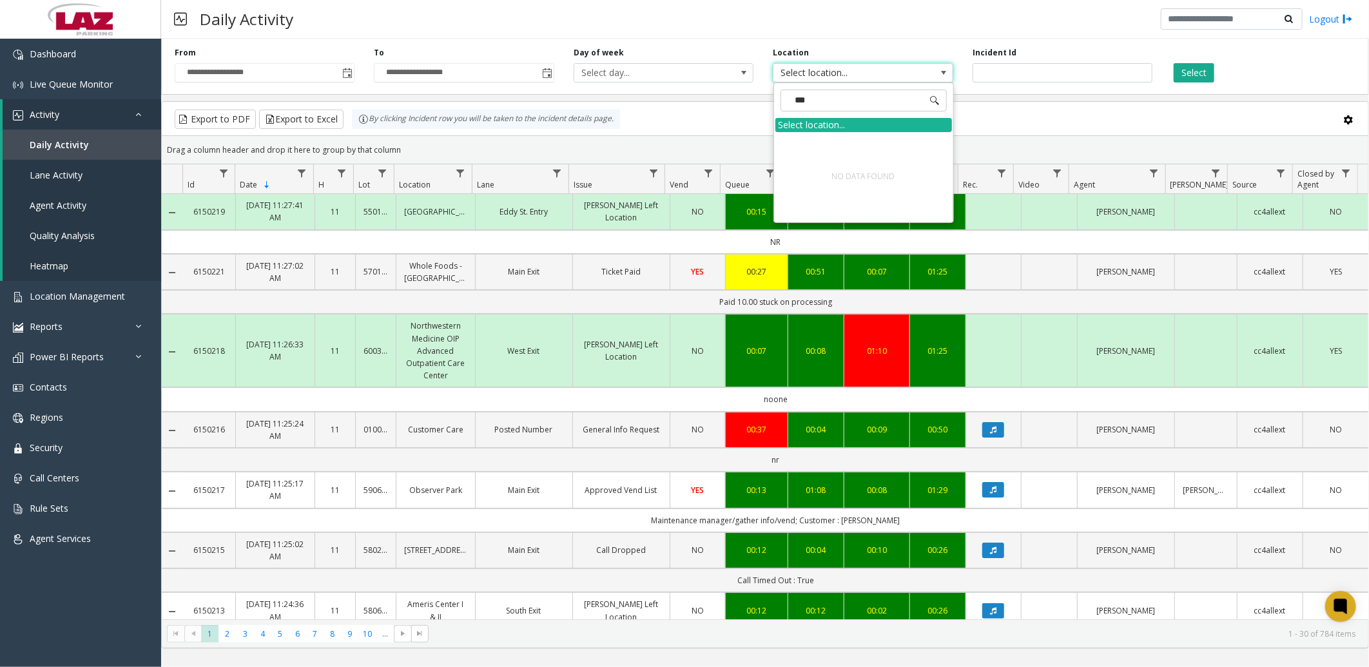
type input "***"
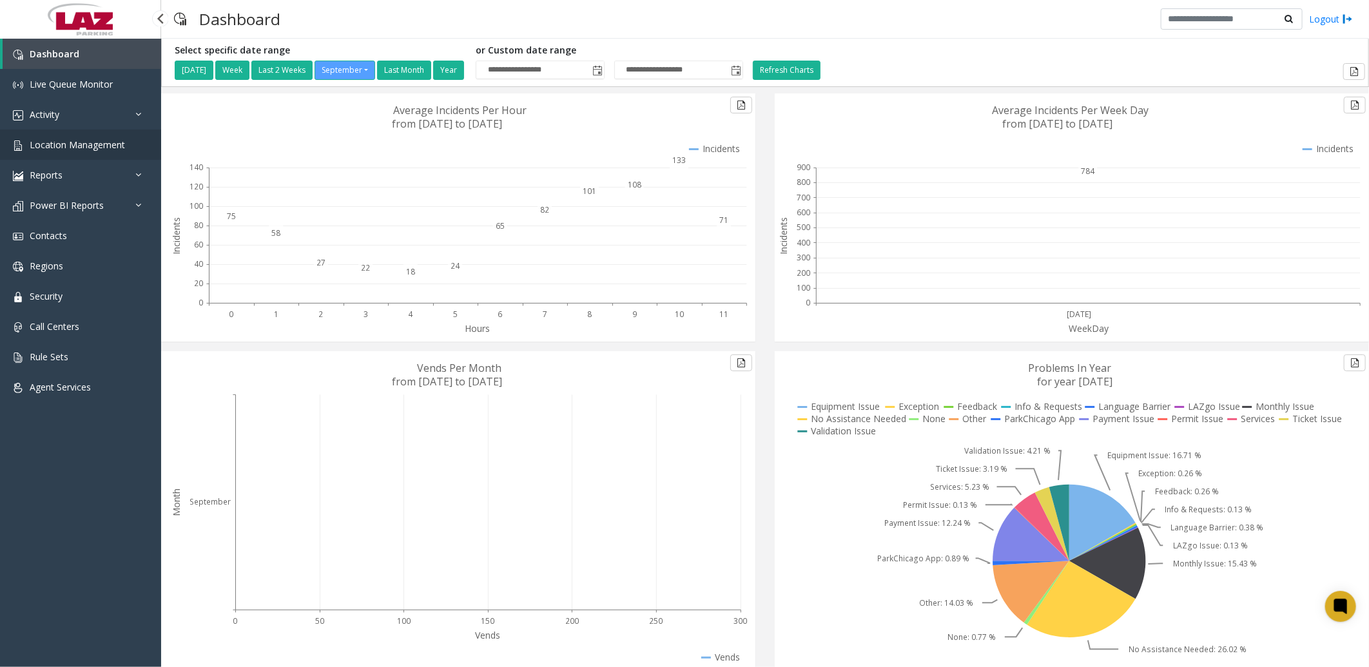
click at [82, 139] on span "Location Management" at bounding box center [77, 145] width 95 height 12
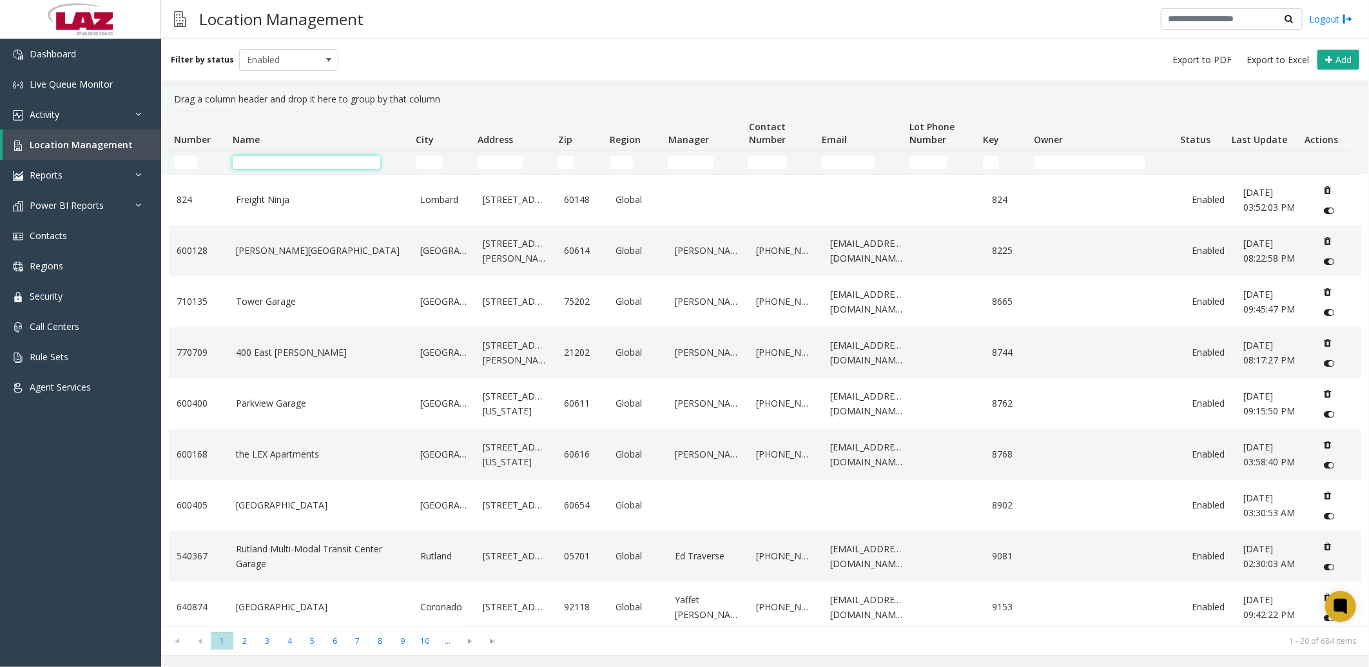
click at [337, 163] on input "Name Filter" at bounding box center [307, 162] width 148 height 13
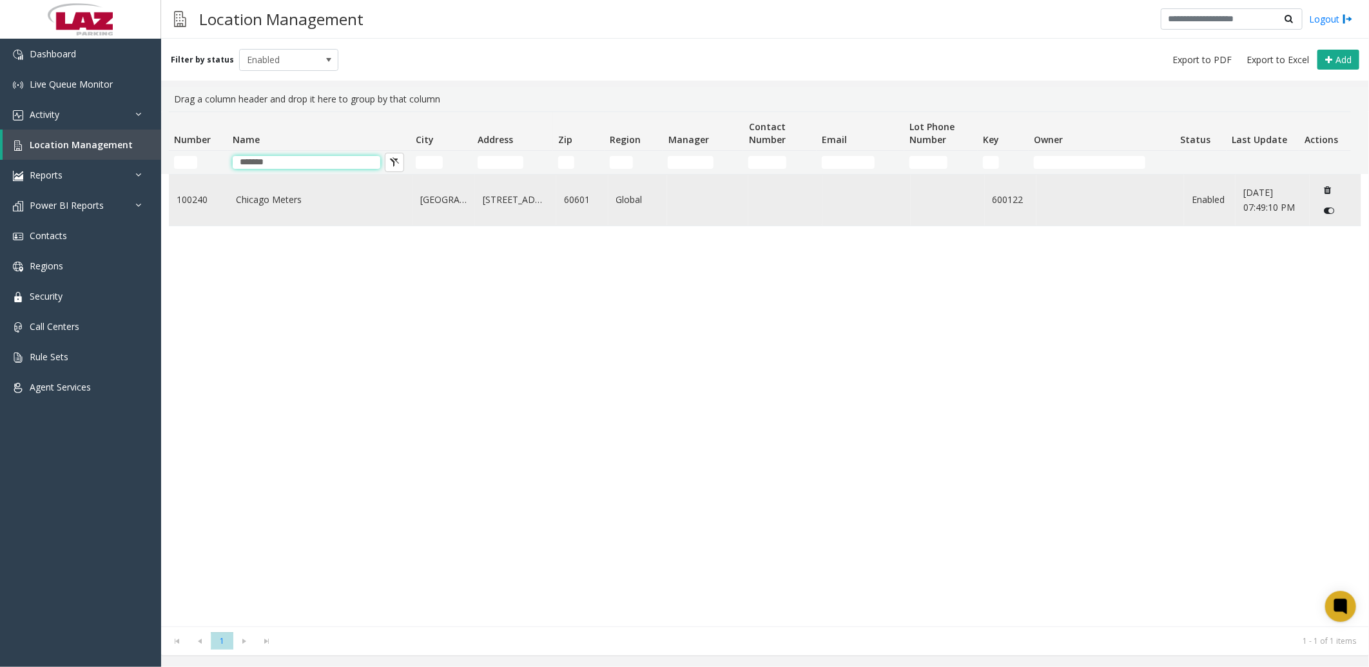
type input "*******"
click at [236, 199] on link "Chicago Meters" at bounding box center [320, 200] width 169 height 14
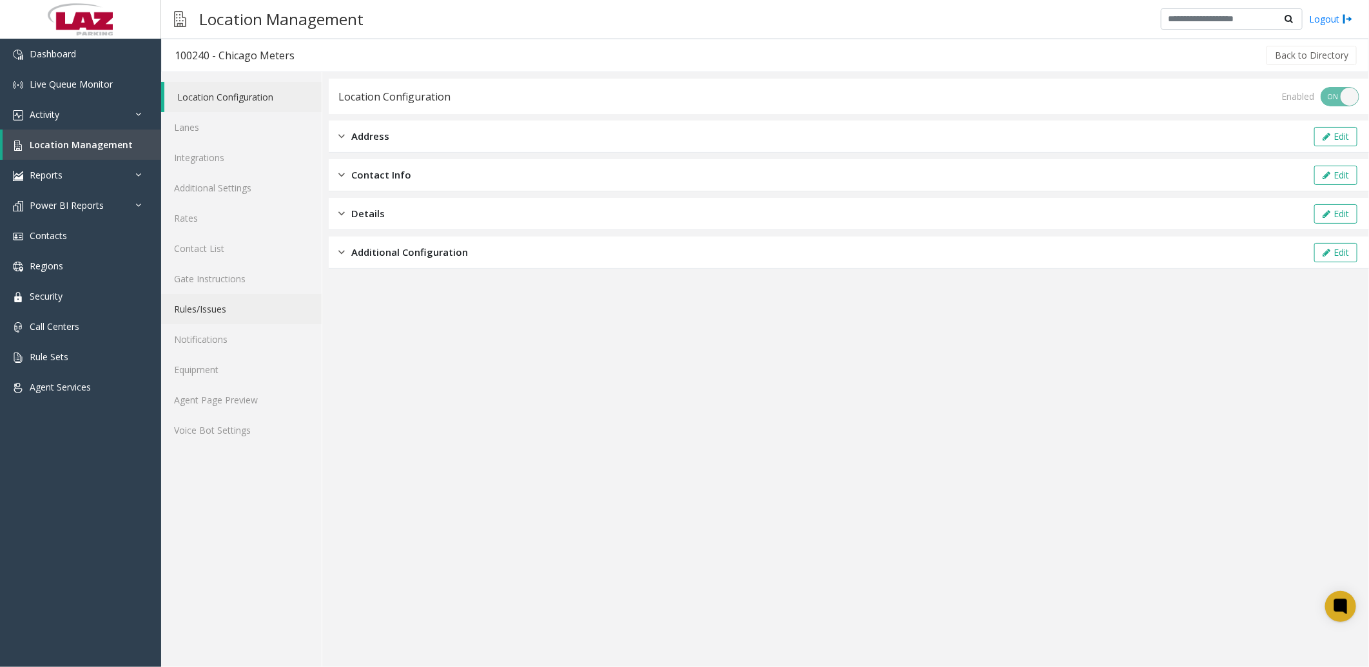
click at [214, 305] on link "Rules/Issues" at bounding box center [241, 309] width 161 height 30
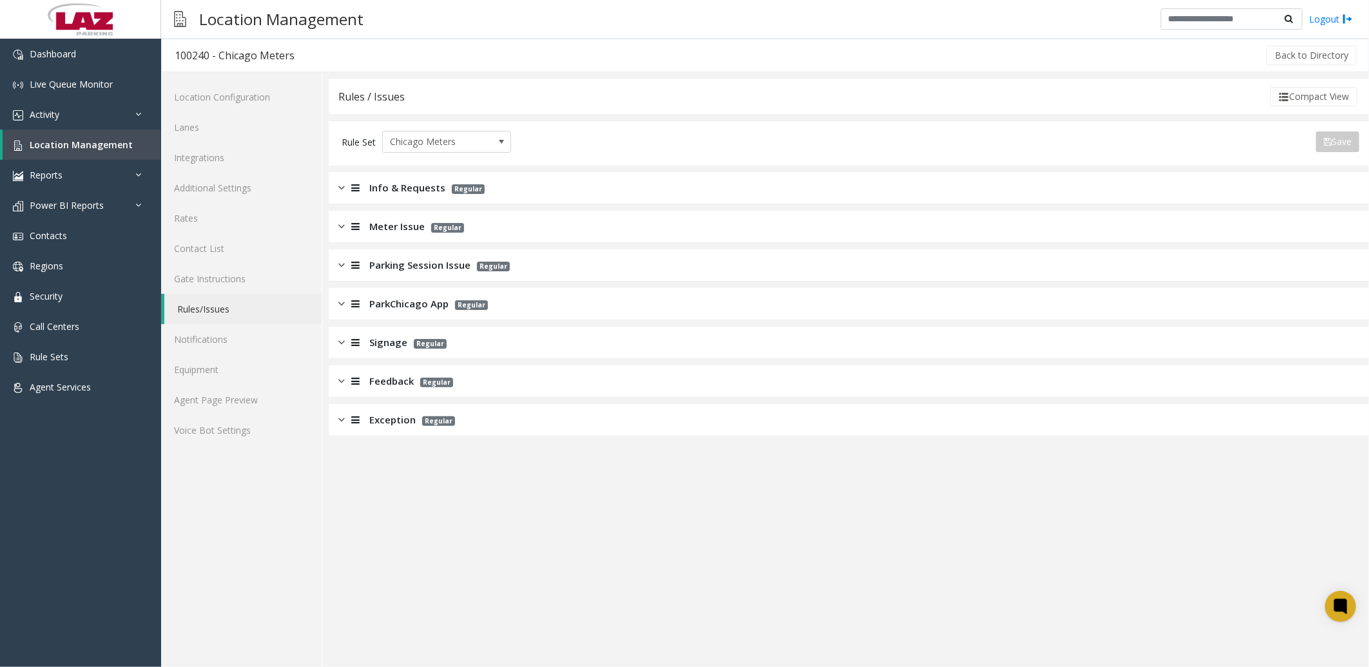
click at [337, 226] on div "Meter Issue Regular" at bounding box center [849, 227] width 1041 height 32
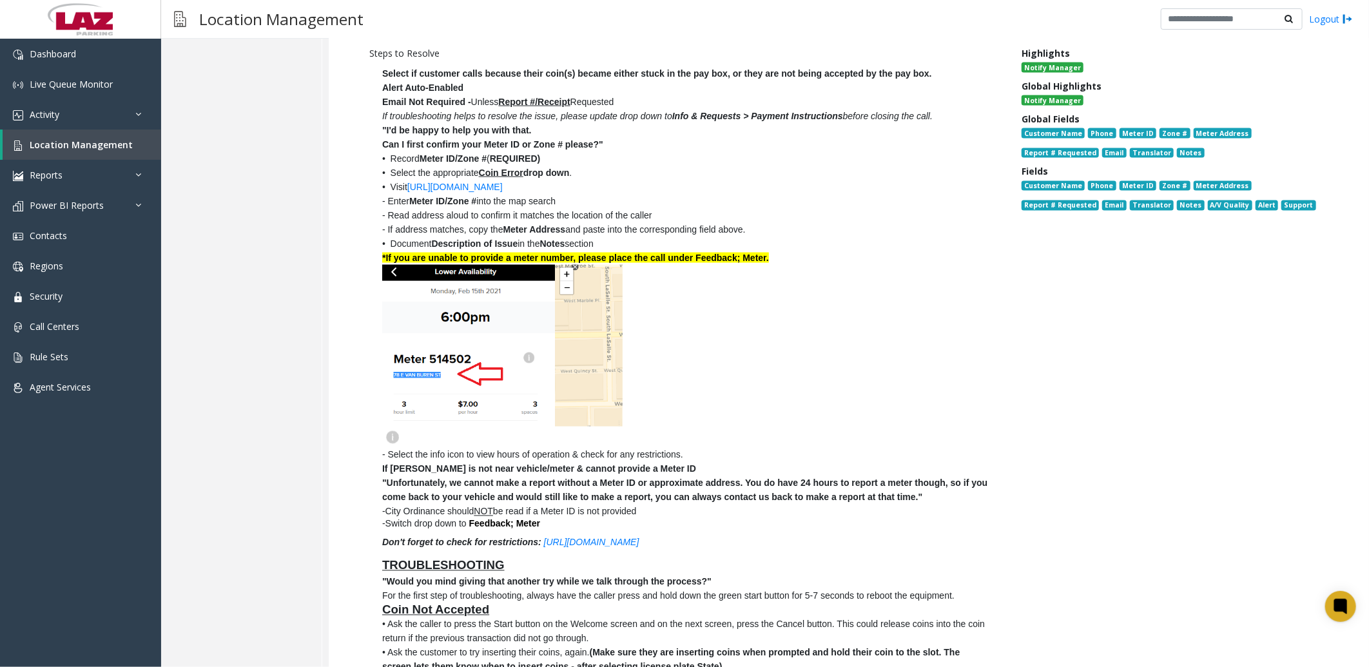
scroll to position [1146, 0]
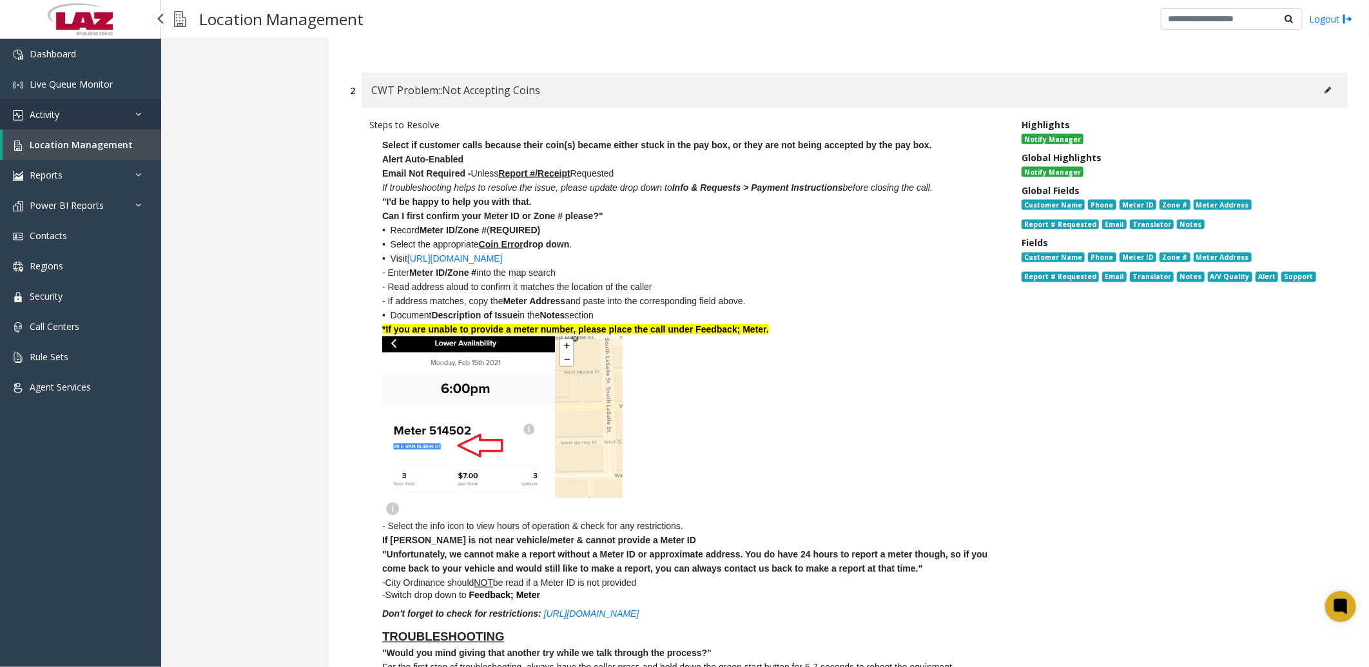
click at [81, 106] on link "Activity" at bounding box center [80, 114] width 161 height 30
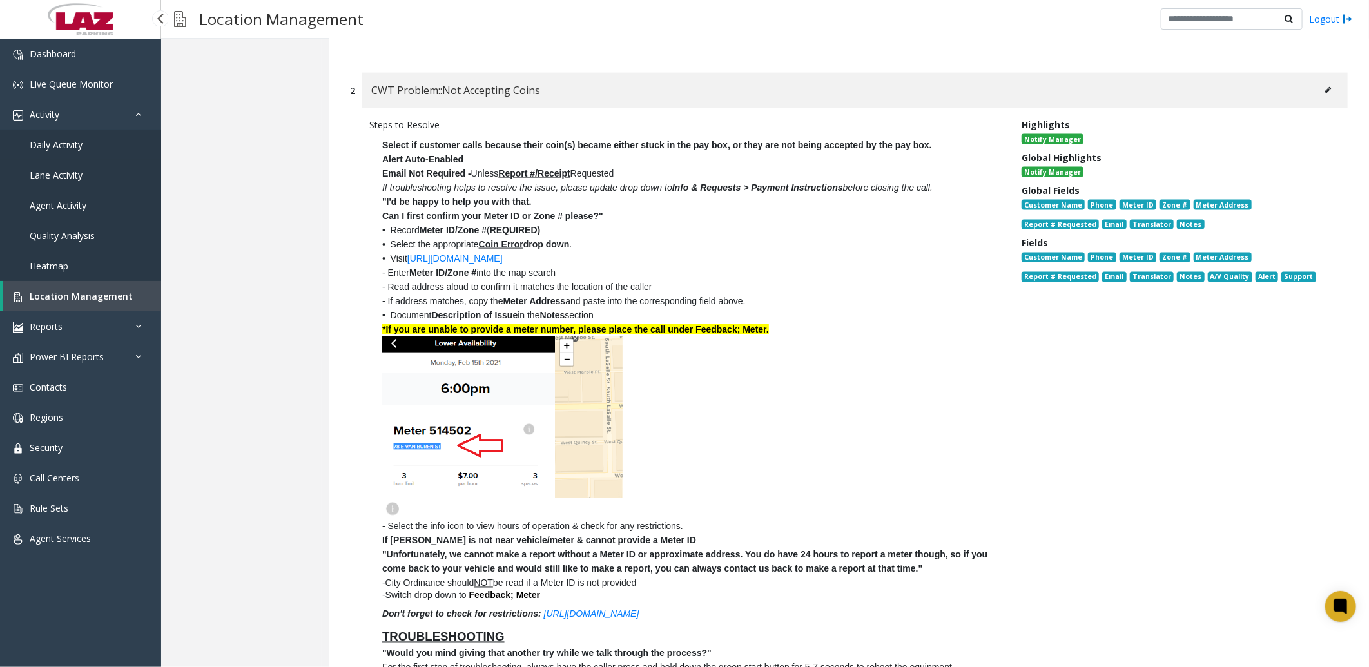
click at [84, 150] on link "Daily Activity" at bounding box center [80, 145] width 161 height 30
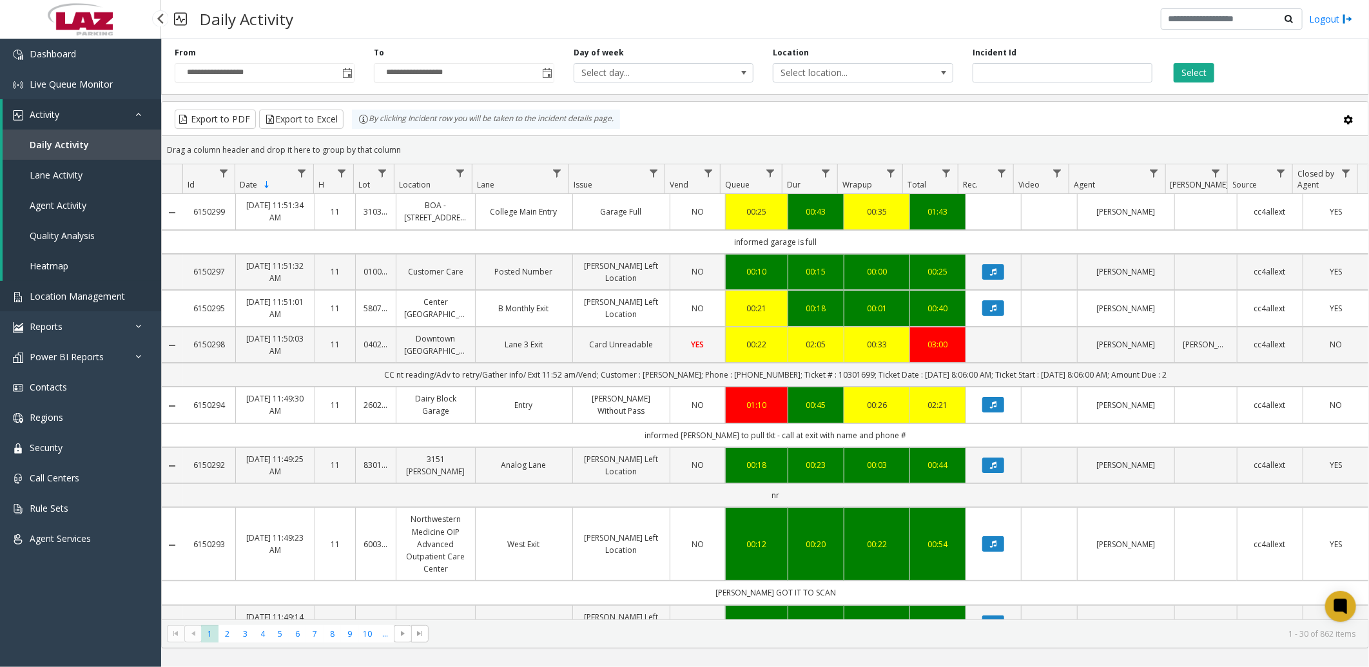
click at [88, 293] on span "Location Management" at bounding box center [77, 296] width 95 height 12
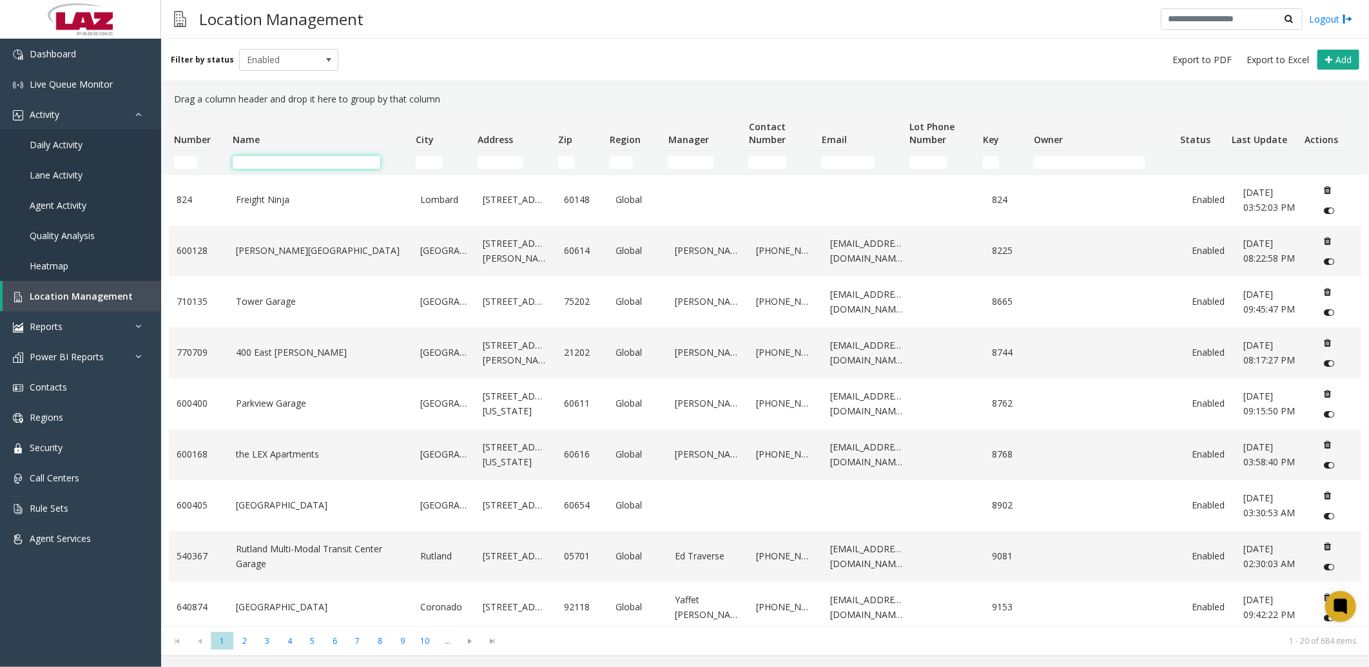
click at [295, 160] on input "Name Filter" at bounding box center [307, 162] width 148 height 13
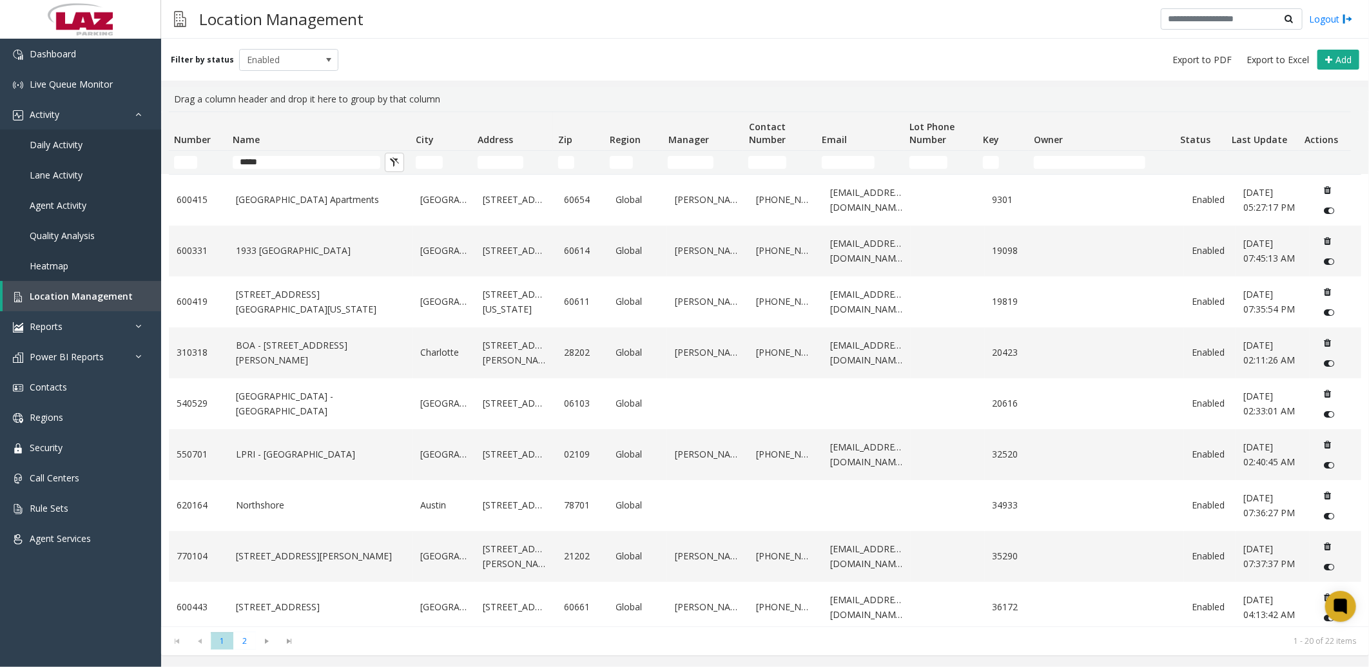
click at [420, 61] on div "Filter by status Enabled Add" at bounding box center [765, 60] width 1208 height 42
click at [99, 292] on span "Location Management" at bounding box center [81, 296] width 103 height 12
click at [321, 160] on input "*****" at bounding box center [307, 162] width 148 height 13
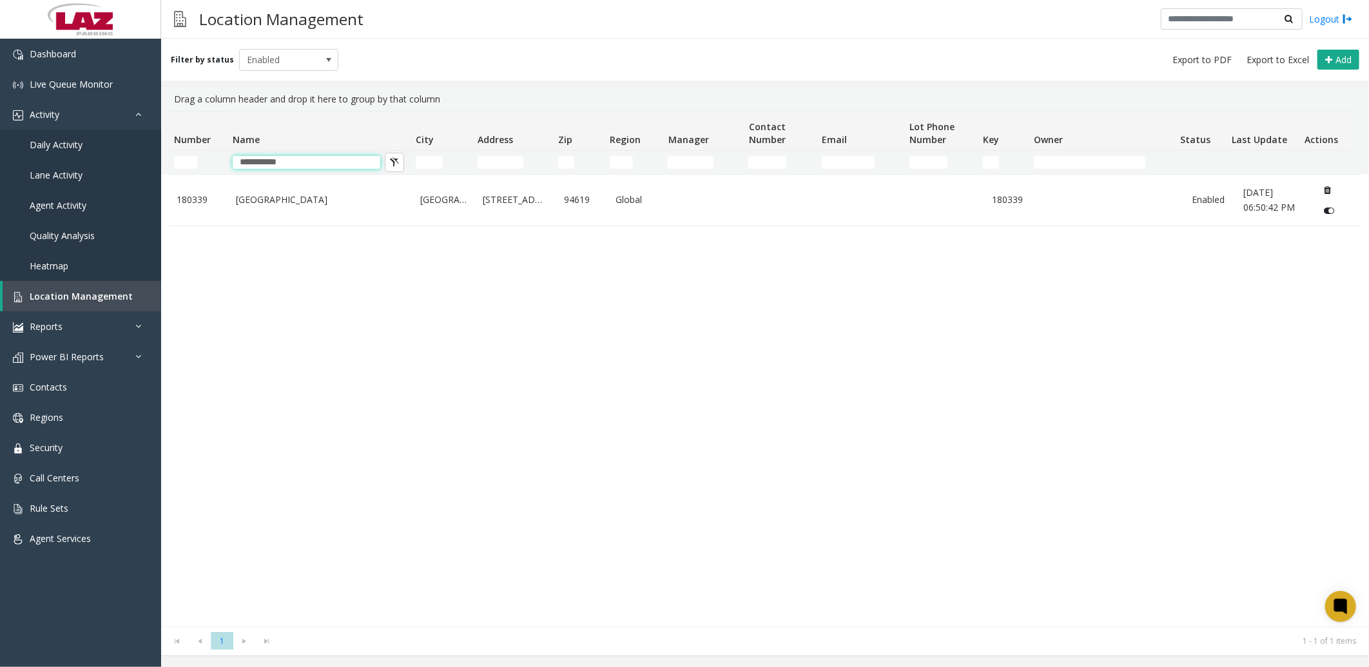
type input "**********"
click at [293, 402] on div "180339 Northeastern University Oakland Oakland 4550 MacArthur Boulevard 94619 G…" at bounding box center [765, 400] width 1193 height 453
click at [308, 165] on input "**********" at bounding box center [307, 162] width 148 height 13
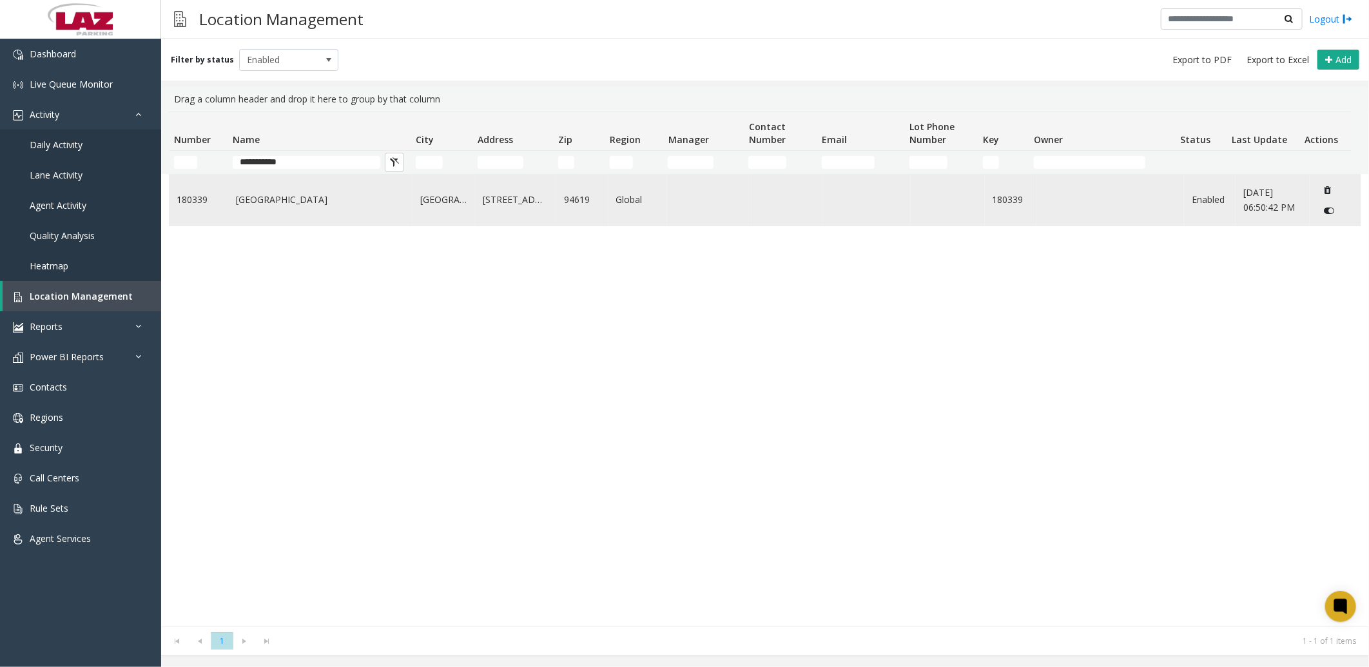
click at [236, 207] on link "Northeastern University Oakland" at bounding box center [320, 200] width 169 height 14
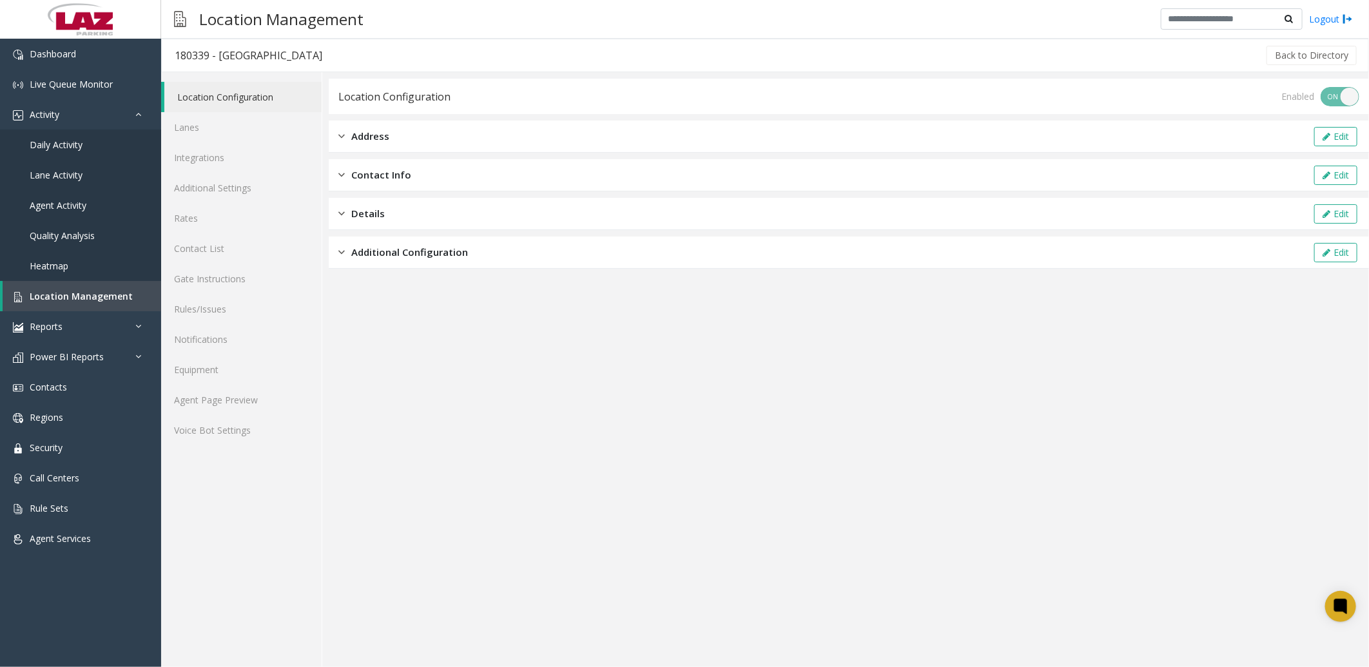
click at [362, 132] on span "Address" at bounding box center [370, 136] width 38 height 15
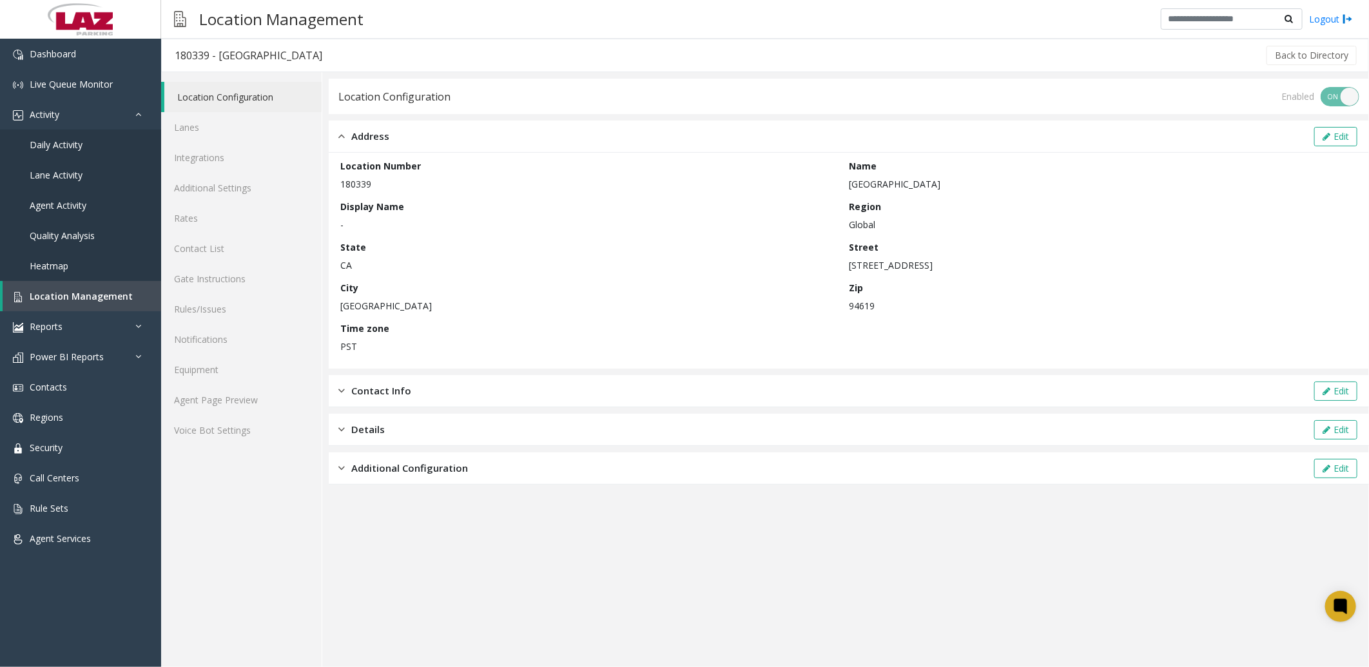
click at [366, 394] on span "Contact Info" at bounding box center [381, 391] width 60 height 15
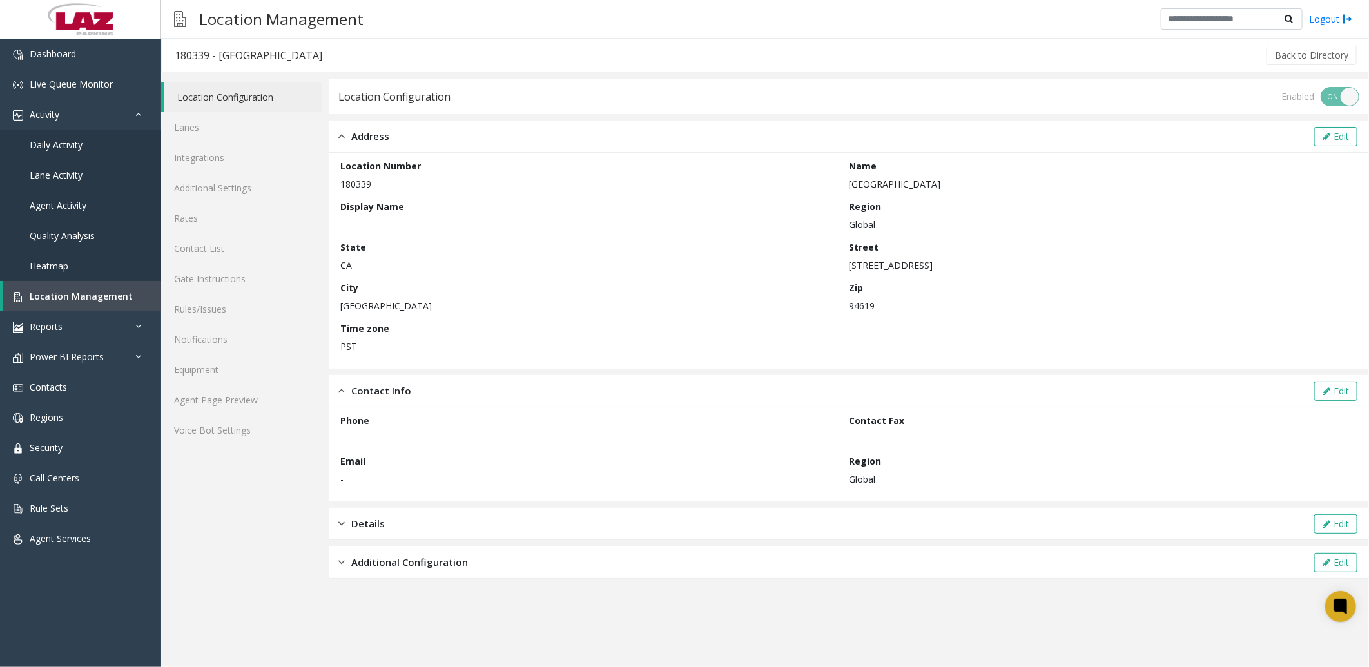
click at [361, 518] on span "Details" at bounding box center [368, 523] width 34 height 15
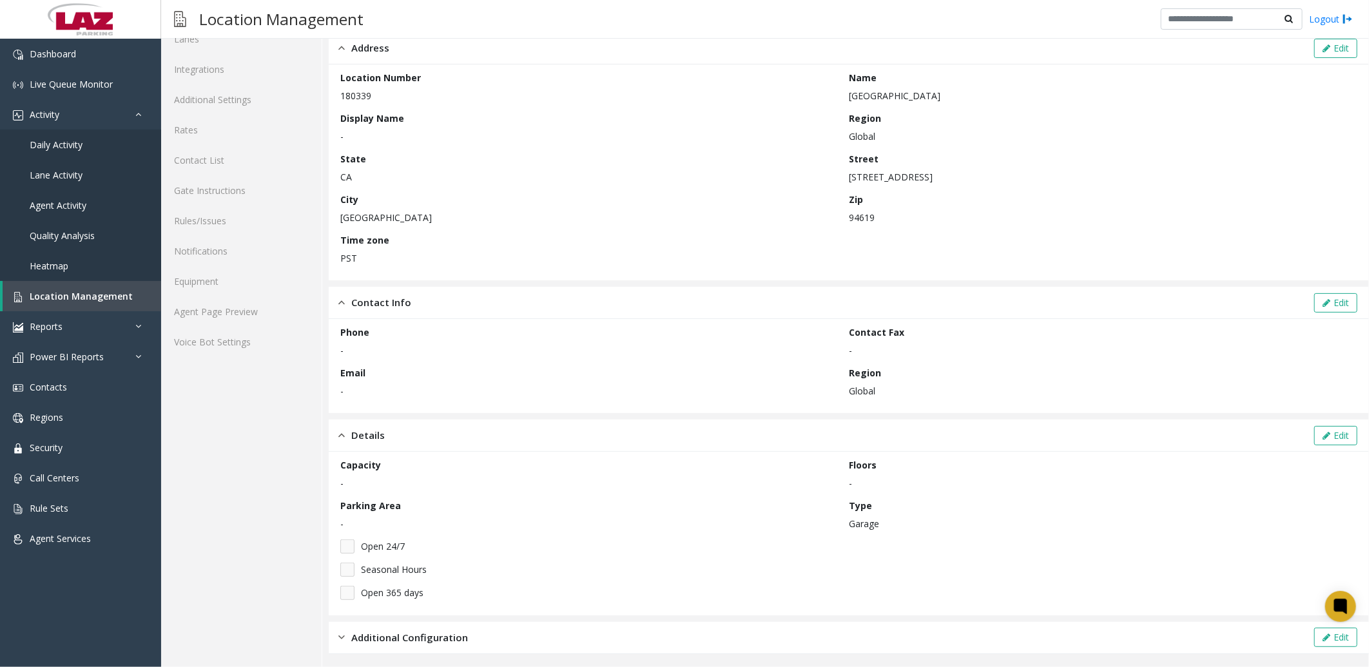
scroll to position [91, 0]
click at [366, 636] on span "Additional Configuration" at bounding box center [409, 635] width 117 height 15
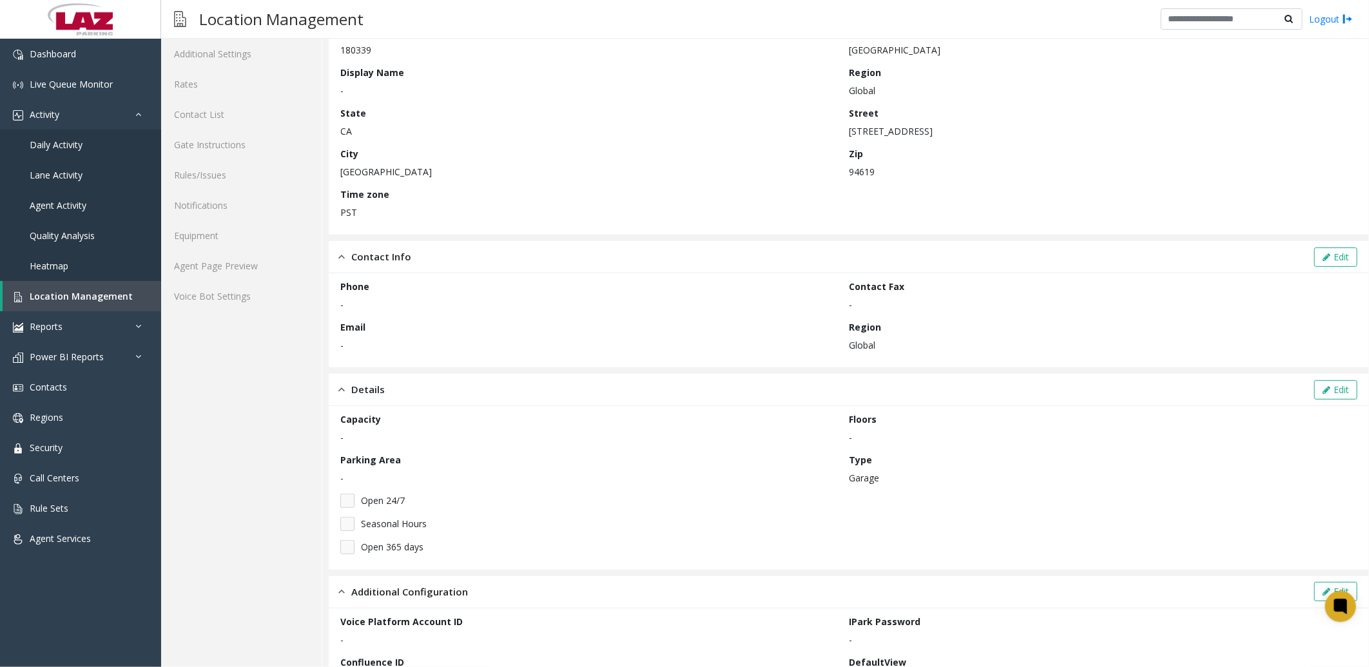
scroll to position [0, 0]
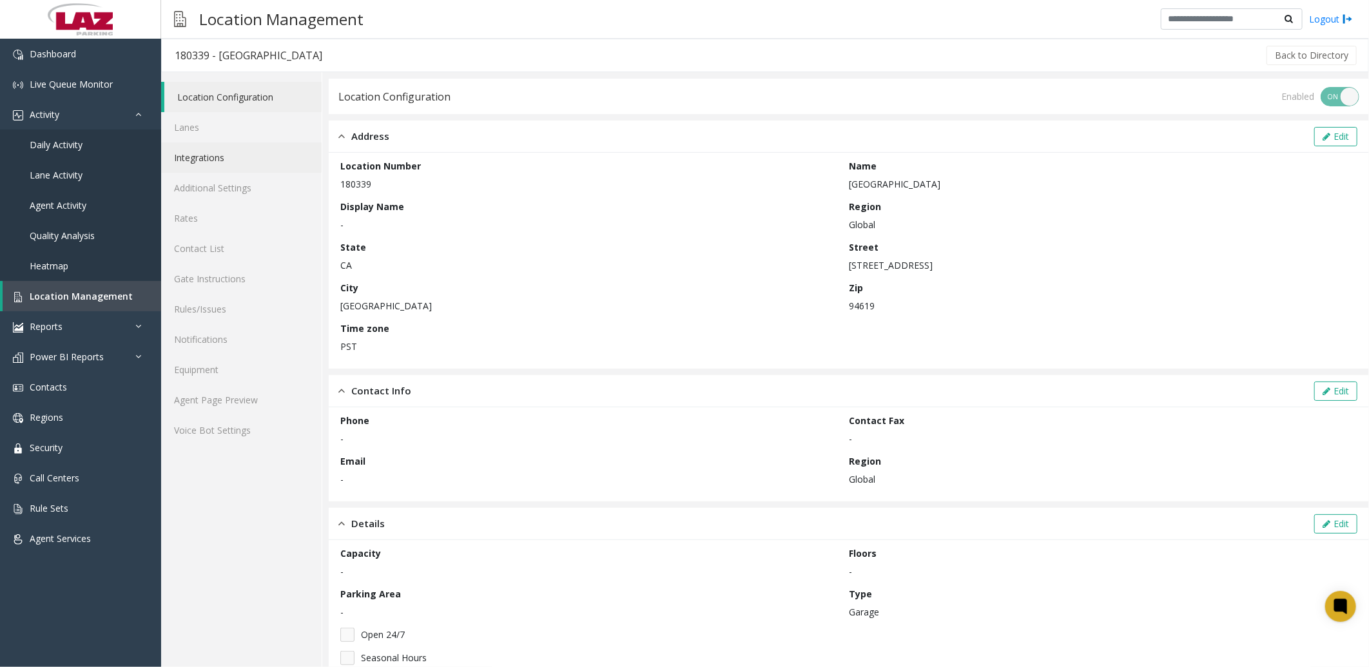
click at [213, 150] on link "Integrations" at bounding box center [241, 157] width 161 height 30
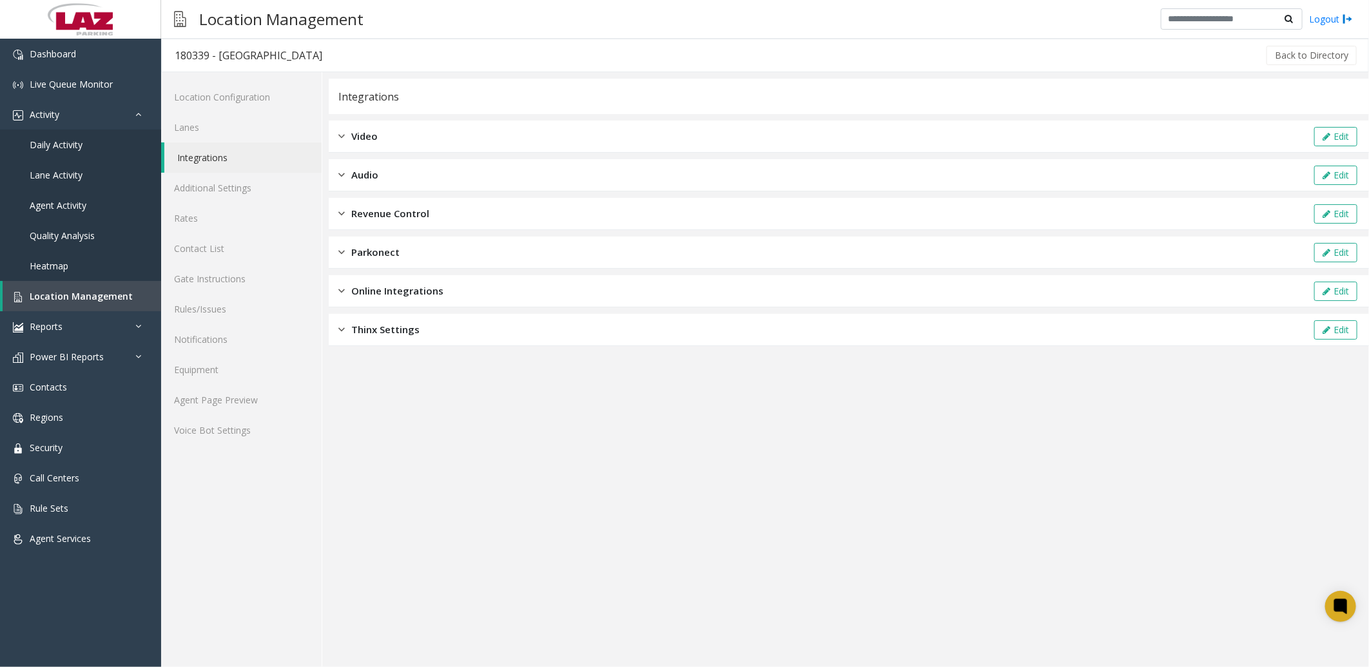
click at [383, 210] on span "Revenue Control" at bounding box center [390, 213] width 78 height 15
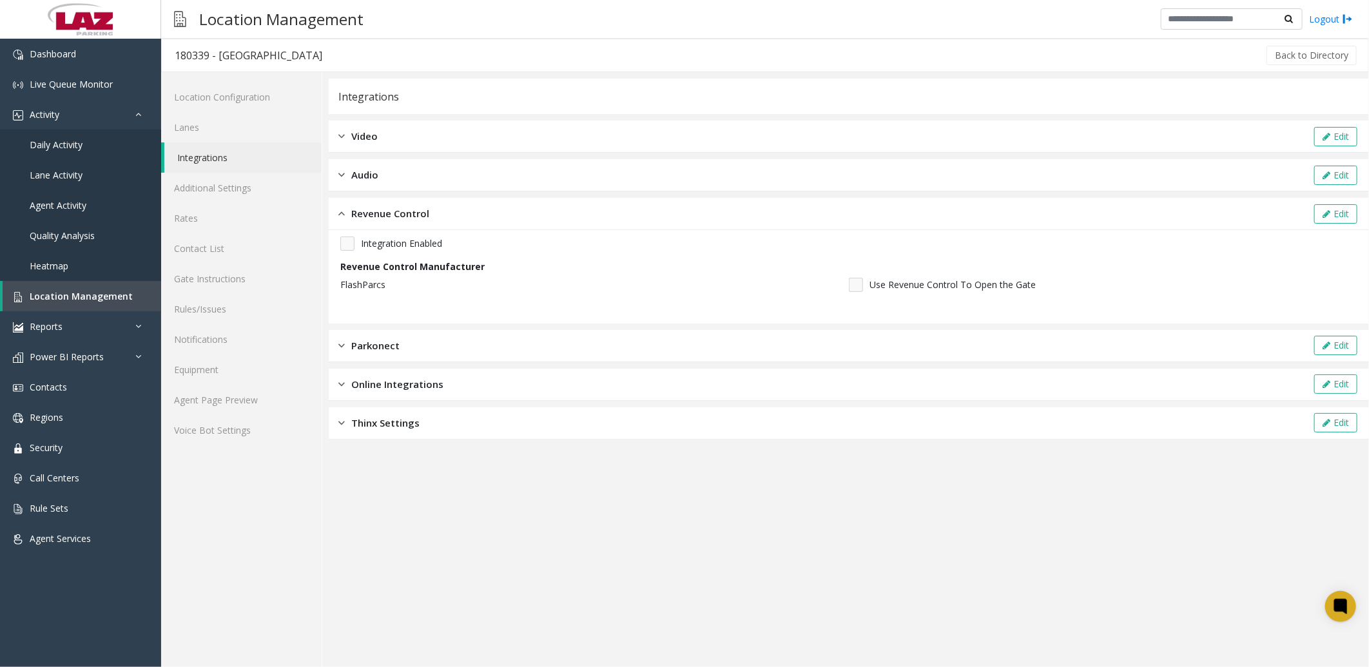
click at [357, 132] on span "Video" at bounding box center [364, 136] width 26 height 15
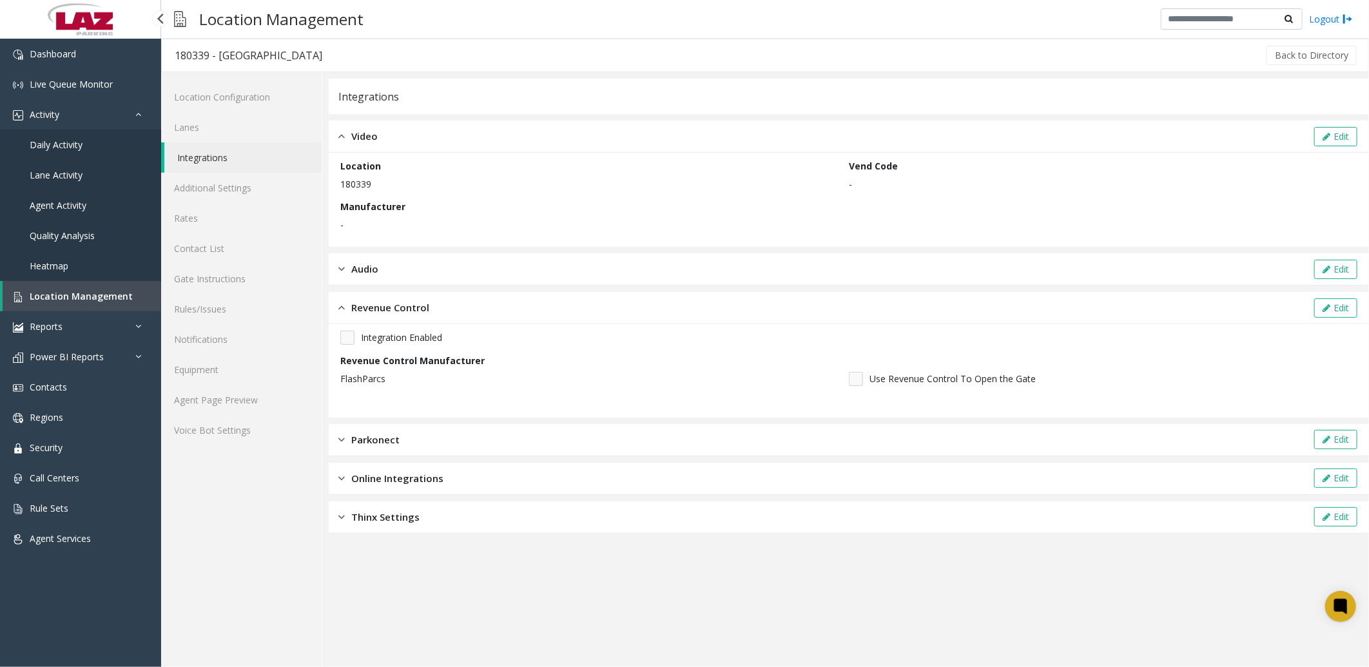
click at [79, 144] on span "Daily Activity" at bounding box center [56, 145] width 53 height 12
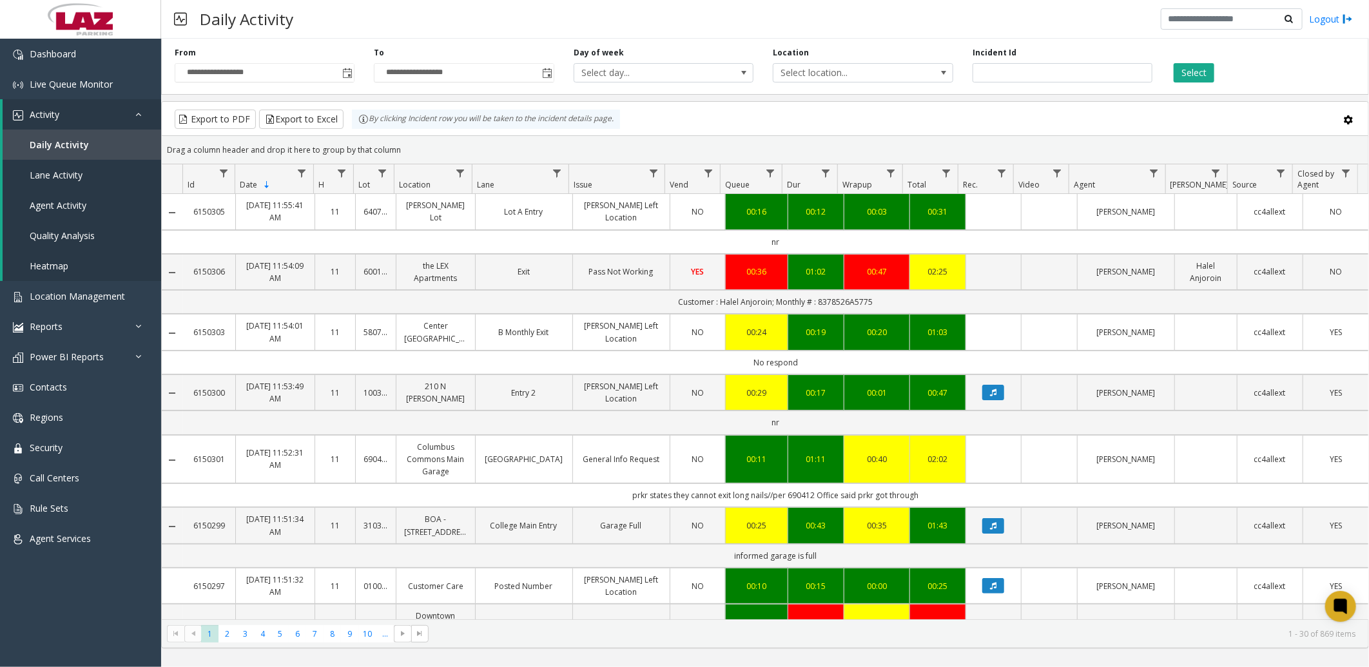
click at [672, 132] on kendo-grid-toolbar "Export to PDF Export to Excel By clicking Incident row you will be taken to the…" at bounding box center [765, 119] width 1207 height 34
